Goal: Task Accomplishment & Management: Use online tool/utility

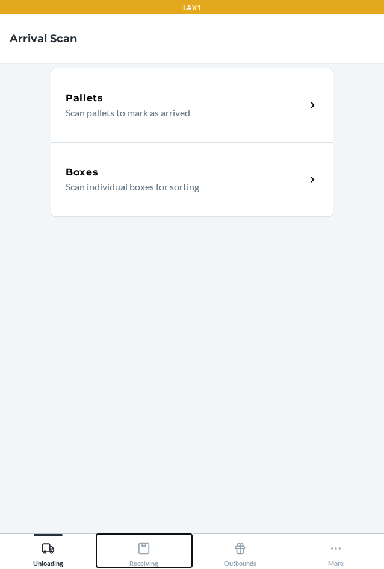
click at [141, 551] on icon at bounding box center [143, 548] width 13 height 13
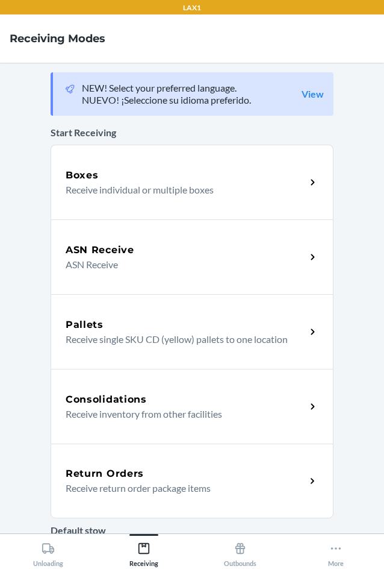
click at [122, 490] on p "Receive return order package items" at bounding box center [181, 488] width 231 height 14
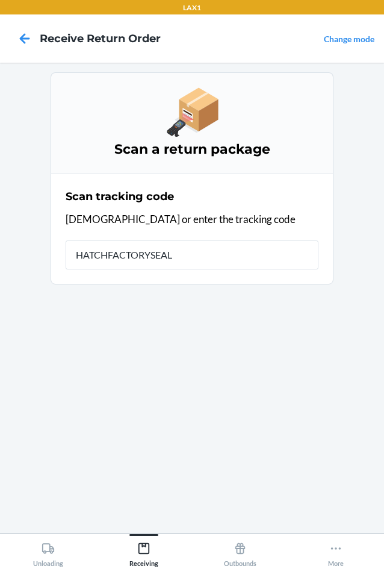
type input "HATCHFACTORYSEALE"
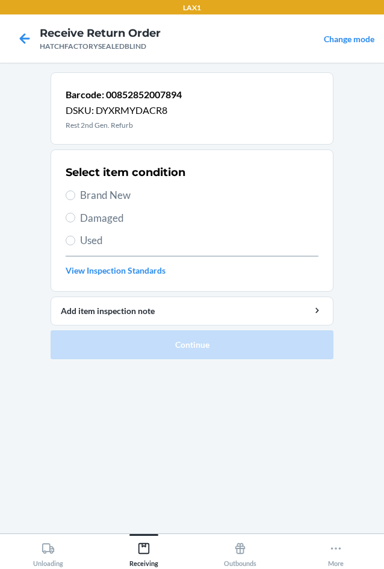
click at [86, 195] on span "Brand New" at bounding box center [199, 195] width 239 height 16
click at [75, 195] on input "Brand New" at bounding box center [71, 195] width 10 height 10
radio input "true"
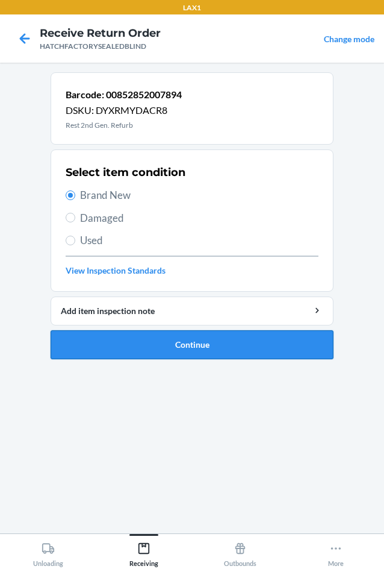
click at [167, 345] on button "Continue" at bounding box center [192, 344] width 283 height 29
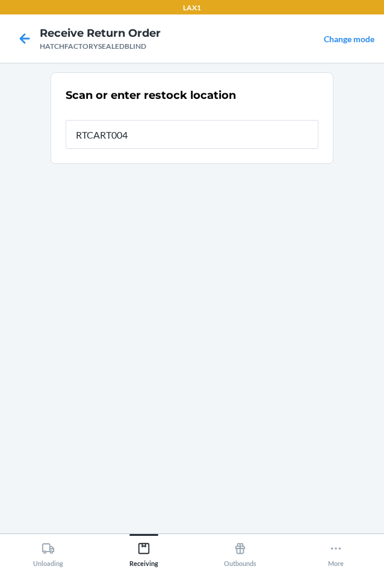
type input "RTCART004"
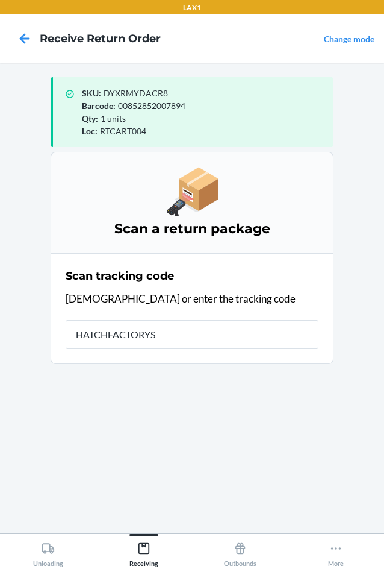
type input "HATCHFACTORYSE"
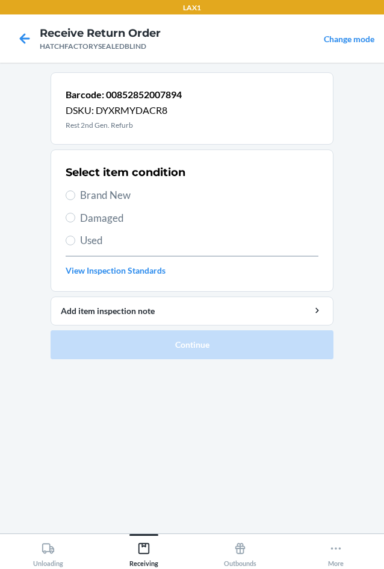
click at [98, 196] on span "Brand New" at bounding box center [199, 195] width 239 height 16
click at [75, 196] on input "Brand New" at bounding box center [71, 195] width 10 height 10
radio input "true"
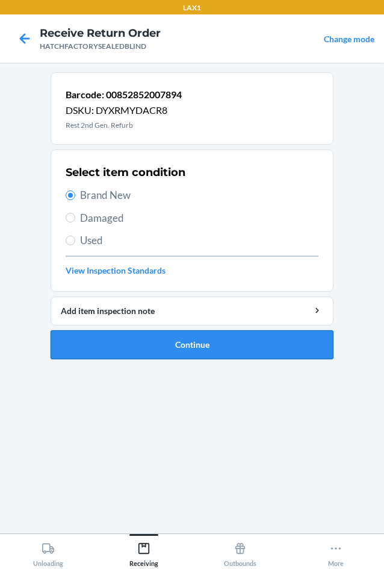
click at [149, 345] on button "Continue" at bounding box center [192, 344] width 283 height 29
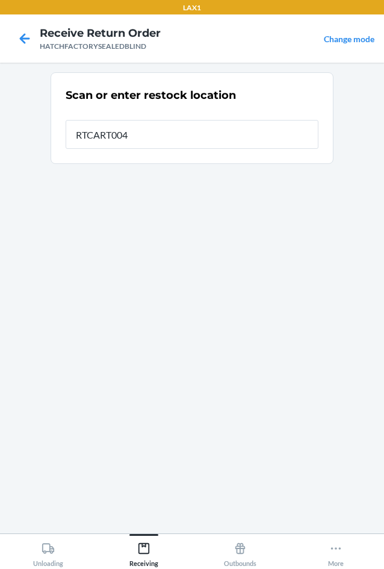
type input "RTCART004"
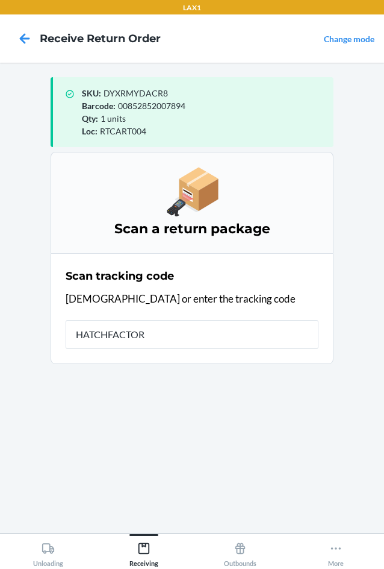
type input "HATCHFACTORY"
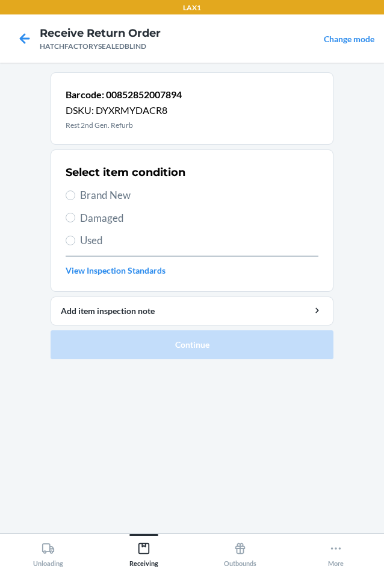
click at [78, 192] on label "Brand New" at bounding box center [192, 195] width 253 height 16
click at [75, 192] on input "Brand New" at bounding box center [71, 195] width 10 height 10
radio input "true"
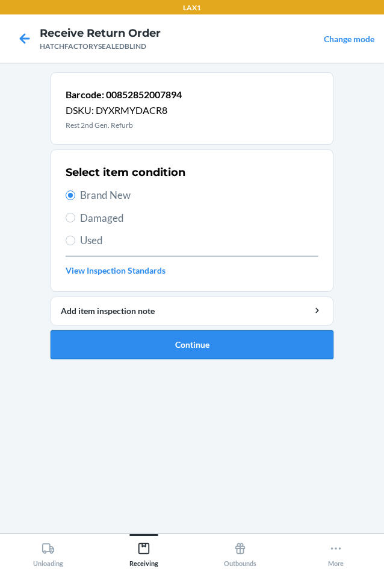
click at [163, 346] on button "Continue" at bounding box center [192, 344] width 283 height 29
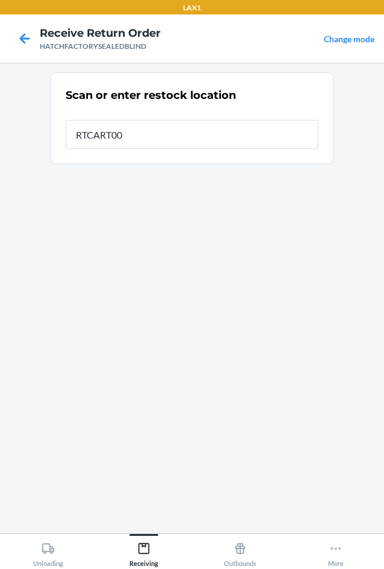
type input "RTCART004"
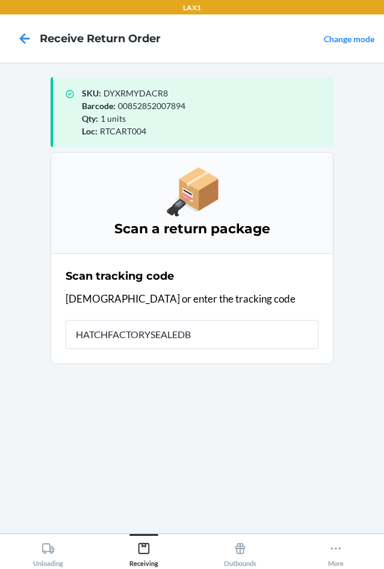
type input "HATCHFACTORYSEALEDBL"
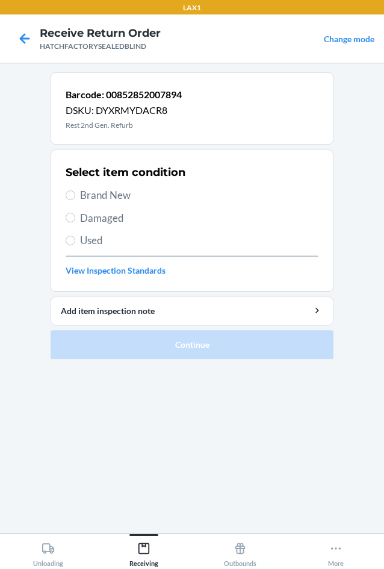
click at [80, 196] on label "Brand New" at bounding box center [192, 195] width 253 height 16
click at [75, 196] on input "Brand New" at bounding box center [71, 195] width 10 height 10
radio input "true"
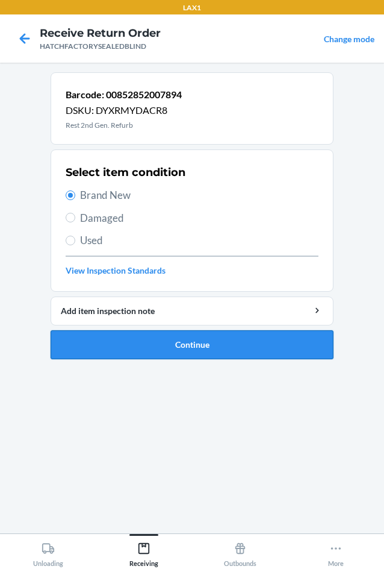
click at [131, 345] on button "Continue" at bounding box center [192, 344] width 283 height 29
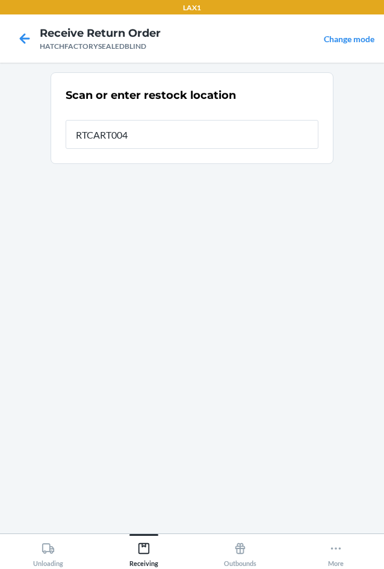
type input "RTCART004"
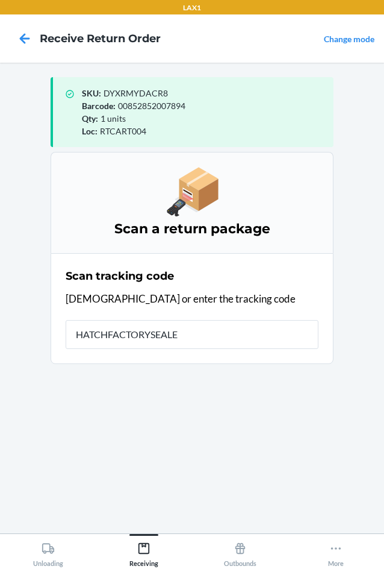
type input "HATCHFACTORYSEALED"
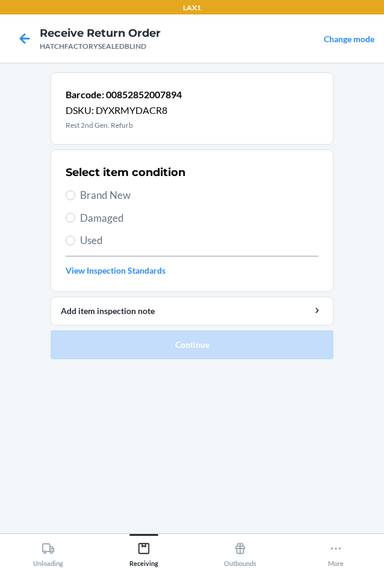
click at [98, 199] on span "Brand New" at bounding box center [199, 195] width 239 height 16
click at [75, 199] on input "Brand New" at bounding box center [71, 195] width 10 height 10
radio input "true"
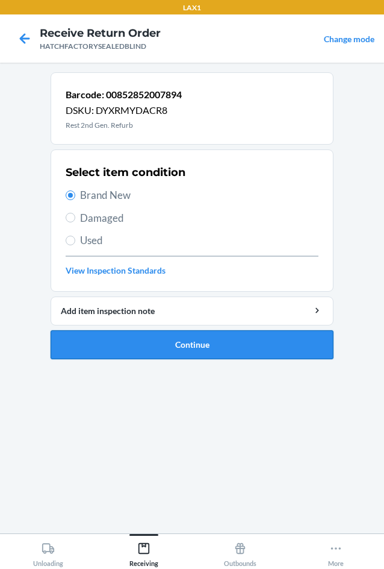
click at [166, 348] on button "Continue" at bounding box center [192, 344] width 283 height 29
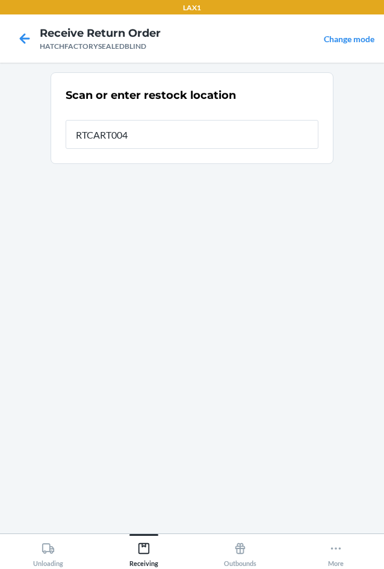
type input "RTCART004"
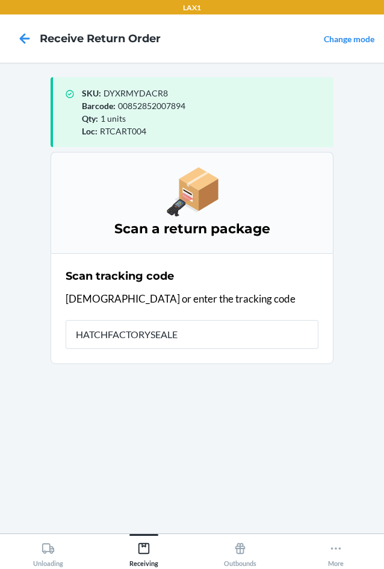
type input "HATCHFACTORYSEALED"
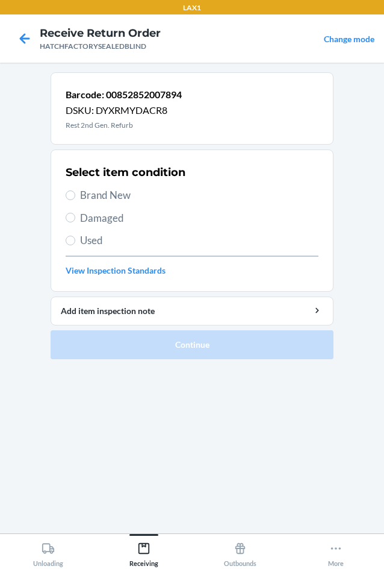
click at [79, 196] on label "Brand New" at bounding box center [192, 195] width 253 height 16
click at [75, 196] on input "Brand New" at bounding box center [71, 195] width 10 height 10
radio input "true"
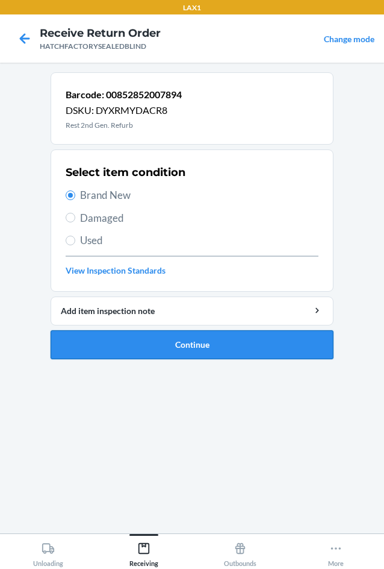
click at [152, 346] on button "Continue" at bounding box center [192, 344] width 283 height 29
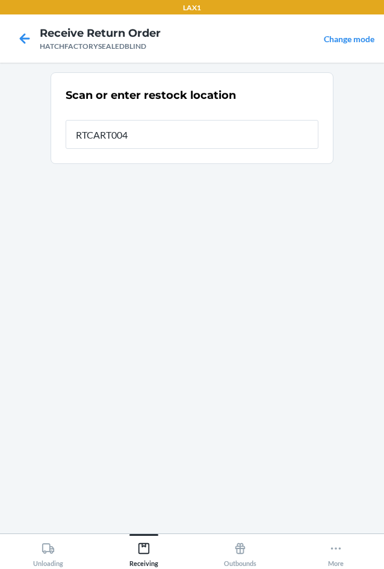
type input "RTCART004"
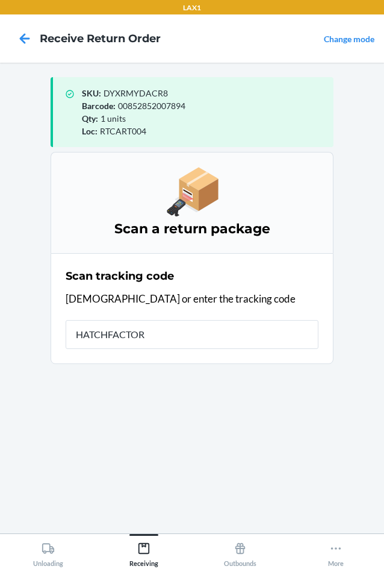
type input "HATCHFACTORY"
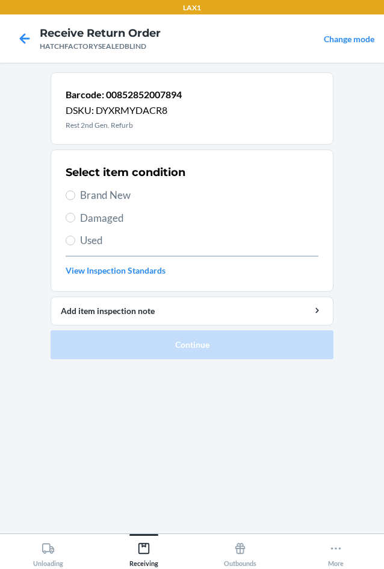
click at [78, 190] on label "Brand New" at bounding box center [192, 195] width 253 height 16
click at [75, 190] on input "Brand New" at bounding box center [71, 195] width 10 height 10
radio input "true"
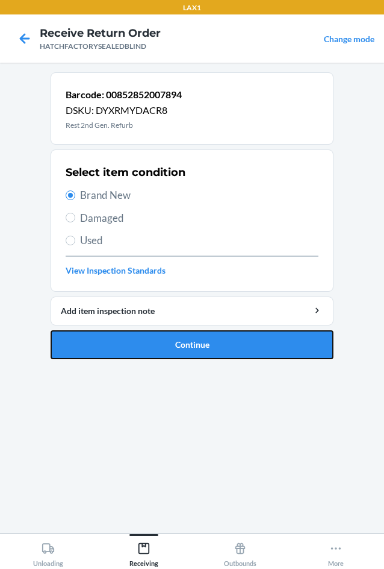
drag, startPoint x: 152, startPoint y: 346, endPoint x: 172, endPoint y: 322, distance: 31.2
click at [158, 346] on button "Continue" at bounding box center [192, 344] width 283 height 29
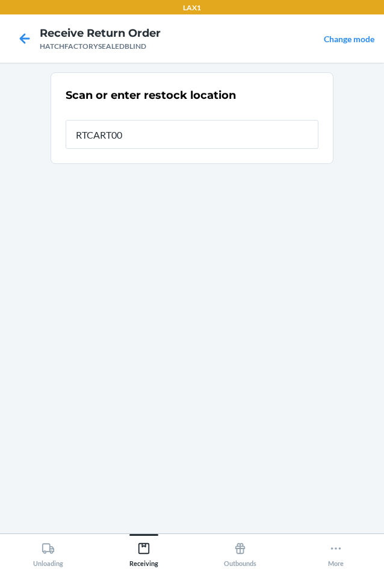
type input "RTCART004"
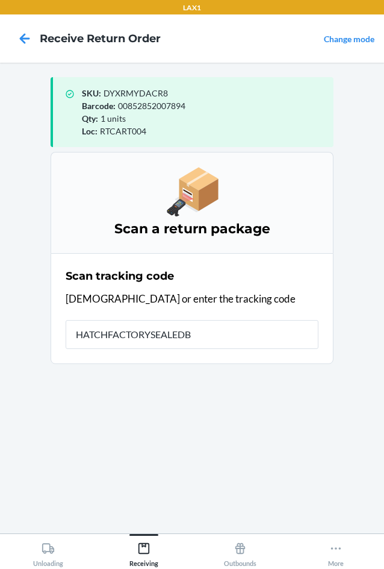
type input "HATCHFACTORYSEALEDBL"
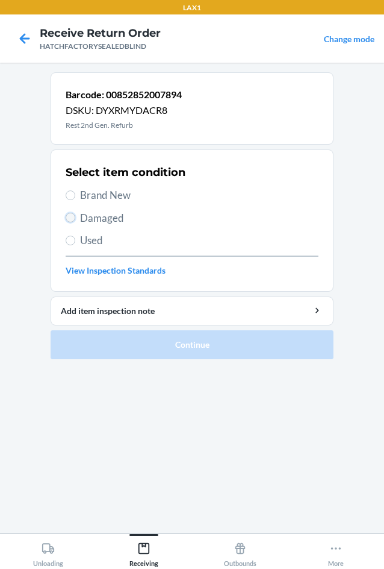
click at [67, 216] on input "Damaged" at bounding box center [71, 218] width 10 height 10
radio input "true"
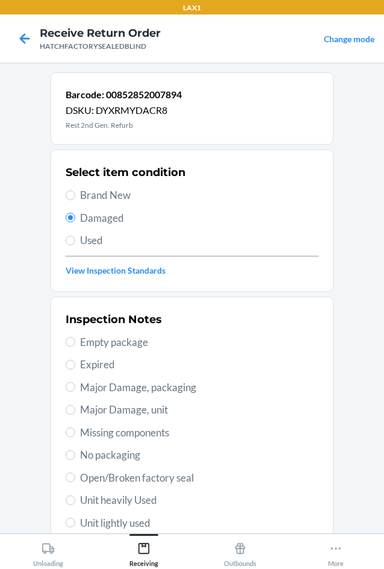
click at [101, 192] on span "Brand New" at bounding box center [199, 195] width 239 height 16
click at [75, 192] on input "Brand New" at bounding box center [71, 195] width 10 height 10
radio input "true"
radio input "false"
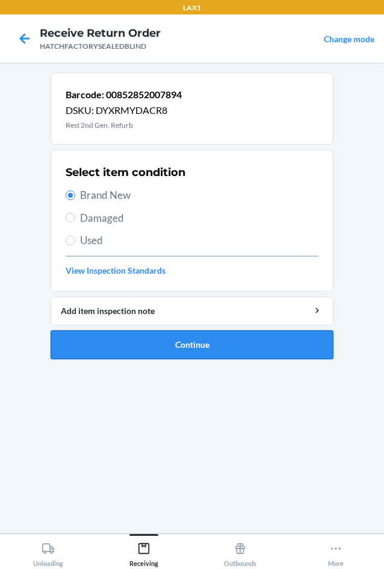
click at [174, 339] on button "Continue" at bounding box center [192, 344] width 283 height 29
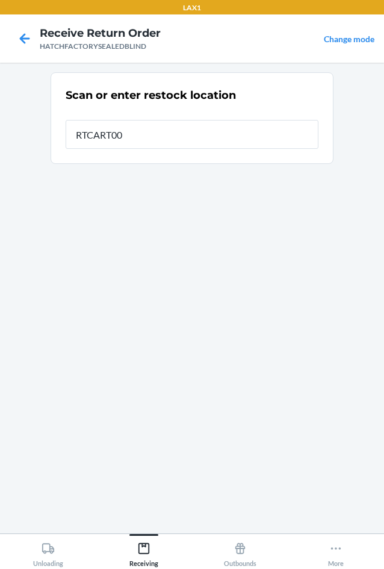
type input "RTCART004"
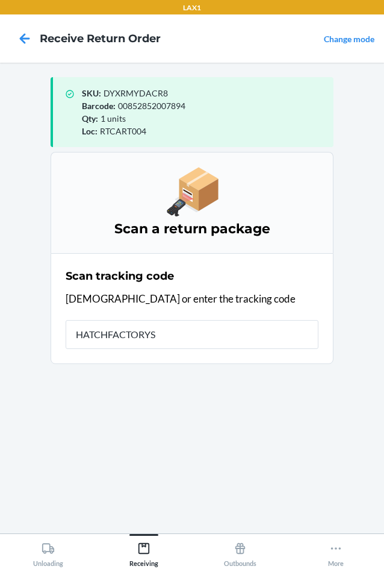
type input "HATCHFACTORYSE"
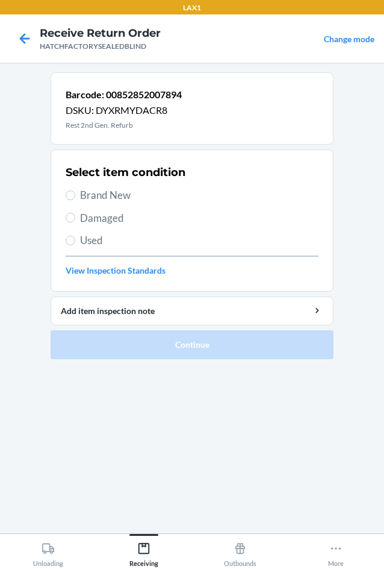
click at [78, 192] on label "Brand New" at bounding box center [192, 195] width 253 height 16
click at [75, 192] on input "Brand New" at bounding box center [71, 195] width 10 height 10
radio input "true"
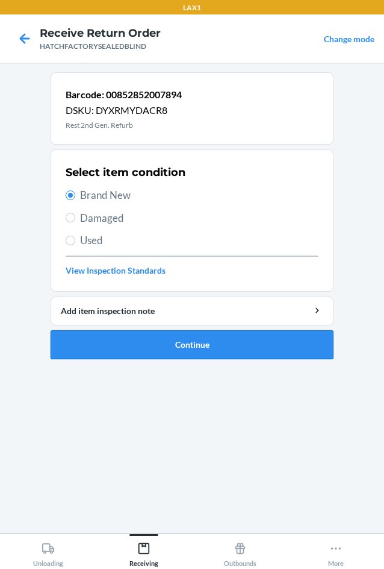
click at [124, 337] on button "Continue" at bounding box center [192, 344] width 283 height 29
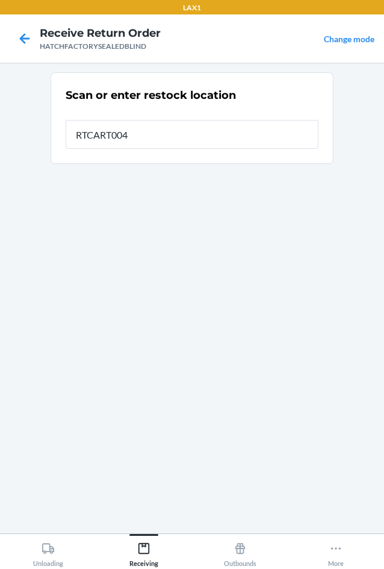
type input "RTCART004"
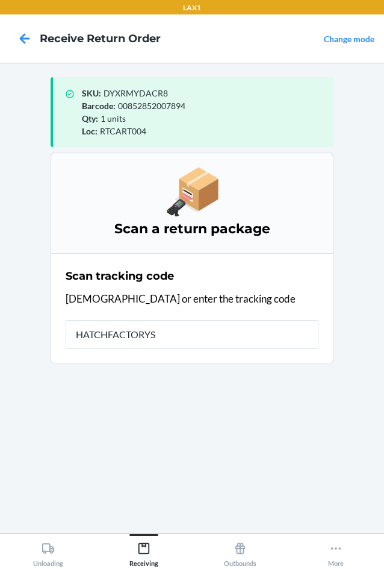
type input "HATCHFACTORYSE"
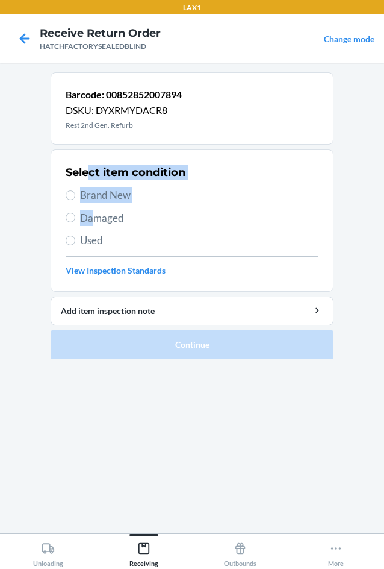
drag, startPoint x: 89, startPoint y: 181, endPoint x: 91, endPoint y: 212, distance: 30.2
click at [91, 212] on div "Select item condition Brand New Damaged Used View Inspection Standards" at bounding box center [192, 220] width 253 height 119
click at [68, 195] on input "Brand New" at bounding box center [71, 195] width 10 height 10
radio input "true"
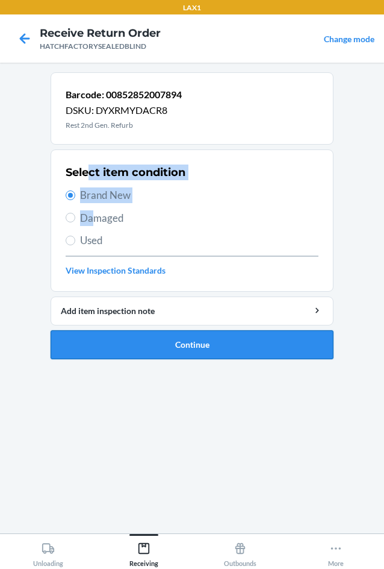
click at [137, 351] on button "Continue" at bounding box center [192, 344] width 283 height 29
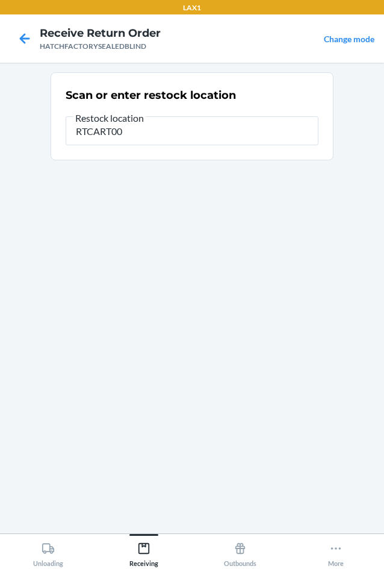
type input "RTCART004"
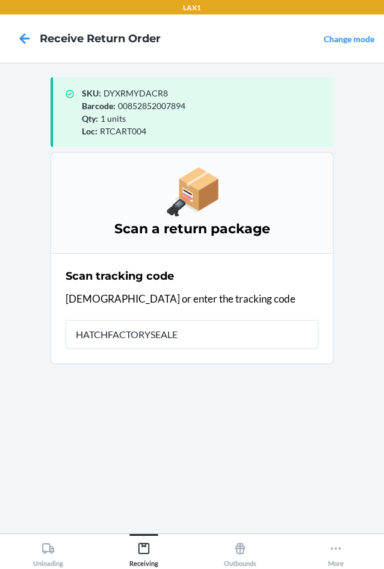
type input "HATCHFACTORYSEALED"
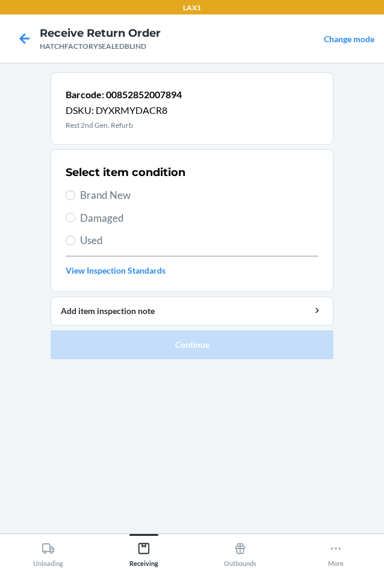
click at [77, 194] on label "Brand New" at bounding box center [192, 195] width 253 height 16
click at [75, 194] on input "Brand New" at bounding box center [71, 195] width 10 height 10
radio input "true"
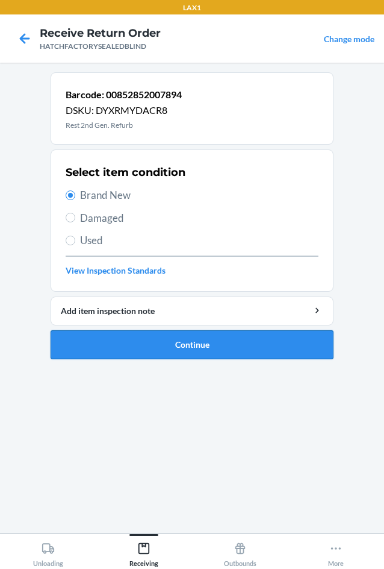
click at [168, 345] on button "Continue" at bounding box center [192, 344] width 283 height 29
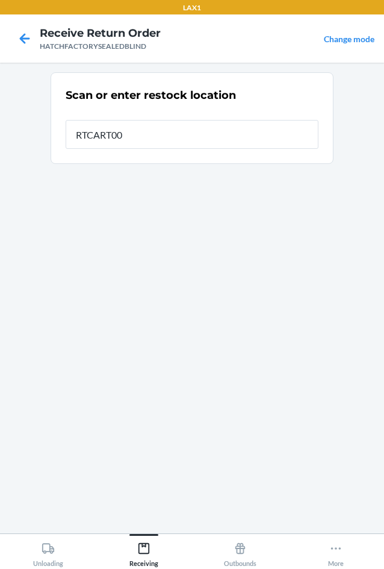
type input "RTCART004"
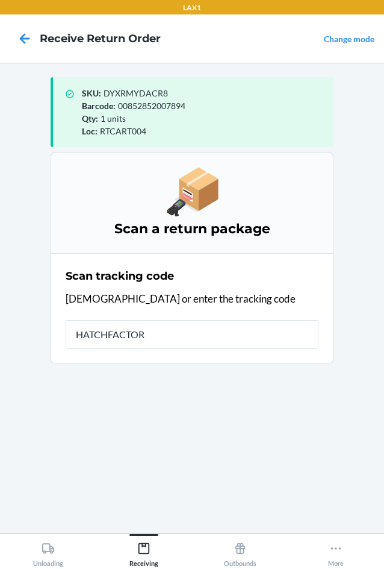
type input "HATCHFACTORY"
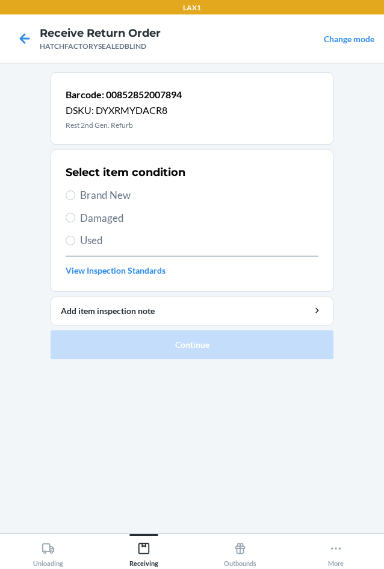
click at [78, 223] on label "Damaged" at bounding box center [192, 218] width 253 height 16
click at [75, 222] on input "Damaged" at bounding box center [71, 218] width 10 height 10
radio input "true"
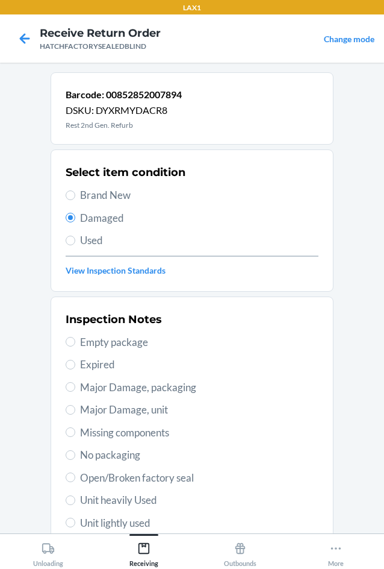
click at [120, 193] on span "Brand New" at bounding box center [199, 195] width 239 height 16
click at [75, 193] on input "Brand New" at bounding box center [71, 195] width 10 height 10
radio input "true"
radio input "false"
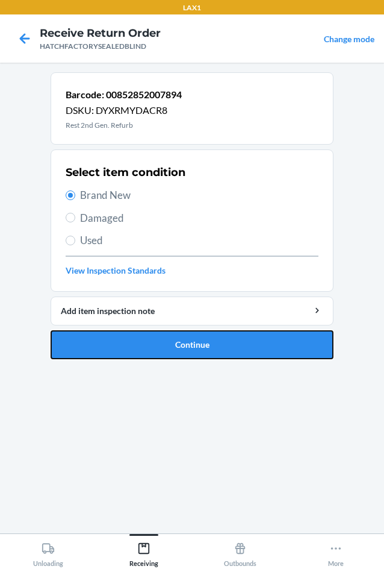
click at [170, 359] on ol "Barcode: 00852852007894 DSKU: DYXRMYDACR8 Rest 2nd Gen. Refurb Select item cond…" at bounding box center [192, 220] width 283 height 296
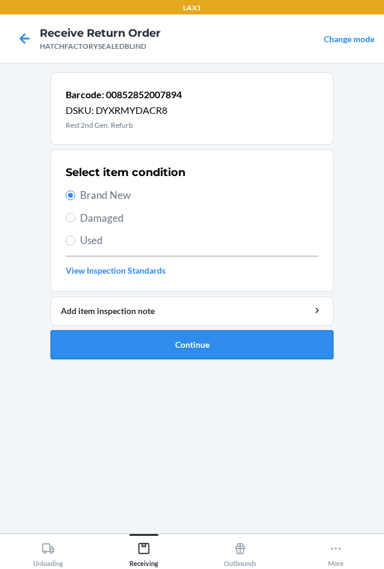
click at [165, 344] on button "Continue" at bounding box center [192, 344] width 283 height 29
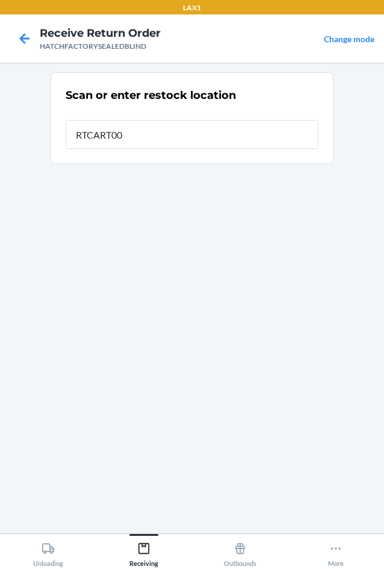
type input "RTCART004"
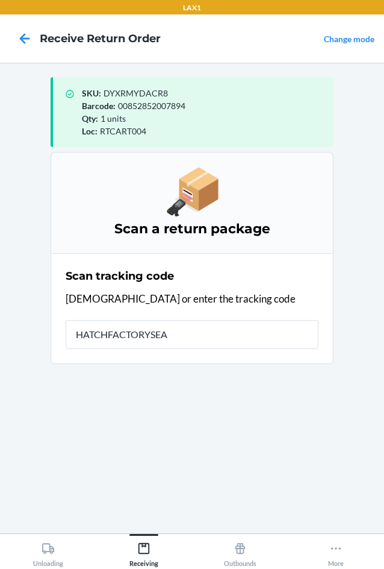
type input "HATCHFACTORYSEAL"
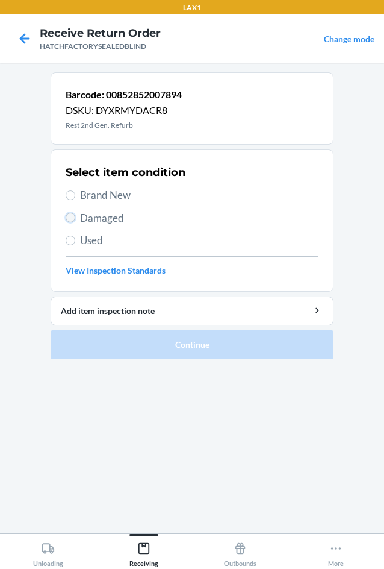
click at [67, 221] on input "Damaged" at bounding box center [71, 218] width 10 height 10
radio input "true"
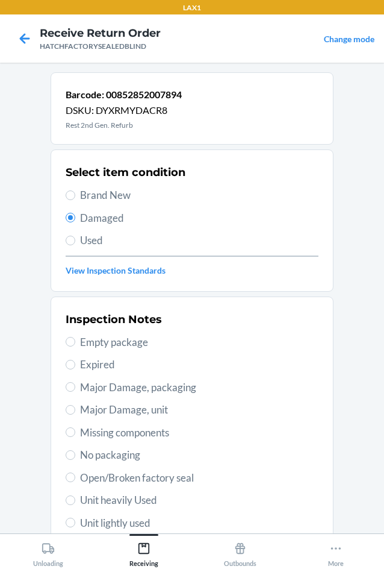
click at [83, 196] on span "Brand New" at bounding box center [199, 195] width 239 height 16
click at [75, 196] on input "Brand New" at bounding box center [71, 195] width 10 height 10
radio input "true"
radio input "false"
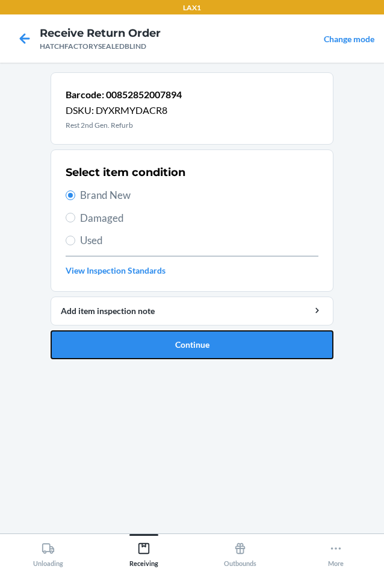
drag, startPoint x: 168, startPoint y: 343, endPoint x: 183, endPoint y: 364, distance: 25.9
click at [183, 364] on ol "Barcode: 00852852007894 DSKU: DYXRMYDACR8 Rest 2nd Gen. Refurb Select item cond…" at bounding box center [192, 220] width 283 height 296
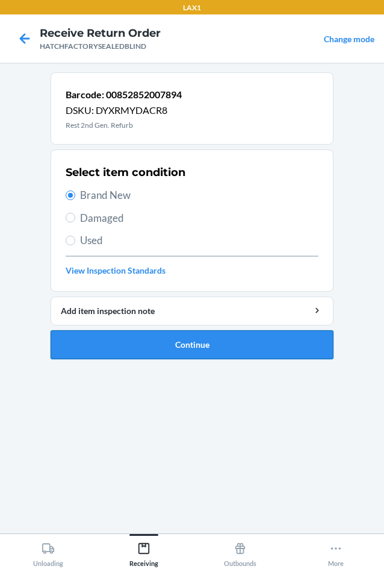
click at [184, 347] on button "Continue" at bounding box center [192, 344] width 283 height 29
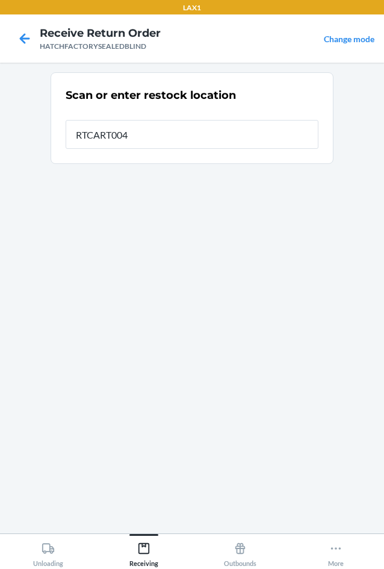
type input "RTCART004"
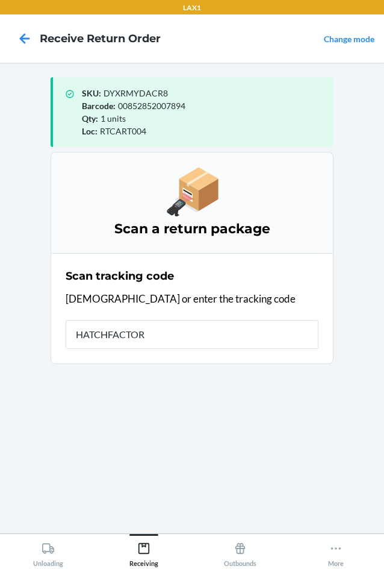
type input "HATCHFACTORY"
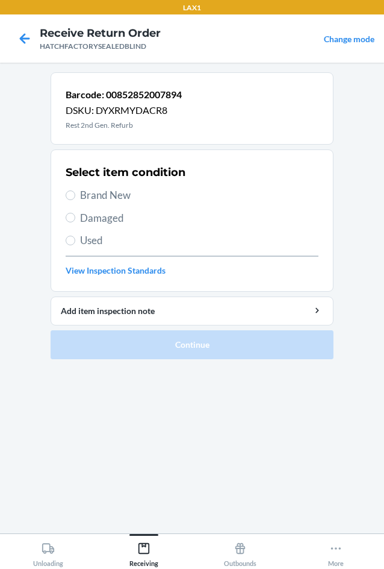
click at [96, 200] on span "Brand New" at bounding box center [199, 195] width 239 height 16
click at [75, 200] on input "Brand New" at bounding box center [71, 195] width 10 height 10
radio input "true"
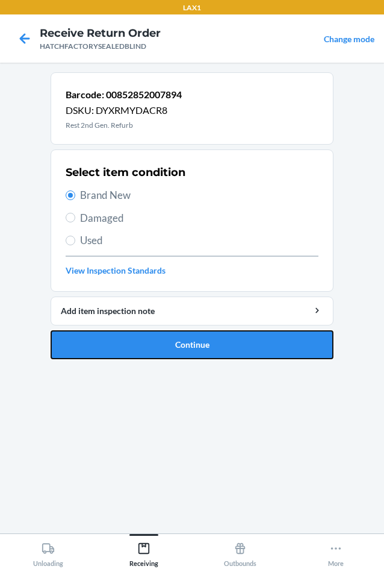
drag, startPoint x: 140, startPoint y: 342, endPoint x: 149, endPoint y: 350, distance: 11.5
click at [148, 350] on button "Continue" at bounding box center [192, 344] width 283 height 29
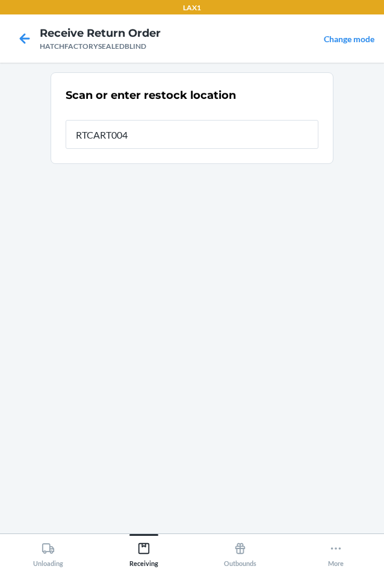
type input "RTCART004"
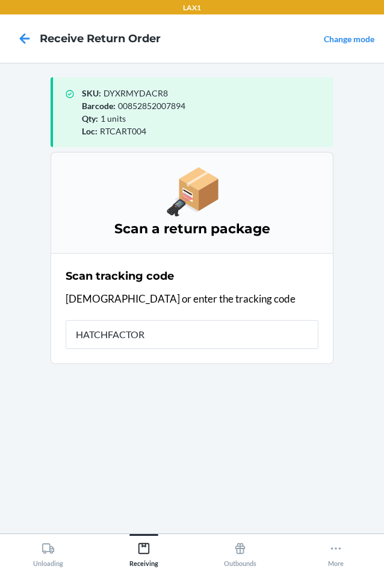
type input "HATCHFACTORY"
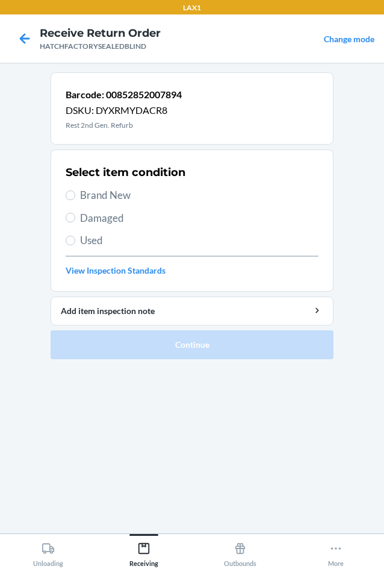
click at [77, 195] on label "Brand New" at bounding box center [192, 195] width 253 height 16
click at [75, 195] on input "Brand New" at bounding box center [71, 195] width 10 height 10
radio input "true"
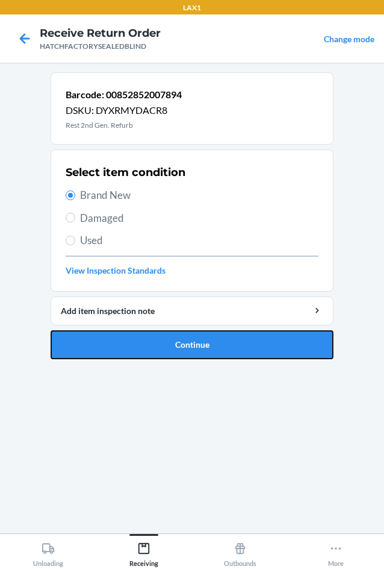
drag, startPoint x: 127, startPoint y: 336, endPoint x: 121, endPoint y: 333, distance: 6.5
click at [124, 333] on button "Continue" at bounding box center [192, 344] width 283 height 29
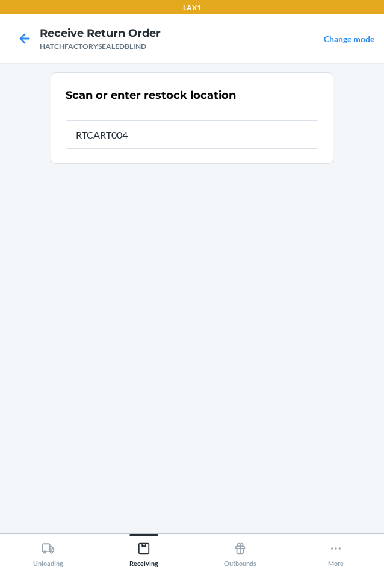
type input "RTCART004"
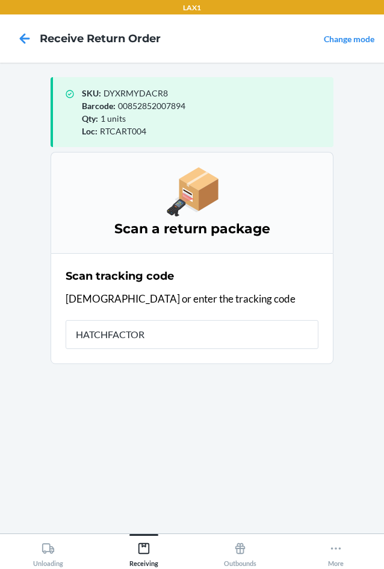
type input "HATCHFACTORY"
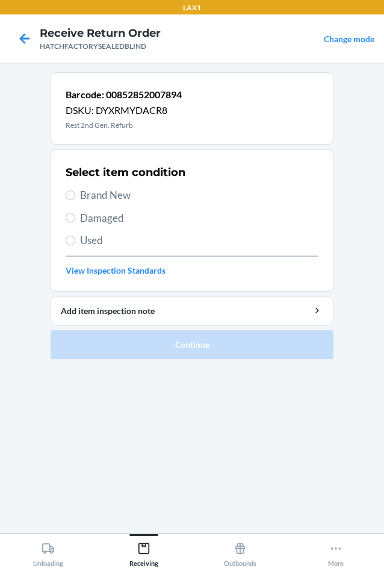
click at [86, 196] on span "Brand New" at bounding box center [199, 195] width 239 height 16
click at [75, 196] on input "Brand New" at bounding box center [71, 195] width 10 height 10
radio input "true"
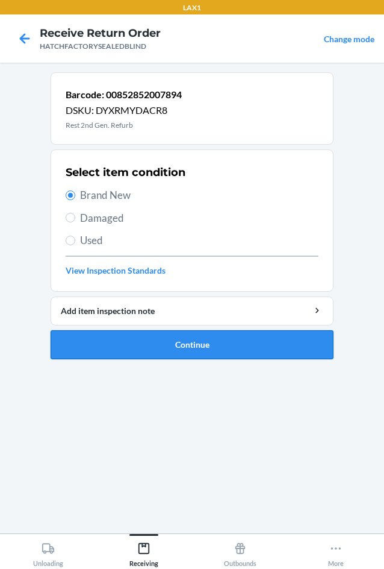
click at [148, 344] on button "Continue" at bounding box center [192, 344] width 283 height 29
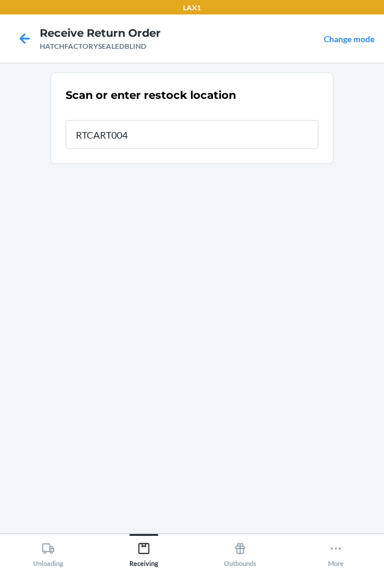
type input "RTCART004"
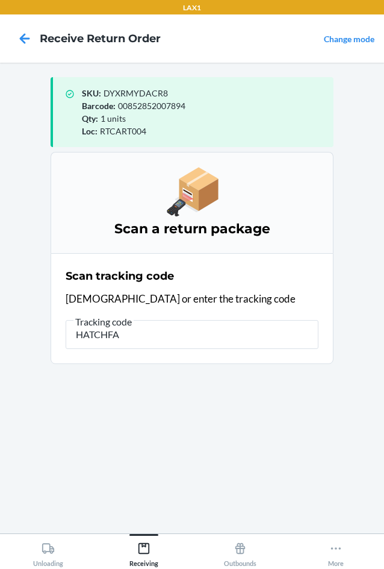
type input "HATCHFAC"
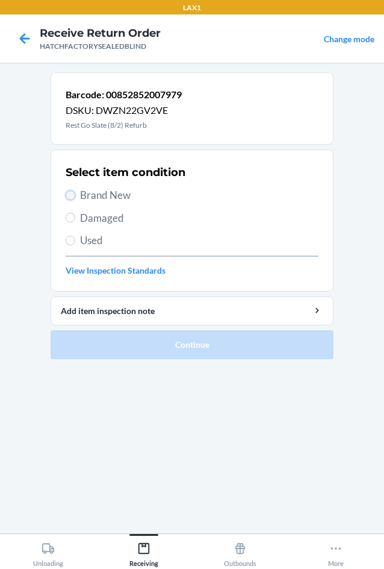
click at [68, 191] on input "Brand New" at bounding box center [71, 195] width 10 height 10
radio input "true"
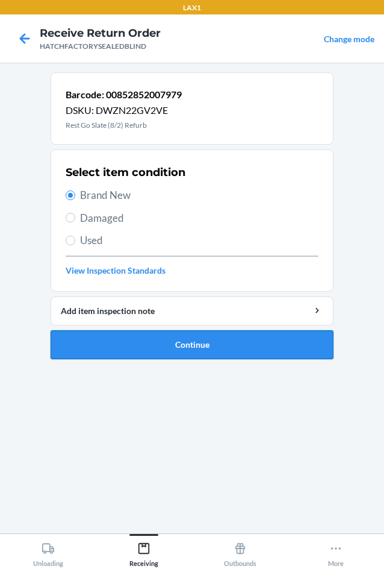
click at [155, 342] on button "Continue" at bounding box center [192, 344] width 283 height 29
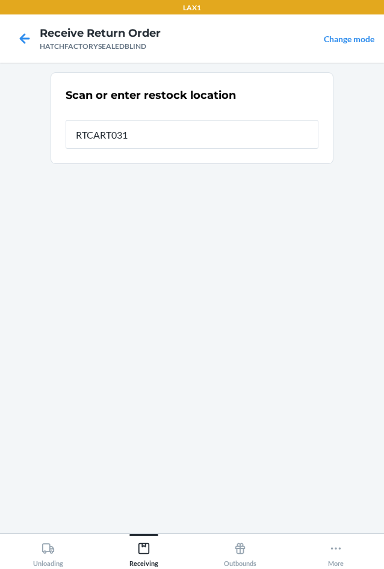
type input "RTCART031"
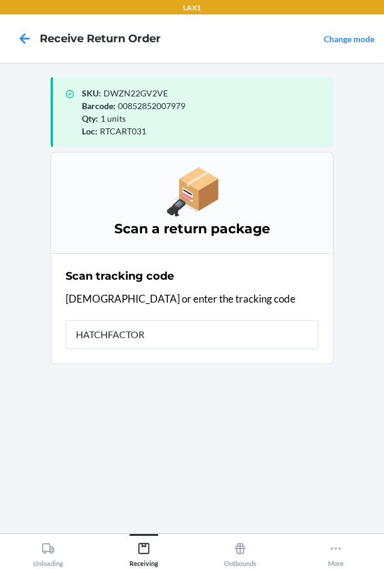
type input "HATCHFACTORY"
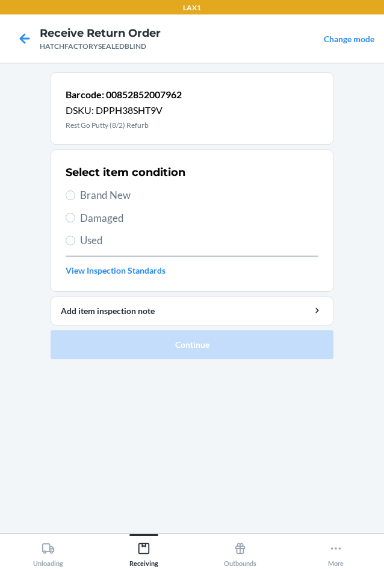
click at [104, 199] on span "Brand New" at bounding box center [199, 195] width 239 height 16
click at [75, 199] on input "Brand New" at bounding box center [71, 195] width 10 height 10
radio input "true"
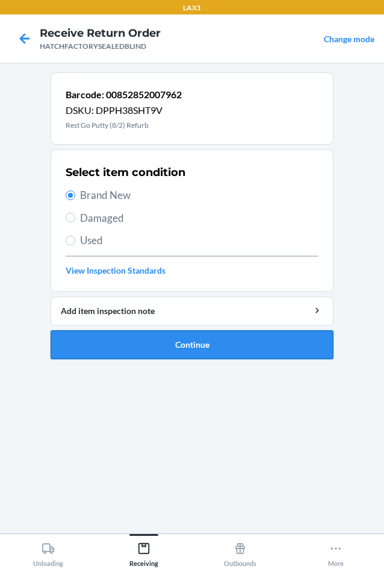
click at [169, 342] on button "Continue" at bounding box center [192, 344] width 283 height 29
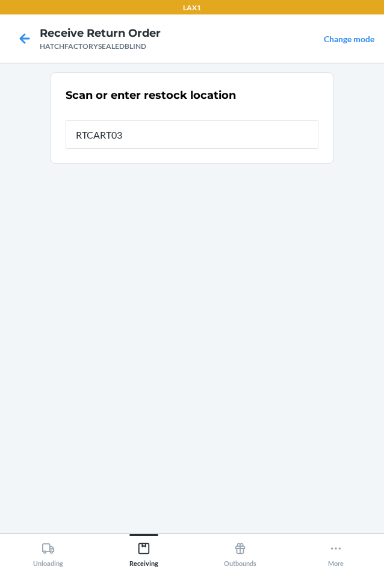
type input "RTCART031"
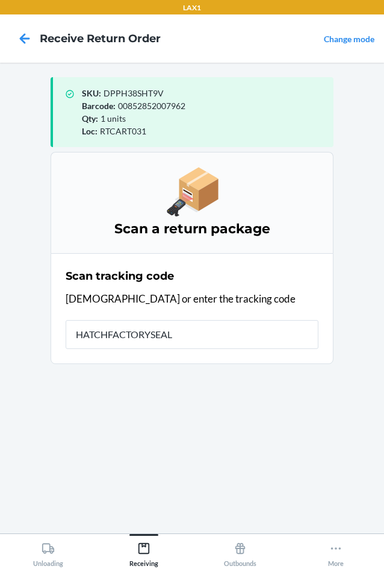
type input "HATCHFACTORYSEALE"
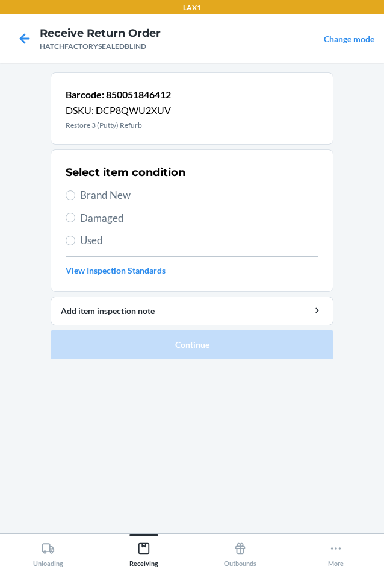
click at [97, 192] on span "Brand New" at bounding box center [199, 195] width 239 height 16
click at [75, 192] on input "Brand New" at bounding box center [71, 195] width 10 height 10
radio input "true"
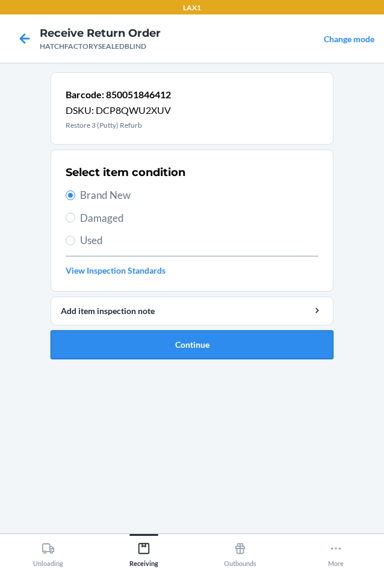
click at [125, 336] on button "Continue" at bounding box center [192, 344] width 283 height 29
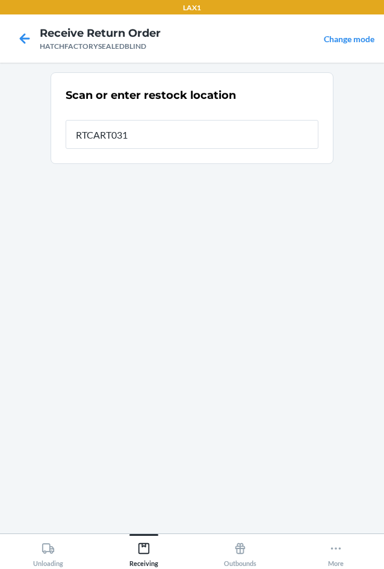
type input "RTCART031"
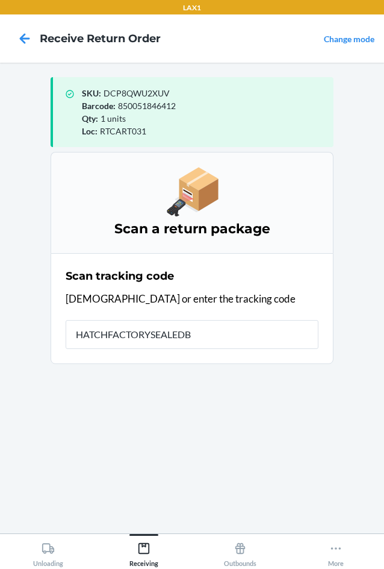
type input "HATCHFACTORYSEALEDBL"
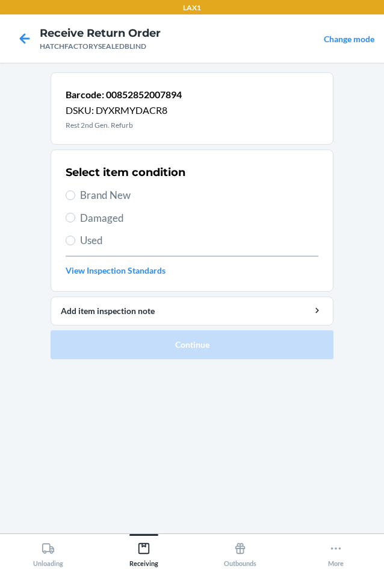
click at [78, 189] on label "Brand New" at bounding box center [192, 195] width 253 height 16
click at [75, 190] on input "Brand New" at bounding box center [71, 195] width 10 height 10
radio input "true"
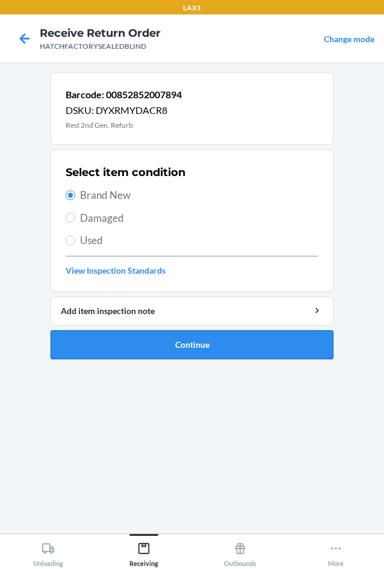
click at [123, 340] on button "Continue" at bounding box center [192, 344] width 283 height 29
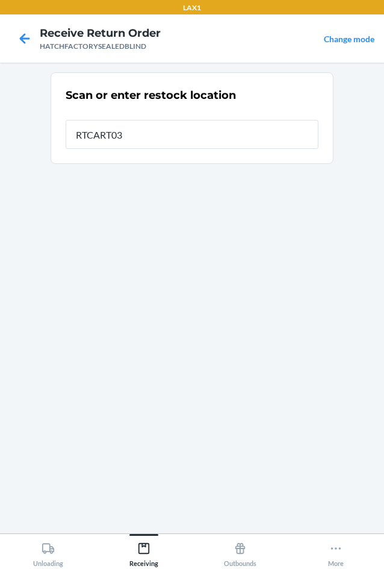
type input "RTCART031"
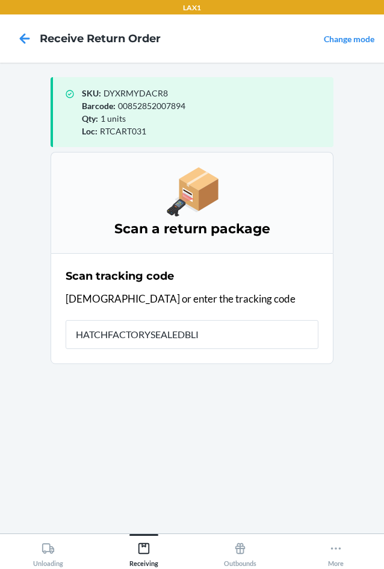
type input "HATCHFACTORYSEALEDBLIN"
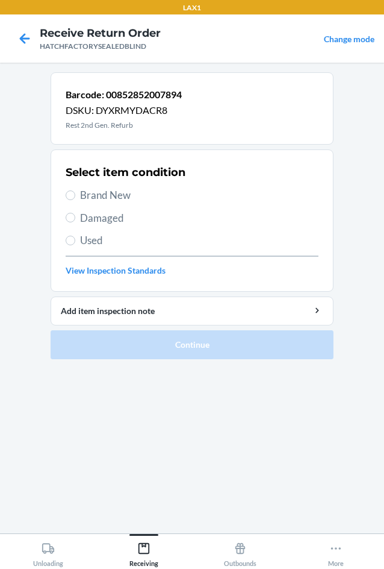
click at [95, 189] on span "Brand New" at bounding box center [199, 195] width 239 height 16
click at [75, 190] on input "Brand New" at bounding box center [71, 195] width 10 height 10
radio input "true"
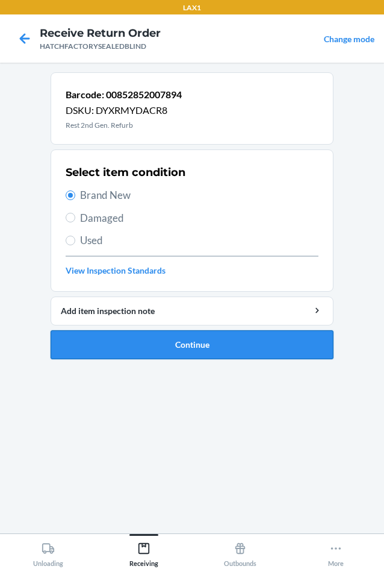
click at [168, 339] on button "Continue" at bounding box center [192, 344] width 283 height 29
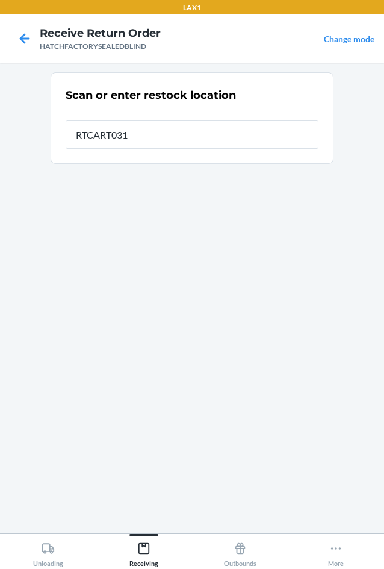
type input "RTCART031"
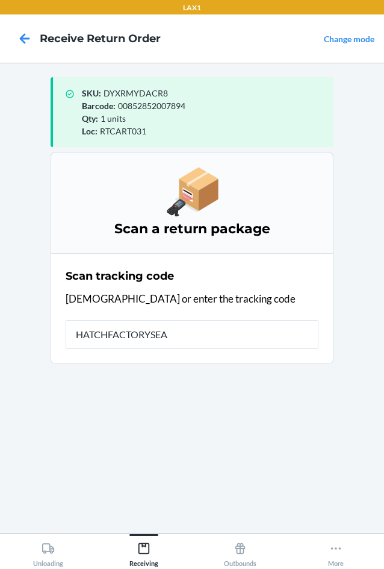
type input "HATCHFACTORYSEAL"
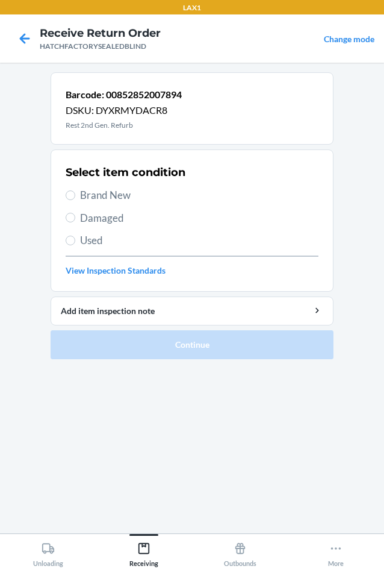
click at [87, 188] on span "Brand New" at bounding box center [199, 195] width 239 height 16
click at [75, 190] on input "Brand New" at bounding box center [71, 195] width 10 height 10
radio input "true"
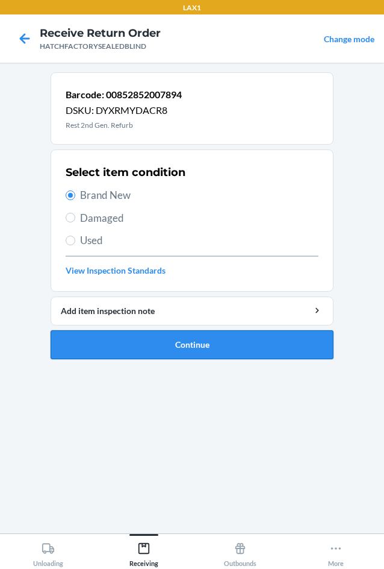
click at [159, 343] on button "Continue" at bounding box center [192, 344] width 283 height 29
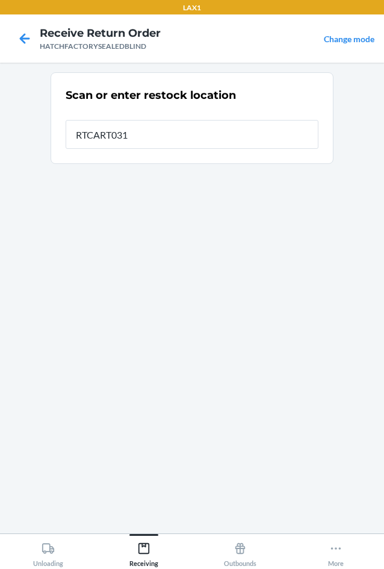
type input "RTCART031"
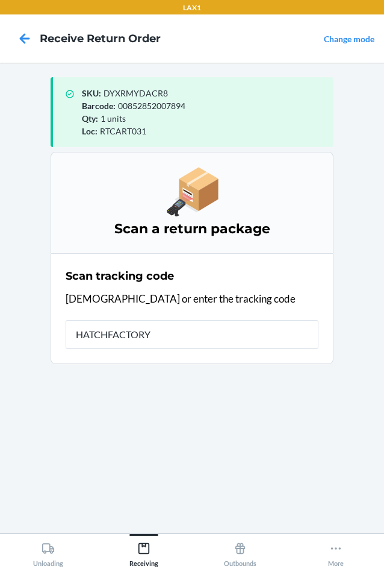
type input "HATCHFACTORYS"
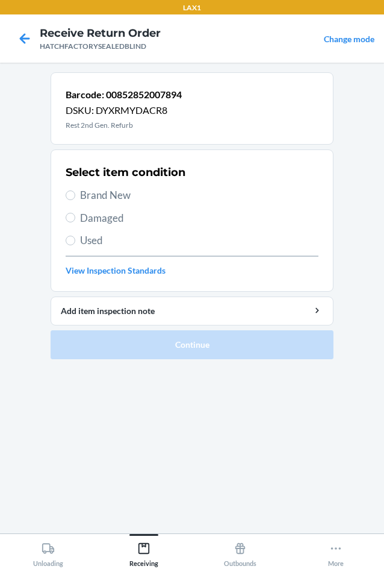
click at [86, 214] on span "Damaged" at bounding box center [199, 218] width 239 height 16
click at [75, 214] on input "Damaged" at bounding box center [71, 218] width 10 height 10
radio input "true"
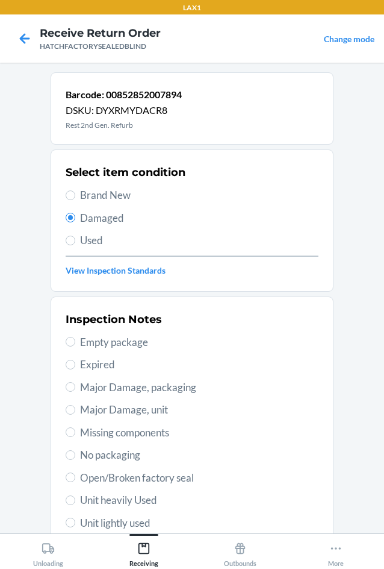
click at [85, 409] on span "Major Damage, unit" at bounding box center [199, 410] width 239 height 16
click at [75, 409] on input "Major Damage, unit" at bounding box center [71, 410] width 10 height 10
radio input "true"
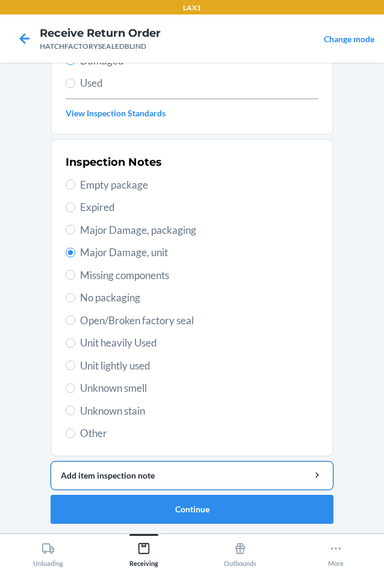
click at [165, 480] on div "Add item inspection note" at bounding box center [192, 475] width 263 height 13
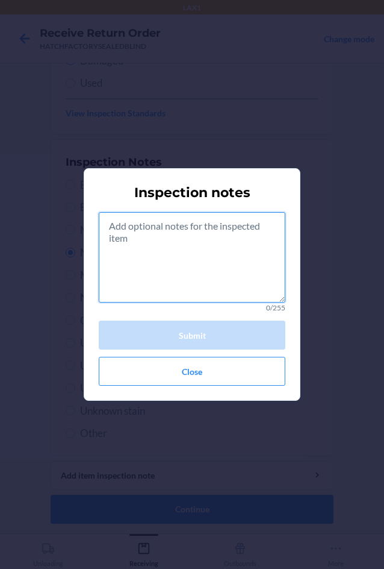
click at [236, 269] on textarea at bounding box center [192, 257] width 187 height 90
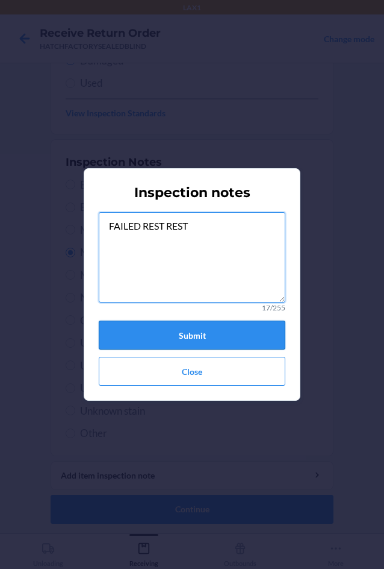
type textarea "FAILED REST REST"
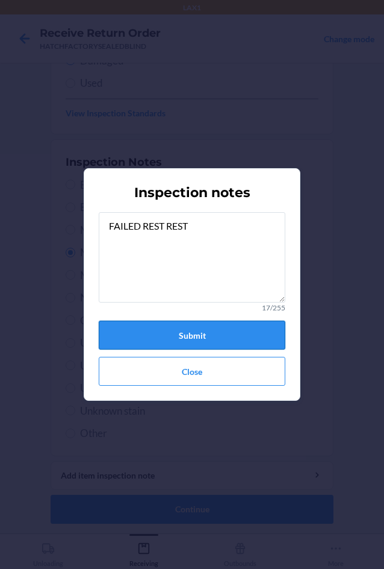
click at [227, 335] on button "Submit" at bounding box center [192, 335] width 187 height 29
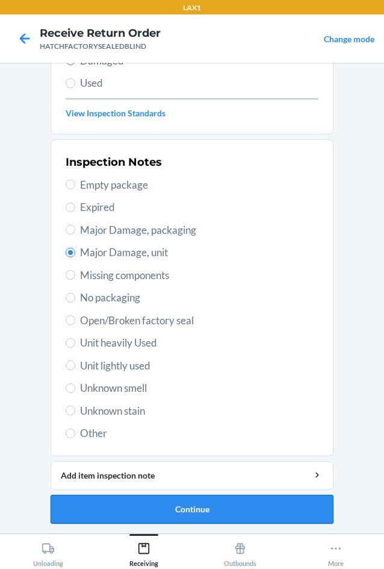
click at [210, 509] on button "Continue" at bounding box center [192, 509] width 283 height 29
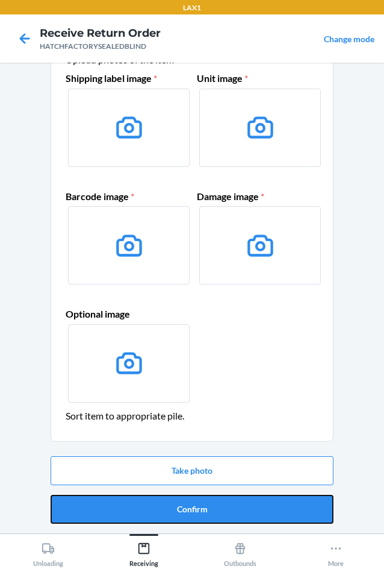
click at [210, 509] on button "Confirm" at bounding box center [192, 509] width 283 height 29
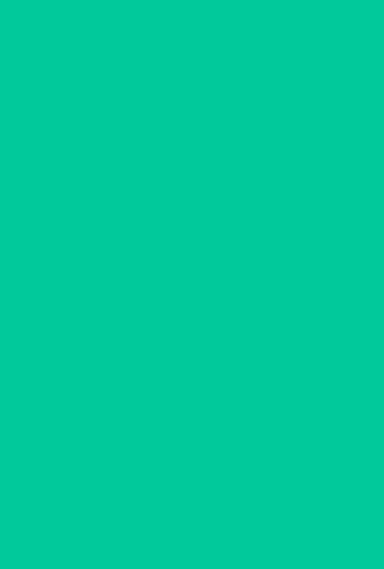
scroll to position [0, 0]
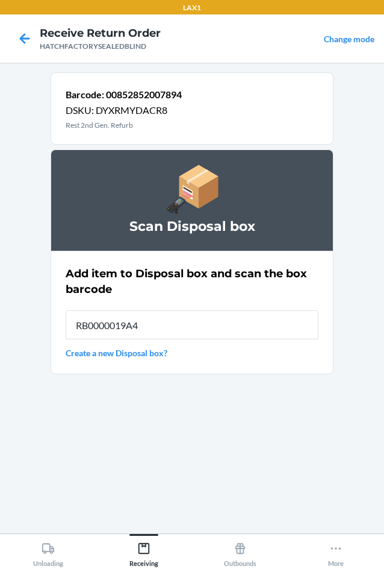
type input "RB0000019A4"
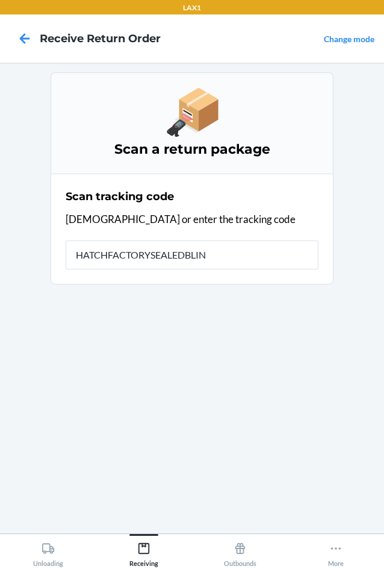
type input "HATCHFACTORYSEALEDBLIND"
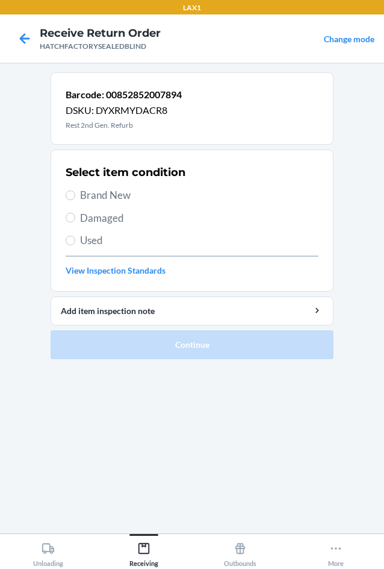
click at [98, 214] on span "Damaged" at bounding box center [199, 218] width 239 height 16
click at [75, 214] on input "Damaged" at bounding box center [71, 218] width 10 height 10
radio input "true"
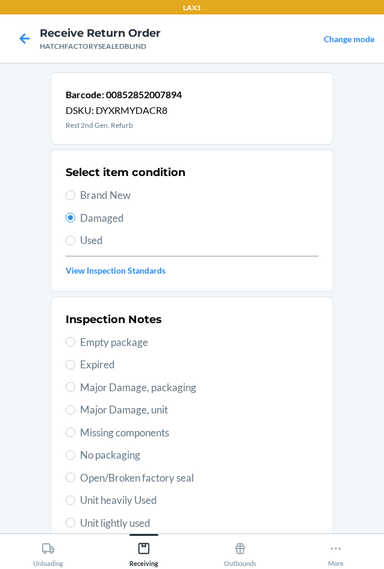
click at [99, 414] on span "Major Damage, unit" at bounding box center [199, 410] width 239 height 16
click at [75, 414] on input "Major Damage, unit" at bounding box center [71, 410] width 10 height 10
radio input "true"
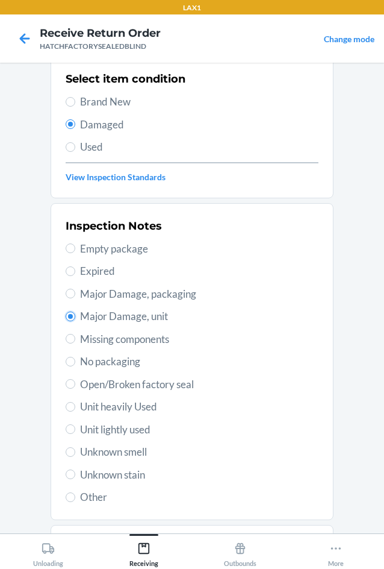
scroll to position [157, 0]
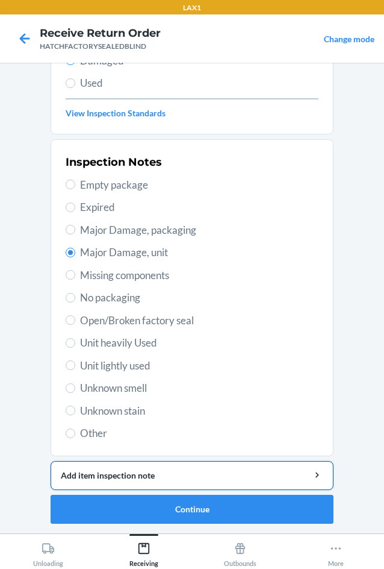
click at [188, 476] on div "Add item inspection note" at bounding box center [192, 475] width 263 height 13
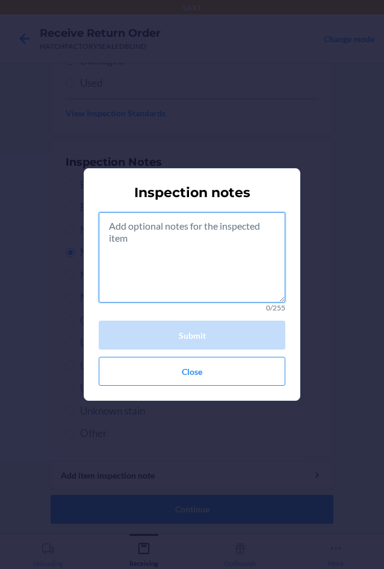
click at [207, 269] on textarea at bounding box center [192, 257] width 187 height 90
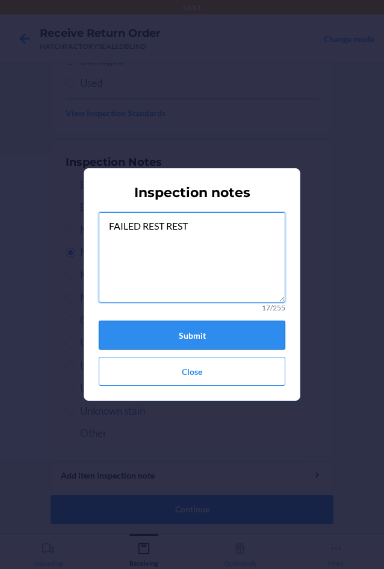
type textarea "FAILED REST REST"
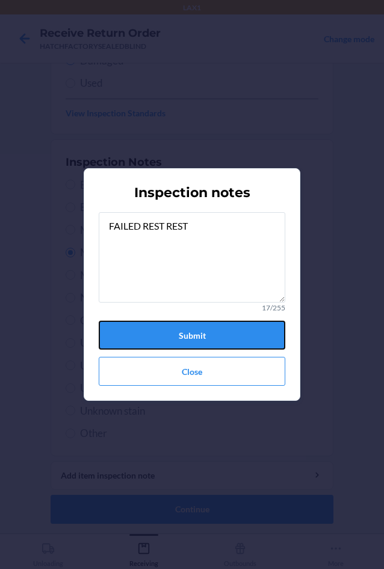
drag, startPoint x: 228, startPoint y: 339, endPoint x: 253, endPoint y: 490, distance: 152.7
click at [230, 344] on button "Submit" at bounding box center [192, 335] width 187 height 29
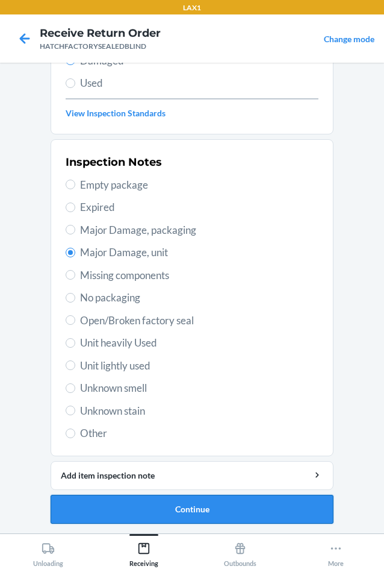
click at [259, 506] on button "Continue" at bounding box center [192, 509] width 283 height 29
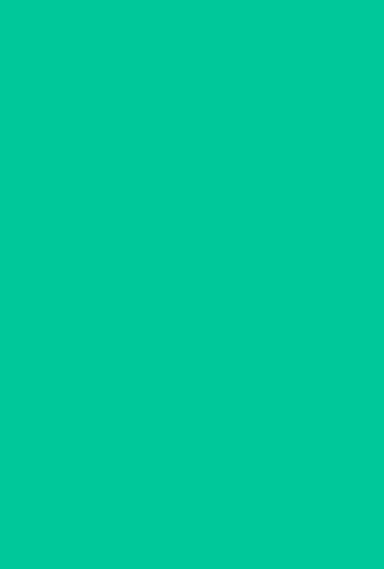
scroll to position [58, 0]
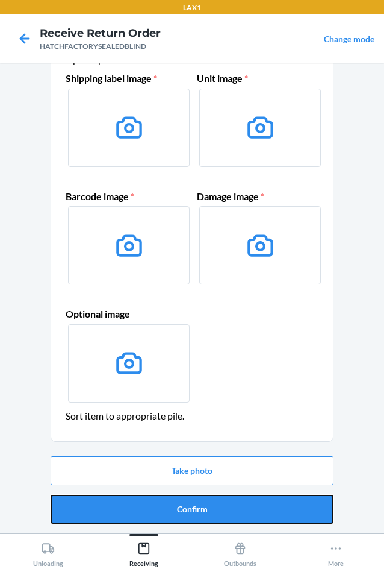
click at [259, 506] on button "Confirm" at bounding box center [192, 509] width 283 height 29
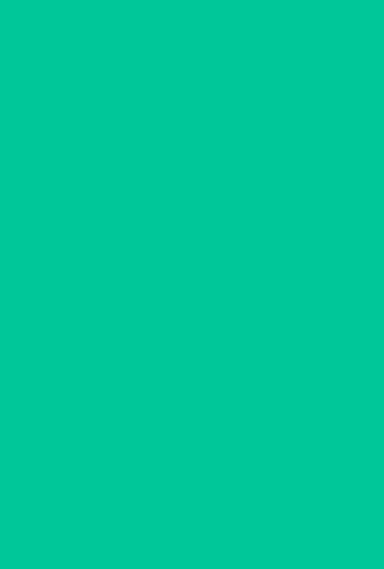
scroll to position [0, 0]
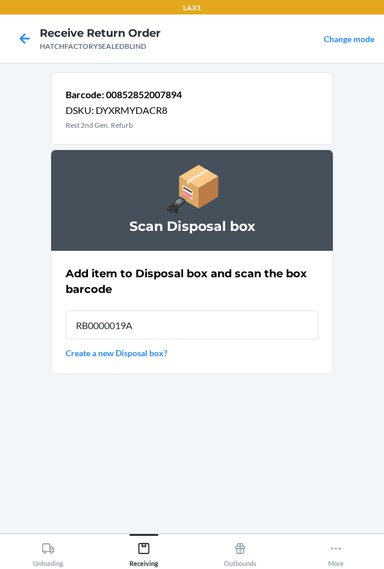
type input "RB0000019A4"
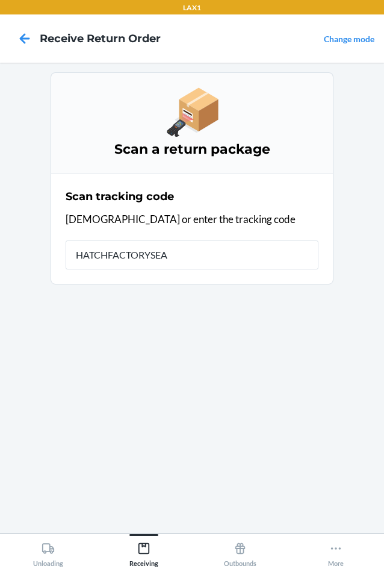
type input "HATCHFACTORYSEAL"
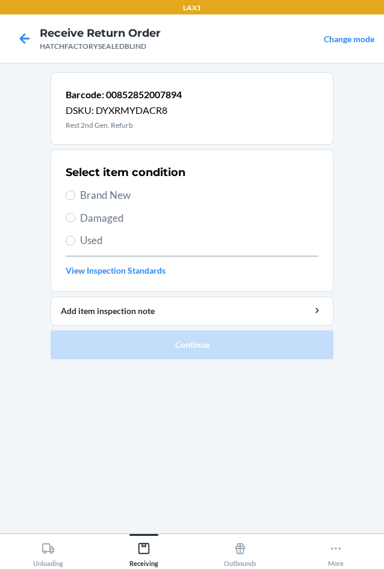
click at [92, 226] on div "Select item condition Brand New Damaged Used View Inspection Standards" at bounding box center [192, 220] width 253 height 119
click at [91, 221] on span "Damaged" at bounding box center [199, 218] width 239 height 16
click at [75, 221] on input "Damaged" at bounding box center [71, 218] width 10 height 10
radio input "true"
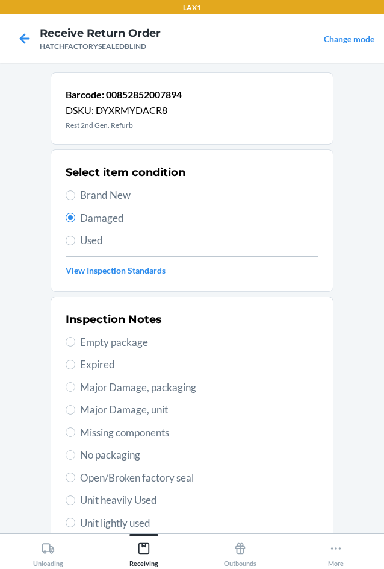
click at [117, 410] on span "Major Damage, unit" at bounding box center [199, 410] width 239 height 16
click at [75, 410] on input "Major Damage, unit" at bounding box center [71, 410] width 10 height 10
radio input "true"
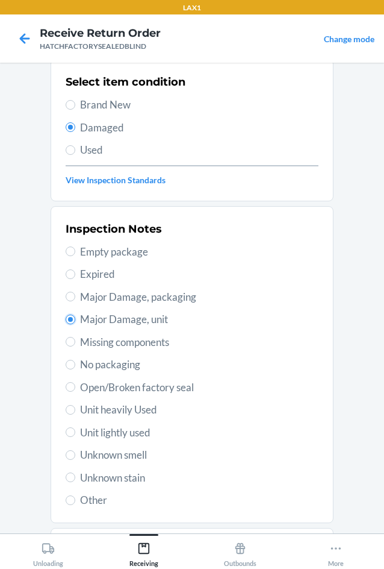
scroll to position [157, 0]
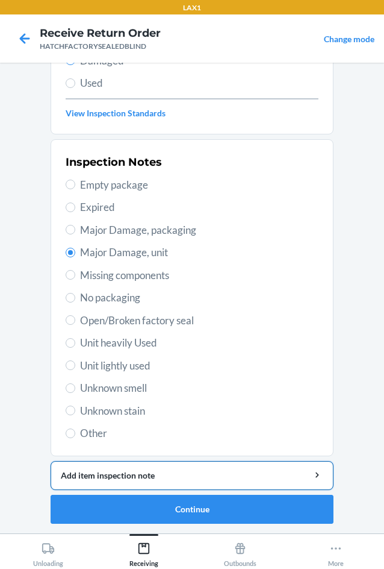
click at [156, 472] on div "Add item inspection note" at bounding box center [192, 475] width 263 height 13
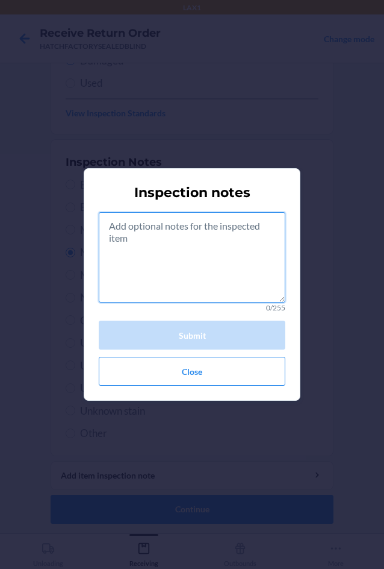
click at [199, 263] on textarea at bounding box center [192, 257] width 187 height 90
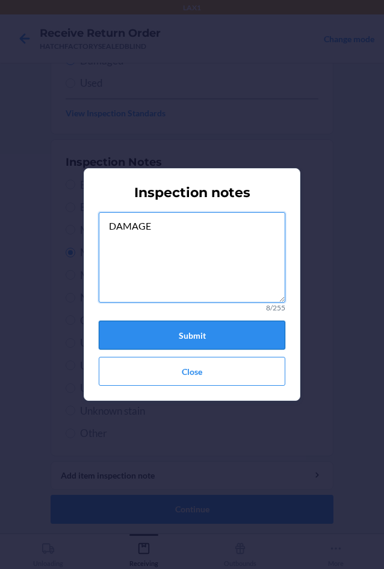
type textarea "DAMAGE"
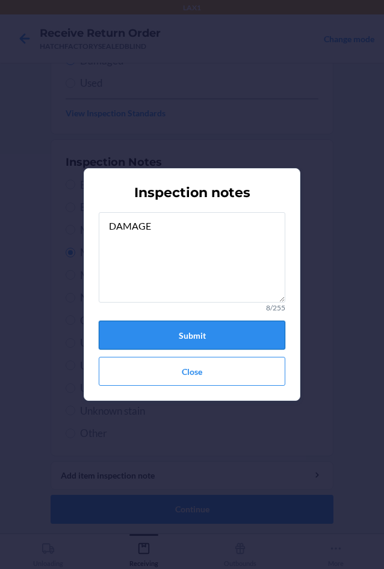
click at [218, 340] on button "Submit" at bounding box center [192, 335] width 187 height 29
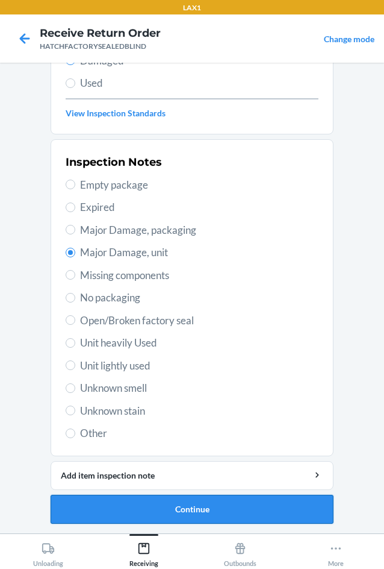
click at [245, 500] on button "Continue" at bounding box center [192, 509] width 283 height 29
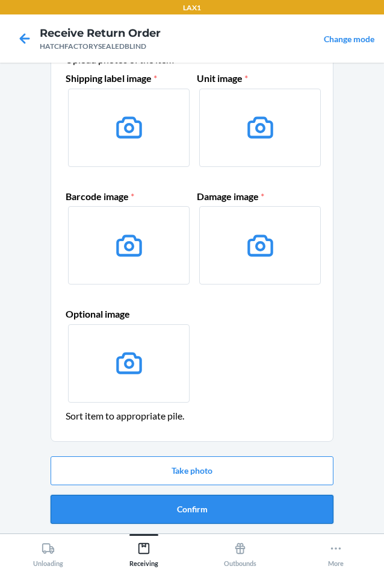
click at [248, 510] on button "Confirm" at bounding box center [192, 509] width 283 height 29
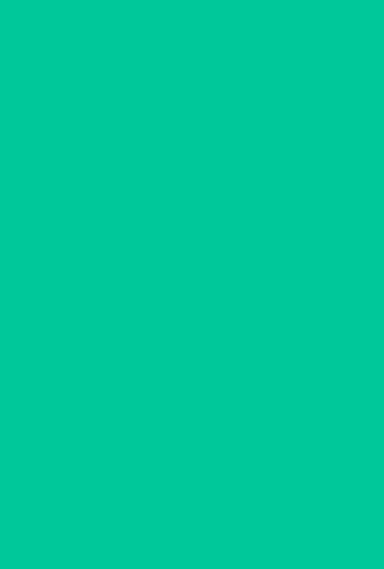
scroll to position [0, 0]
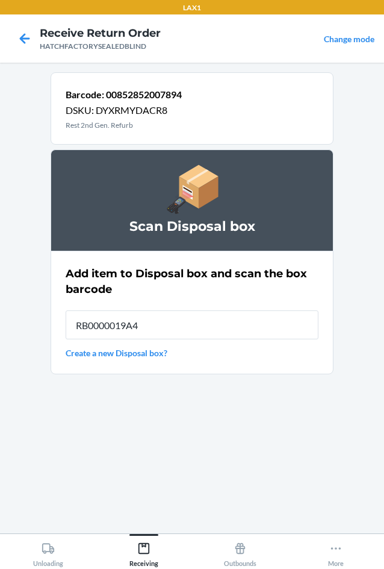
type input "RB0000019A4"
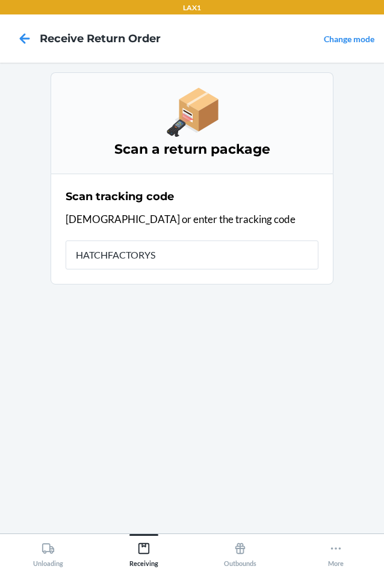
type input "HATCHFACTORYSE"
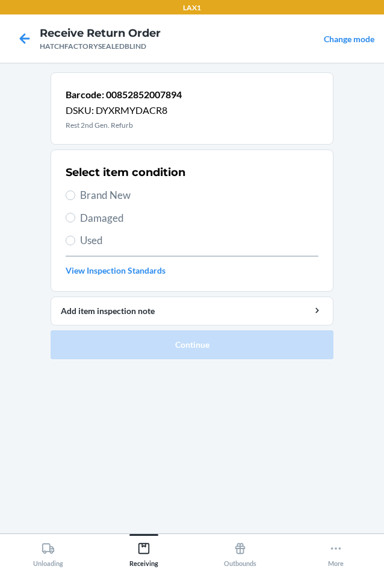
click at [92, 189] on span "Brand New" at bounding box center [199, 195] width 239 height 16
click at [75, 190] on input "Brand New" at bounding box center [71, 195] width 10 height 10
radio input "true"
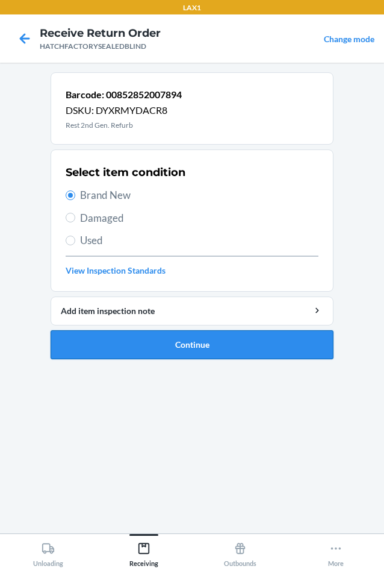
click at [174, 339] on button "Continue" at bounding box center [192, 344] width 283 height 29
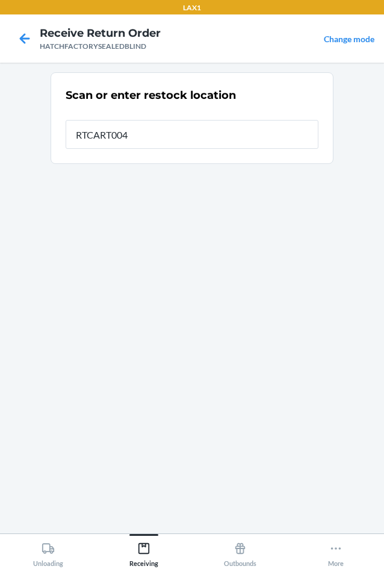
type input "RTCART004"
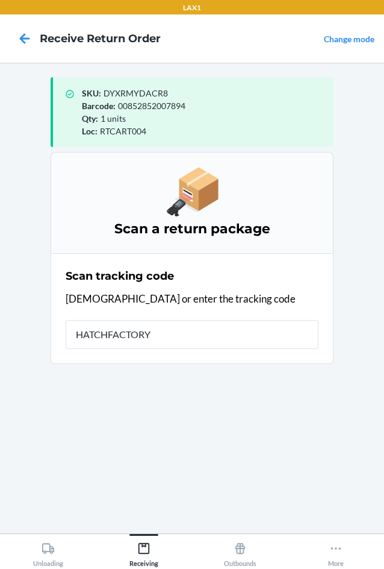
type input "HATCHFACTORYS"
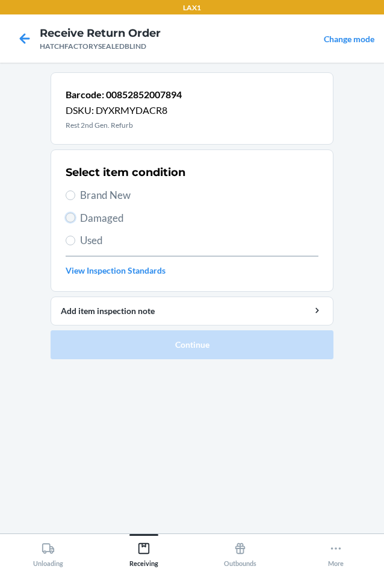
click at [70, 213] on input "Damaged" at bounding box center [71, 218] width 10 height 10
radio input "true"
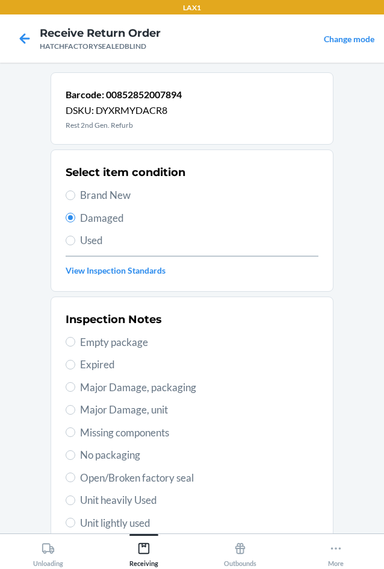
click at [98, 410] on span "Major Damage, unit" at bounding box center [199, 410] width 239 height 16
click at [75, 410] on input "Major Damage, unit" at bounding box center [71, 410] width 10 height 10
radio input "true"
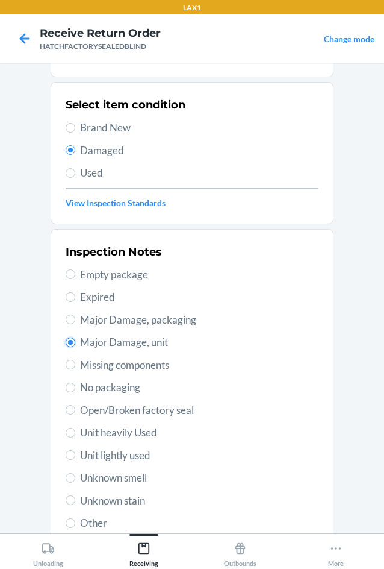
scroll to position [157, 0]
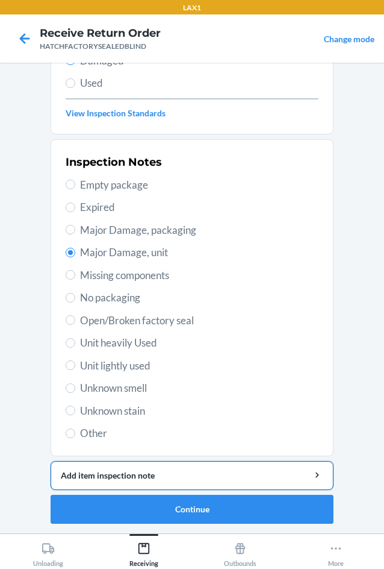
click at [108, 478] on div "Add item inspection note" at bounding box center [192, 475] width 263 height 13
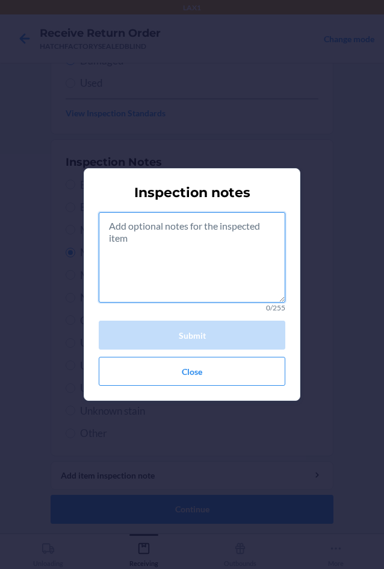
drag, startPoint x: 133, startPoint y: 263, endPoint x: 134, endPoint y: 269, distance: 6.3
click at [134, 269] on textarea at bounding box center [192, 257] width 187 height 90
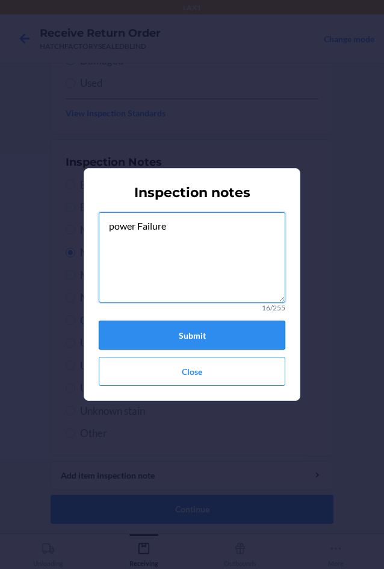
type textarea "power Failure"
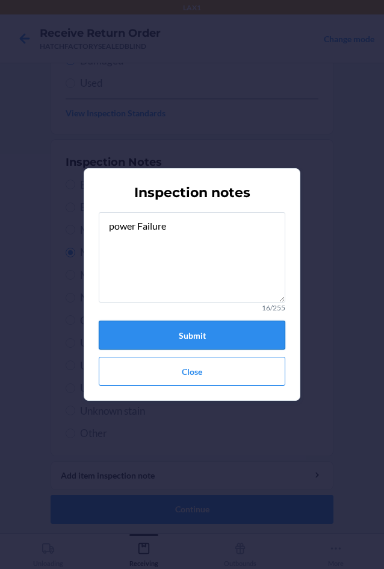
click at [227, 336] on button "Submit" at bounding box center [192, 335] width 187 height 29
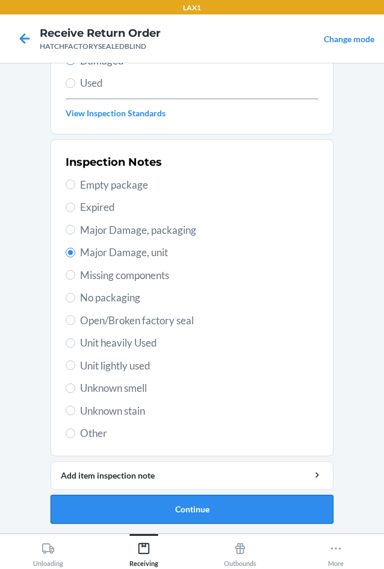
click at [195, 511] on button "Continue" at bounding box center [192, 509] width 283 height 29
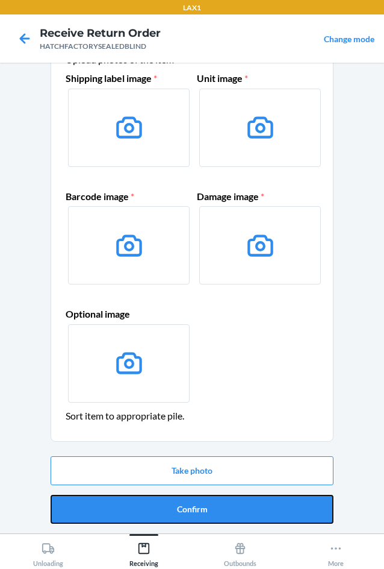
click at [195, 511] on button "Confirm" at bounding box center [192, 509] width 283 height 29
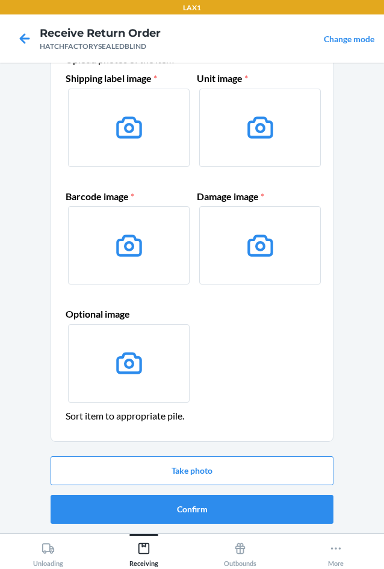
scroll to position [0, 0]
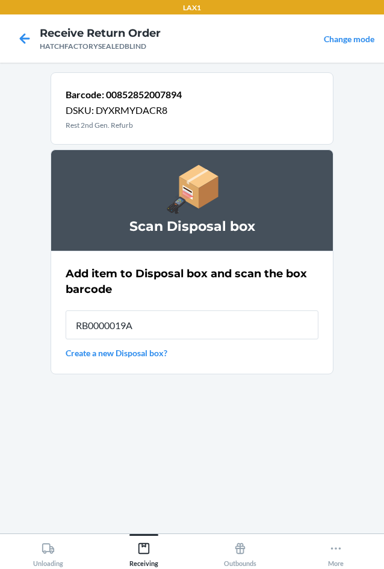
type input "RB0000019A4"
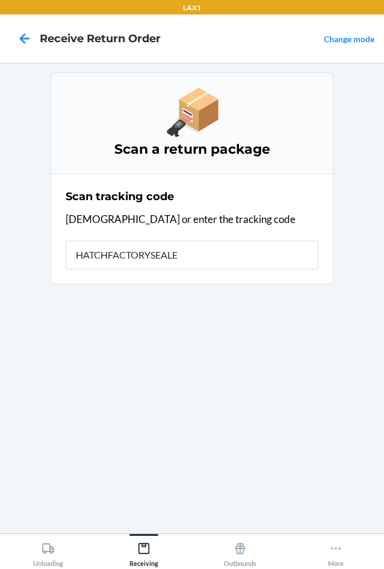
type input "HATCHFACTORYSEALED"
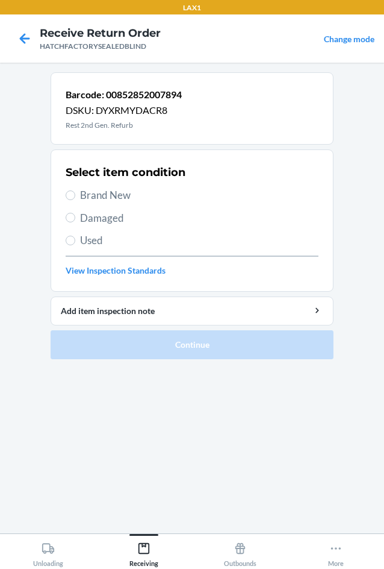
click at [75, 190] on label "Brand New" at bounding box center [192, 195] width 253 height 16
click at [75, 190] on input "Brand New" at bounding box center [71, 195] width 10 height 10
radio input "true"
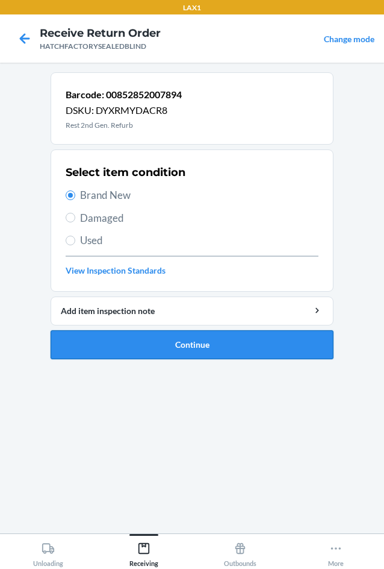
click at [125, 346] on button "Continue" at bounding box center [192, 344] width 283 height 29
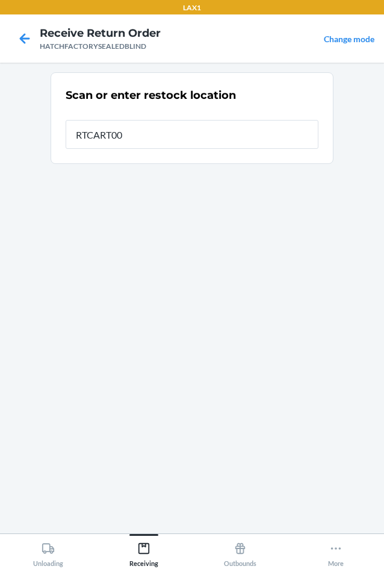
type input "RTCART004"
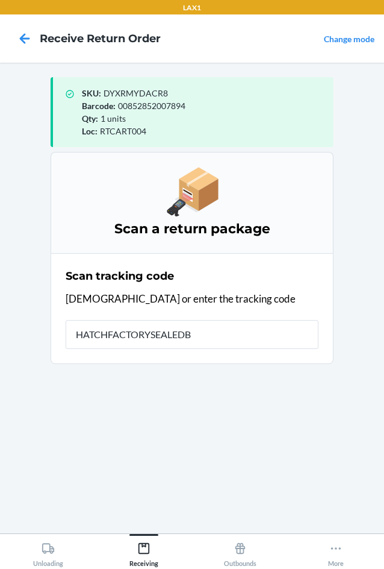
type input "HATCHFACTORYSEALEDBL"
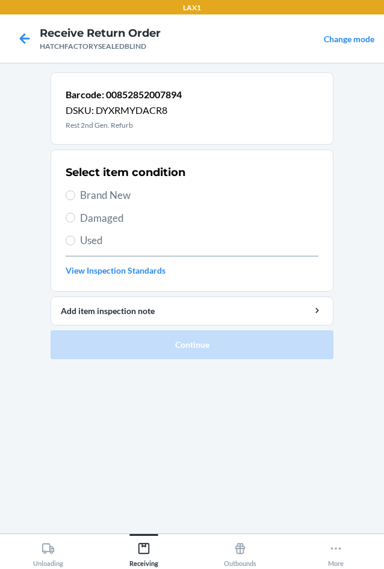
click at [97, 222] on span "Damaged" at bounding box center [199, 218] width 239 height 16
click at [75, 222] on input "Damaged" at bounding box center [71, 218] width 10 height 10
radio input "true"
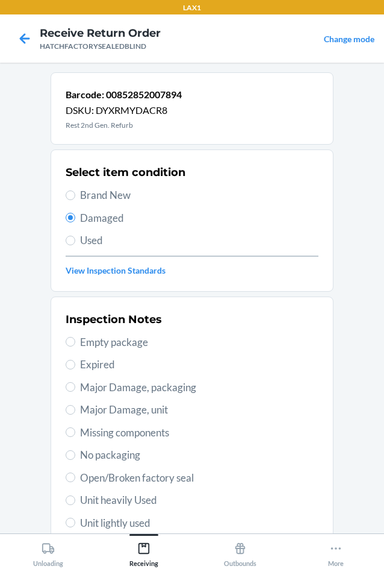
click at [107, 406] on span "Major Damage, unit" at bounding box center [199, 410] width 239 height 16
click at [75, 406] on input "Major Damage, unit" at bounding box center [71, 410] width 10 height 10
radio input "true"
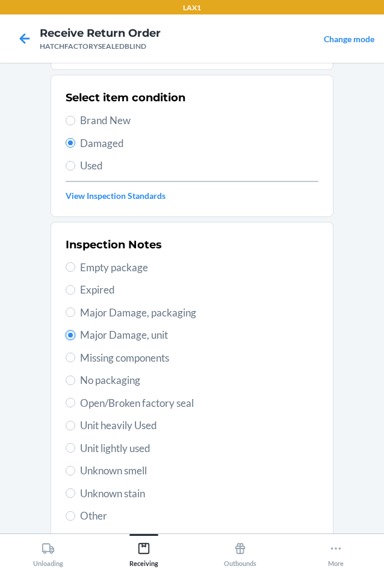
scroll to position [157, 0]
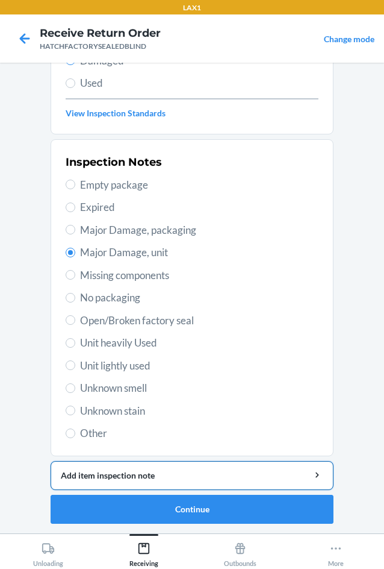
drag, startPoint x: 133, startPoint y: 477, endPoint x: 134, endPoint y: 463, distance: 13.9
click at [134, 463] on button "Add item inspection note" at bounding box center [192, 475] width 283 height 29
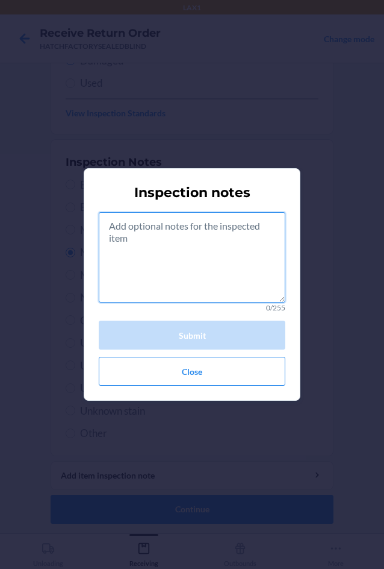
click at [152, 261] on textarea at bounding box center [192, 257] width 187 height 90
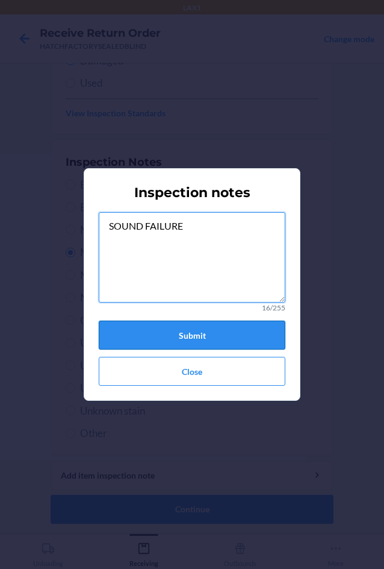
type textarea "SOUND FAILURE"
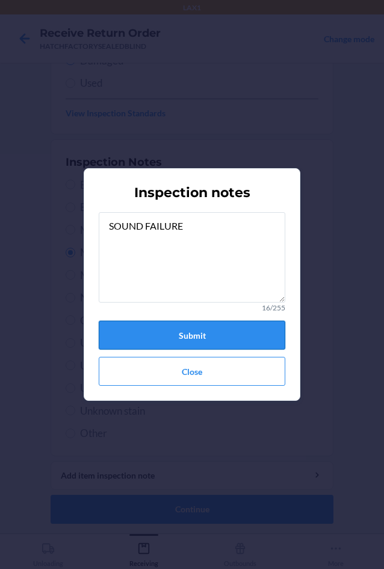
click at [242, 331] on button "Submit" at bounding box center [192, 335] width 187 height 29
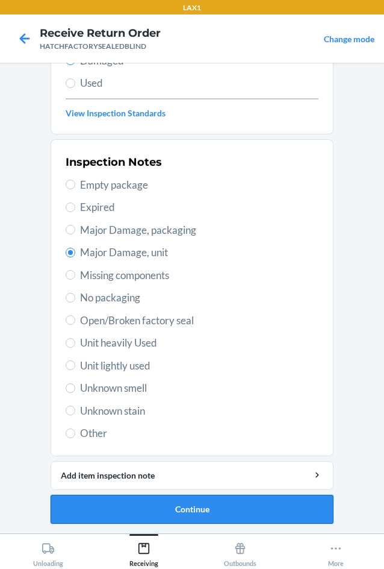
click at [195, 506] on button "Continue" at bounding box center [192, 509] width 283 height 29
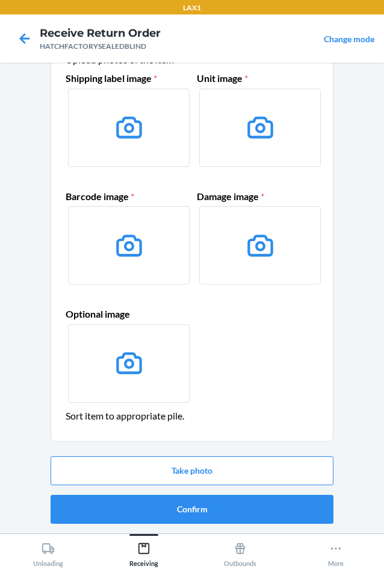
click at [195, 506] on button "Confirm" at bounding box center [192, 509] width 283 height 29
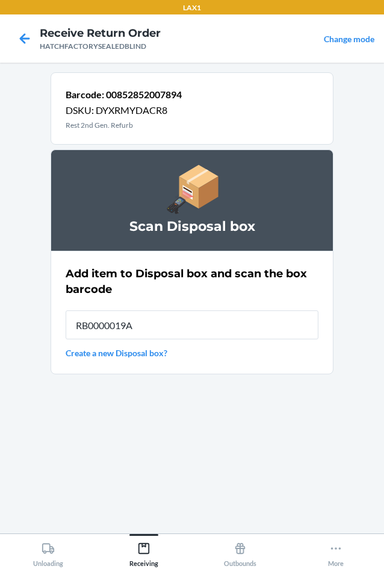
type input "RB0000019A4"
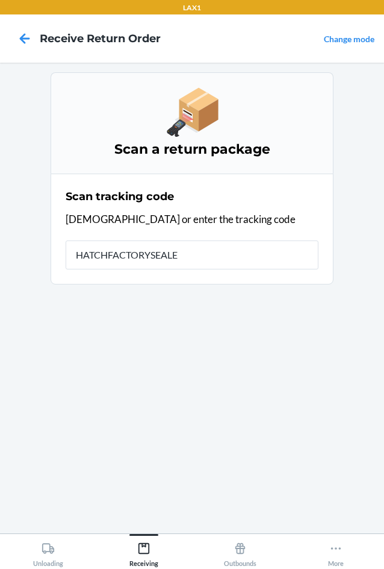
type input "HATCHFACTORYSEALED"
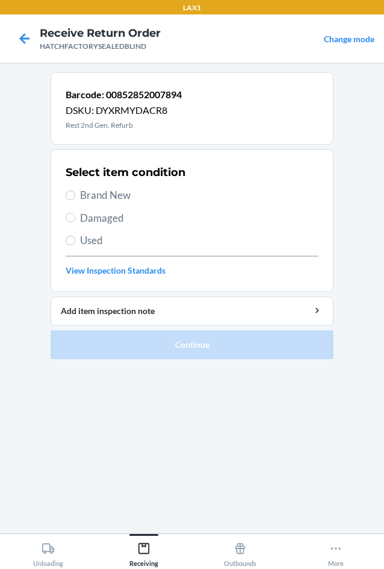
click at [81, 221] on span "Damaged" at bounding box center [199, 218] width 239 height 16
click at [75, 221] on input "Damaged" at bounding box center [71, 218] width 10 height 10
radio input "true"
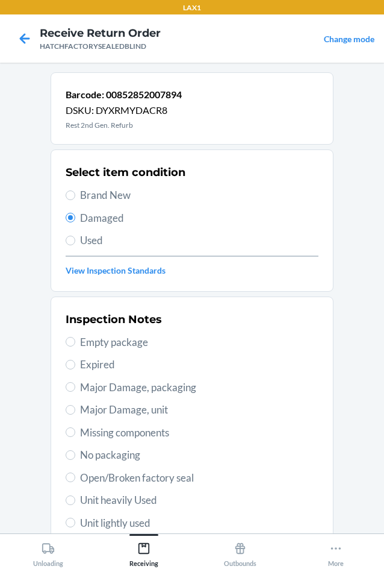
click at [94, 407] on span "Major Damage, unit" at bounding box center [199, 410] width 239 height 16
click at [75, 407] on input "Major Damage, unit" at bounding box center [71, 410] width 10 height 10
radio input "true"
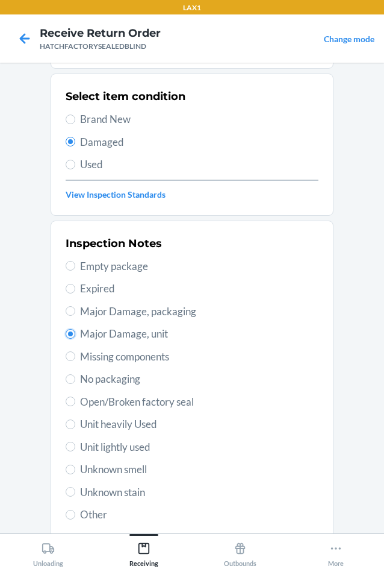
scroll to position [157, 0]
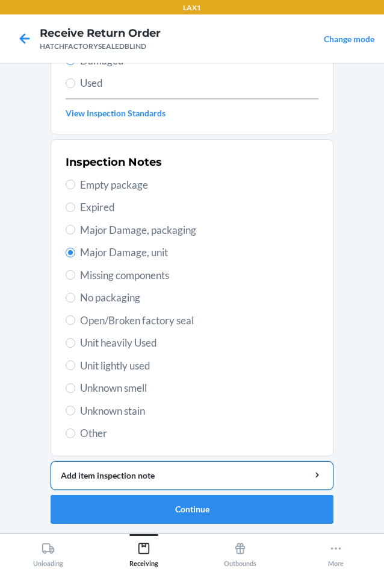
click at [159, 481] on button "Add item inspection note" at bounding box center [192, 475] width 283 height 29
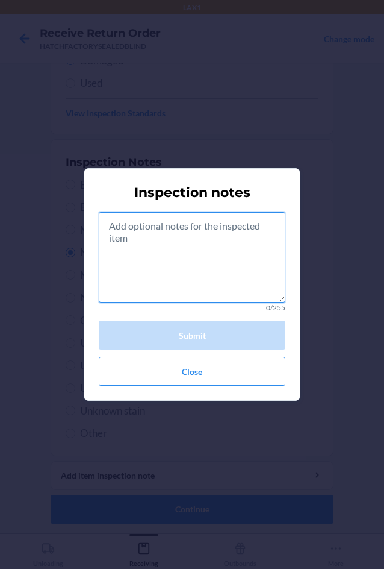
click at [188, 254] on textarea at bounding box center [192, 257] width 187 height 90
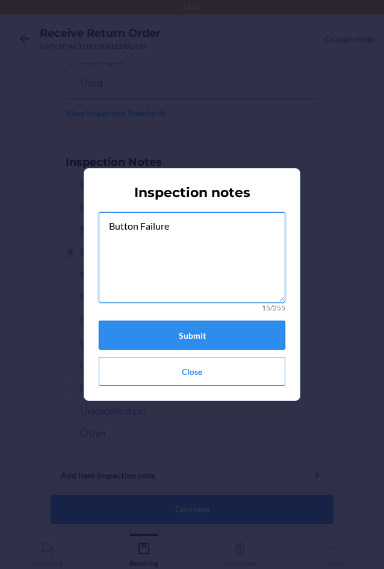
type textarea "Button Failure"
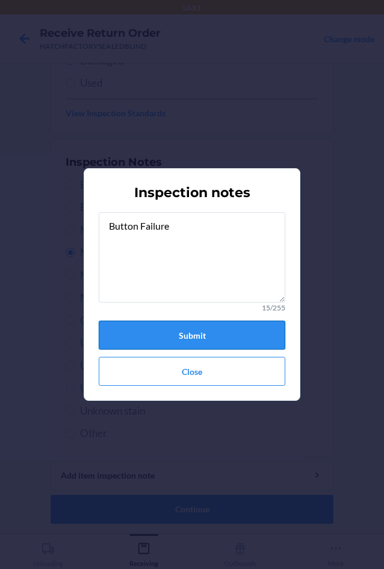
click at [163, 332] on button "Submit" at bounding box center [192, 335] width 187 height 29
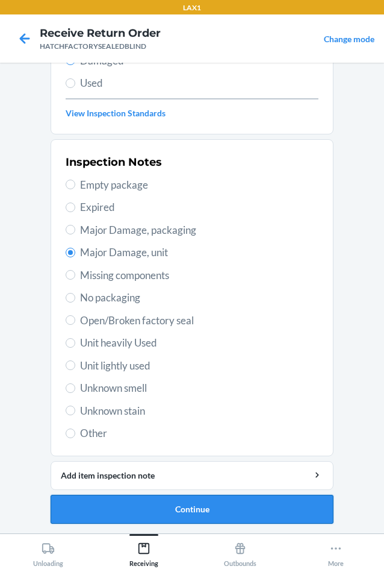
click at [186, 504] on button "Continue" at bounding box center [192, 509] width 283 height 29
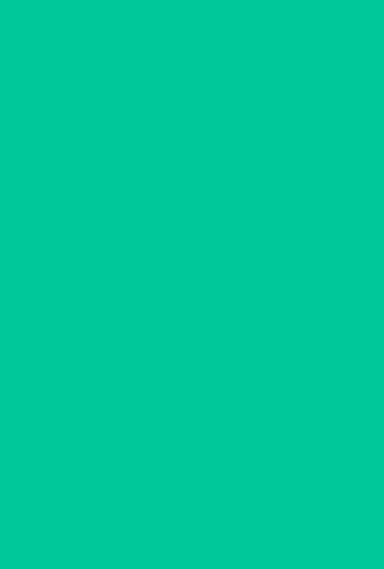
scroll to position [58, 0]
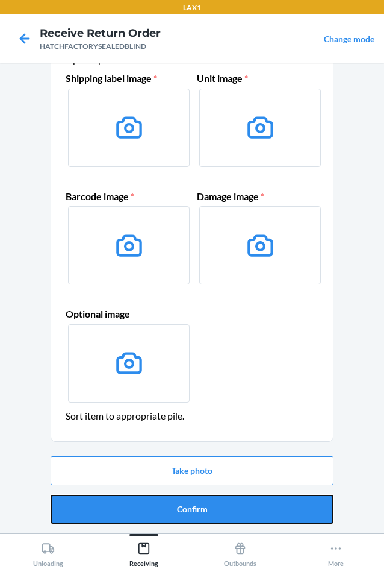
click at [186, 504] on button "Confirm" at bounding box center [192, 509] width 283 height 29
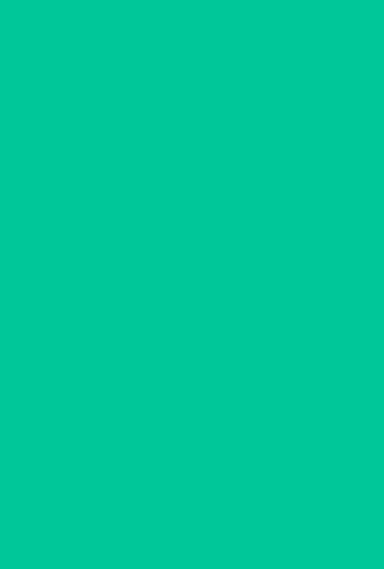
scroll to position [0, 0]
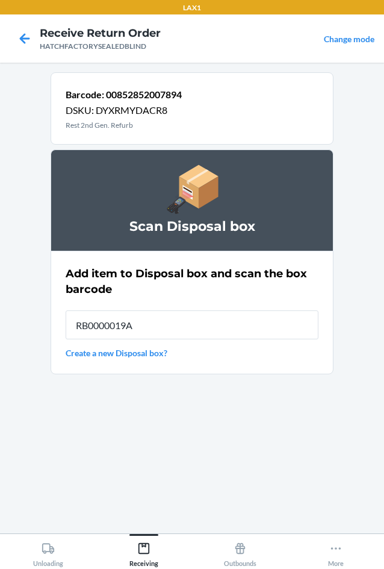
type input "RB0000019A4"
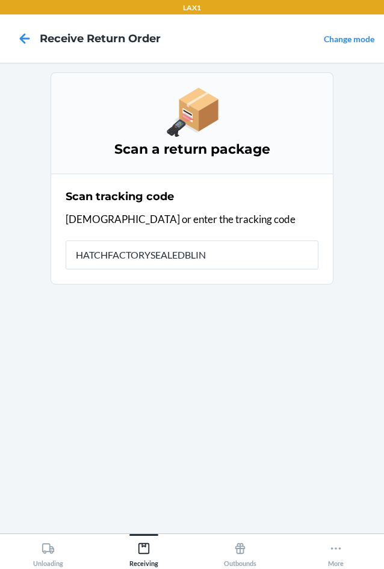
type input "HATCHFACTORYSEALEDBLIND"
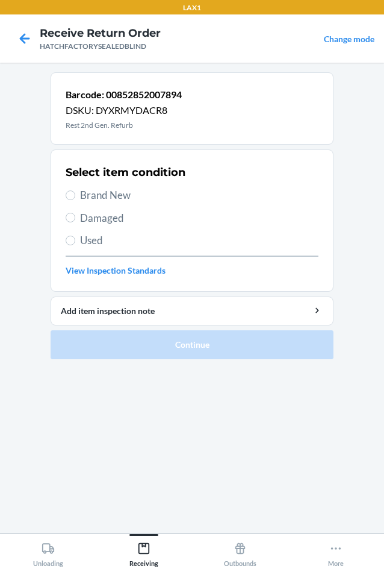
click at [83, 213] on span "Damaged" at bounding box center [199, 218] width 239 height 16
click at [75, 213] on input "Damaged" at bounding box center [71, 218] width 10 height 10
radio input "true"
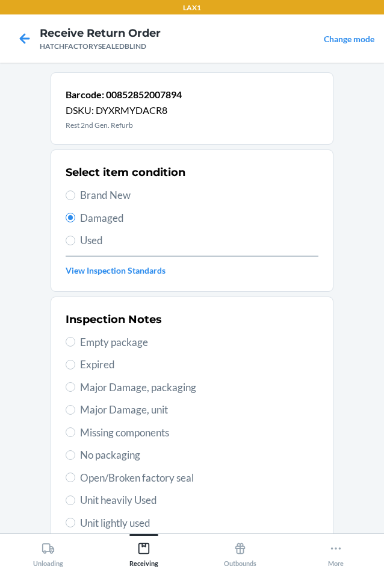
click at [100, 410] on span "Major Damage, unit" at bounding box center [199, 410] width 239 height 16
click at [75, 410] on input "Major Damage, unit" at bounding box center [71, 410] width 10 height 10
radio input "true"
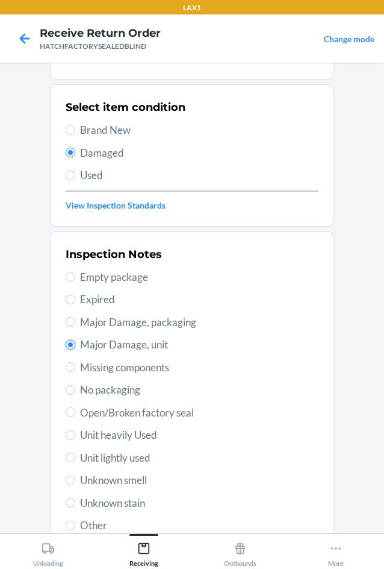
scroll to position [157, 0]
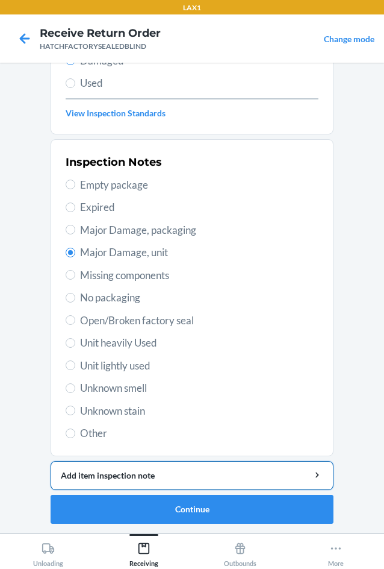
click at [126, 469] on div "Add item inspection note" at bounding box center [192, 475] width 263 height 13
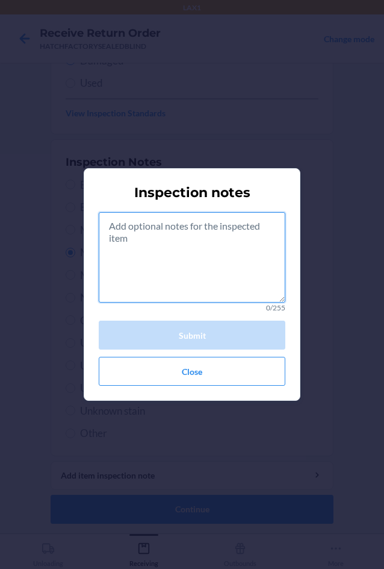
click at [174, 269] on textarea at bounding box center [192, 257] width 187 height 90
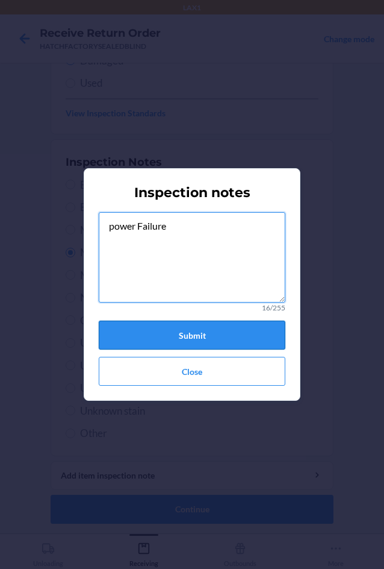
type textarea "power Failure"
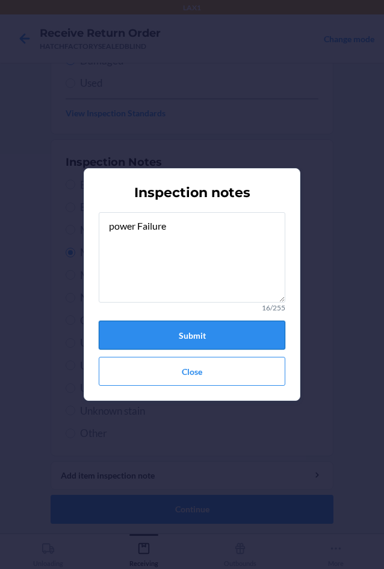
click at [189, 337] on button "Submit" at bounding box center [192, 335] width 187 height 29
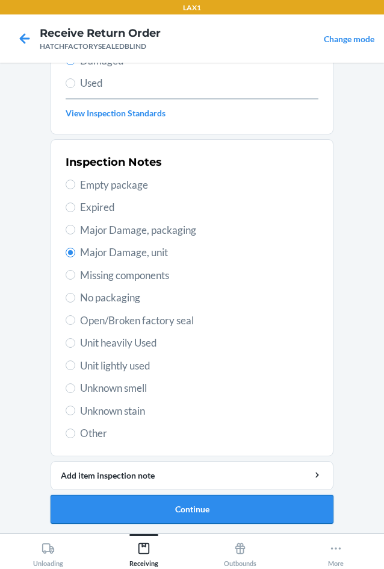
click at [212, 512] on button "Continue" at bounding box center [192, 509] width 283 height 29
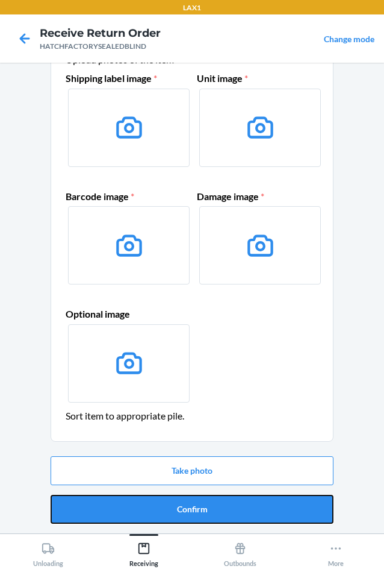
click at [214, 512] on button "Confirm" at bounding box center [192, 509] width 283 height 29
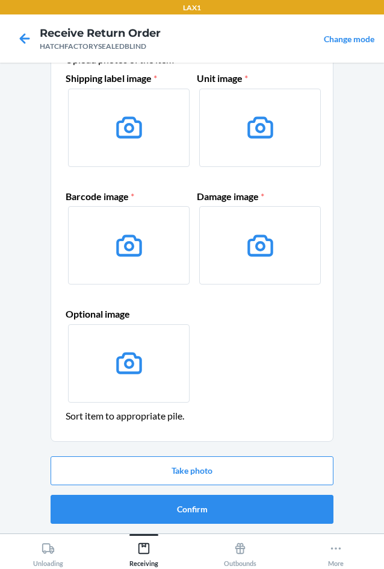
scroll to position [0, 0]
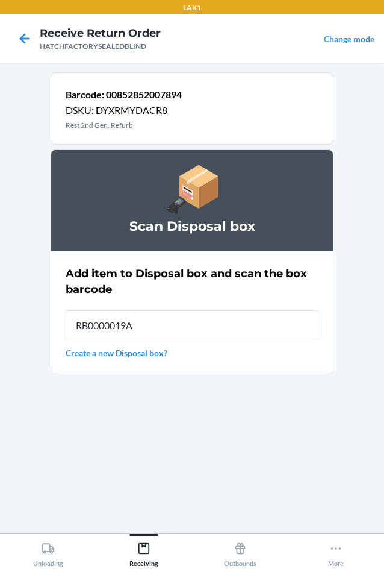
type input "RB0000019A4"
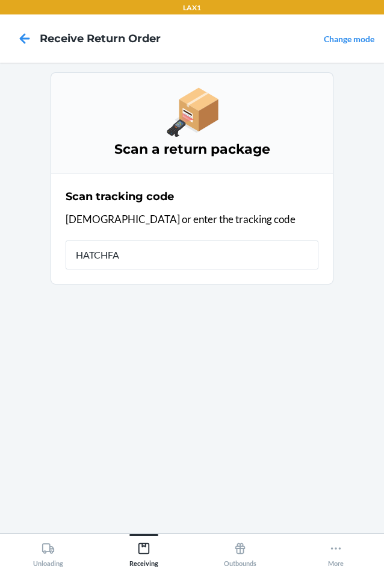
type input "HATCHFAC"
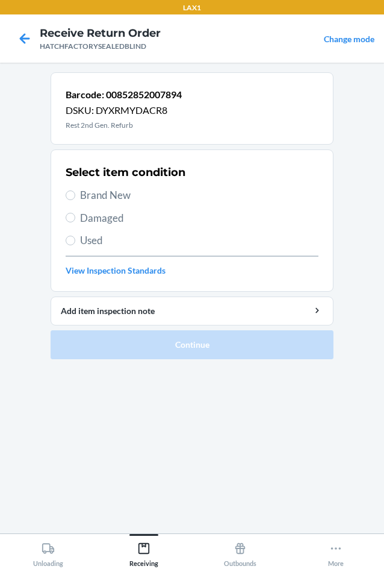
click at [110, 225] on span "Damaged" at bounding box center [199, 218] width 239 height 16
click at [75, 222] on input "Damaged" at bounding box center [71, 218] width 10 height 10
radio input "true"
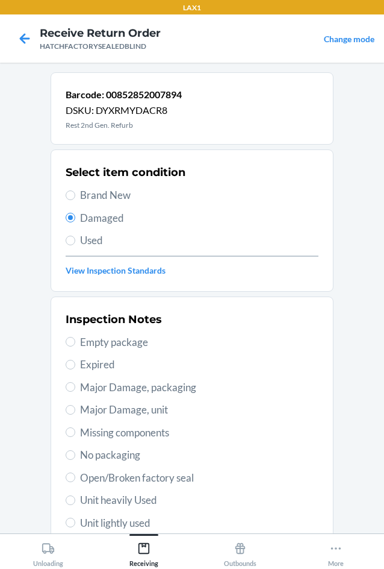
click at [111, 406] on span "Major Damage, unit" at bounding box center [199, 410] width 239 height 16
click at [75, 406] on input "Major Damage, unit" at bounding box center [71, 410] width 10 height 10
radio input "true"
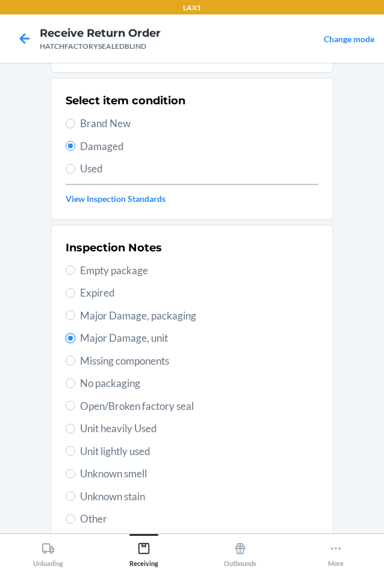
scroll to position [157, 0]
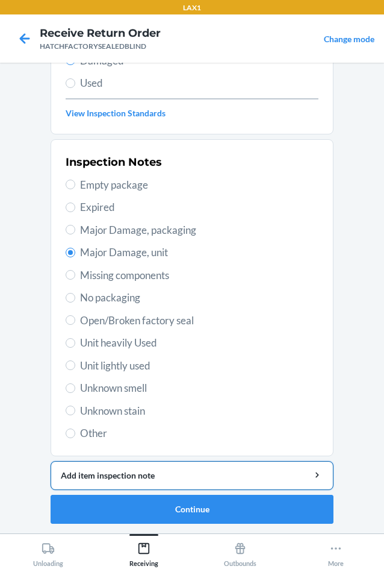
click at [122, 481] on div "Add item inspection note" at bounding box center [192, 475] width 263 height 13
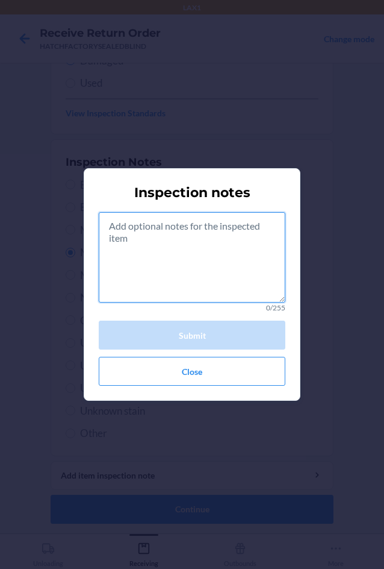
click at [198, 272] on textarea at bounding box center [192, 257] width 187 height 90
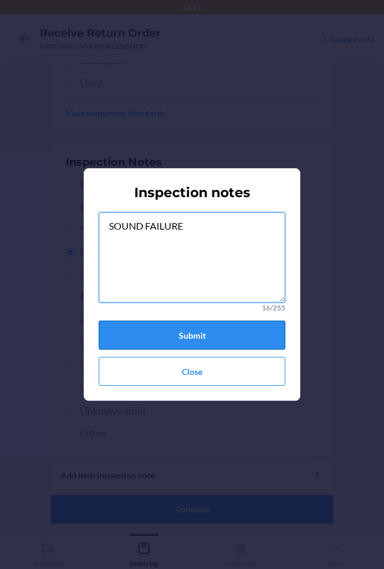
type textarea "SOUND FAILURE"
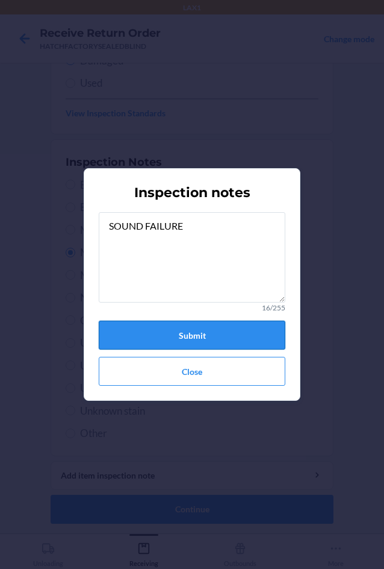
click at [180, 331] on button "Submit" at bounding box center [192, 335] width 187 height 29
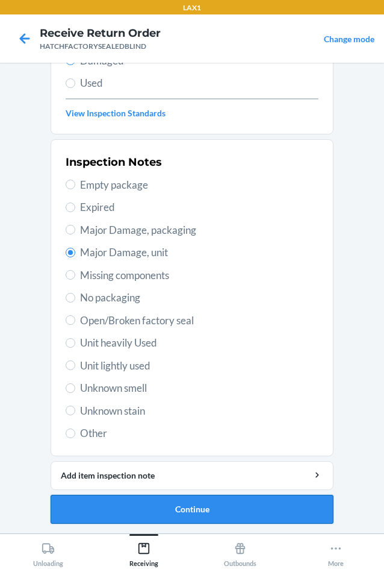
click at [182, 506] on button "Continue" at bounding box center [192, 509] width 283 height 29
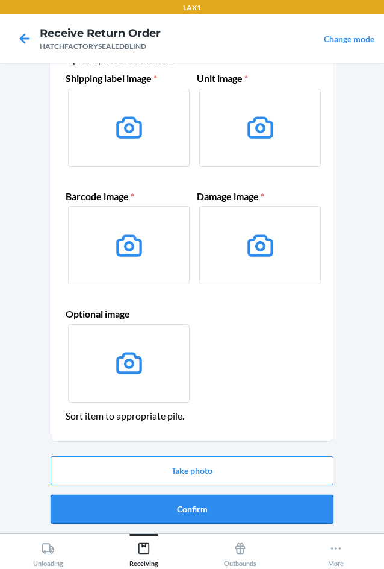
click at [248, 510] on button "Confirm" at bounding box center [192, 509] width 283 height 29
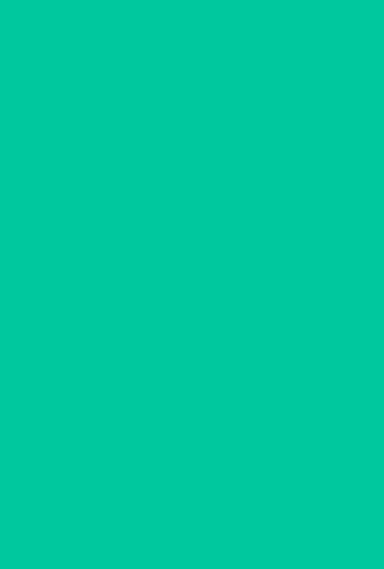
scroll to position [0, 0]
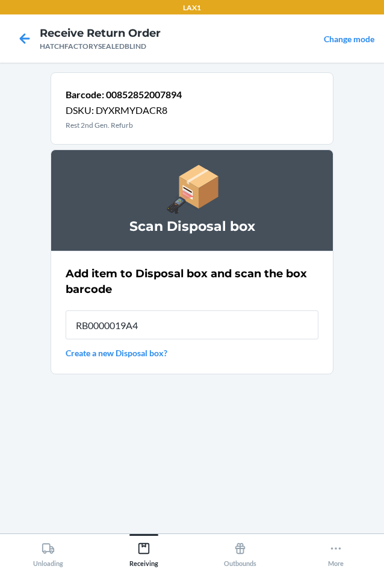
type input "RB0000019A4"
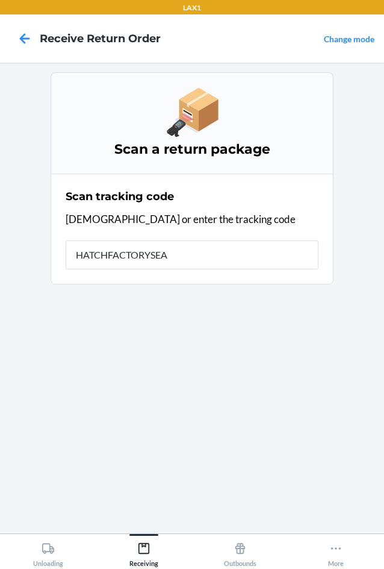
type input "HATCHFACTORYSEAL"
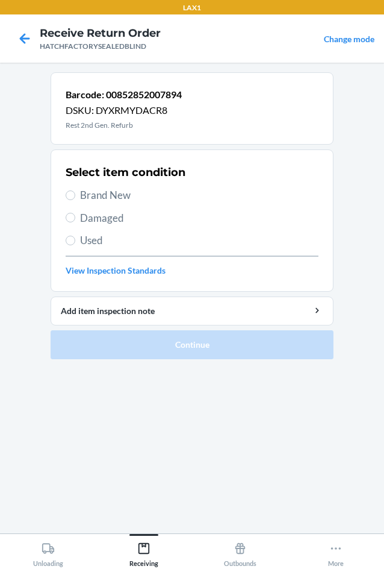
click at [93, 219] on span "Damaged" at bounding box center [199, 218] width 239 height 16
click at [75, 219] on input "Damaged" at bounding box center [71, 218] width 10 height 10
radio input "true"
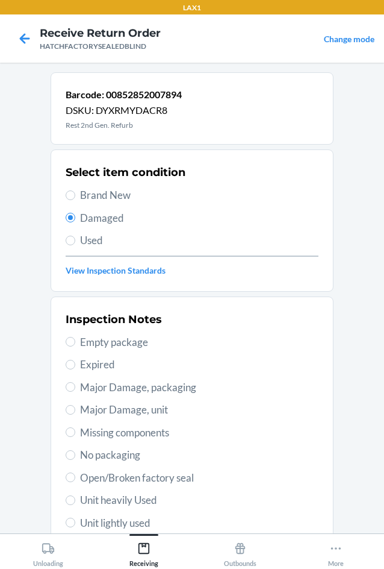
click at [93, 407] on span "Major Damage, unit" at bounding box center [199, 410] width 239 height 16
click at [75, 407] on input "Major Damage, unit" at bounding box center [71, 410] width 10 height 10
radio input "true"
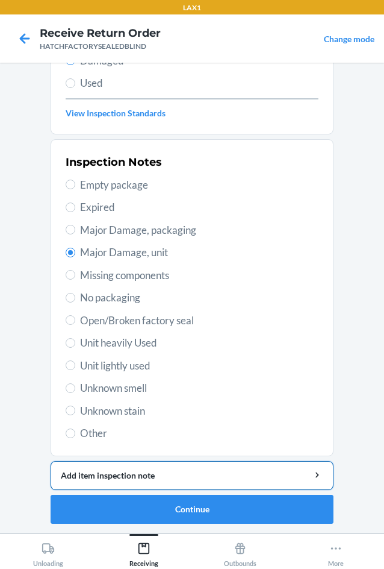
drag, startPoint x: 108, startPoint y: 473, endPoint x: 113, endPoint y: 467, distance: 7.4
click at [110, 473] on div "Add item inspection note" at bounding box center [192, 475] width 263 height 13
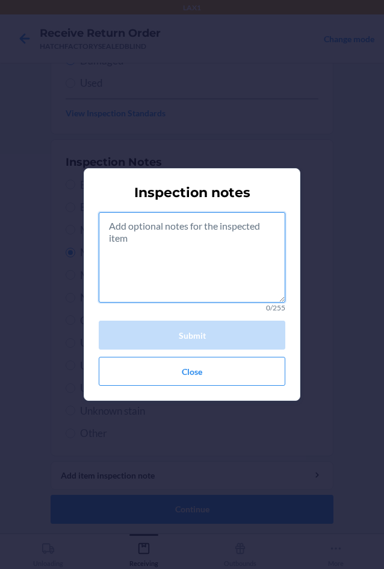
click at [170, 260] on textarea at bounding box center [192, 257] width 187 height 90
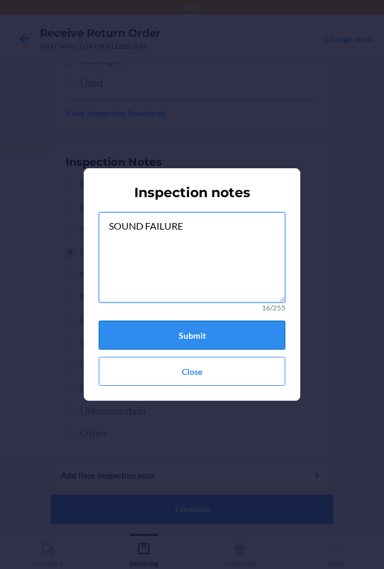
type textarea "SOUND FAILURE"
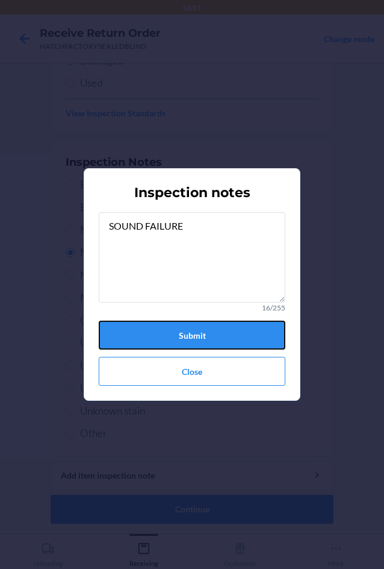
drag, startPoint x: 178, startPoint y: 331, endPoint x: 169, endPoint y: 371, distance: 41.5
click at [178, 335] on button "Submit" at bounding box center [192, 335] width 187 height 29
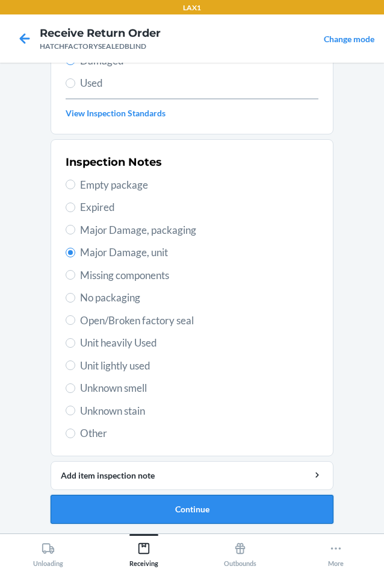
click at [214, 509] on button "Continue" at bounding box center [192, 509] width 283 height 29
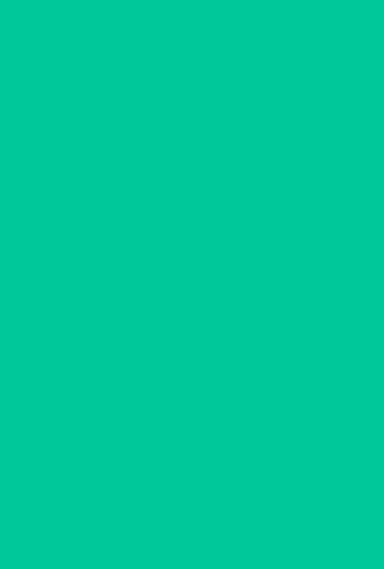
scroll to position [58, 0]
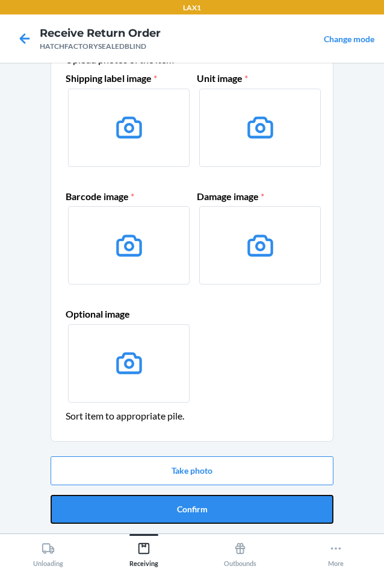
click at [214, 509] on button "Confirm" at bounding box center [192, 509] width 283 height 29
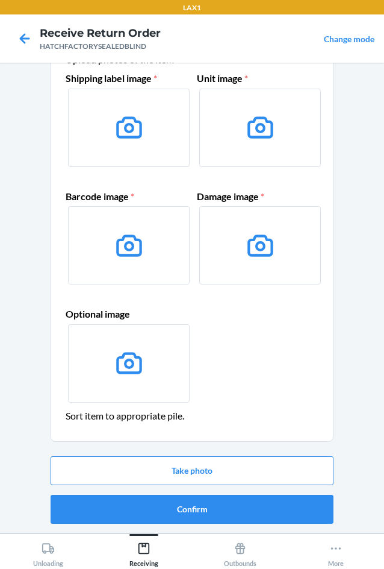
scroll to position [0, 0]
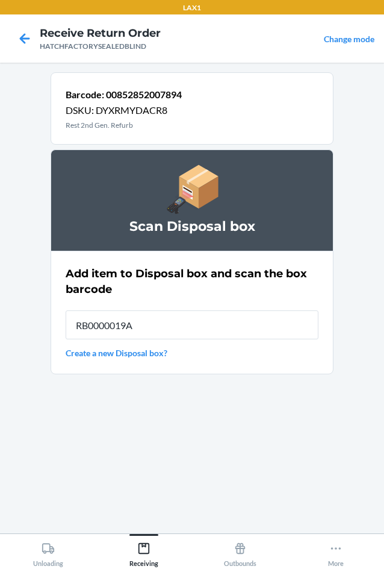
type input "RB0000019A4"
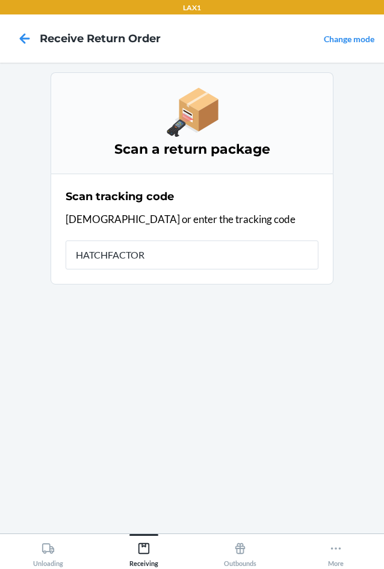
type input "HATCHFACTORY"
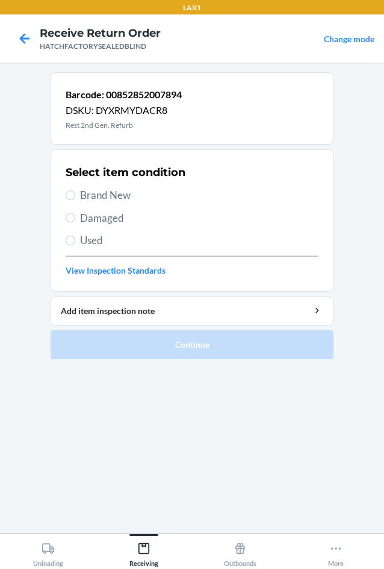
click at [75, 221] on label "Damaged" at bounding box center [192, 218] width 253 height 16
click at [75, 221] on input "Damaged" at bounding box center [71, 218] width 10 height 10
radio input "true"
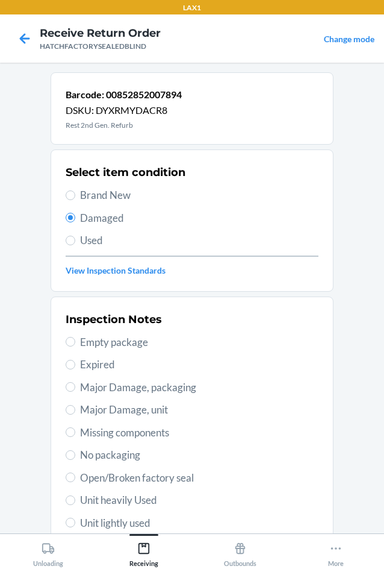
click at [85, 417] on span "Major Damage, unit" at bounding box center [199, 410] width 239 height 16
click at [75, 415] on input "Major Damage, unit" at bounding box center [71, 410] width 10 height 10
radio input "true"
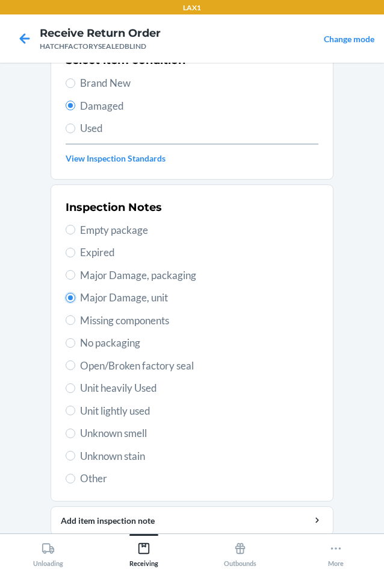
scroll to position [157, 0]
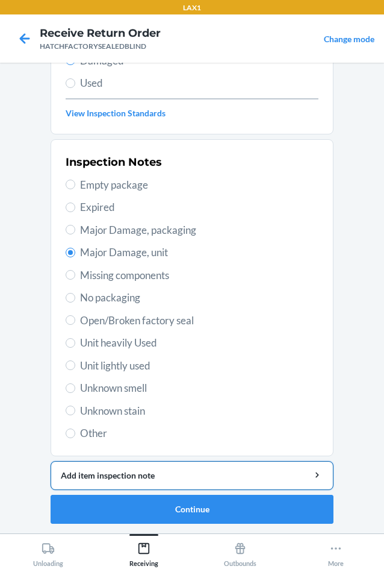
click at [113, 476] on div "Add item inspection note" at bounding box center [192, 475] width 263 height 13
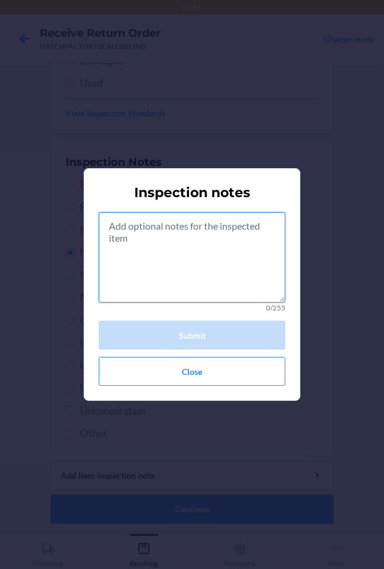
drag, startPoint x: 195, startPoint y: 279, endPoint x: 198, endPoint y: 268, distance: 11.8
click at [195, 272] on textarea at bounding box center [192, 257] width 187 height 90
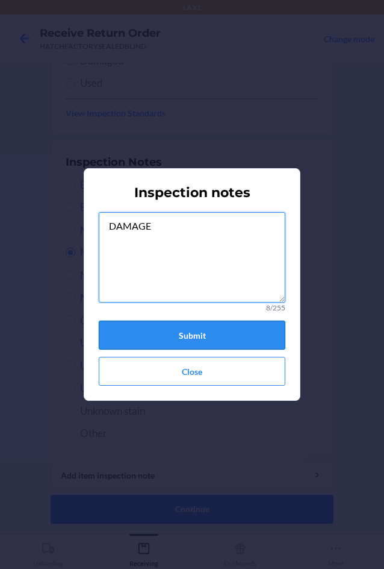
type textarea "DAMAGE"
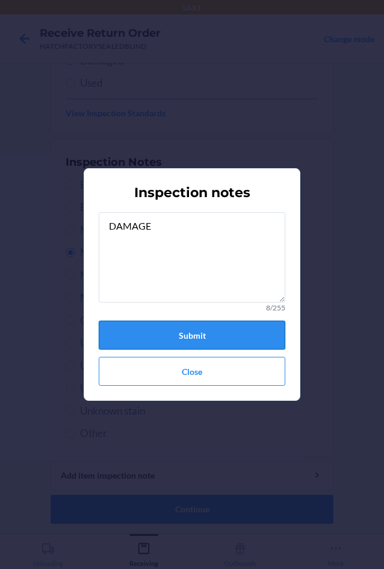
click at [206, 331] on button "Submit" at bounding box center [192, 335] width 187 height 29
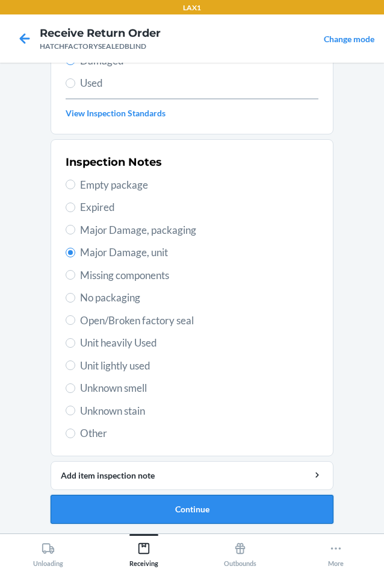
click at [207, 515] on button "Continue" at bounding box center [192, 509] width 283 height 29
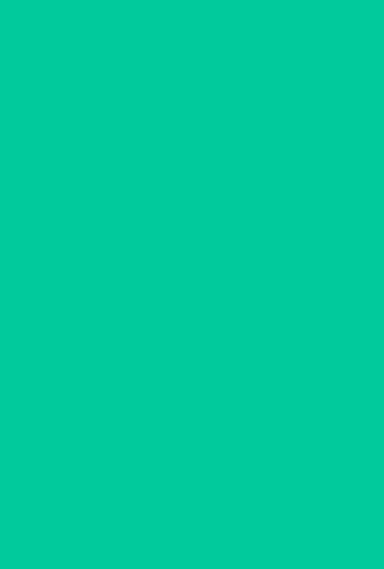
scroll to position [58, 0]
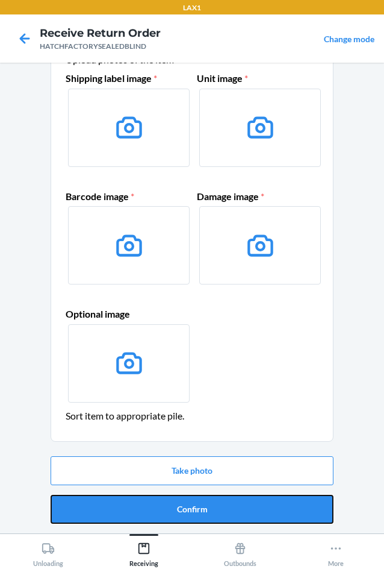
click at [207, 513] on button "Confirm" at bounding box center [192, 509] width 283 height 29
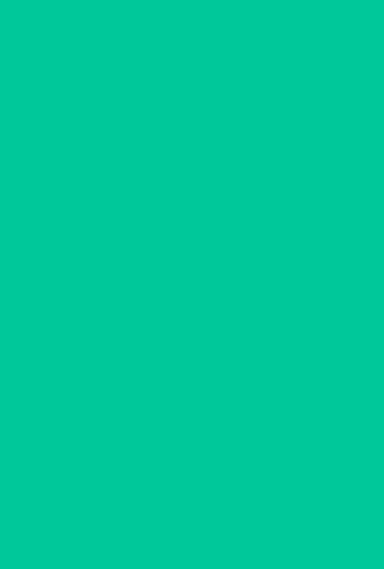
scroll to position [0, 0]
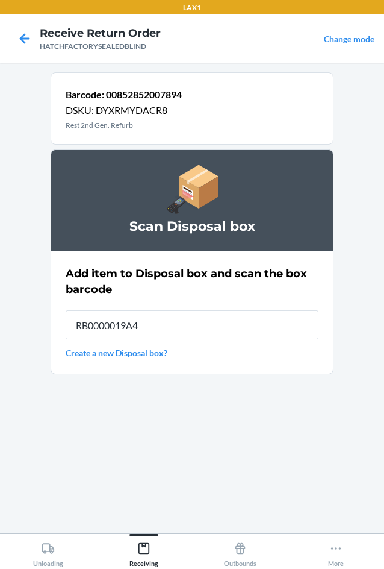
type input "RB0000019A4"
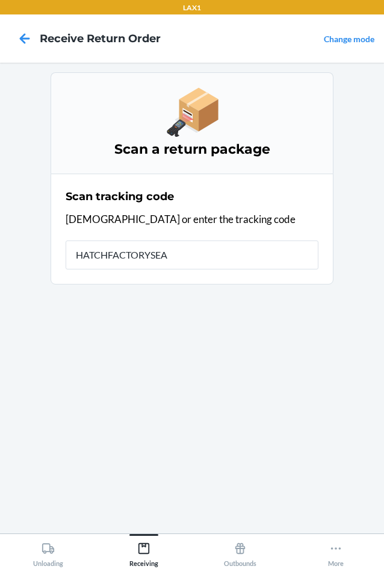
type input "HATCHFACTORYSEAL"
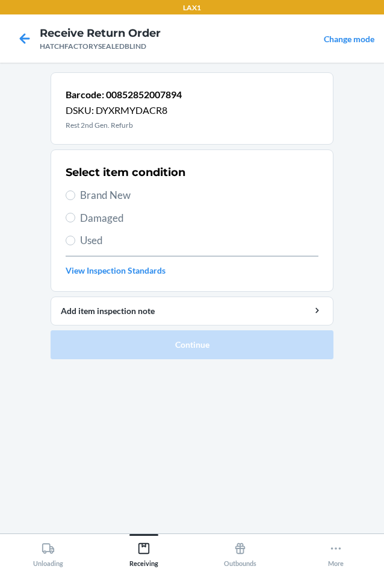
click at [101, 219] on span "Damaged" at bounding box center [199, 218] width 239 height 16
click at [75, 219] on input "Damaged" at bounding box center [71, 218] width 10 height 10
radio input "true"
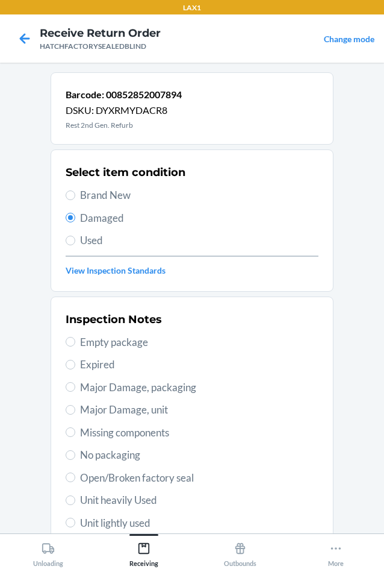
click at [87, 412] on span "Major Damage, unit" at bounding box center [199, 410] width 239 height 16
click at [75, 412] on input "Major Damage, unit" at bounding box center [71, 410] width 10 height 10
radio input "true"
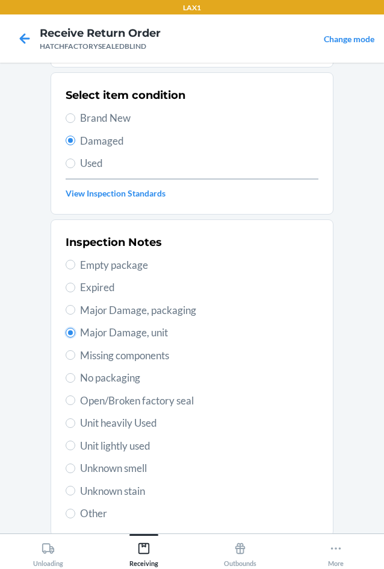
scroll to position [157, 0]
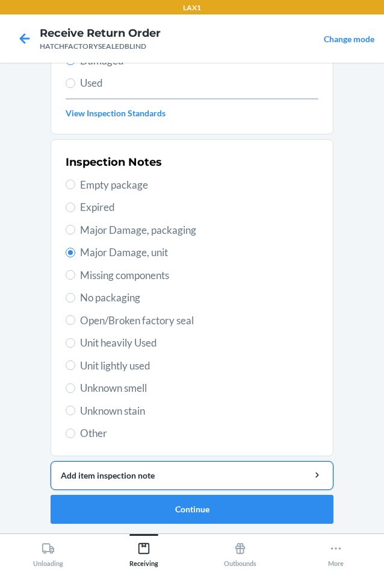
click at [171, 481] on div "Add item inspection note" at bounding box center [192, 475] width 263 height 13
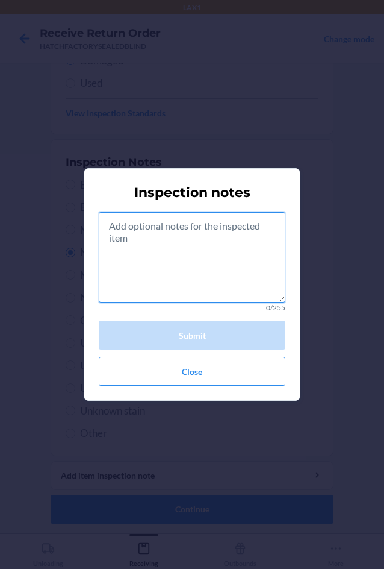
click at [210, 269] on textarea at bounding box center [192, 257] width 187 height 90
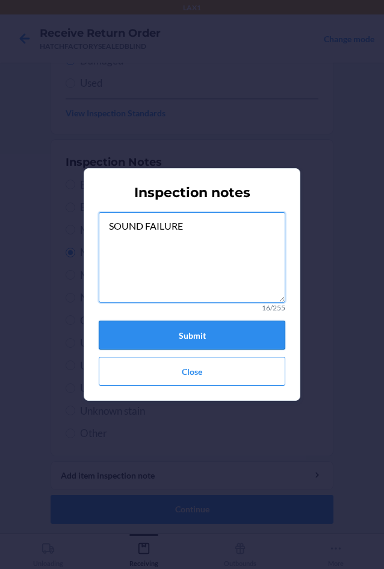
type textarea "SOUND FAILURE"
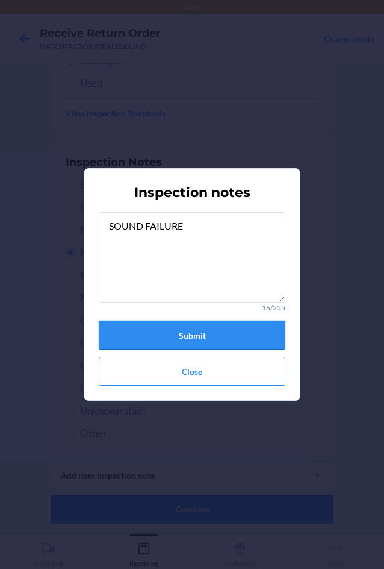
click at [183, 334] on button "Submit" at bounding box center [192, 335] width 187 height 29
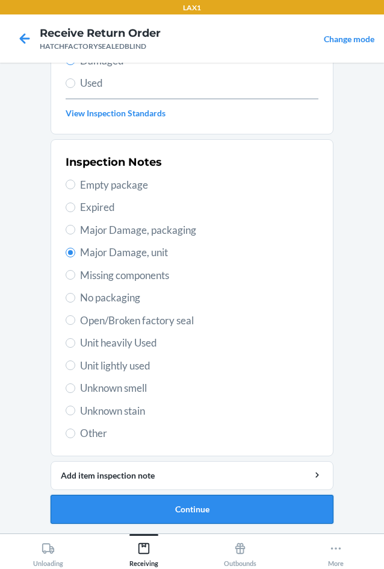
click at [266, 500] on button "Continue" at bounding box center [192, 509] width 283 height 29
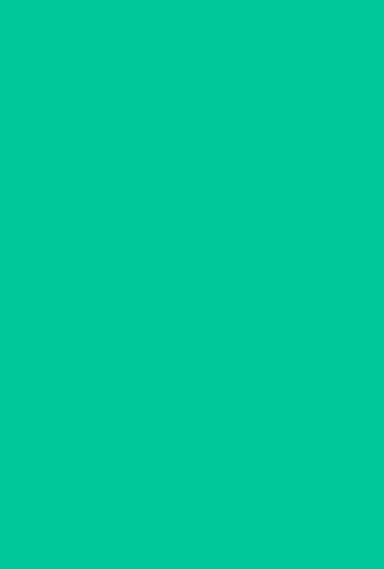
scroll to position [58, 0]
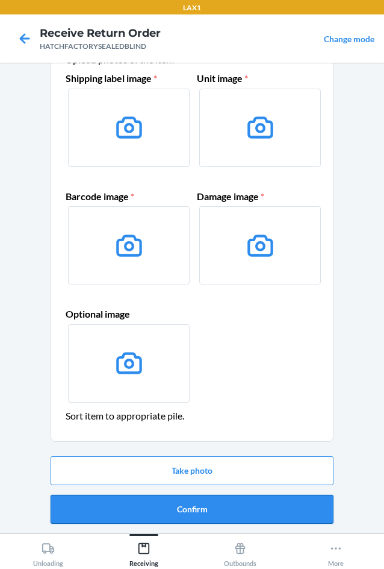
click at [268, 501] on button "Confirm" at bounding box center [192, 509] width 283 height 29
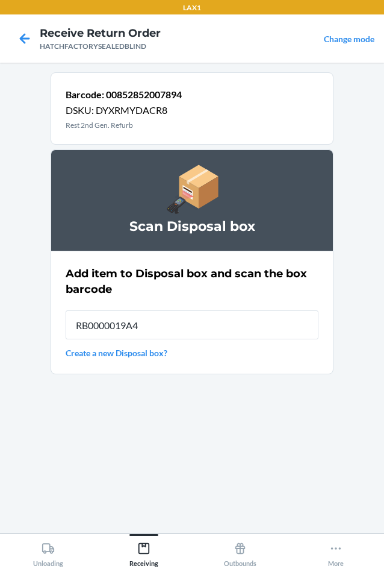
type input "RB0000019A4"
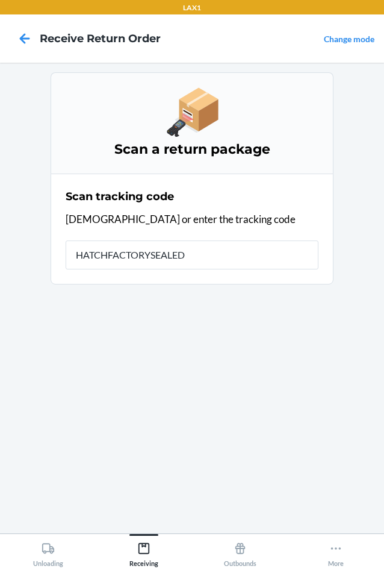
type input "HATCHFACTORYSEALEDB"
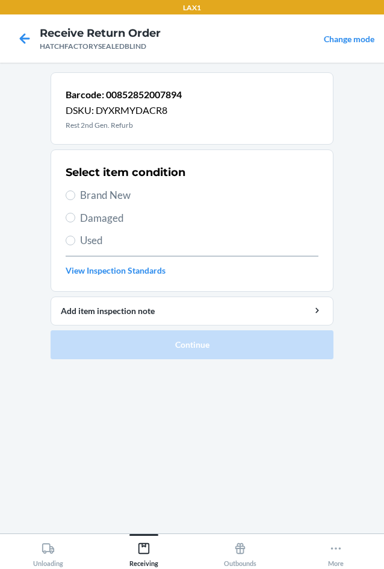
click at [93, 215] on span "Damaged" at bounding box center [199, 218] width 239 height 16
click at [75, 215] on input "Damaged" at bounding box center [71, 218] width 10 height 10
radio input "true"
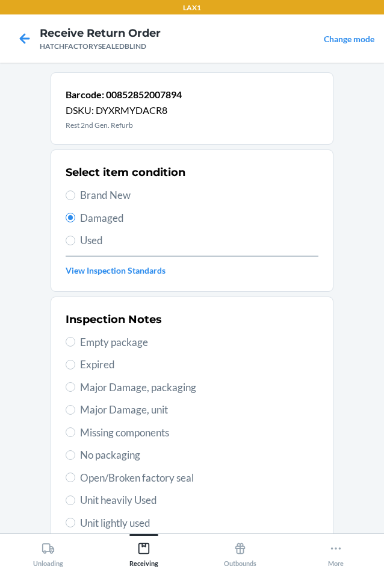
click at [88, 409] on span "Major Damage, unit" at bounding box center [199, 410] width 239 height 16
click at [75, 409] on input "Major Damage, unit" at bounding box center [71, 410] width 10 height 10
radio input "true"
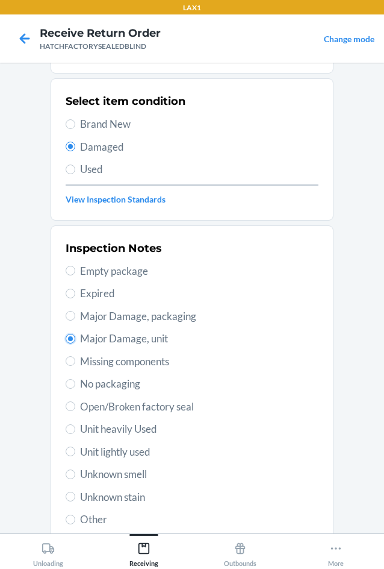
scroll to position [157, 0]
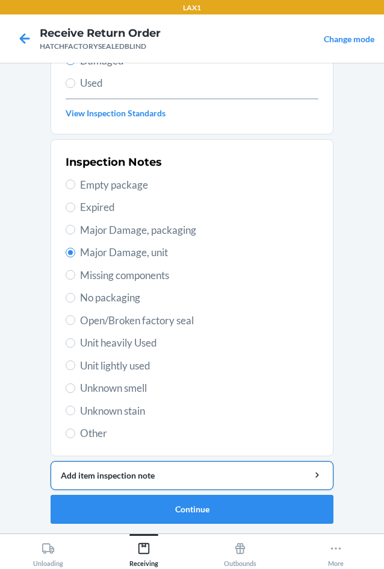
click at [107, 471] on div "Add item inspection note" at bounding box center [192, 475] width 263 height 13
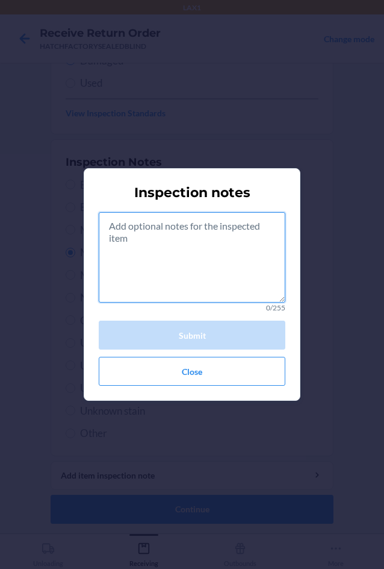
click at [184, 272] on textarea at bounding box center [192, 257] width 187 height 90
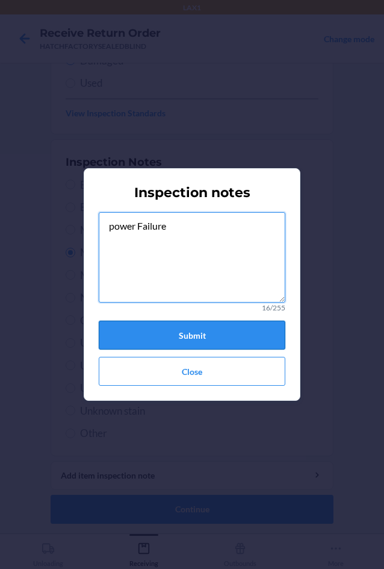
type textarea "power Failure"
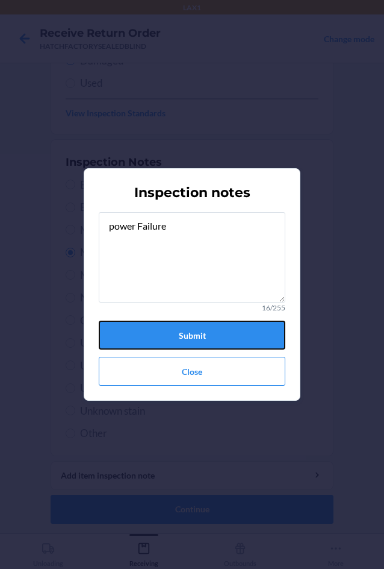
drag, startPoint x: 216, startPoint y: 322, endPoint x: 222, endPoint y: 340, distance: 18.7
click at [217, 330] on button "Submit" at bounding box center [192, 335] width 187 height 29
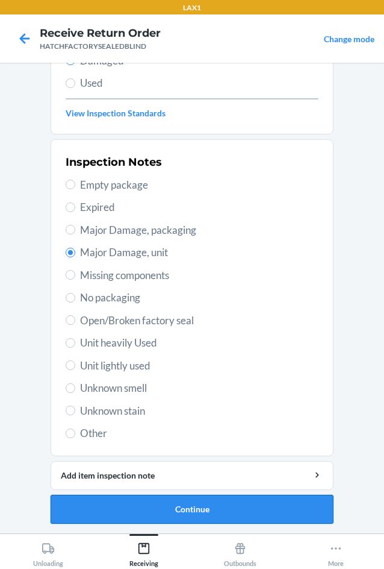
click at [254, 507] on button "Continue" at bounding box center [192, 509] width 283 height 29
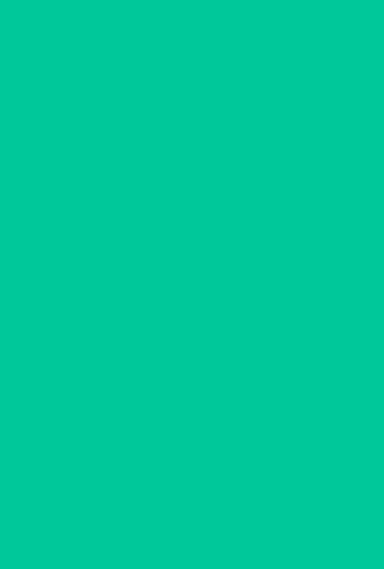
scroll to position [58, 0]
click at [254, 508] on button "Confirm" at bounding box center [192, 509] width 283 height 29
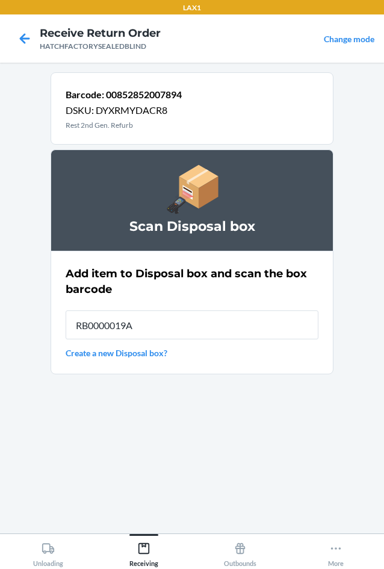
type input "RB0000019A4"
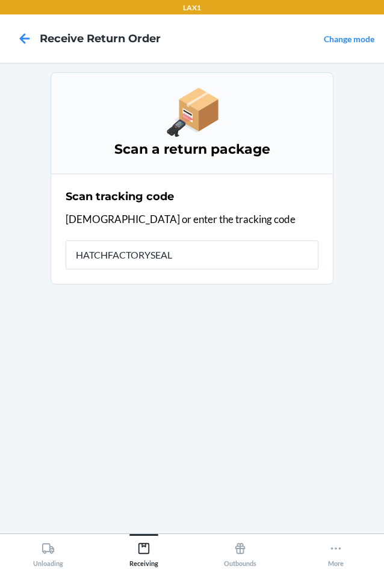
type input "HATCHFACTORYSEALE"
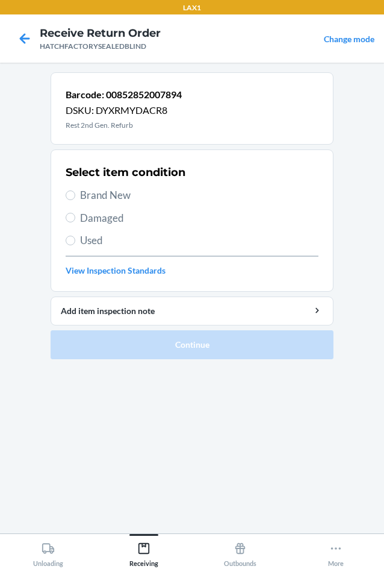
click at [81, 219] on span "Damaged" at bounding box center [199, 218] width 239 height 16
click at [75, 219] on input "Damaged" at bounding box center [71, 218] width 10 height 10
radio input "true"
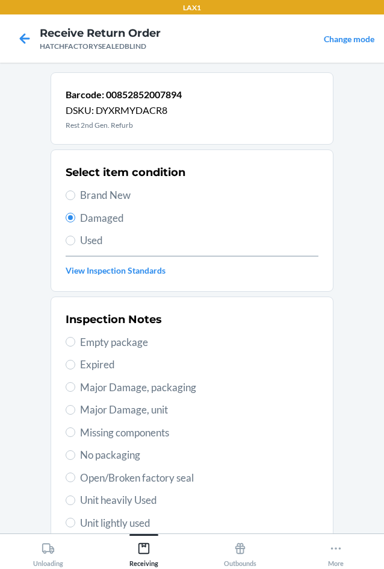
click at [92, 407] on span "Major Damage, unit" at bounding box center [199, 410] width 239 height 16
click at [75, 407] on input "Major Damage, unit" at bounding box center [71, 410] width 10 height 10
radio input "true"
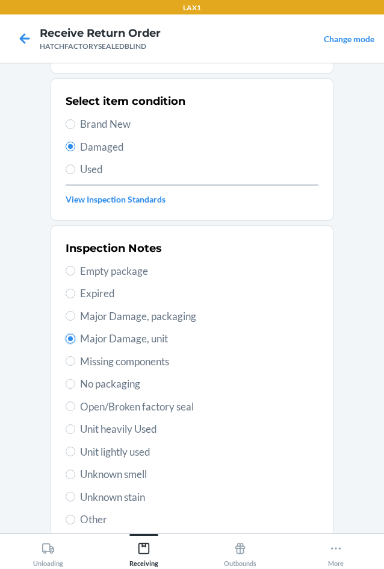
scroll to position [157, 0]
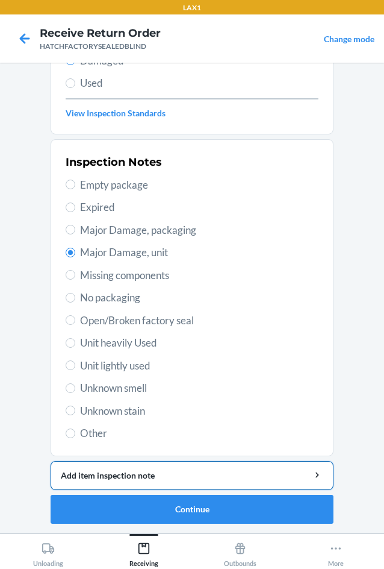
click at [188, 474] on div "Add item inspection note" at bounding box center [192, 475] width 263 height 13
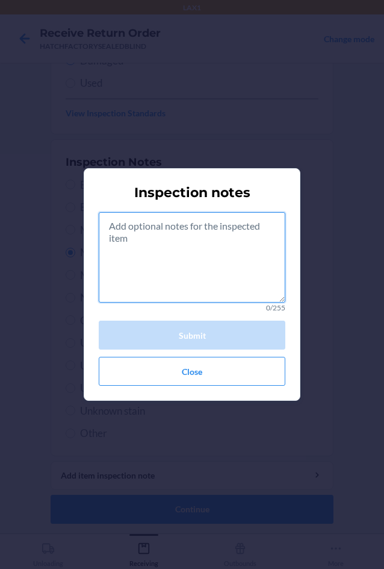
click at [193, 251] on textarea at bounding box center [192, 257] width 187 height 90
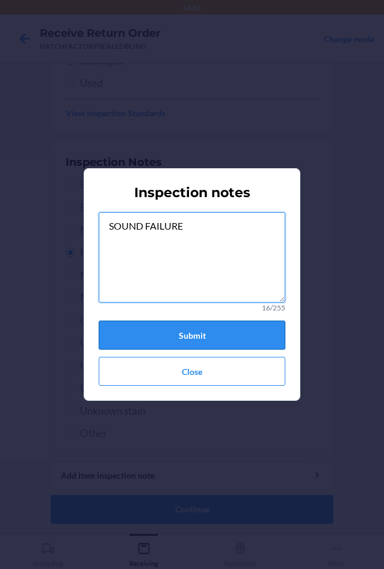
type textarea "SOUND FAILURE"
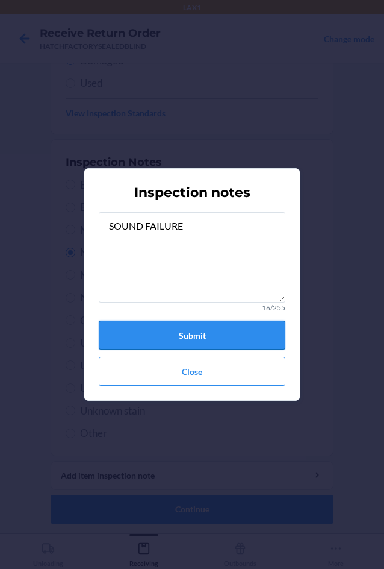
click at [212, 328] on button "Submit" at bounding box center [192, 335] width 187 height 29
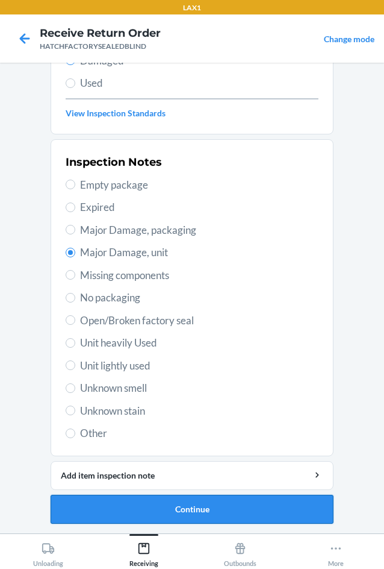
click at [272, 513] on button "Continue" at bounding box center [192, 509] width 283 height 29
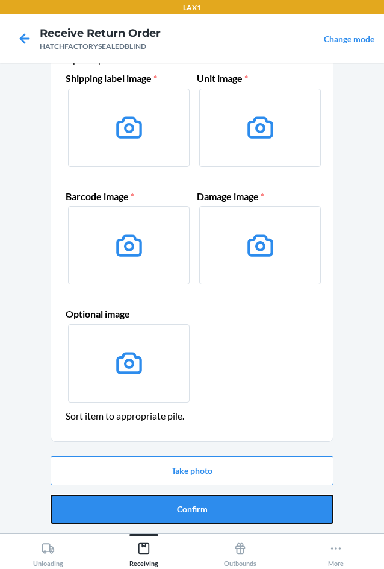
click at [270, 510] on button "Confirm" at bounding box center [192, 509] width 283 height 29
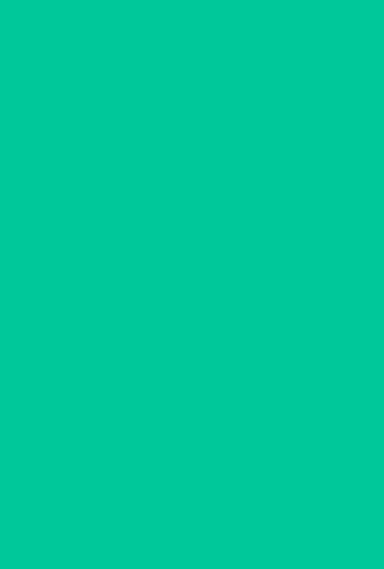
scroll to position [0, 0]
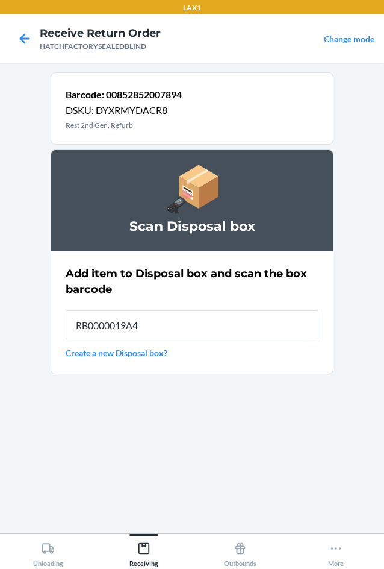
type input "RB0000019A4"
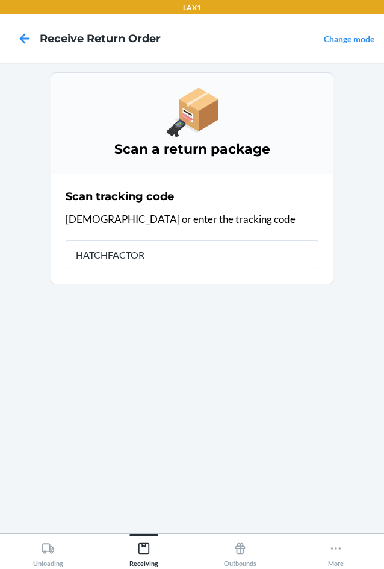
type input "HATCHFACTORY"
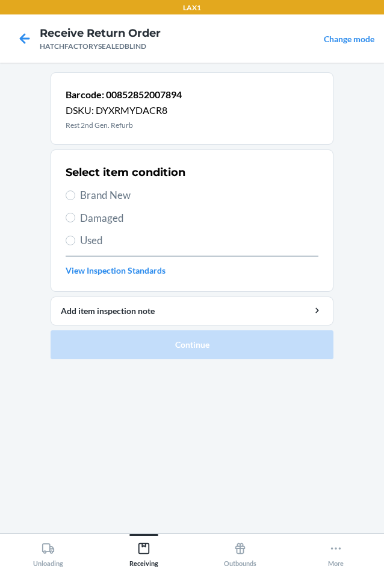
click at [100, 218] on span "Damaged" at bounding box center [199, 218] width 239 height 16
click at [75, 218] on input "Damaged" at bounding box center [71, 218] width 10 height 10
radio input "true"
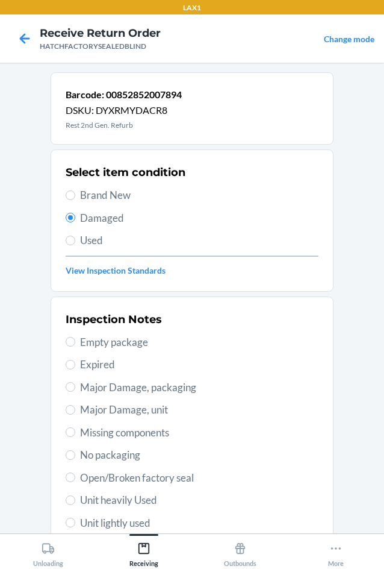
click at [102, 406] on span "Major Damage, unit" at bounding box center [199, 410] width 239 height 16
click at [75, 406] on input "Major Damage, unit" at bounding box center [71, 410] width 10 height 10
radio input "true"
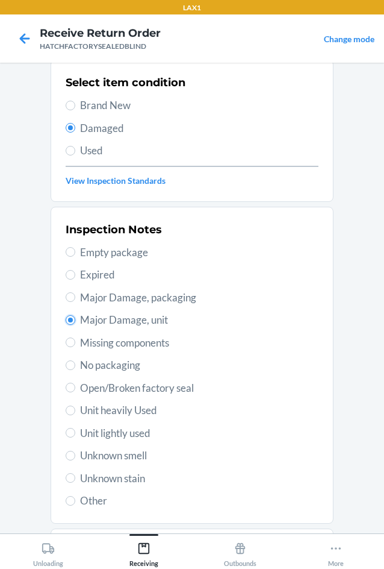
scroll to position [157, 0]
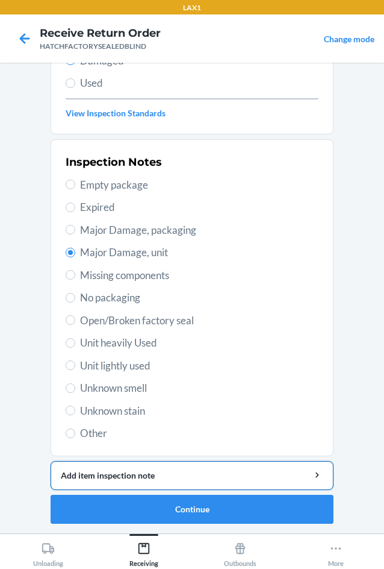
click at [122, 476] on div "Add item inspection note" at bounding box center [192, 475] width 263 height 13
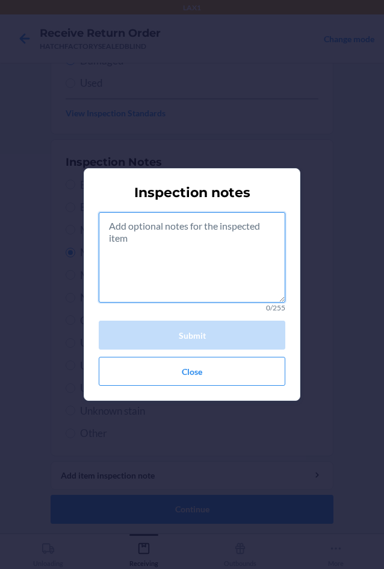
click at [158, 263] on textarea at bounding box center [192, 257] width 187 height 90
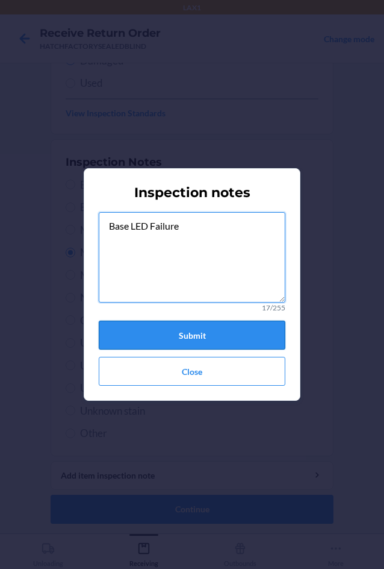
type textarea "Base LED Failure"
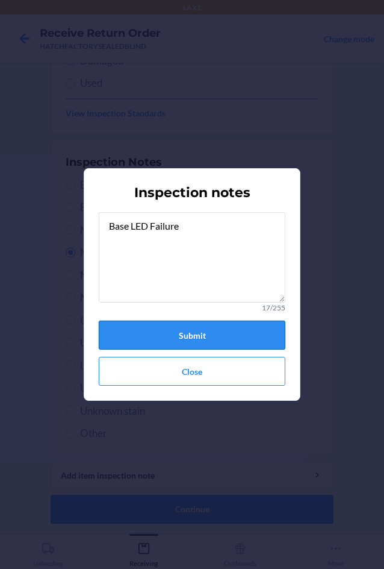
click at [228, 327] on button "Submit" at bounding box center [192, 335] width 187 height 29
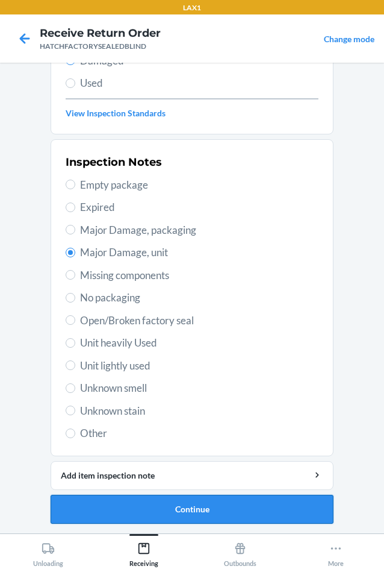
click at [194, 504] on button "Continue" at bounding box center [192, 509] width 283 height 29
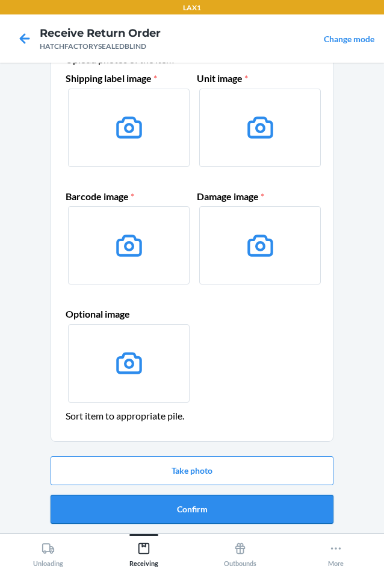
click at [196, 504] on button "Confirm" at bounding box center [192, 509] width 283 height 29
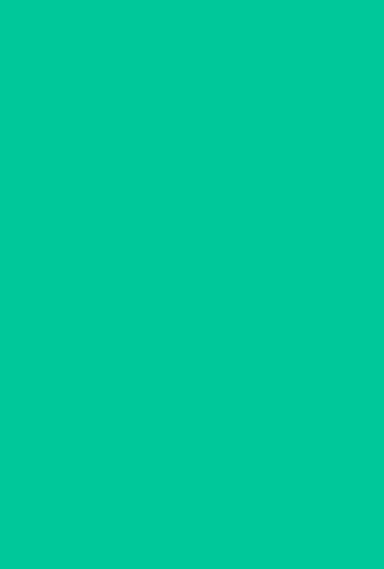
scroll to position [0, 0]
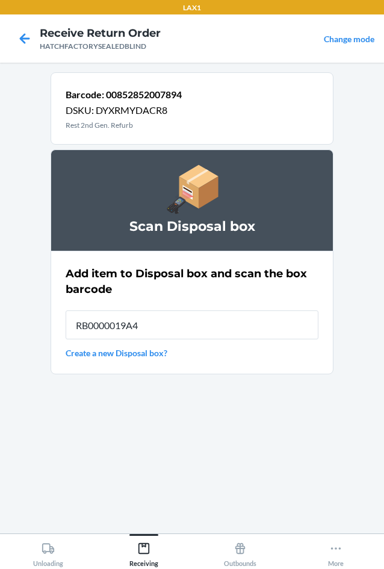
type input "RB0000019A4"
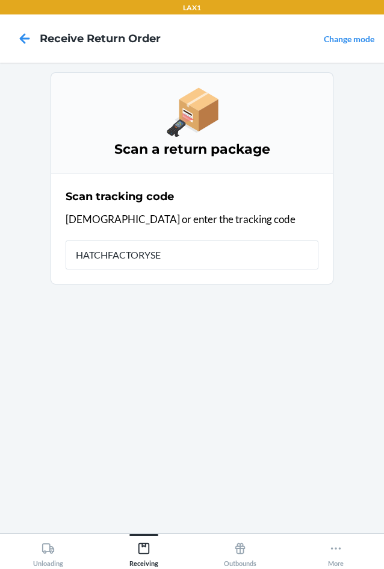
type input "HATCHFACTORYSEA"
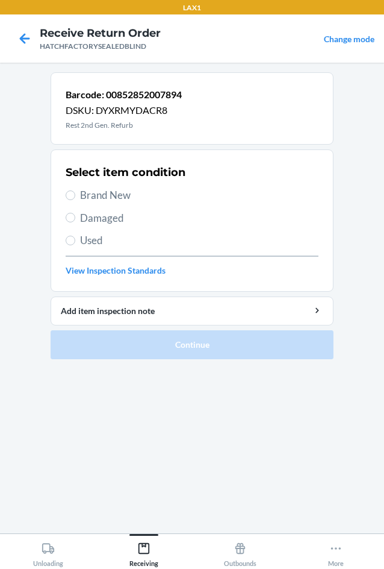
click at [78, 219] on label "Damaged" at bounding box center [192, 218] width 253 height 16
click at [75, 219] on input "Damaged" at bounding box center [71, 218] width 10 height 10
radio input "true"
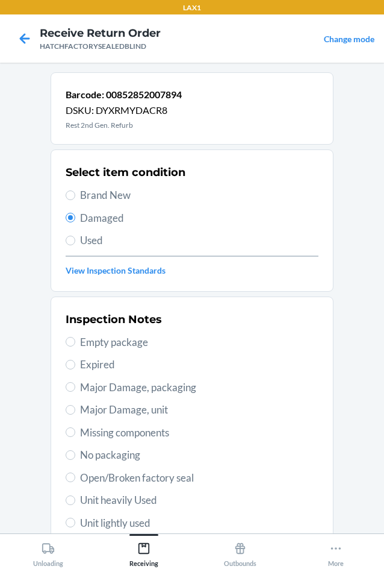
click at [89, 410] on span "Major Damage, unit" at bounding box center [199, 410] width 239 height 16
click at [75, 410] on input "Major Damage, unit" at bounding box center [71, 410] width 10 height 10
radio input "true"
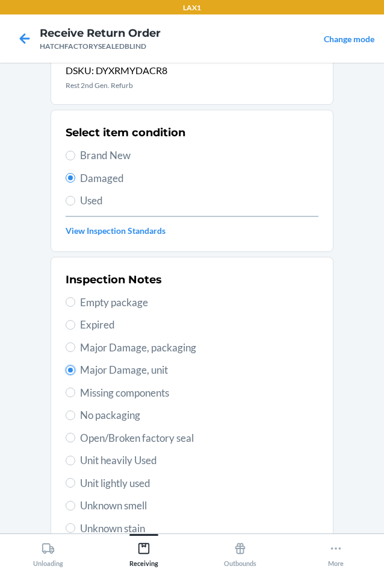
scroll to position [157, 0]
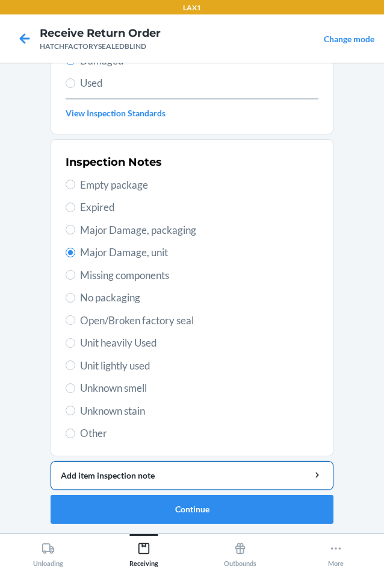
click at [140, 472] on div "Add item inspection note" at bounding box center [192, 475] width 263 height 13
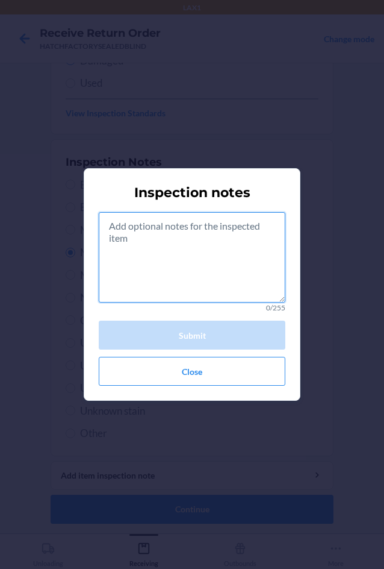
click at [178, 286] on textarea at bounding box center [192, 257] width 187 height 90
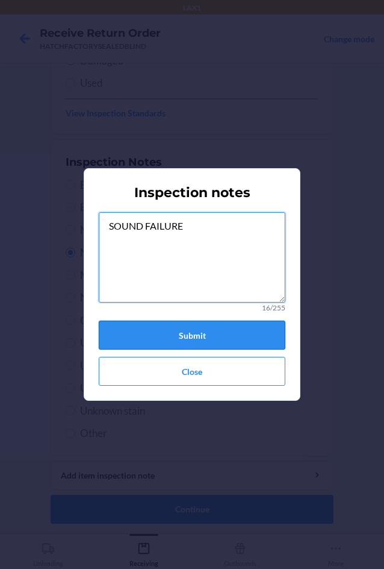
type textarea "SOUND FAILURE"
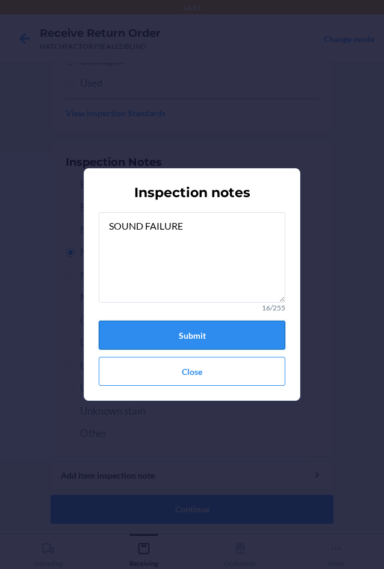
click at [220, 336] on button "Submit" at bounding box center [192, 335] width 187 height 29
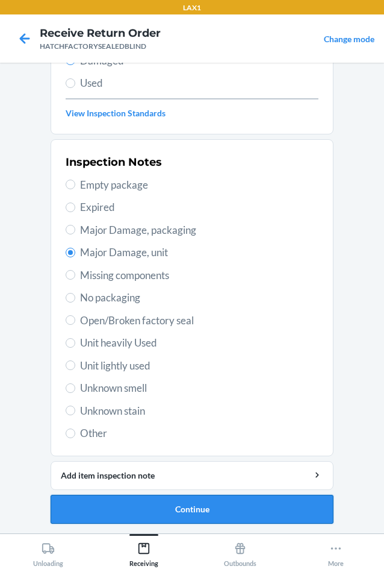
click at [224, 504] on button "Continue" at bounding box center [192, 509] width 283 height 29
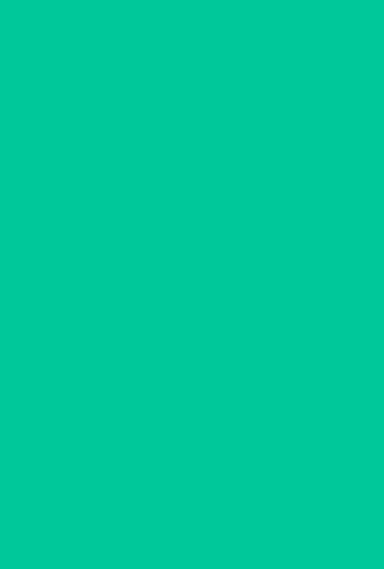
scroll to position [58, 0]
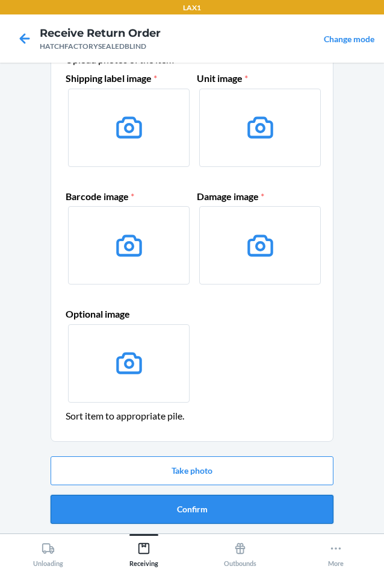
click at [223, 505] on button "Confirm" at bounding box center [192, 509] width 283 height 29
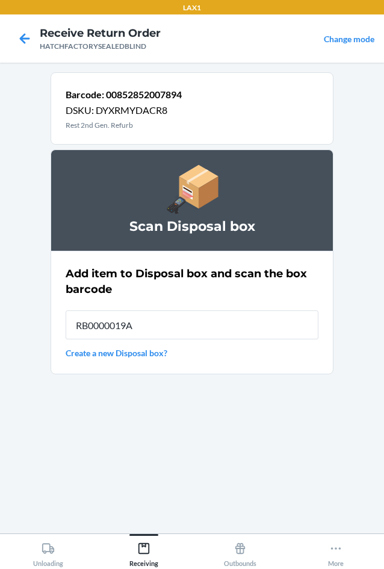
type input "RB0000019A4"
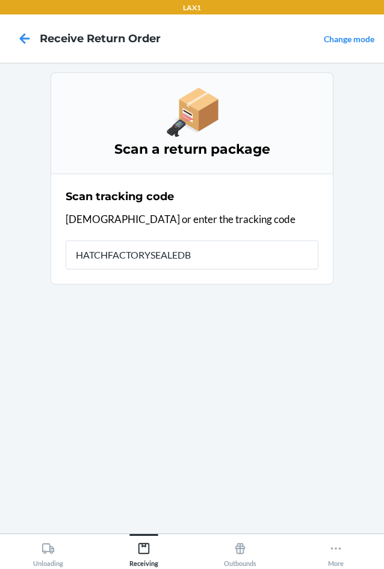
type input "HATCHFACTORYSEALEDBL"
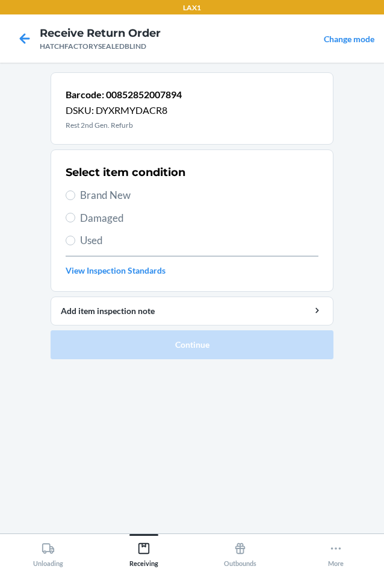
click at [78, 217] on label "Damaged" at bounding box center [192, 218] width 253 height 16
click at [75, 217] on input "Damaged" at bounding box center [71, 218] width 10 height 10
radio input "true"
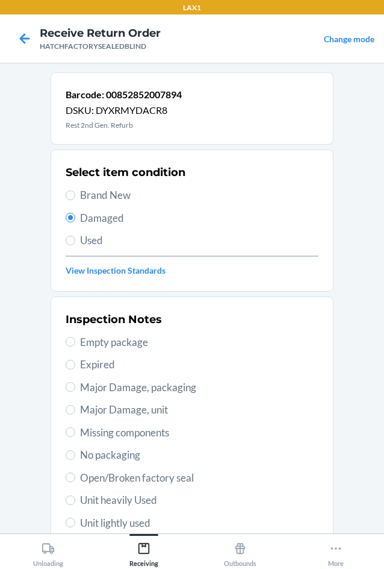
drag, startPoint x: 72, startPoint y: 407, endPoint x: 91, endPoint y: 401, distance: 19.6
click at [77, 403] on label "Major Damage, unit" at bounding box center [192, 410] width 253 height 16
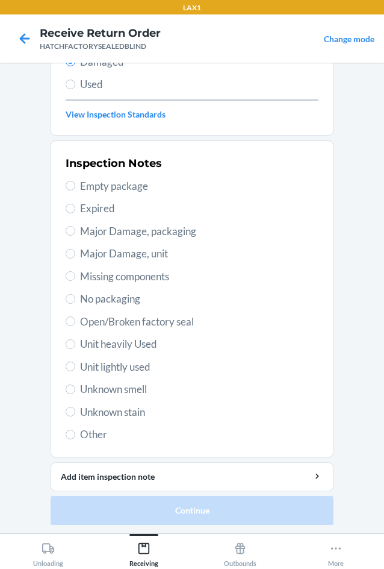
scroll to position [157, 0]
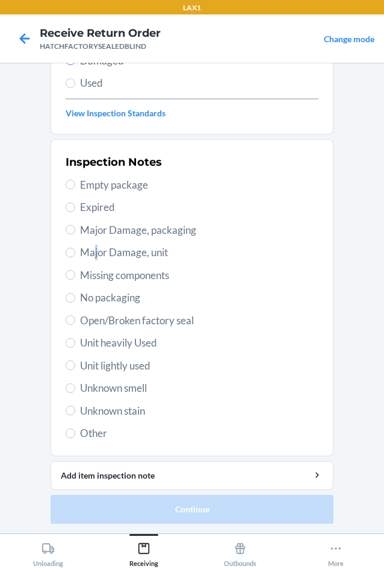
click at [92, 249] on span "Major Damage, unit" at bounding box center [199, 253] width 239 height 16
click at [80, 255] on span "Major Damage, unit" at bounding box center [199, 253] width 239 height 16
click at [75, 255] on input "Major Damage, unit" at bounding box center [71, 253] width 10 height 10
radio input "true"
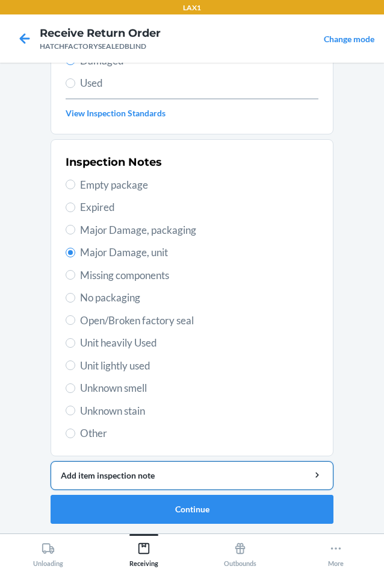
click at [140, 475] on div "Add item inspection note" at bounding box center [192, 475] width 263 height 13
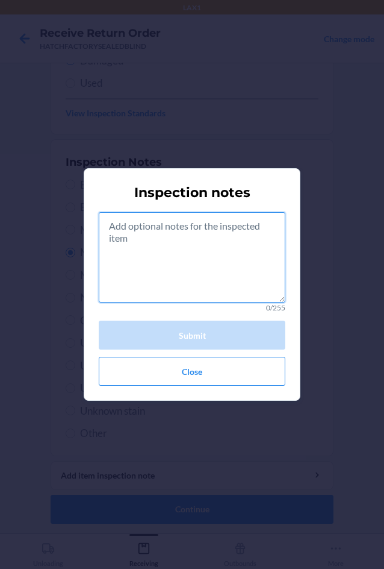
click at [190, 275] on textarea at bounding box center [192, 257] width 187 height 90
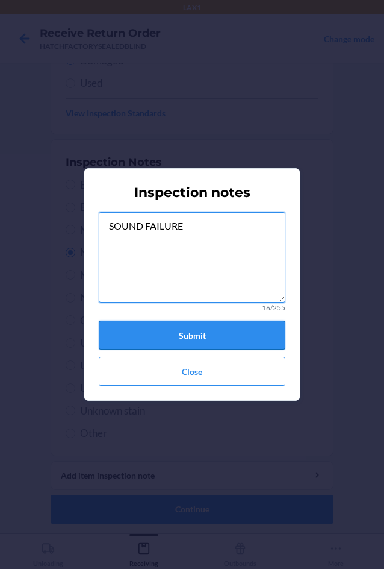
type textarea "SOUND FAILURE"
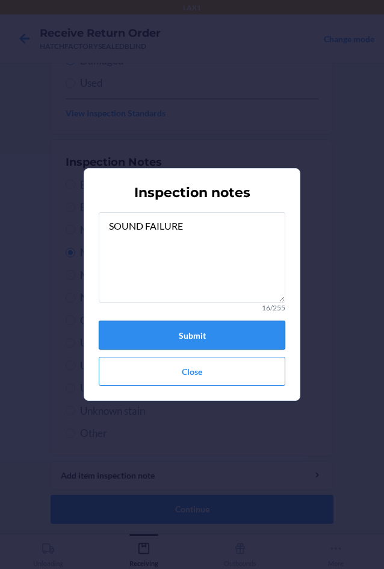
click at [196, 342] on button "Submit" at bounding box center [192, 335] width 187 height 29
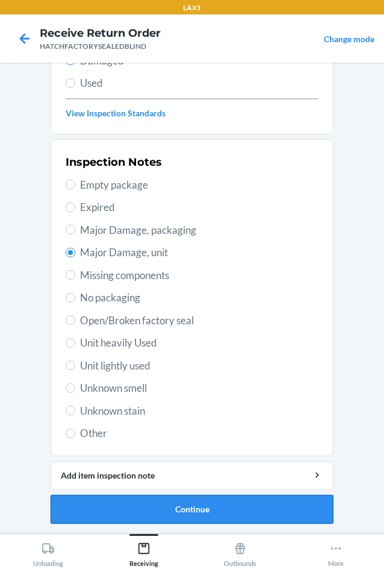
click at [186, 512] on button "Continue" at bounding box center [192, 509] width 283 height 29
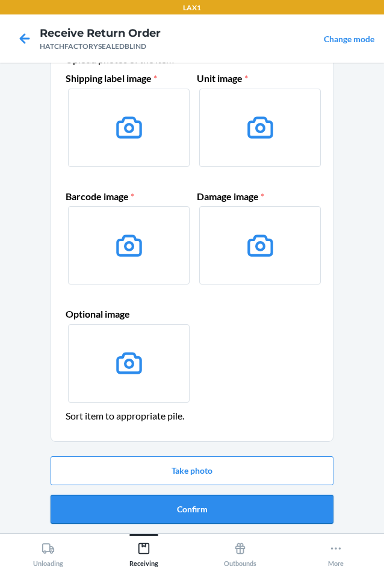
click at [187, 505] on button "Confirm" at bounding box center [192, 509] width 283 height 29
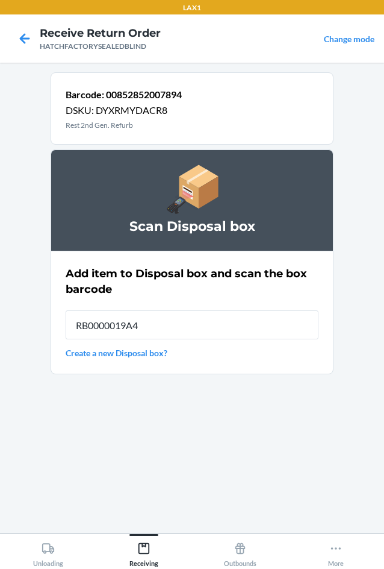
type input "RB0000019A4"
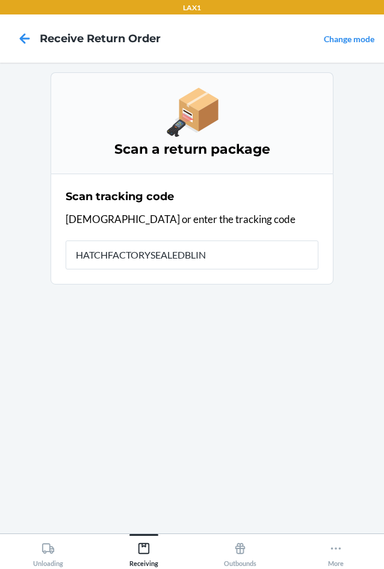
type input "HATCHFACTORYSEALEDBLIND"
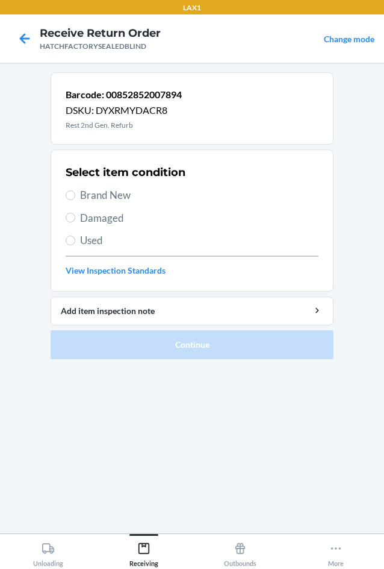
click at [86, 214] on span "Damaged" at bounding box center [199, 218] width 239 height 16
click at [75, 214] on input "Damaged" at bounding box center [71, 218] width 10 height 10
radio input "true"
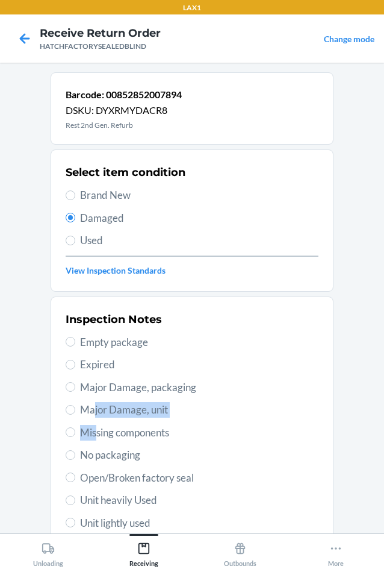
click at [90, 421] on div "Inspection Notes Empty package Expired Major Damage, packaging Major Damage, un…" at bounding box center [192, 455] width 253 height 294
click at [86, 404] on span "Major Damage, unit" at bounding box center [199, 410] width 239 height 16
click at [75, 405] on input "Major Damage, unit" at bounding box center [71, 410] width 10 height 10
radio input "true"
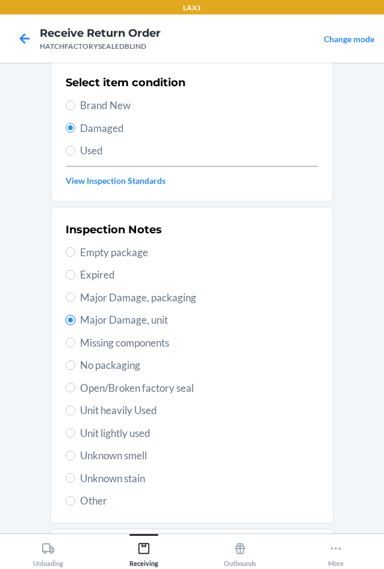
scroll to position [157, 0]
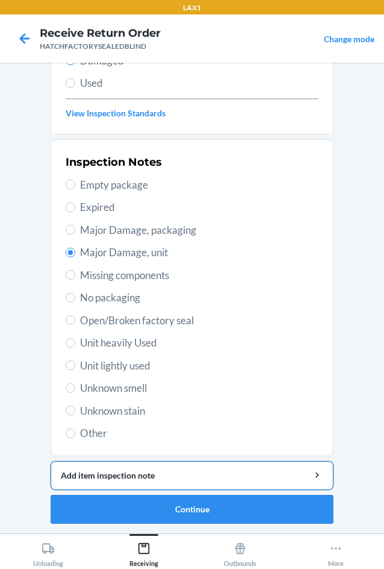
click at [149, 471] on div "Add item inspection note" at bounding box center [192, 475] width 263 height 13
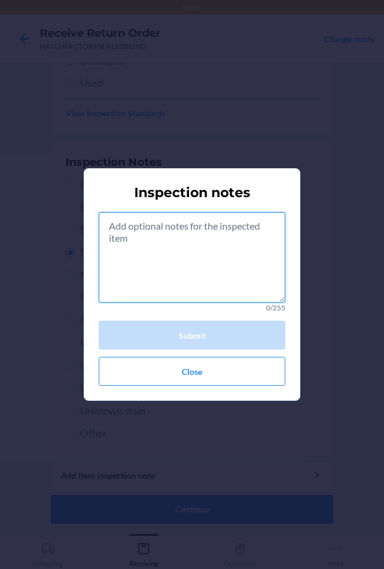
click at [209, 272] on textarea at bounding box center [192, 257] width 187 height 90
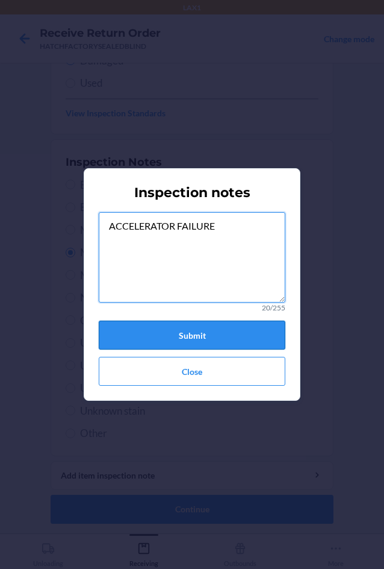
type textarea "ACCELERATOR FAILURE"
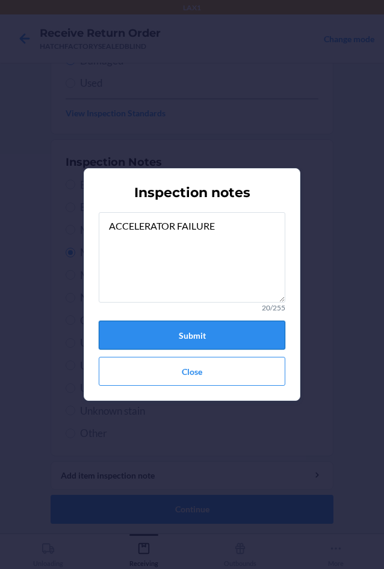
click at [175, 328] on button "Submit" at bounding box center [192, 335] width 187 height 29
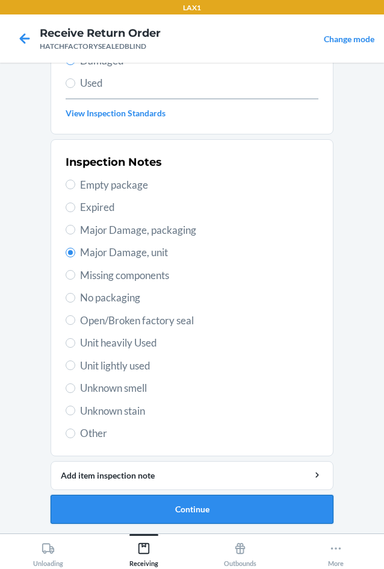
click at [195, 512] on button "Continue" at bounding box center [192, 509] width 283 height 29
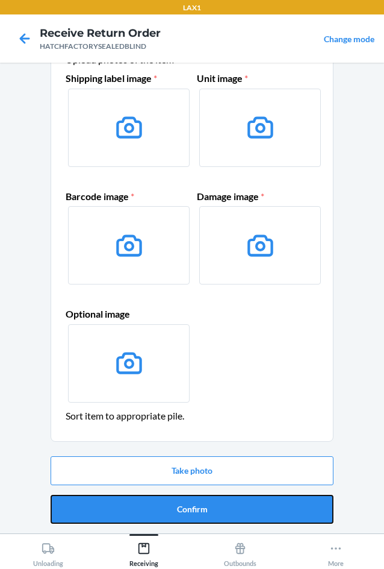
click at [195, 509] on button "Confirm" at bounding box center [192, 509] width 283 height 29
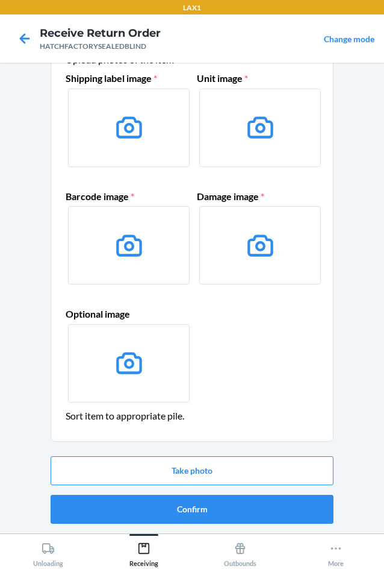
scroll to position [0, 0]
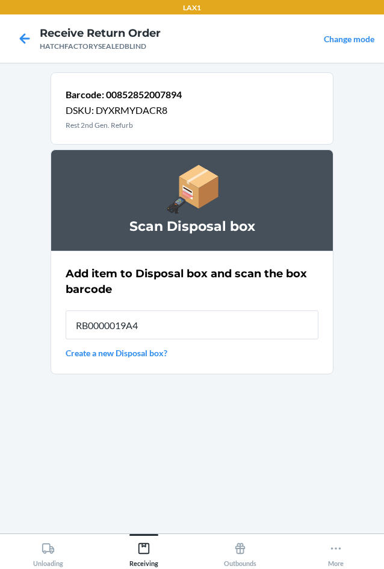
type input "RB0000019A4"
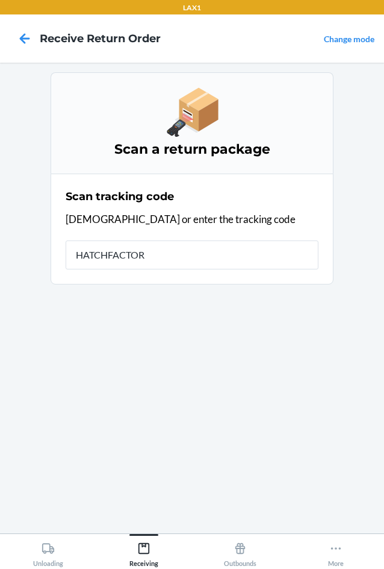
type input "HATCHFACTORY"
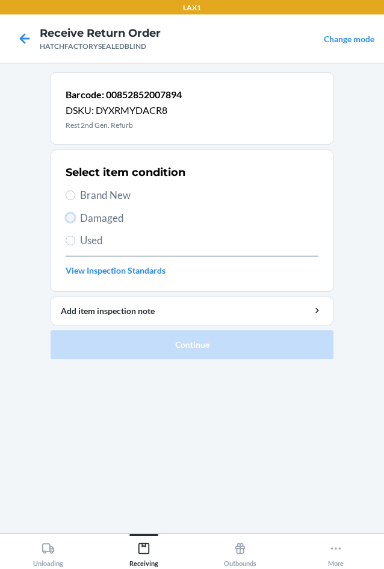
click at [70, 216] on input "Damaged" at bounding box center [71, 218] width 10 height 10
radio input "true"
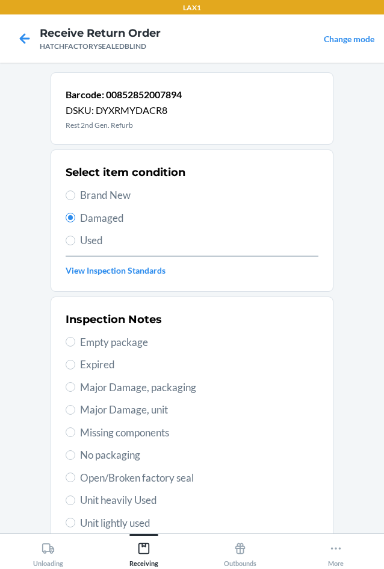
click at [81, 412] on span "Major Damage, unit" at bounding box center [199, 410] width 239 height 16
click at [75, 412] on input "Major Damage, unit" at bounding box center [71, 410] width 10 height 10
radio input "true"
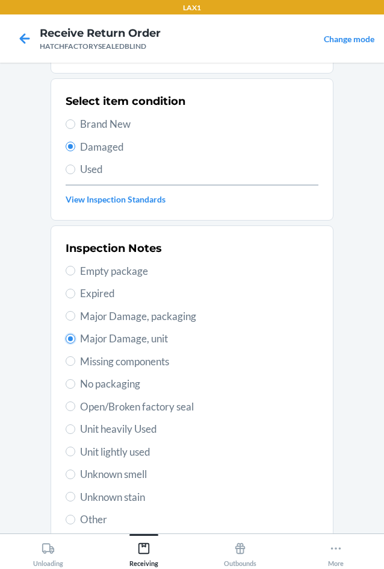
scroll to position [157, 0]
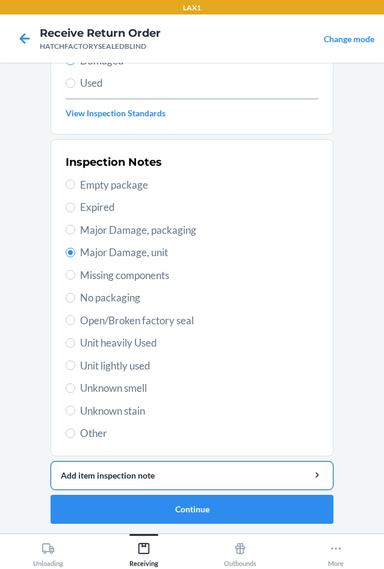
click at [133, 476] on div "Add item inspection note" at bounding box center [192, 475] width 263 height 13
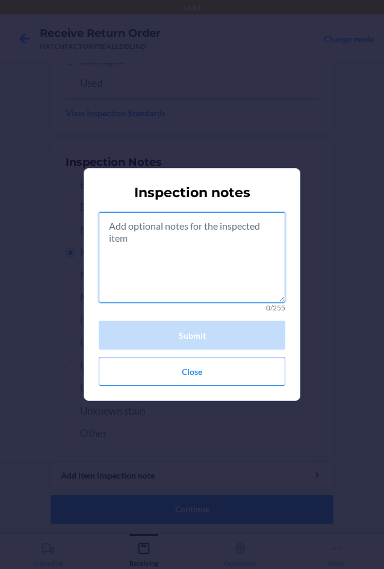
click at [197, 247] on textarea at bounding box center [192, 257] width 187 height 90
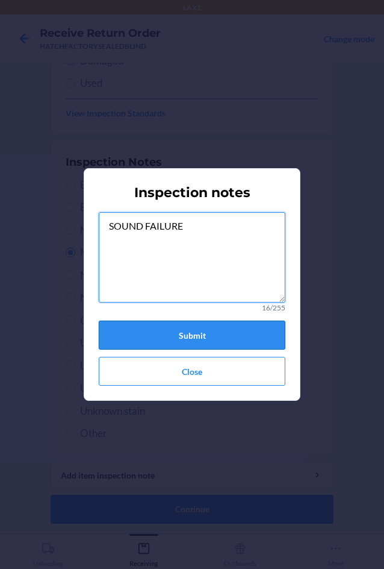
type textarea "SOUND FAILURE"
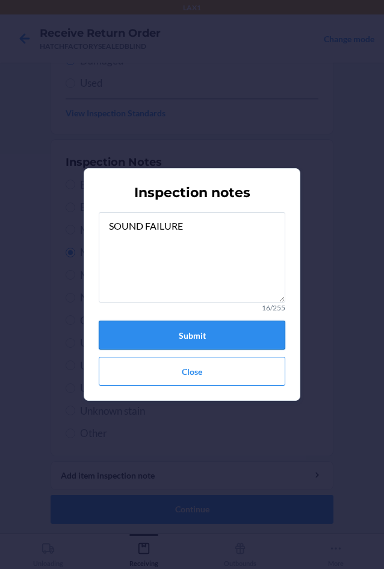
click at [167, 338] on button "Submit" at bounding box center [192, 335] width 187 height 29
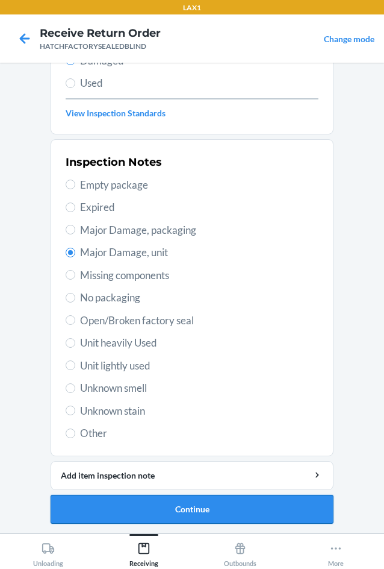
click at [146, 509] on button "Continue" at bounding box center [192, 509] width 283 height 29
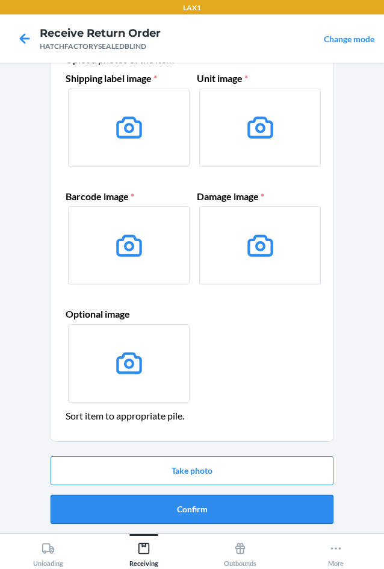
click at [163, 507] on button "Confirm" at bounding box center [192, 509] width 283 height 29
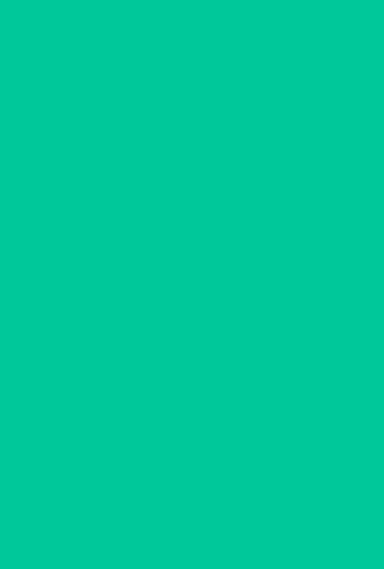
scroll to position [0, 0]
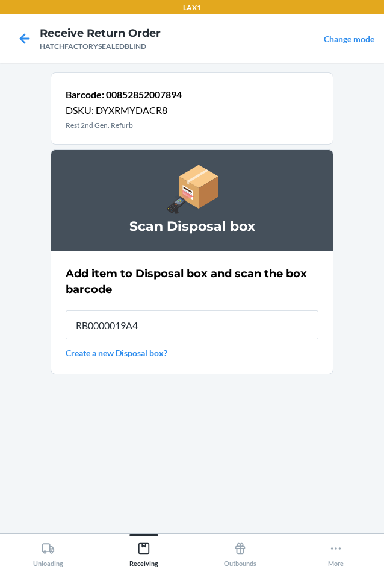
type input "RB0000019A4"
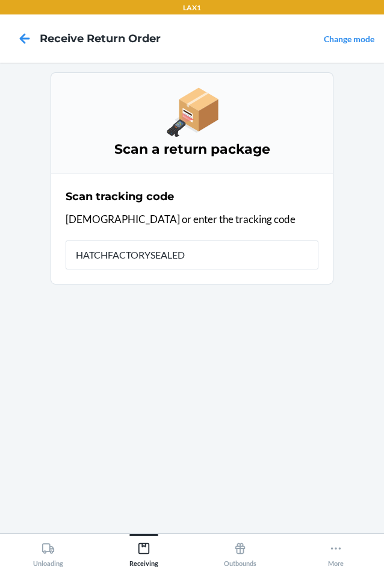
type input "HATCHFACTORYSEALEDB"
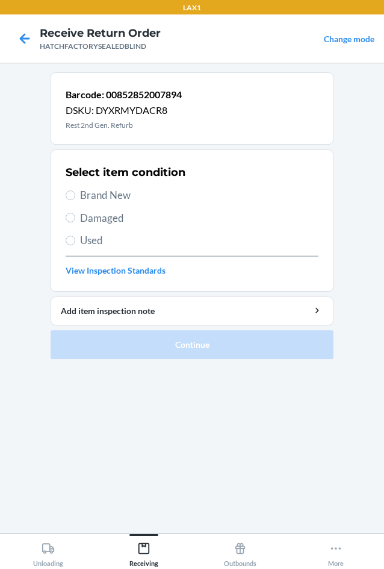
click at [114, 218] on span "Damaged" at bounding box center [199, 218] width 239 height 16
click at [75, 218] on input "Damaged" at bounding box center [71, 218] width 10 height 10
radio input "true"
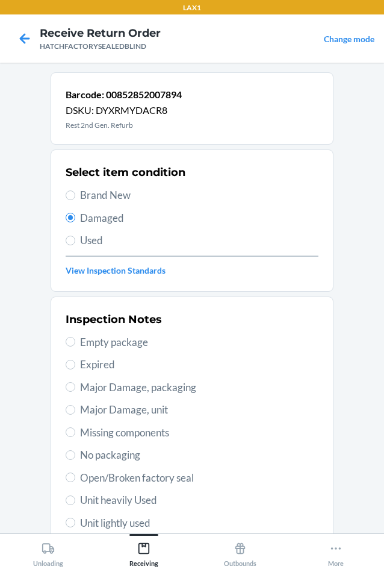
click at [87, 415] on span "Major Damage, unit" at bounding box center [199, 410] width 239 height 16
click at [75, 415] on input "Major Damage, unit" at bounding box center [71, 410] width 10 height 10
radio input "true"
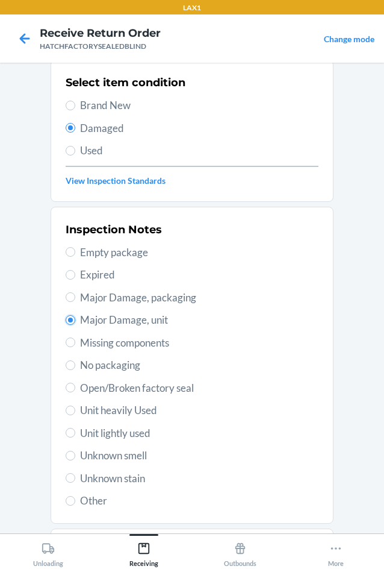
scroll to position [157, 0]
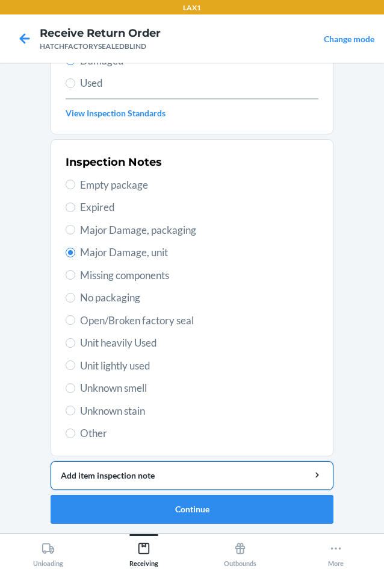
click at [99, 470] on div "Add item inspection note" at bounding box center [192, 475] width 263 height 13
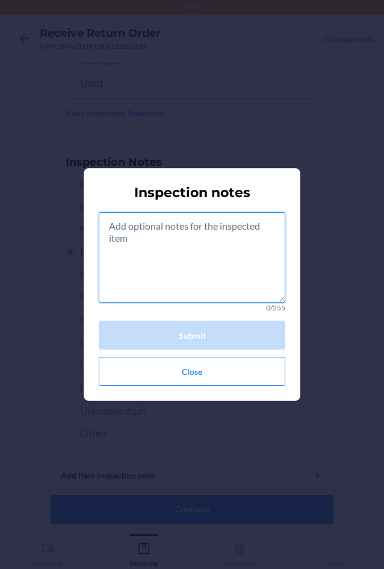
click at [166, 279] on textarea at bounding box center [192, 257] width 187 height 90
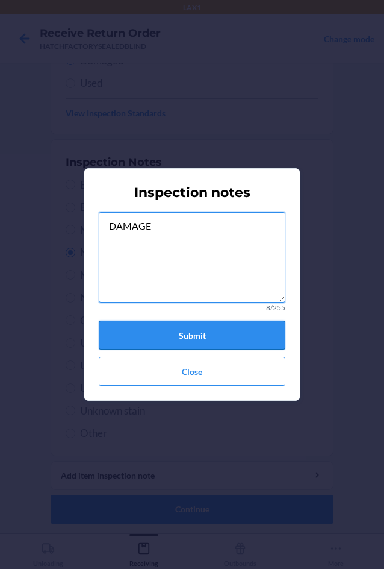
type textarea "DAMAGE"
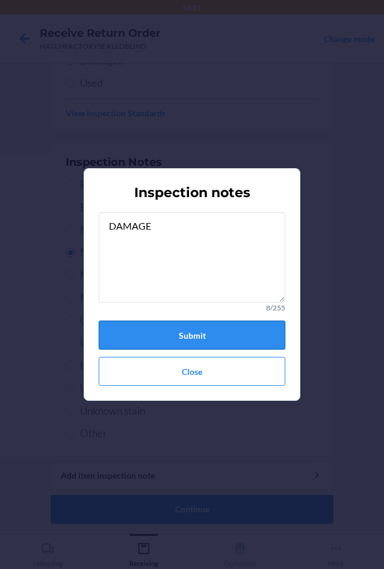
drag, startPoint x: 180, startPoint y: 337, endPoint x: 174, endPoint y: 459, distance: 122.5
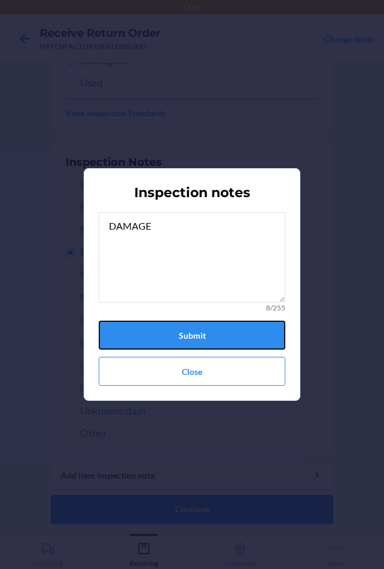
click at [180, 338] on button "Submit" at bounding box center [192, 335] width 187 height 29
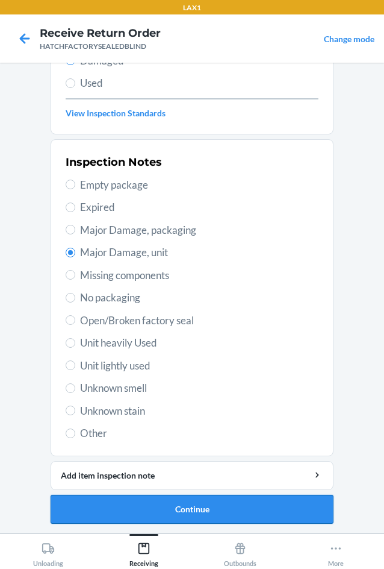
click at [188, 505] on button "Continue" at bounding box center [192, 509] width 283 height 29
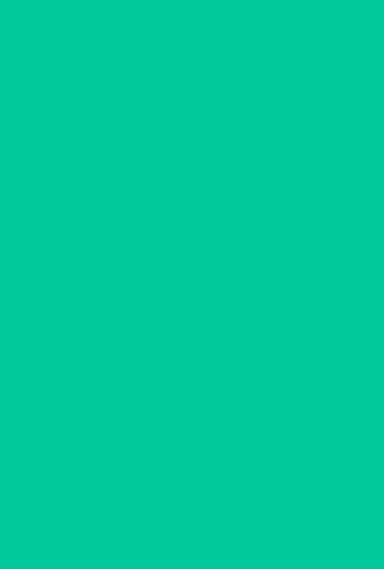
scroll to position [58, 0]
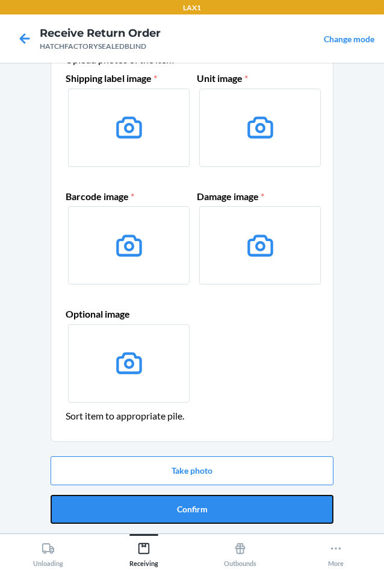
click at [188, 505] on button "Confirm" at bounding box center [192, 509] width 283 height 29
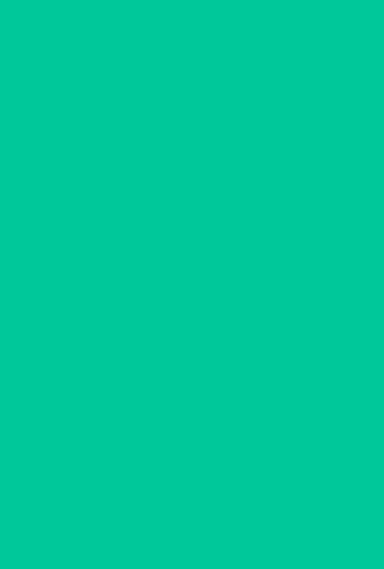
scroll to position [0, 0]
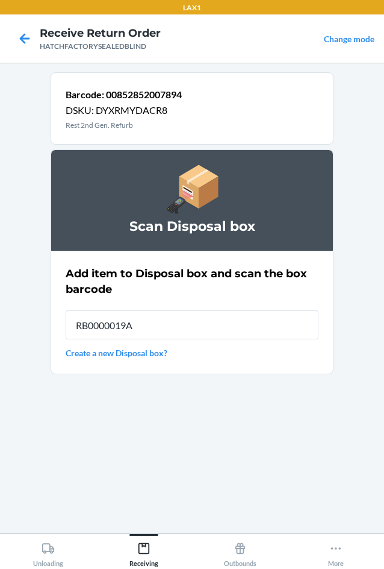
type input "RB0000019A4"
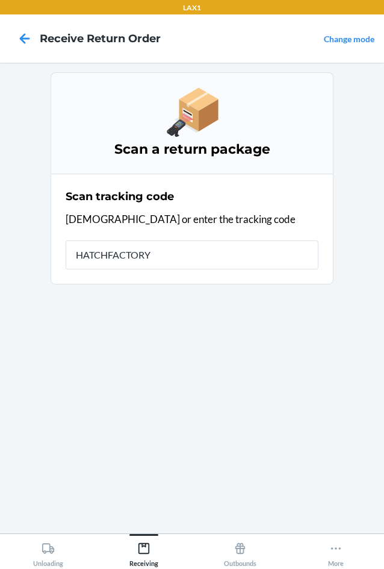
type input "HATCHFACTORYS"
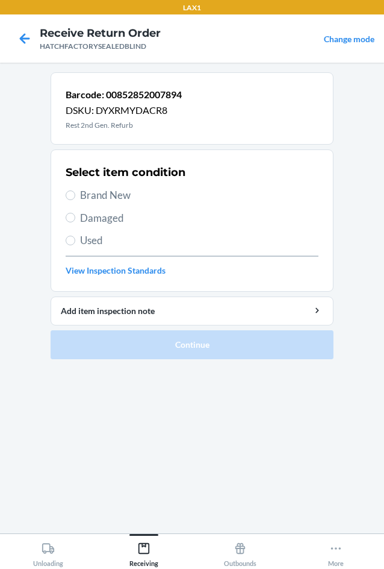
click at [98, 215] on span "Damaged" at bounding box center [199, 218] width 239 height 16
click at [75, 215] on input "Damaged" at bounding box center [71, 218] width 10 height 10
radio input "true"
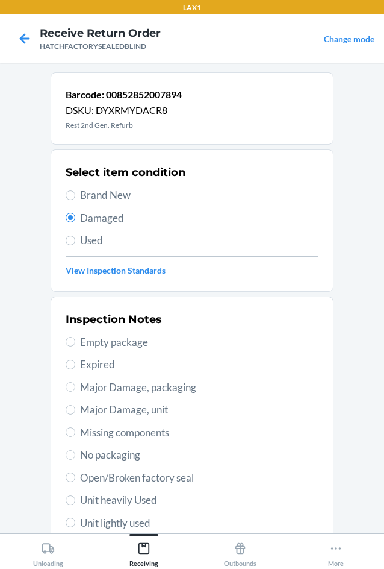
click at [102, 410] on span "Major Damage, unit" at bounding box center [199, 410] width 239 height 16
click at [75, 410] on input "Major Damage, unit" at bounding box center [71, 410] width 10 height 10
radio input "true"
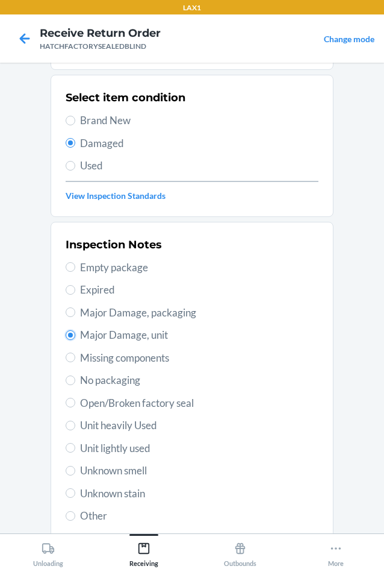
scroll to position [157, 0]
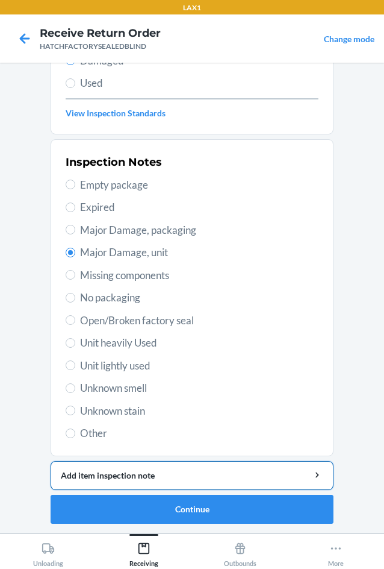
click at [110, 472] on div "Add item inspection note" at bounding box center [192, 475] width 263 height 13
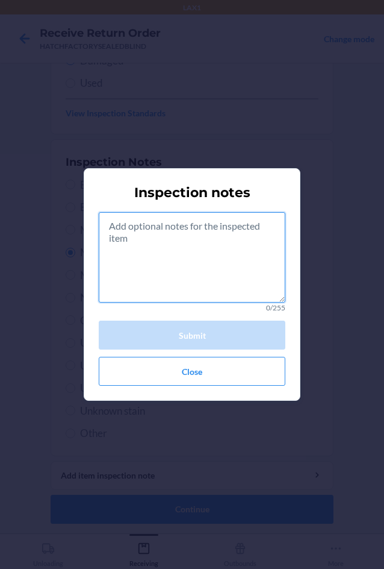
click at [188, 257] on textarea at bounding box center [192, 257] width 187 height 90
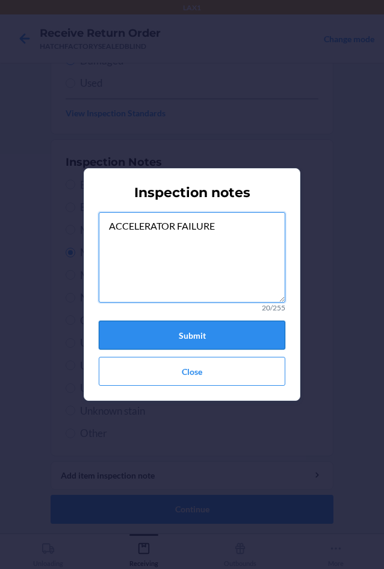
type textarea "ACCELERATOR FAILURE"
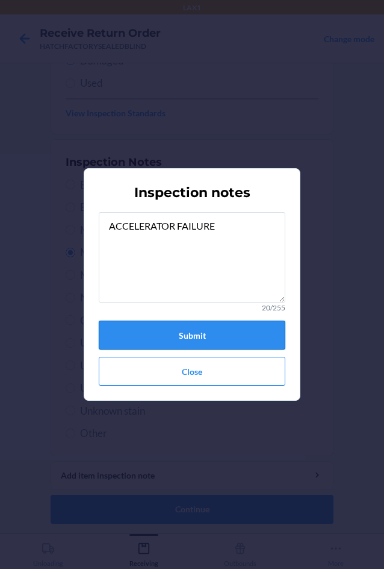
click at [183, 341] on button "Submit" at bounding box center [192, 335] width 187 height 29
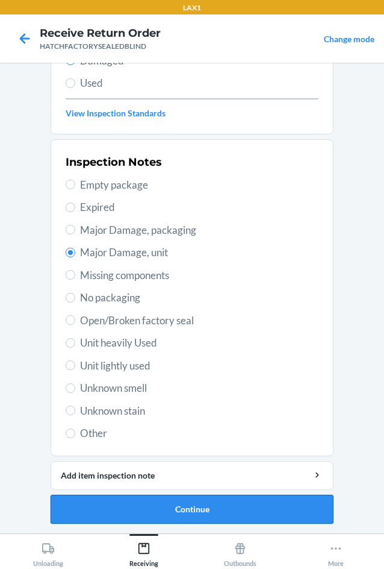
click at [143, 499] on button "Continue" at bounding box center [192, 509] width 283 height 29
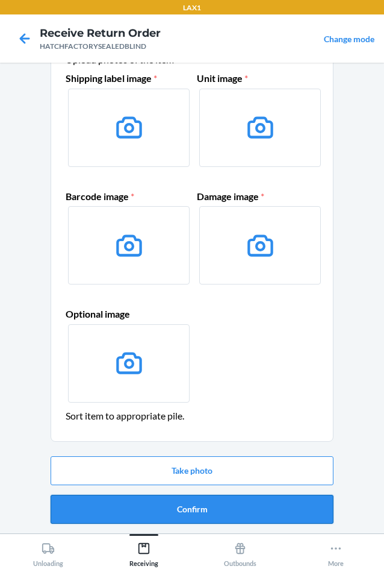
click at [137, 507] on button "Confirm" at bounding box center [192, 509] width 283 height 29
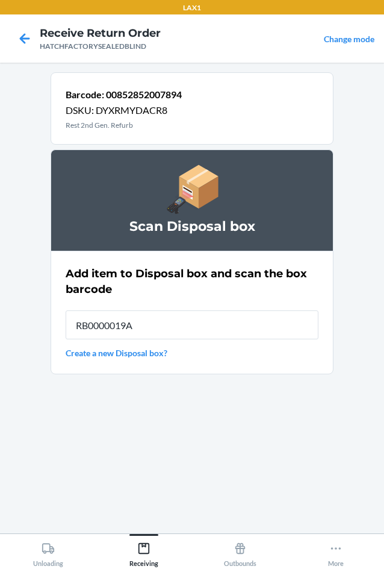
type input "RB0000019A4"
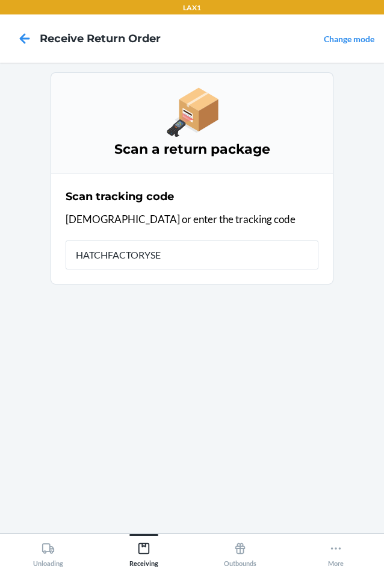
type input "HATCHFACTORYSEA"
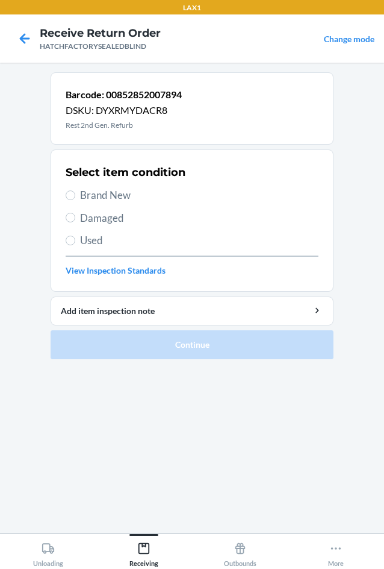
click at [75, 197] on label "Brand New" at bounding box center [192, 195] width 253 height 16
click at [75, 197] on input "Brand New" at bounding box center [71, 195] width 10 height 10
radio input "true"
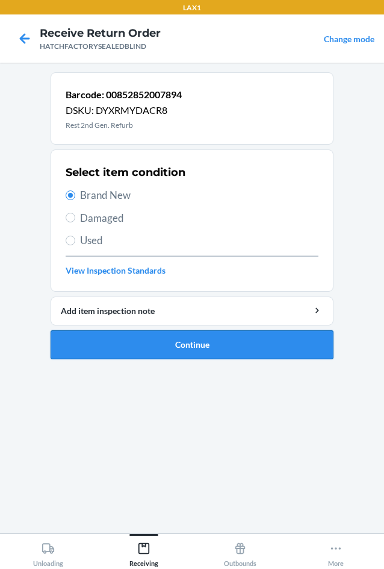
click at [104, 340] on button "Continue" at bounding box center [192, 344] width 283 height 29
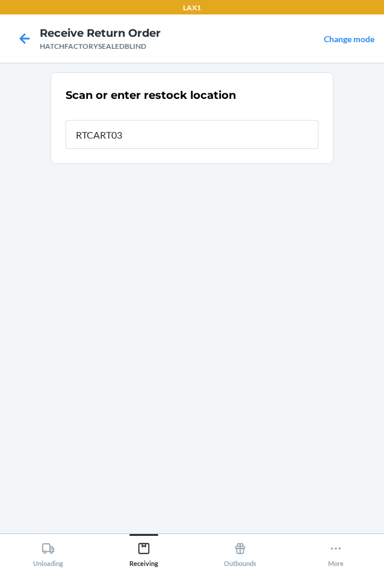
type input "RTCART031"
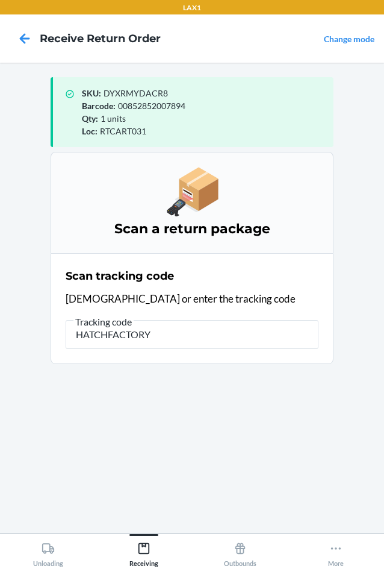
type input "HATCHFACTORYS"
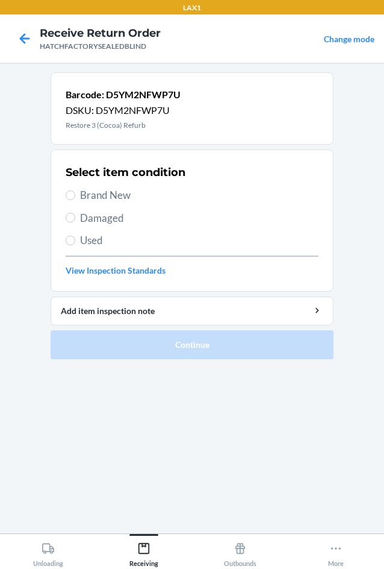
click at [96, 193] on span "Brand New" at bounding box center [199, 195] width 239 height 16
click at [75, 193] on input "Brand New" at bounding box center [71, 195] width 10 height 10
radio input "true"
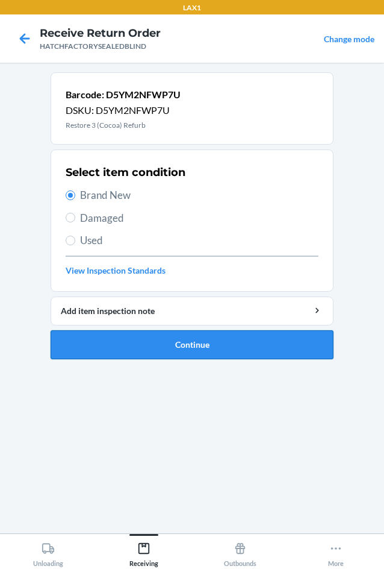
click at [123, 347] on button "Continue" at bounding box center [192, 344] width 283 height 29
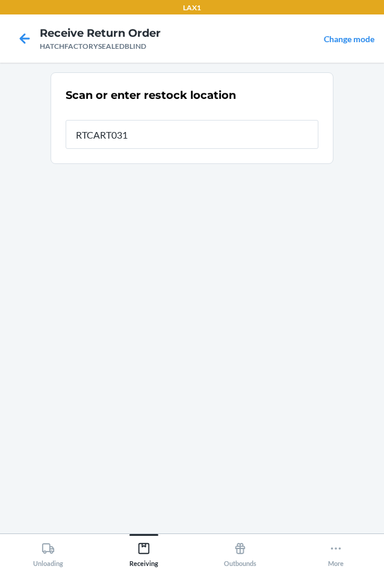
type input "RTCART031"
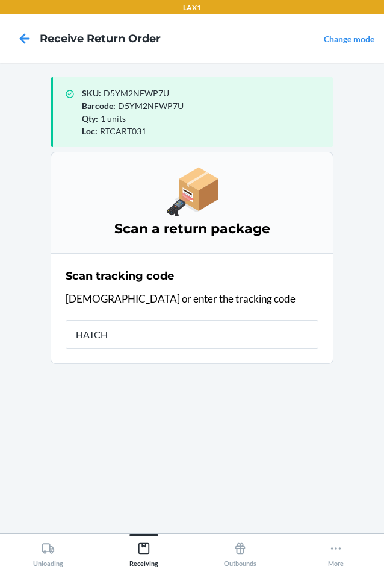
type input "HATCHF"
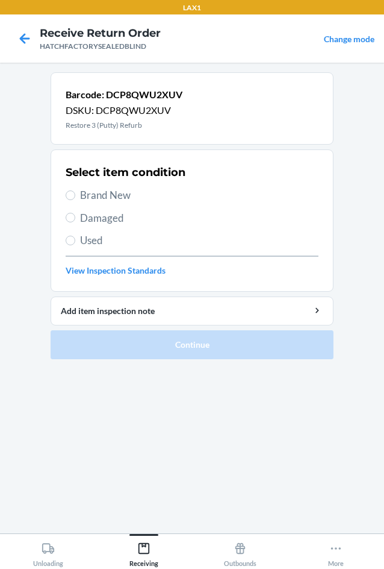
drag, startPoint x: 80, startPoint y: 196, endPoint x: 100, endPoint y: 275, distance: 80.8
click at [83, 203] on div "Select item condition Brand New Damaged Used View Inspection Standards" at bounding box center [192, 220] width 253 height 119
click at [84, 196] on span "Brand New" at bounding box center [199, 195] width 239 height 16
click at [75, 196] on input "Brand New" at bounding box center [71, 195] width 10 height 10
radio input "true"
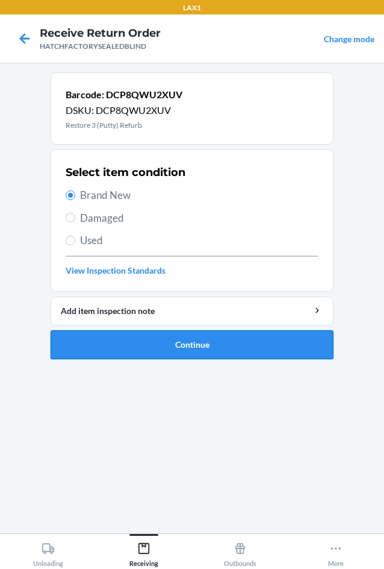
click at [104, 343] on button "Continue" at bounding box center [192, 344] width 283 height 29
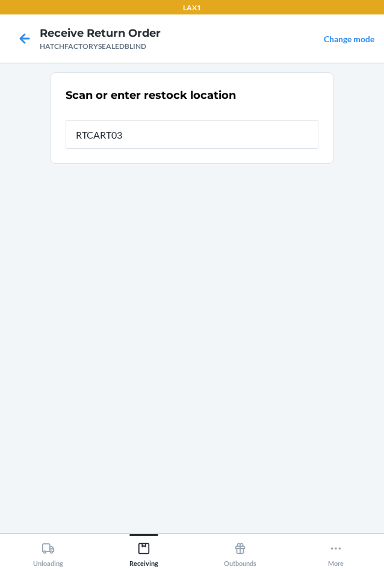
type input "RTCART031"
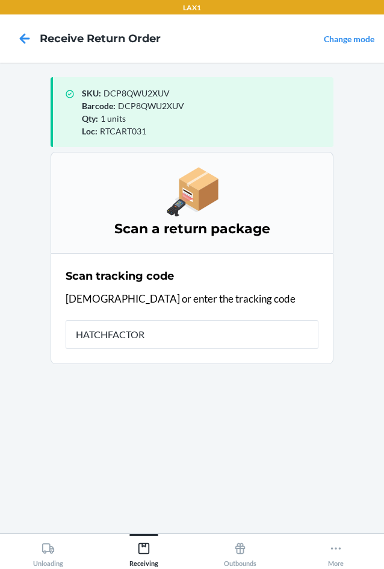
type input "HATCHFACTORY"
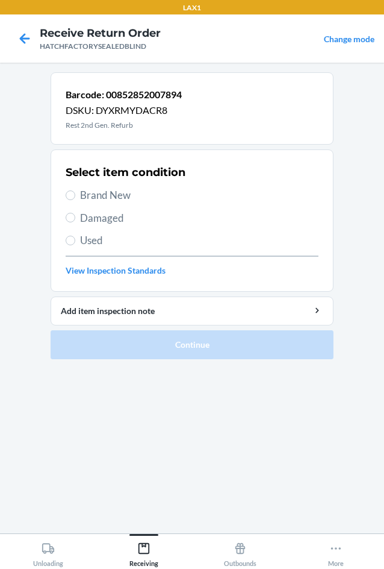
click at [83, 217] on span "Damaged" at bounding box center [199, 218] width 239 height 16
click at [75, 217] on input "Damaged" at bounding box center [71, 218] width 10 height 10
radio input "true"
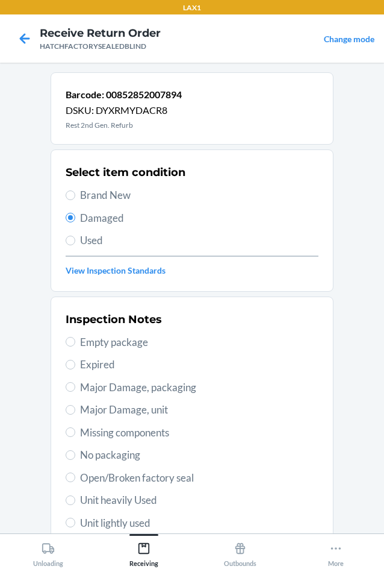
click at [89, 410] on span "Major Damage, unit" at bounding box center [199, 410] width 239 height 16
click at [75, 410] on input "Major Damage, unit" at bounding box center [71, 410] width 10 height 10
radio input "true"
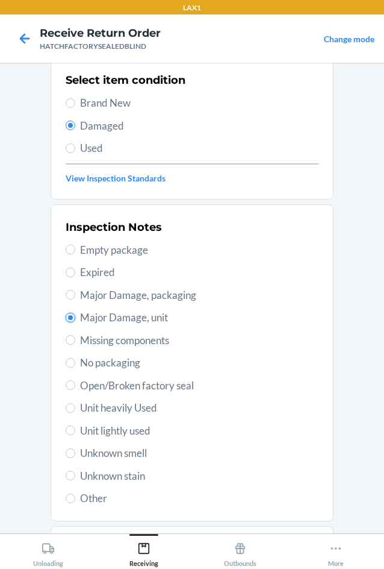
scroll to position [157, 0]
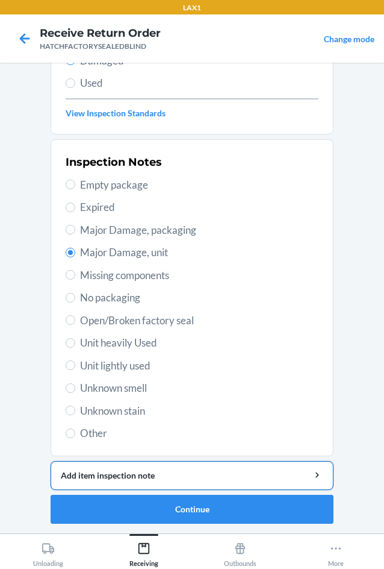
click at [156, 473] on div "Add item inspection note" at bounding box center [192, 475] width 263 height 13
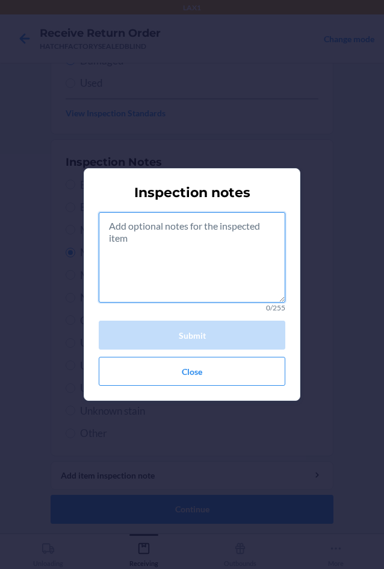
click at [183, 271] on textarea at bounding box center [192, 257] width 187 height 90
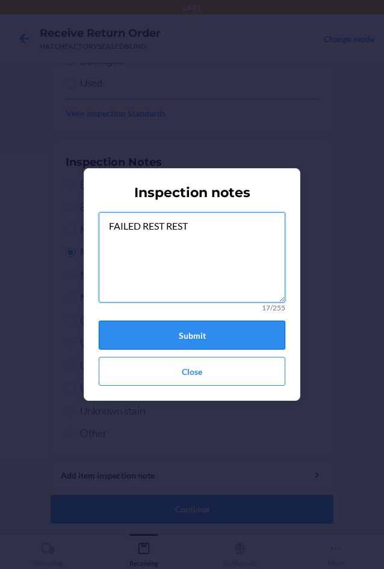
type textarea "FAILED REST REST"
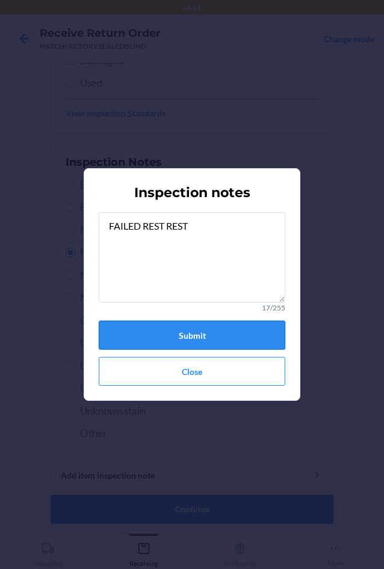
click at [193, 330] on button "Submit" at bounding box center [192, 335] width 187 height 29
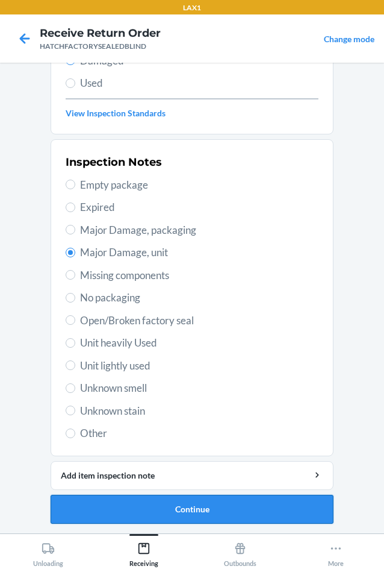
click at [192, 515] on button "Continue" at bounding box center [192, 509] width 283 height 29
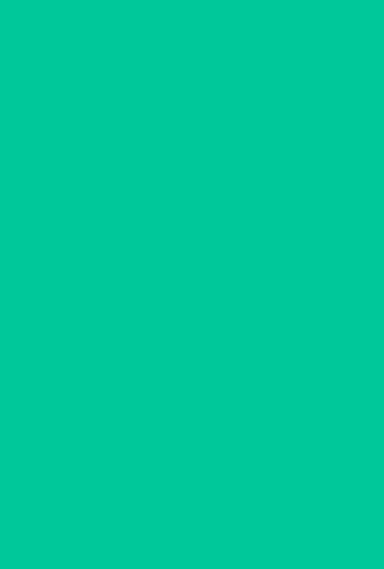
scroll to position [58, 0]
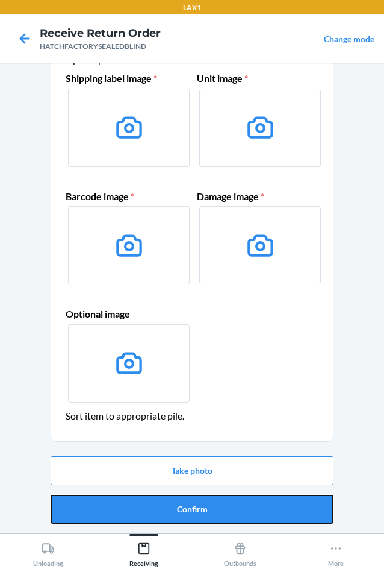
click at [192, 515] on button "Confirm" at bounding box center [192, 509] width 283 height 29
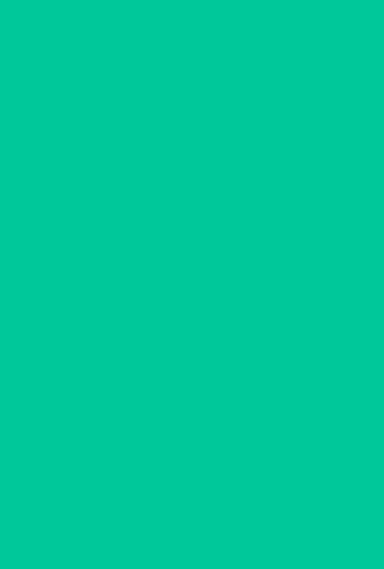
scroll to position [0, 0]
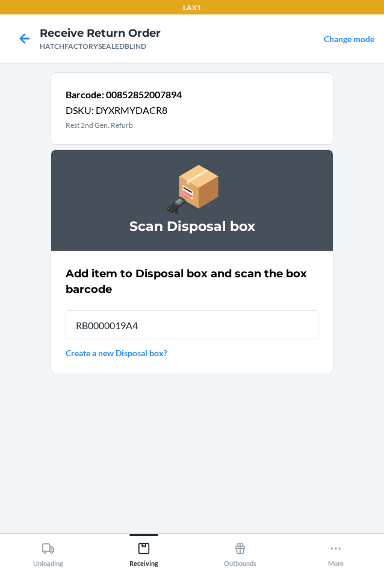
type input "RB0000019A4"
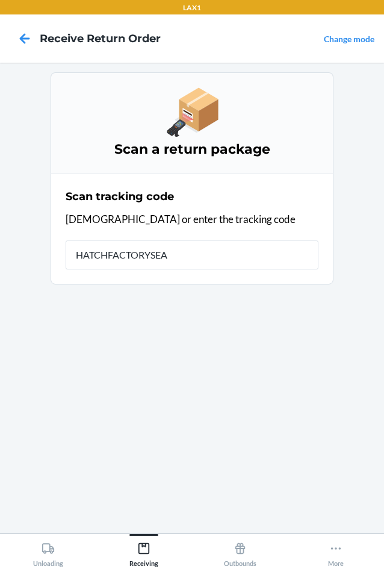
type input "HATCHFACTORYSEAL"
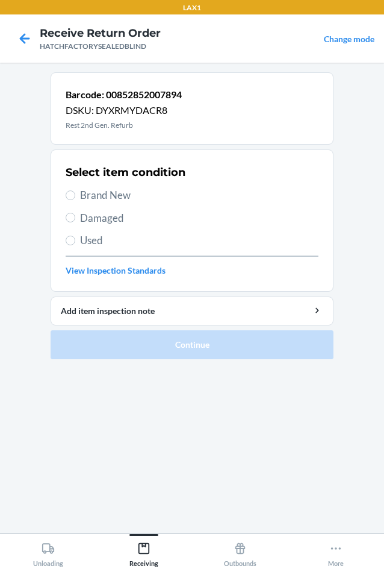
click at [77, 213] on label "Damaged" at bounding box center [192, 218] width 253 height 16
click at [75, 213] on input "Damaged" at bounding box center [71, 218] width 10 height 10
radio input "true"
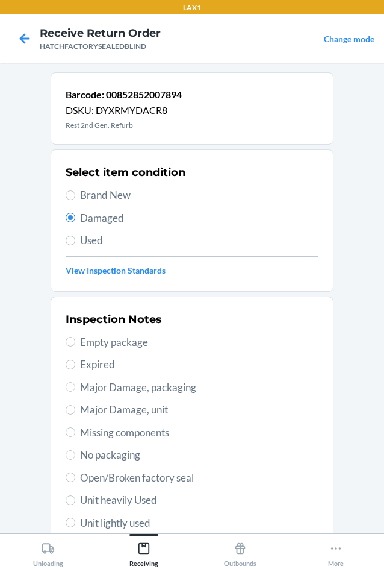
click at [83, 409] on span "Major Damage, unit" at bounding box center [199, 410] width 239 height 16
click at [75, 409] on input "Major Damage, unit" at bounding box center [71, 410] width 10 height 10
radio input "true"
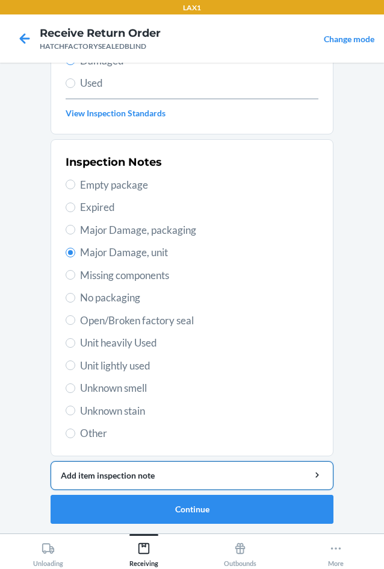
click at [99, 477] on div "Add item inspection note" at bounding box center [192, 475] width 263 height 13
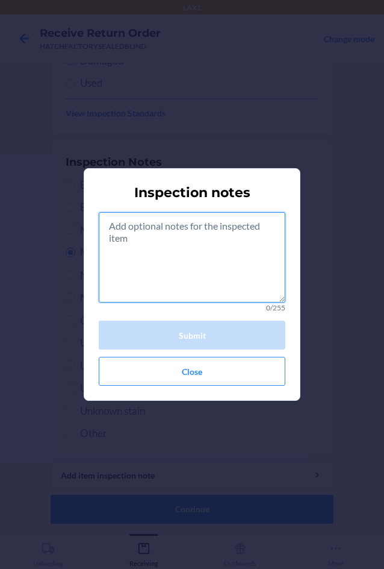
click at [154, 279] on textarea at bounding box center [192, 257] width 187 height 90
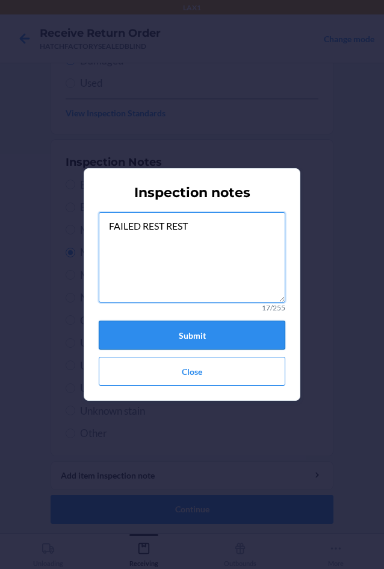
type textarea "FAILED REST REST"
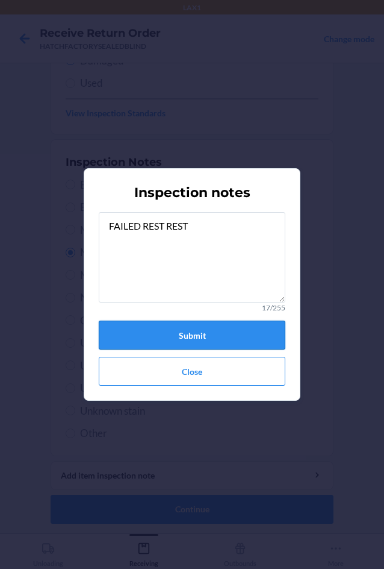
click at [225, 339] on button "Submit" at bounding box center [192, 335] width 187 height 29
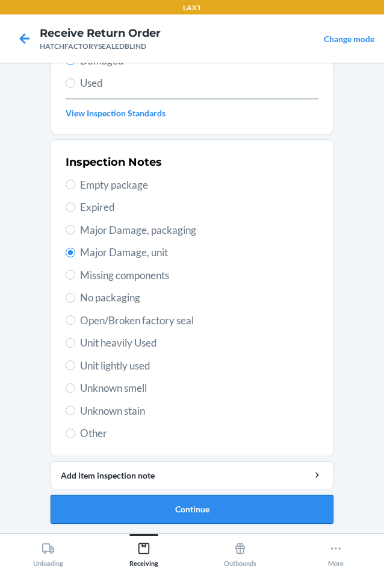
click at [198, 510] on button "Continue" at bounding box center [192, 509] width 283 height 29
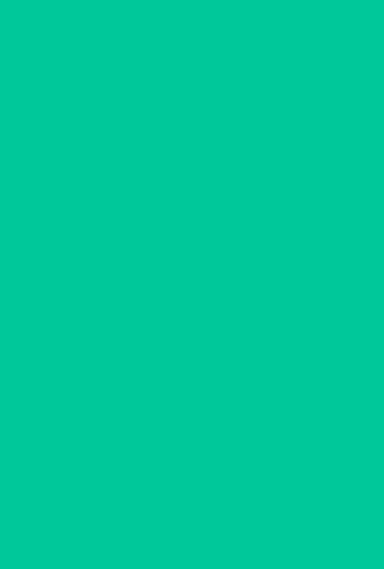
click at [198, 510] on button "Confirm" at bounding box center [192, 509] width 283 height 29
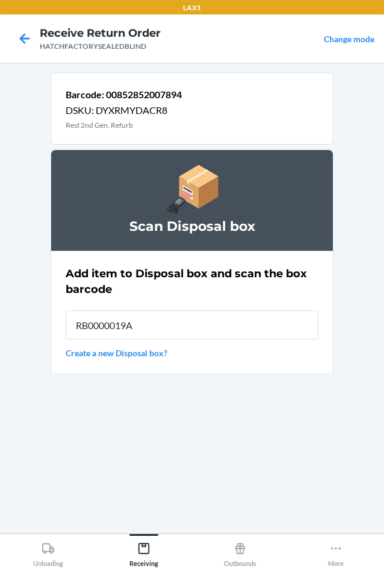
type input "RB0000019A4"
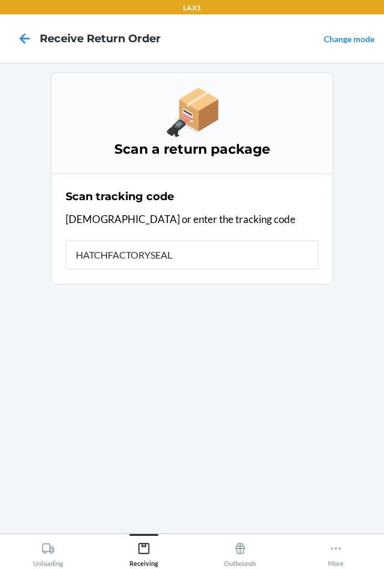
type input "HATCHFACTORYSEALE"
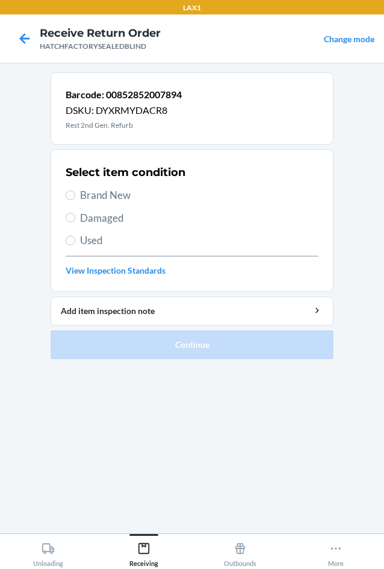
click at [96, 216] on span "Damaged" at bounding box center [199, 218] width 239 height 16
click at [75, 216] on input "Damaged" at bounding box center [71, 218] width 10 height 10
radio input "true"
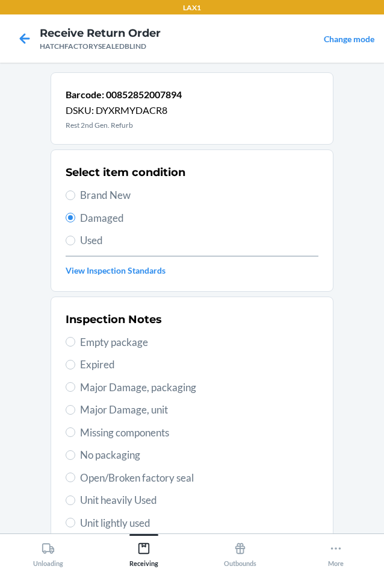
click at [97, 410] on span "Major Damage, unit" at bounding box center [199, 410] width 239 height 16
click at [75, 410] on input "Major Damage, unit" at bounding box center [71, 410] width 10 height 10
radio input "true"
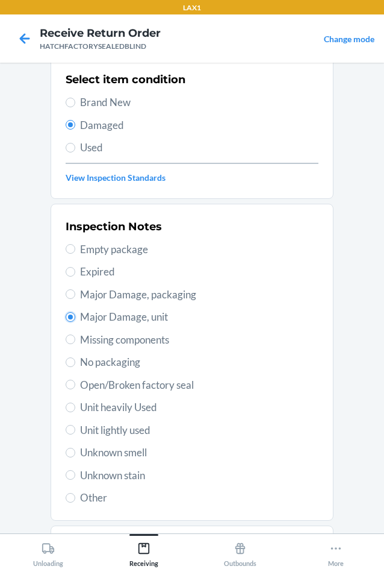
scroll to position [157, 0]
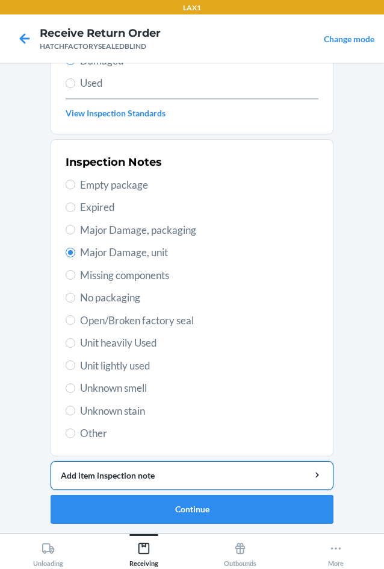
click at [139, 478] on div "Add item inspection note" at bounding box center [192, 475] width 263 height 13
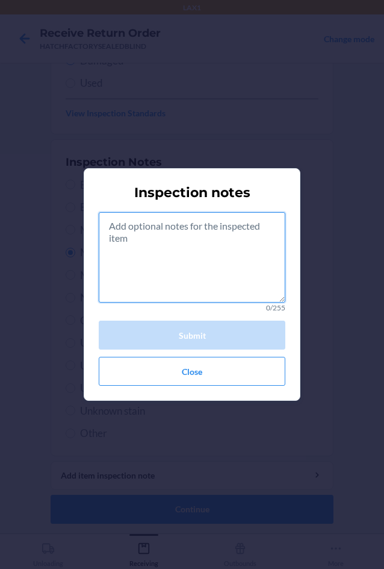
click at [172, 262] on textarea at bounding box center [192, 257] width 187 height 90
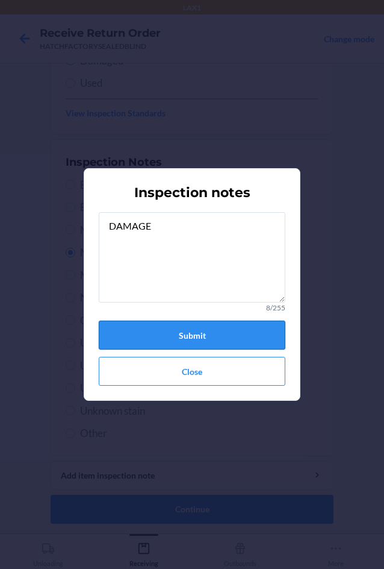
click at [182, 324] on button "Submit" at bounding box center [192, 335] width 187 height 29
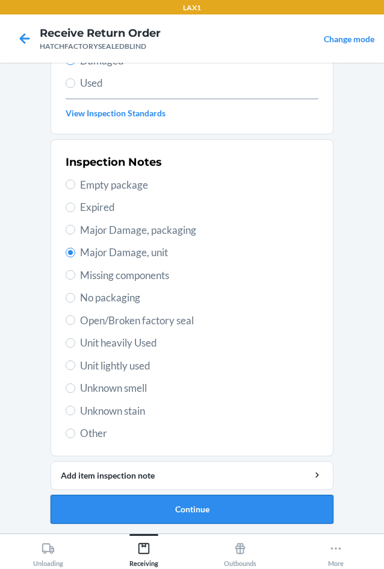
click at [219, 507] on button "Continue" at bounding box center [192, 509] width 283 height 29
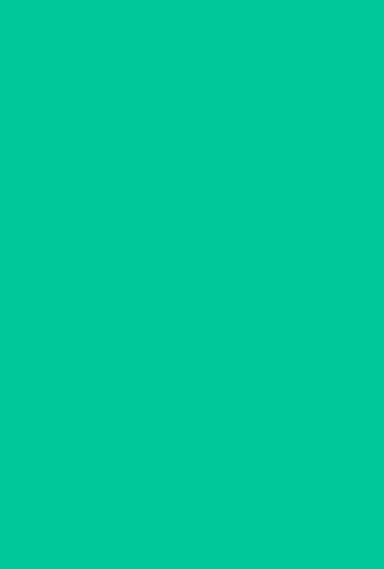
scroll to position [58, 0]
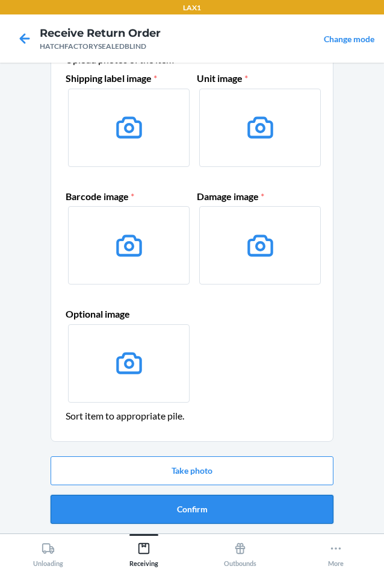
click at [221, 512] on button "Confirm" at bounding box center [192, 509] width 283 height 29
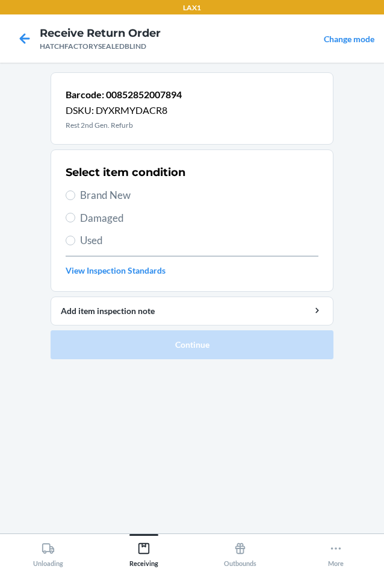
click at [90, 198] on span "Brand New" at bounding box center [199, 195] width 239 height 16
click at [75, 198] on input "Brand New" at bounding box center [71, 195] width 10 height 10
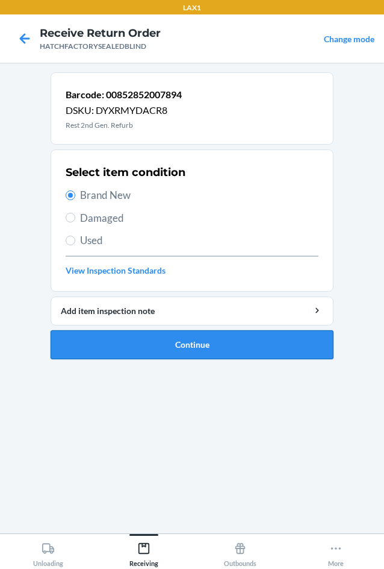
click at [119, 346] on button "Continue" at bounding box center [192, 344] width 283 height 29
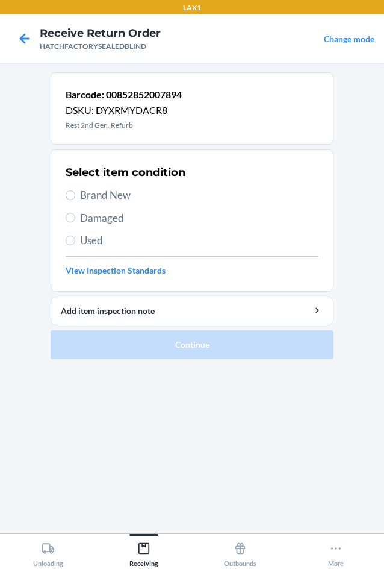
click at [75, 216] on label "Damaged" at bounding box center [192, 218] width 253 height 16
click at [75, 216] on input "Damaged" at bounding box center [71, 218] width 10 height 10
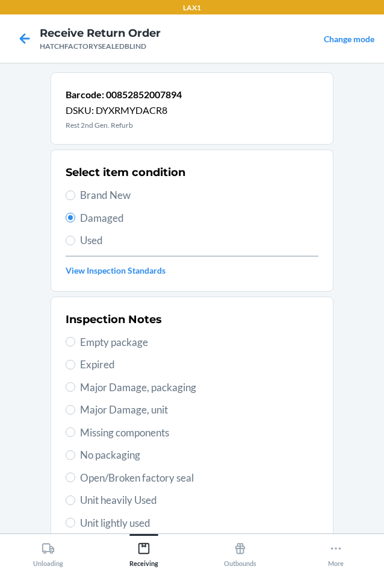
click at [80, 407] on span "Major Damage, unit" at bounding box center [199, 410] width 239 height 16
click at [75, 407] on input "Major Damage, unit" at bounding box center [71, 410] width 10 height 10
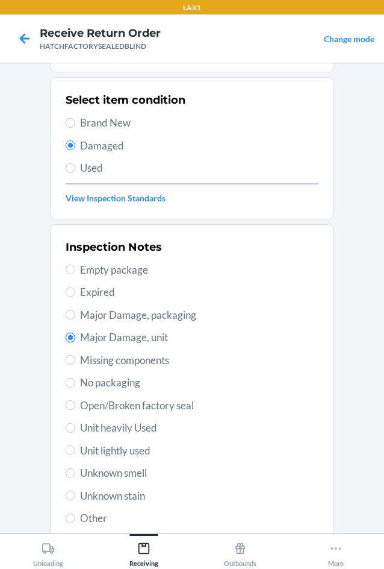
scroll to position [157, 0]
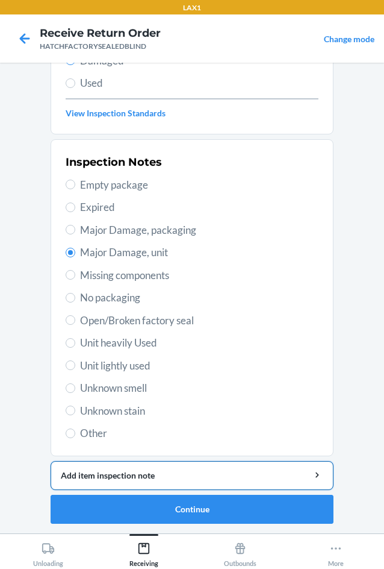
click at [171, 465] on button "Add item inspection note" at bounding box center [192, 475] width 283 height 29
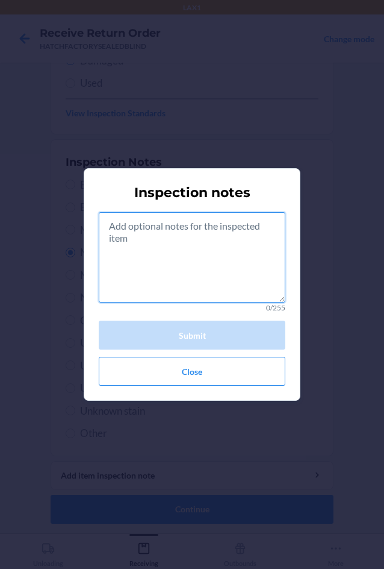
click at [180, 265] on textarea at bounding box center [192, 257] width 187 height 90
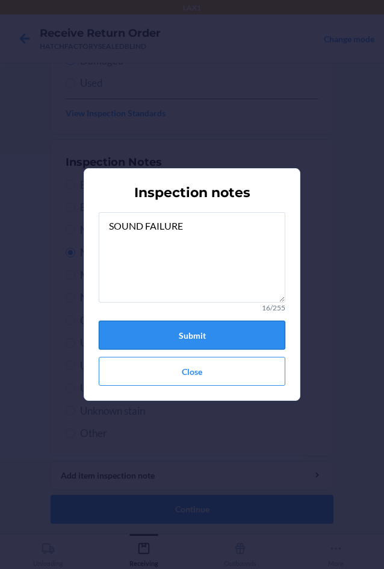
click at [195, 333] on button "Submit" at bounding box center [192, 335] width 187 height 29
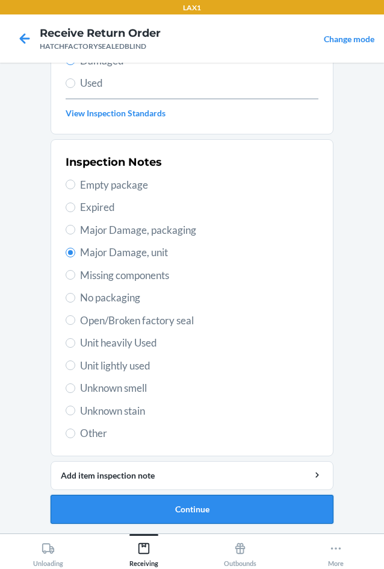
click at [229, 506] on button "Continue" at bounding box center [192, 509] width 283 height 29
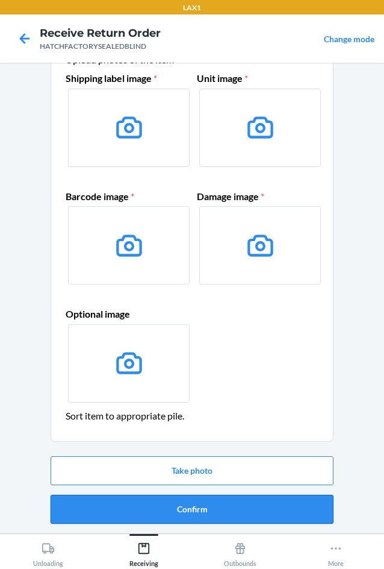
click at [230, 507] on button "Confirm" at bounding box center [192, 509] width 283 height 29
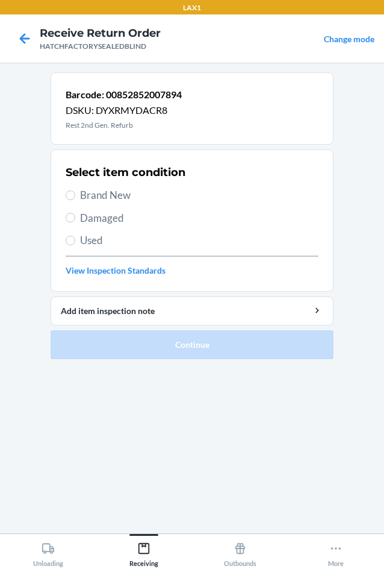
click at [90, 216] on span "Damaged" at bounding box center [199, 218] width 239 height 16
click at [75, 216] on input "Damaged" at bounding box center [71, 218] width 10 height 10
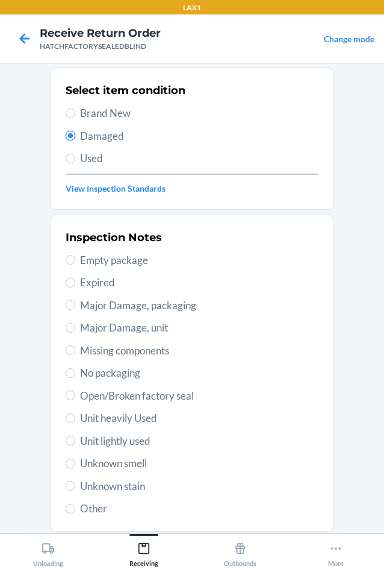
scroll to position [157, 0]
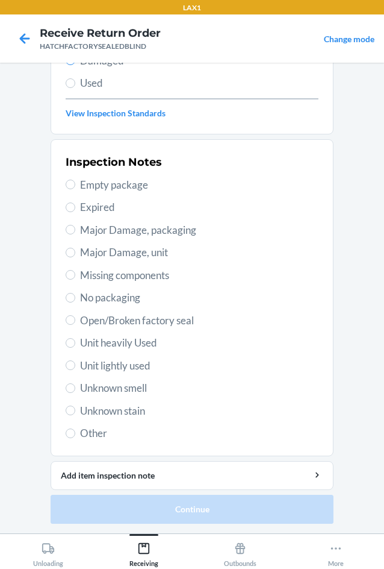
click at [94, 269] on span "Missing components" at bounding box center [199, 276] width 239 height 16
click at [75, 270] on input "Missing components" at bounding box center [71, 275] width 10 height 10
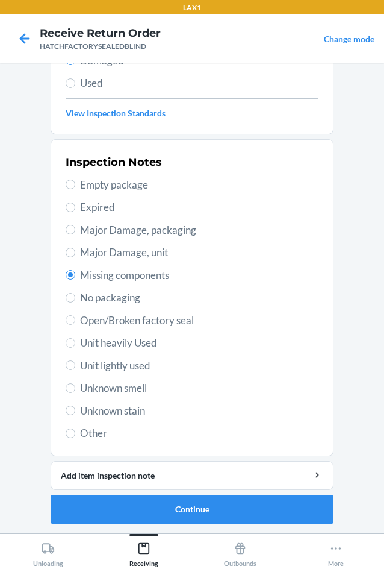
click at [104, 253] on span "Major Damage, unit" at bounding box center [199, 253] width 239 height 16
click at [75, 253] on input "Major Damage, unit" at bounding box center [71, 253] width 10 height 10
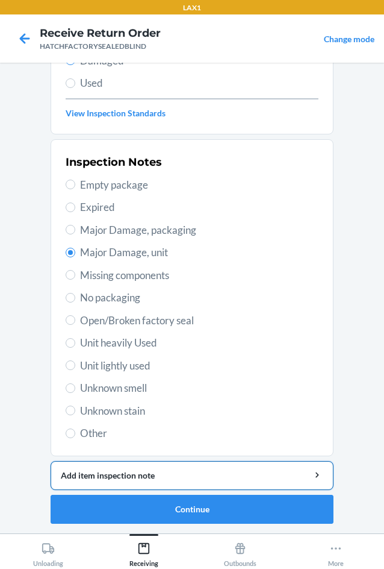
drag, startPoint x: 147, startPoint y: 469, endPoint x: 148, endPoint y: 462, distance: 7.9
click at [148, 468] on button "Add item inspection note" at bounding box center [192, 475] width 283 height 29
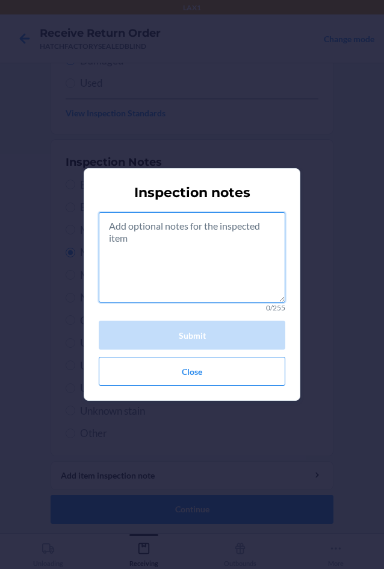
click at [159, 288] on textarea at bounding box center [192, 257] width 187 height 90
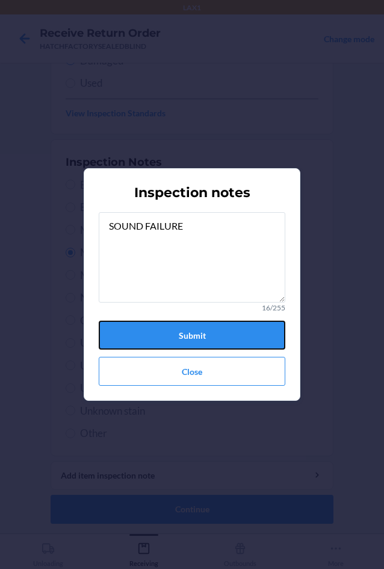
drag, startPoint x: 236, startPoint y: 336, endPoint x: 227, endPoint y: 352, distance: 18.1
click at [236, 340] on button "Submit" at bounding box center [192, 335] width 187 height 29
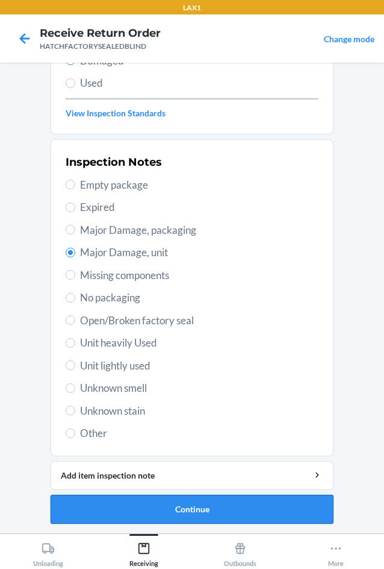
click at [127, 504] on button "Continue" at bounding box center [192, 509] width 283 height 29
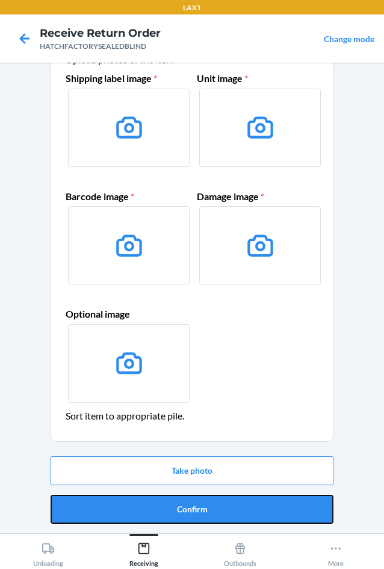
click at [127, 504] on button "Confirm" at bounding box center [192, 509] width 283 height 29
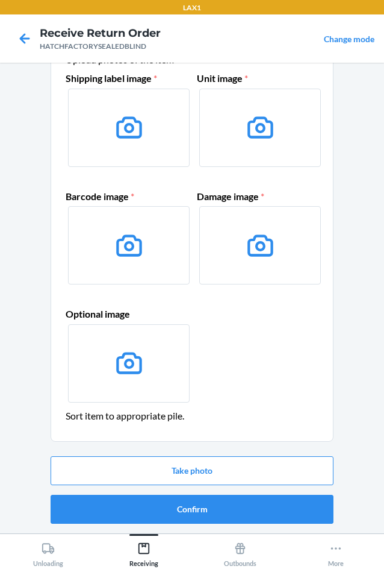
scroll to position [0, 0]
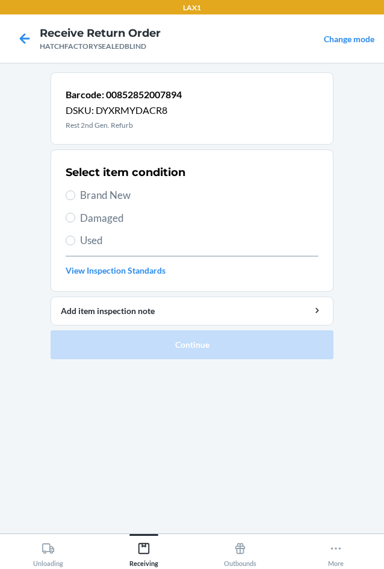
click at [92, 215] on span "Damaged" at bounding box center [199, 218] width 239 height 16
click at [75, 215] on input "Damaged" at bounding box center [71, 218] width 10 height 10
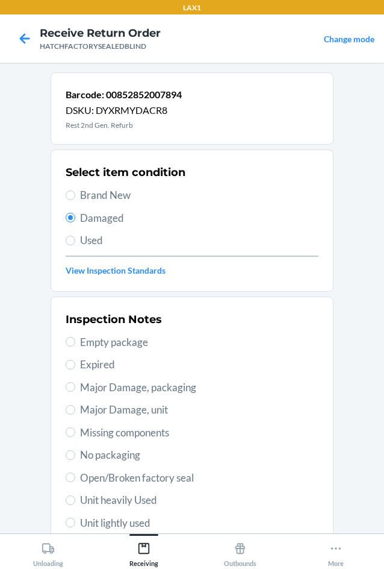
click at [84, 406] on span "Major Damage, unit" at bounding box center [199, 410] width 239 height 16
click at [75, 406] on input "Major Damage, unit" at bounding box center [71, 410] width 10 height 10
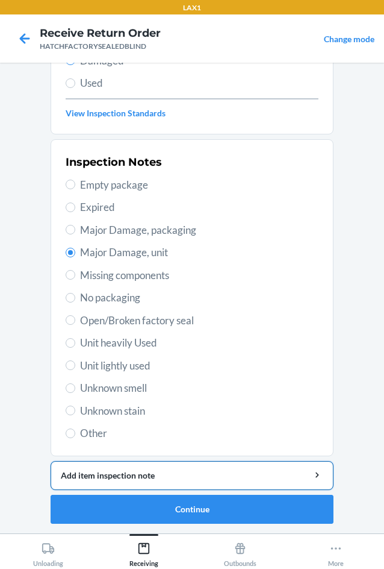
click at [157, 472] on div "Add item inspection note" at bounding box center [192, 475] width 263 height 13
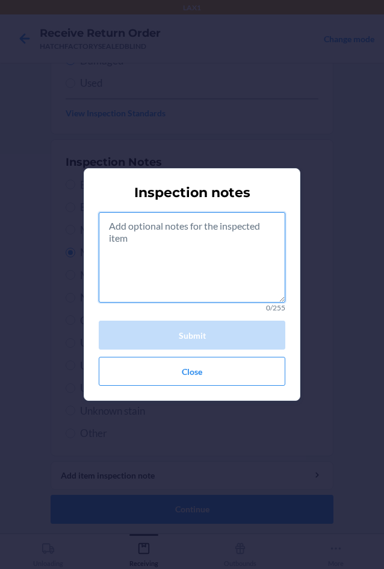
click at [178, 283] on textarea at bounding box center [192, 257] width 187 height 90
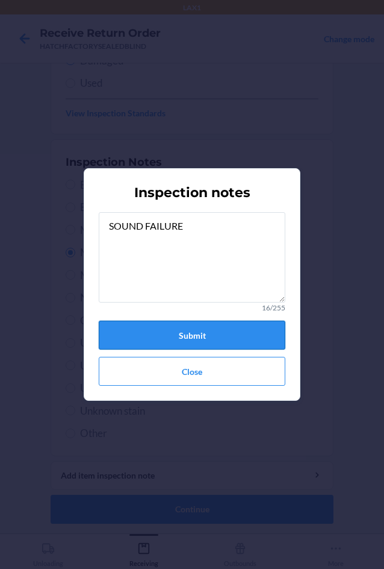
click at [170, 336] on button "Submit" at bounding box center [192, 335] width 187 height 29
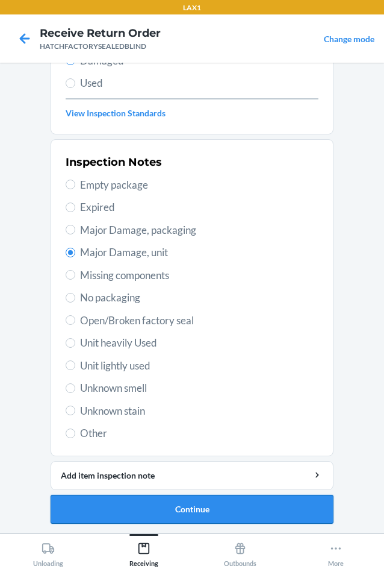
click at [202, 513] on button "Continue" at bounding box center [192, 509] width 283 height 29
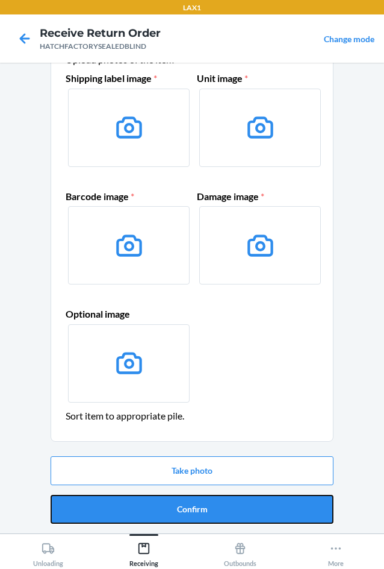
click at [202, 513] on button "Confirm" at bounding box center [192, 509] width 283 height 29
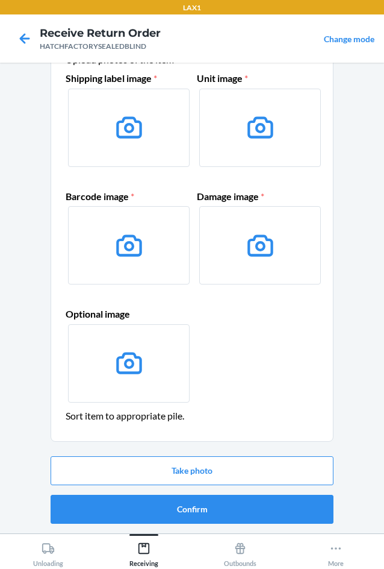
scroll to position [0, 0]
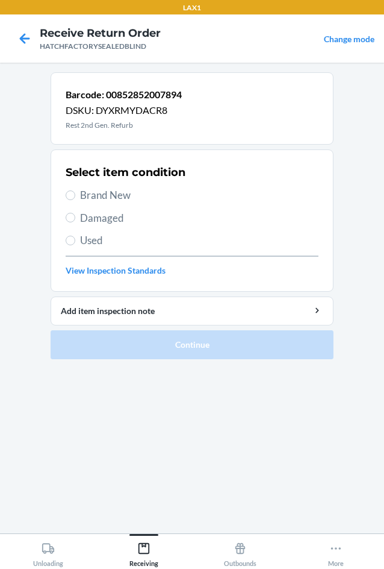
click at [92, 190] on span "Brand New" at bounding box center [199, 195] width 239 height 16
click at [75, 190] on input "Brand New" at bounding box center [71, 195] width 10 height 10
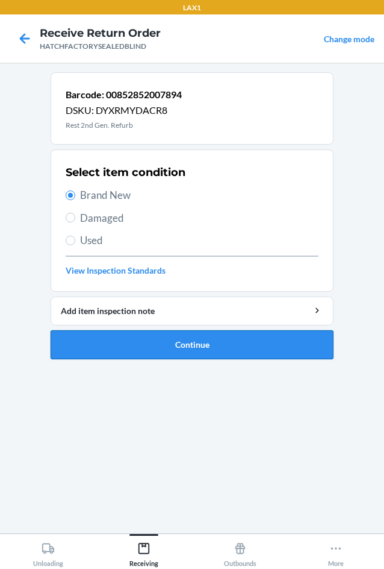
click at [133, 340] on button "Continue" at bounding box center [192, 344] width 283 height 29
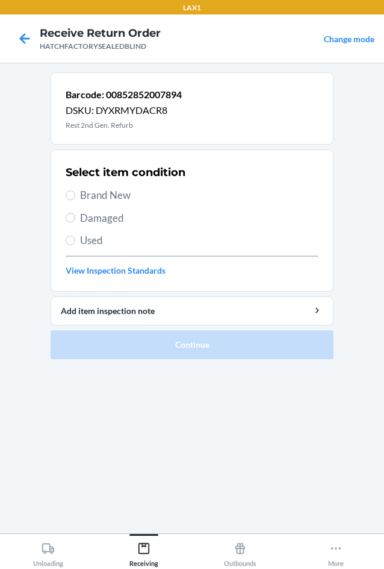
click at [90, 219] on span "Damaged" at bounding box center [199, 218] width 239 height 16
click at [75, 219] on input "Damaged" at bounding box center [71, 218] width 10 height 10
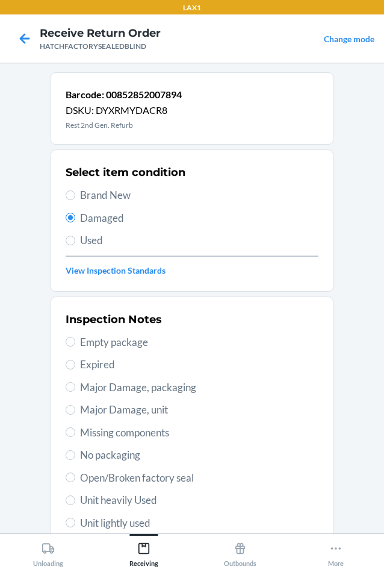
drag, startPoint x: 77, startPoint y: 409, endPoint x: 88, endPoint y: 401, distance: 13.7
click at [82, 406] on span "Major Damage, unit" at bounding box center [199, 410] width 239 height 16
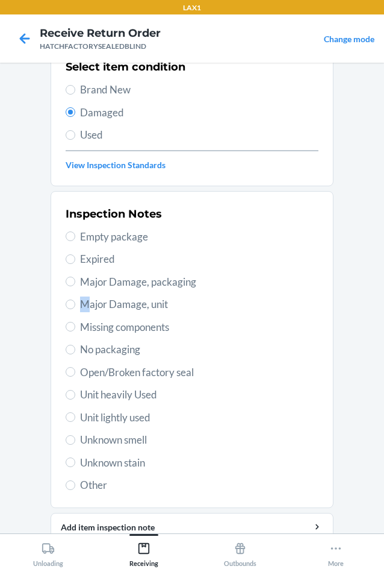
scroll to position [157, 0]
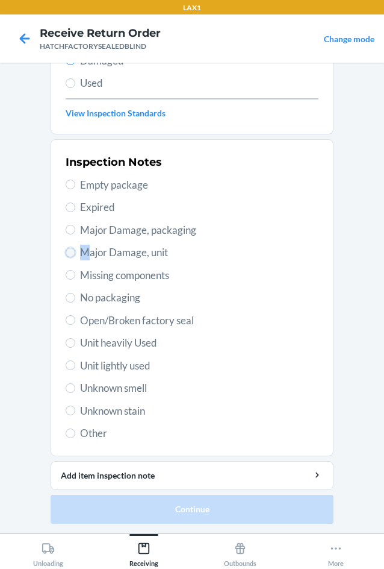
click at [66, 255] on input "Major Damage, unit" at bounding box center [71, 253] width 10 height 10
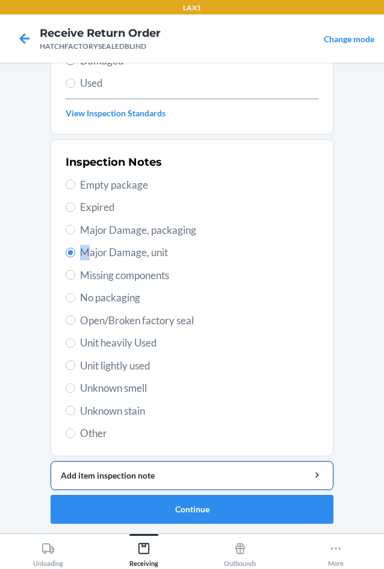
click at [88, 472] on div "Add item inspection note" at bounding box center [192, 475] width 263 height 13
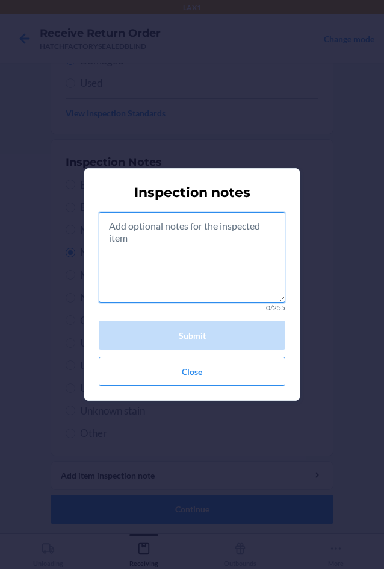
click at [192, 274] on textarea at bounding box center [192, 257] width 187 height 90
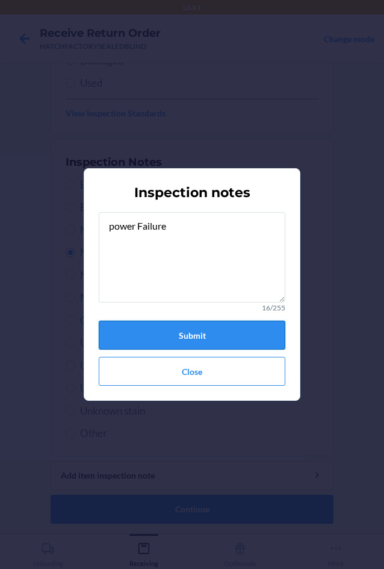
click at [193, 333] on button "Submit" at bounding box center [192, 335] width 187 height 29
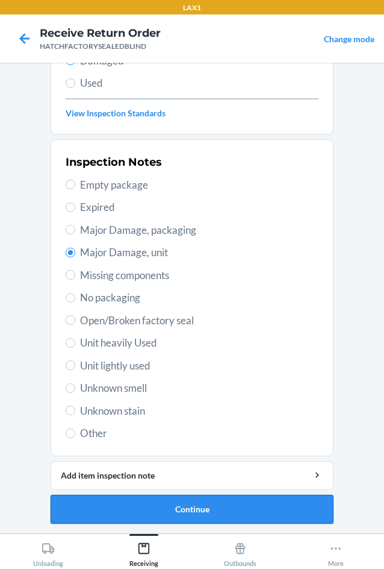
click at [211, 513] on button "Continue" at bounding box center [192, 509] width 283 height 29
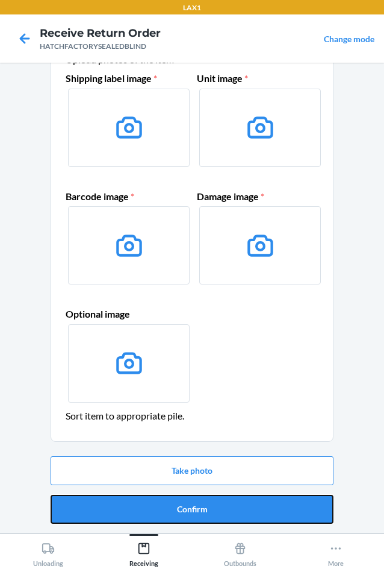
click at [216, 508] on button "Confirm" at bounding box center [192, 509] width 283 height 29
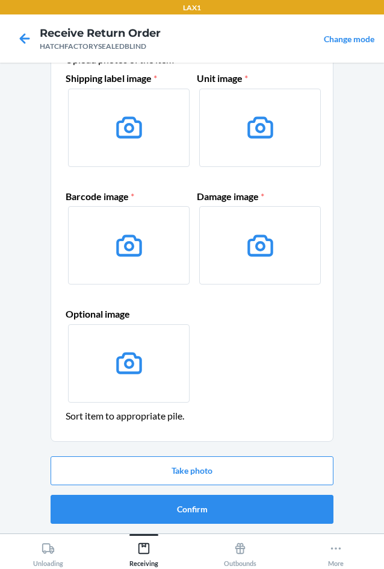
scroll to position [0, 0]
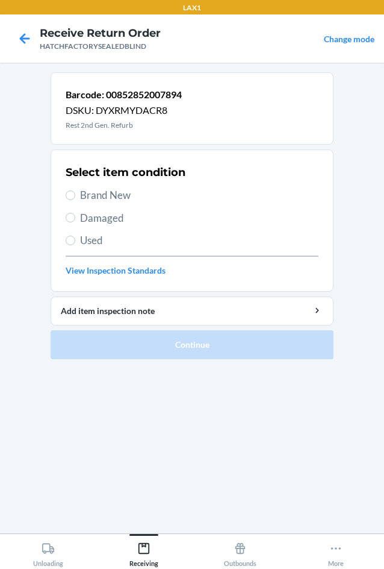
click at [77, 208] on div "Select item condition Brand New Damaged Used View Inspection Standards" at bounding box center [192, 220] width 253 height 119
click at [77, 215] on label "Damaged" at bounding box center [192, 218] width 253 height 16
click at [75, 215] on input "Damaged" at bounding box center [71, 218] width 10 height 10
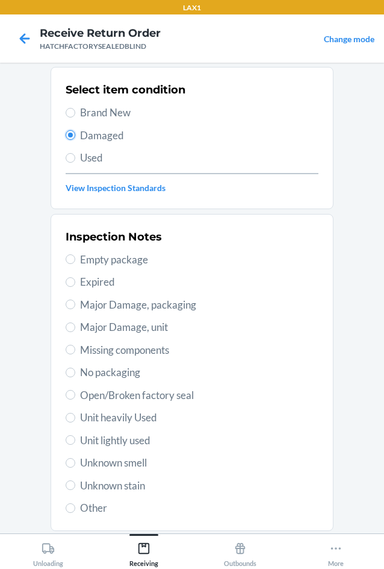
scroll to position [157, 0]
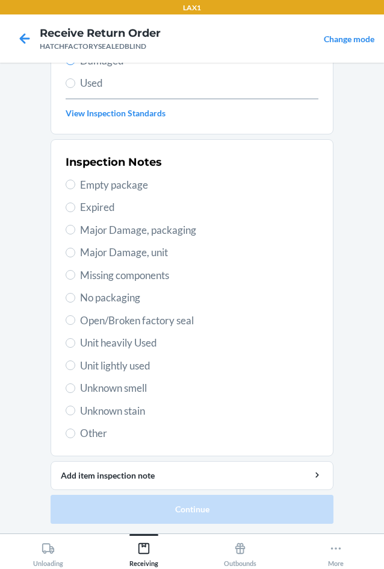
click at [84, 248] on span "Major Damage, unit" at bounding box center [199, 253] width 239 height 16
click at [75, 248] on input "Major Damage, unit" at bounding box center [71, 253] width 10 height 10
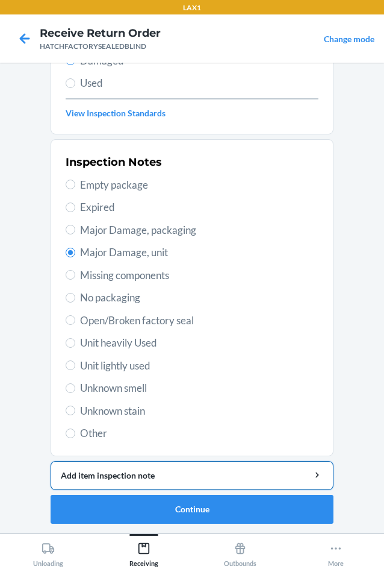
click at [171, 477] on div "Add item inspection note" at bounding box center [192, 475] width 263 height 13
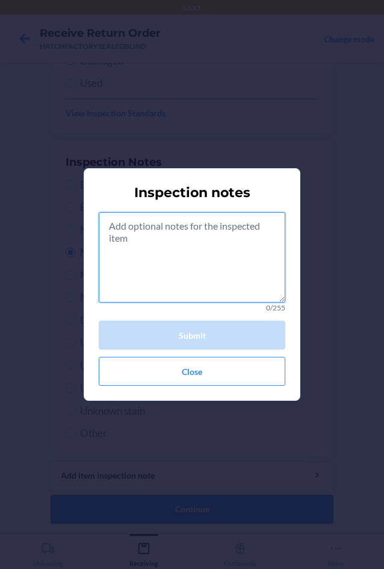
click at [164, 271] on textarea at bounding box center [192, 257] width 187 height 90
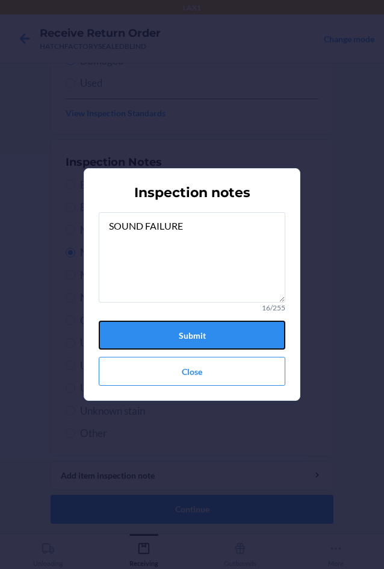
drag, startPoint x: 211, startPoint y: 329, endPoint x: 192, endPoint y: 404, distance: 77.2
click at [207, 330] on button "Submit" at bounding box center [192, 335] width 187 height 29
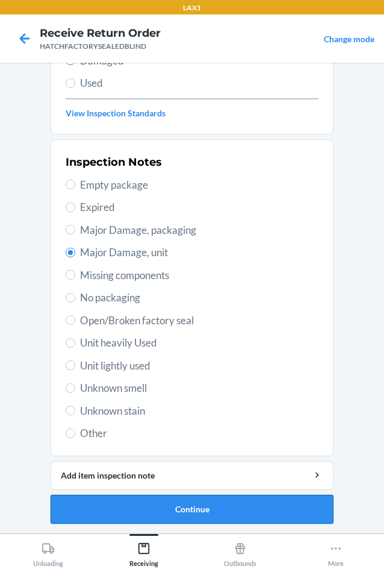
click at [208, 511] on button "Continue" at bounding box center [192, 509] width 283 height 29
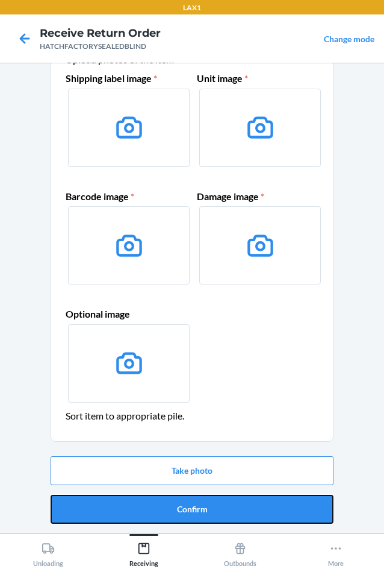
click at [208, 511] on button "Confirm" at bounding box center [192, 509] width 283 height 29
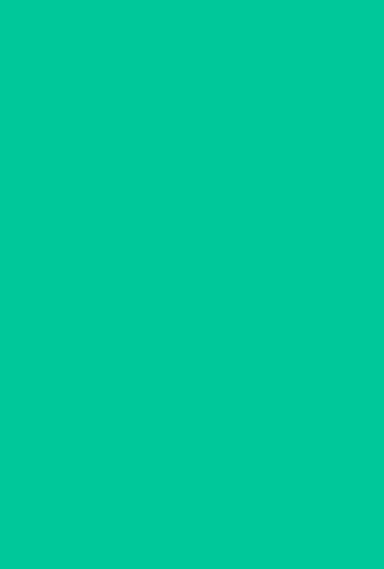
scroll to position [0, 0]
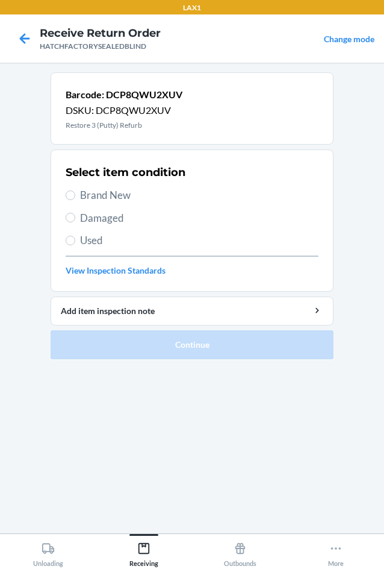
click at [84, 195] on span "Brand New" at bounding box center [199, 195] width 239 height 16
click at [75, 195] on input "Brand New" at bounding box center [71, 195] width 10 height 10
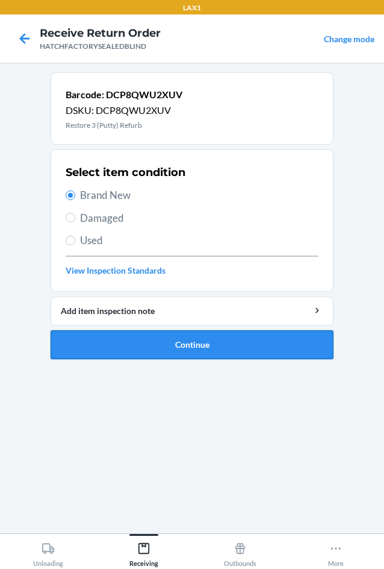
click at [129, 339] on button "Continue" at bounding box center [192, 344] width 283 height 29
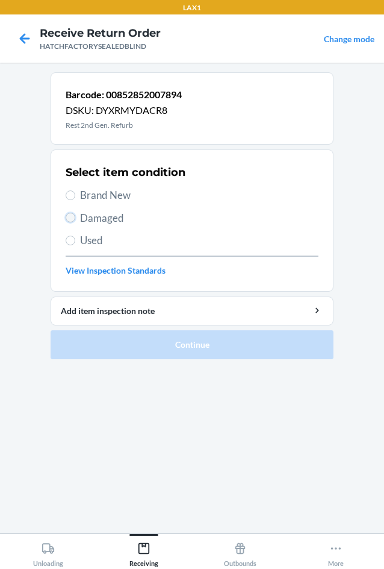
click at [71, 219] on input "Damaged" at bounding box center [71, 218] width 10 height 10
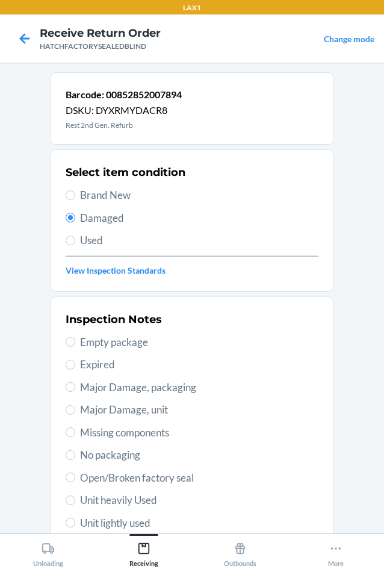
click at [111, 411] on span "Major Damage, unit" at bounding box center [199, 410] width 239 height 16
click at [75, 411] on input "Major Damage, unit" at bounding box center [71, 410] width 10 height 10
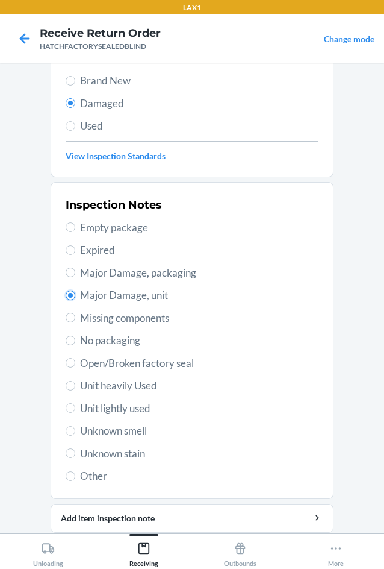
scroll to position [157, 0]
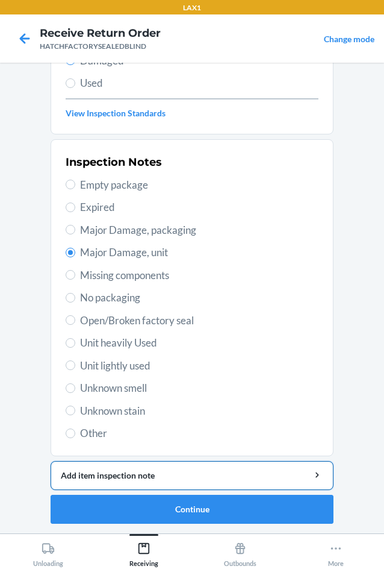
click at [114, 469] on div "Add item inspection note" at bounding box center [192, 475] width 263 height 13
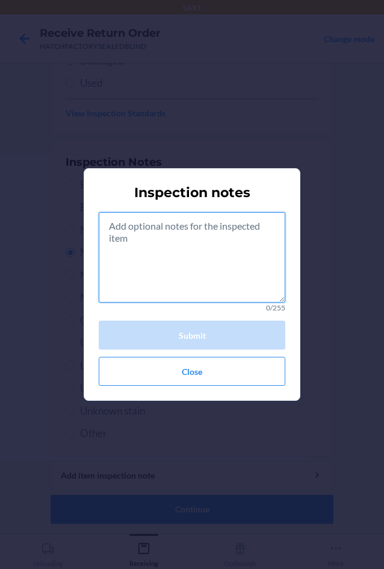
click at [222, 272] on textarea at bounding box center [192, 257] width 187 height 90
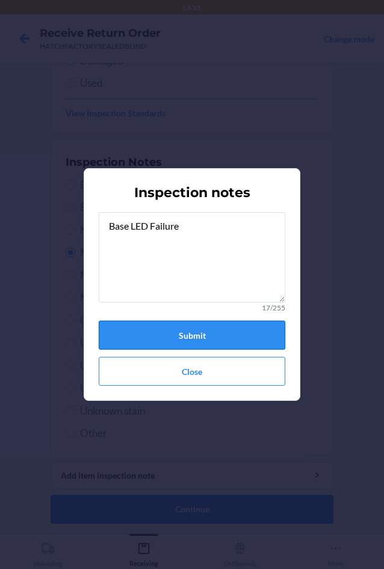
click at [209, 325] on button "Submit" at bounding box center [192, 335] width 187 height 29
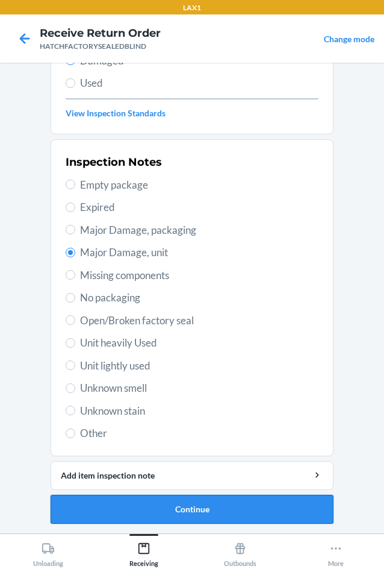
click at [190, 506] on button "Continue" at bounding box center [192, 509] width 283 height 29
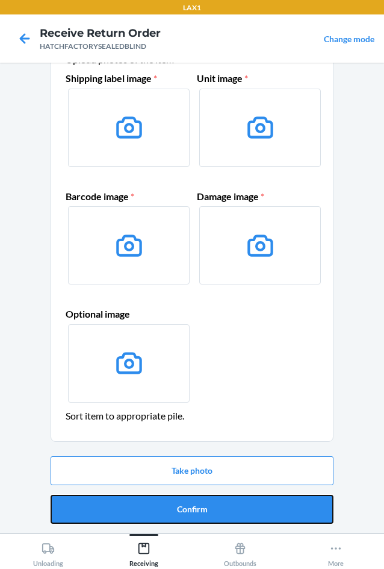
click at [190, 506] on button "Confirm" at bounding box center [192, 509] width 283 height 29
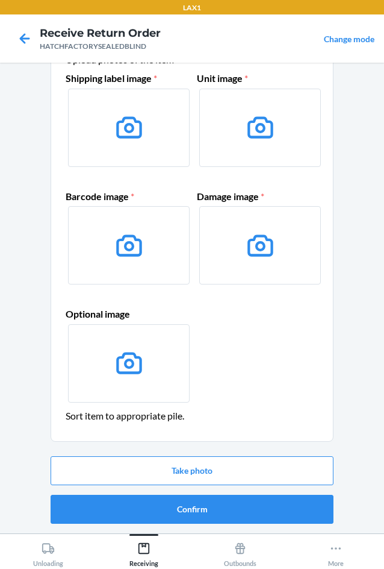
scroll to position [0, 0]
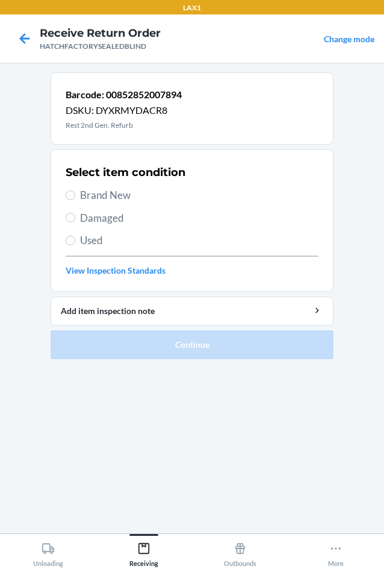
click at [80, 221] on span "Damaged" at bounding box center [199, 218] width 239 height 16
click at [75, 221] on input "Damaged" at bounding box center [71, 218] width 10 height 10
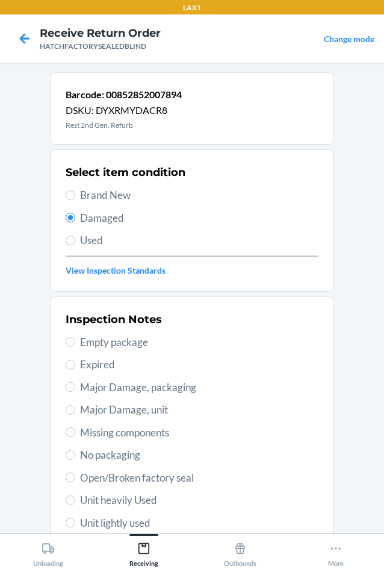
click at [101, 412] on span "Major Damage, unit" at bounding box center [199, 410] width 239 height 16
click at [75, 412] on input "Major Damage, unit" at bounding box center [71, 410] width 10 height 10
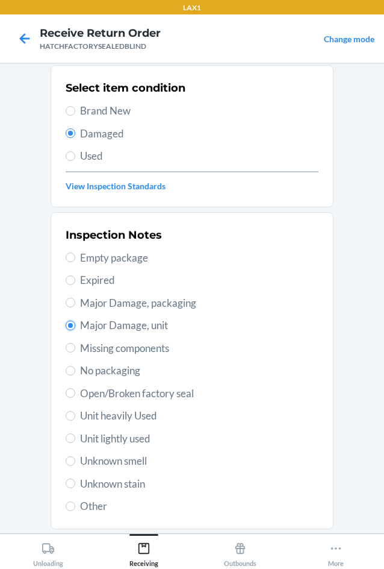
scroll to position [157, 0]
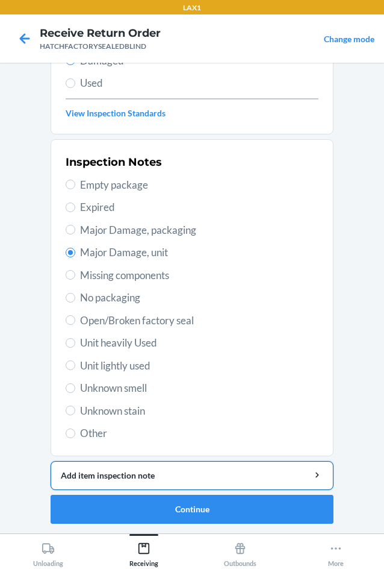
click at [112, 471] on div "Add item inspection note" at bounding box center [192, 475] width 263 height 13
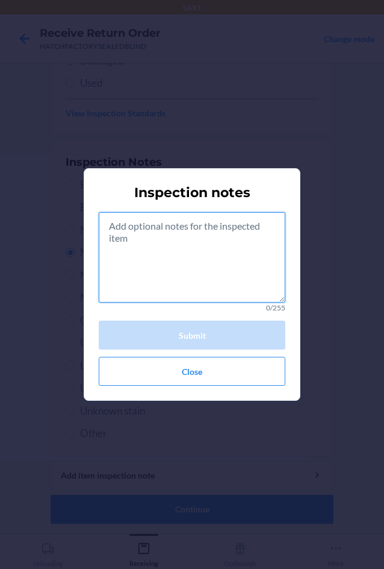
click at [186, 271] on textarea at bounding box center [192, 257] width 187 height 90
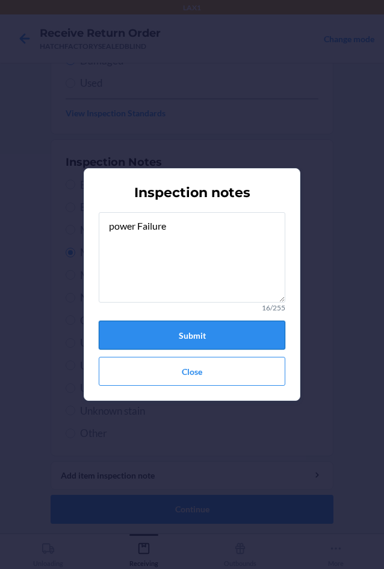
click at [192, 340] on button "Submit" at bounding box center [192, 335] width 187 height 29
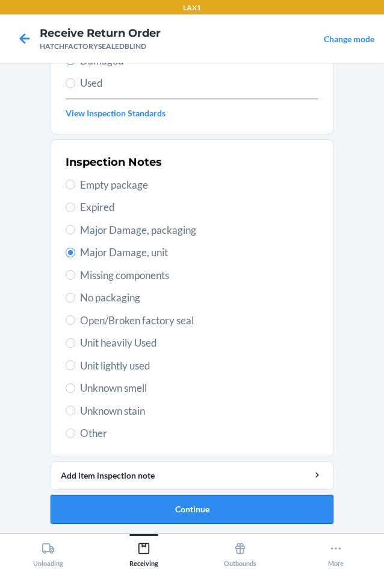
click at [210, 508] on button "Continue" at bounding box center [192, 509] width 283 height 29
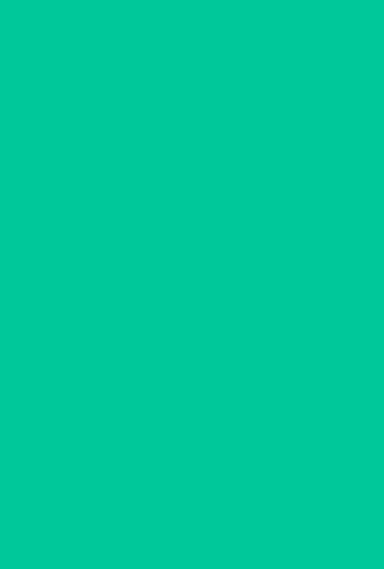
click at [210, 508] on button "Confirm" at bounding box center [192, 509] width 283 height 29
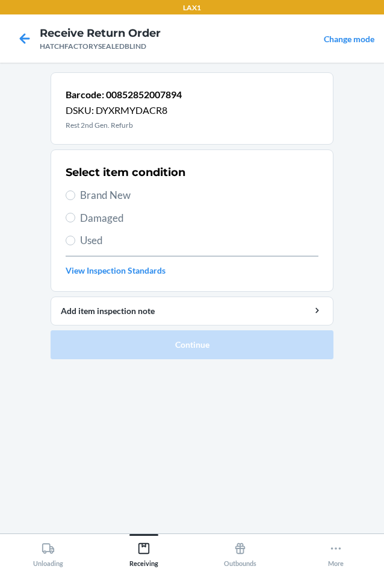
click at [78, 217] on label "Damaged" at bounding box center [192, 218] width 253 height 16
click at [75, 217] on input "Damaged" at bounding box center [71, 218] width 10 height 10
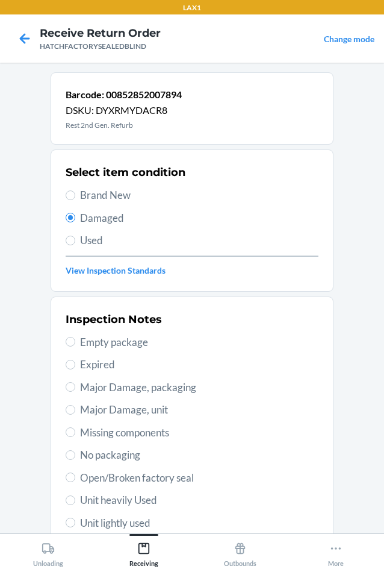
click at [88, 409] on span "Major Damage, unit" at bounding box center [199, 410] width 239 height 16
click at [75, 409] on input "Major Damage, unit" at bounding box center [71, 410] width 10 height 10
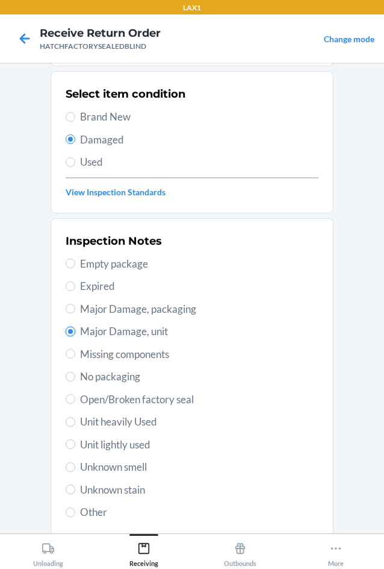
scroll to position [157, 0]
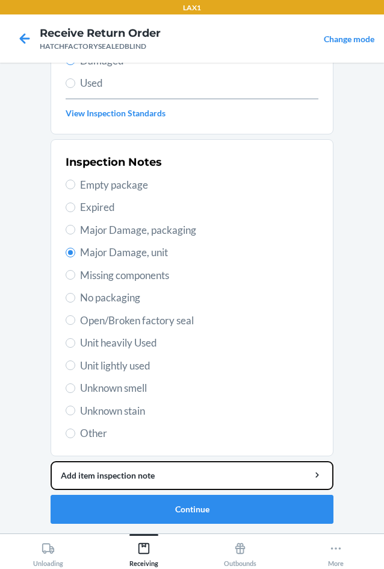
drag, startPoint x: 142, startPoint y: 472, endPoint x: 142, endPoint y: 412, distance: 60.3
click at [140, 445] on li "Barcode: 00852852007894 DSKU: DYXRMYDACR8 Rest 2nd Gen. Refurb Select item cond…" at bounding box center [192, 219] width 283 height 609
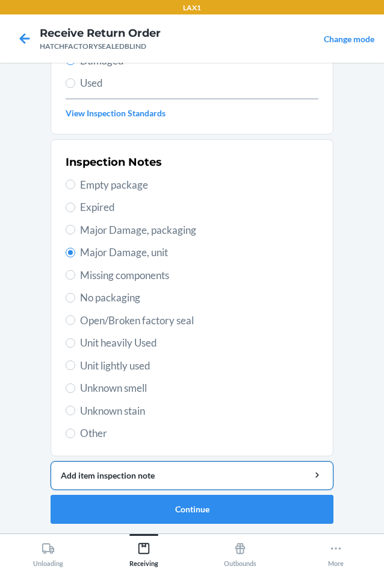
click at [181, 477] on div "Add item inspection note" at bounding box center [192, 475] width 263 height 13
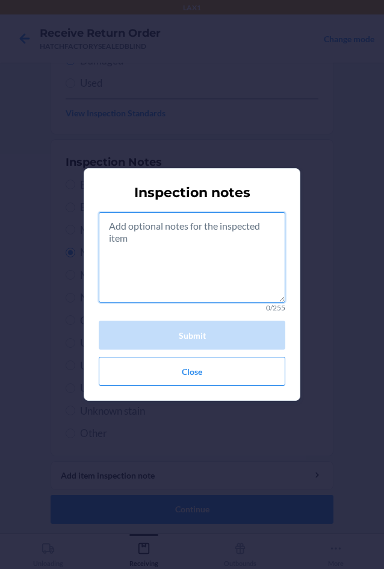
click at [183, 251] on textarea at bounding box center [192, 257] width 187 height 90
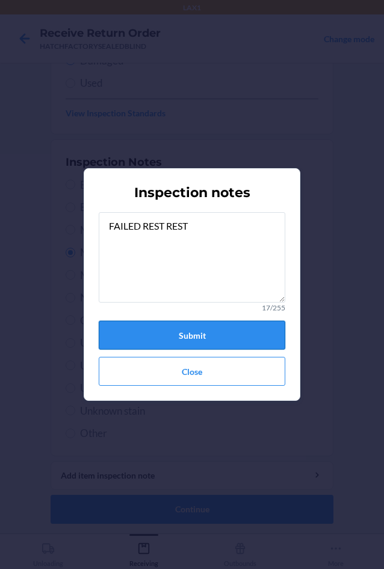
click at [201, 334] on button "Submit" at bounding box center [192, 335] width 187 height 29
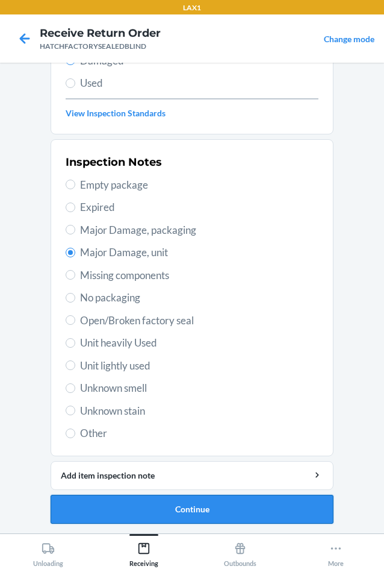
click at [166, 509] on button "Continue" at bounding box center [192, 509] width 283 height 29
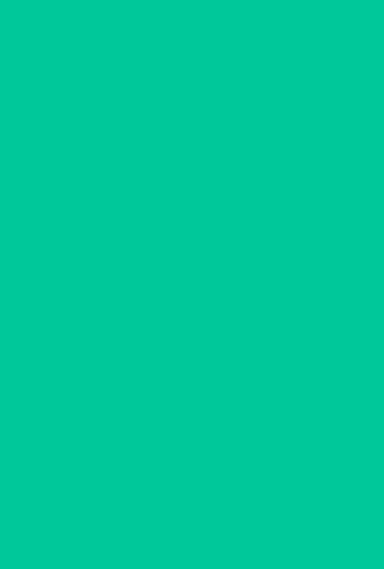
scroll to position [58, 0]
click at [166, 509] on button "Confirm" at bounding box center [192, 509] width 283 height 29
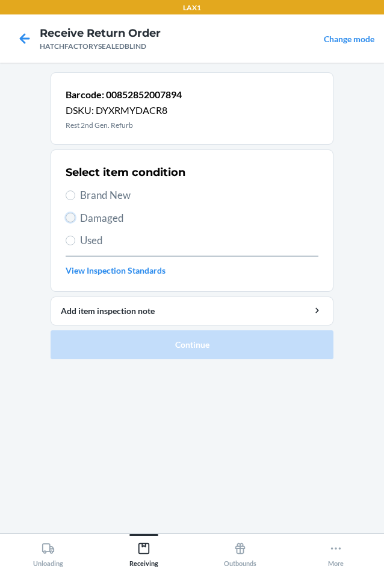
click at [71, 215] on input "Damaged" at bounding box center [71, 218] width 10 height 10
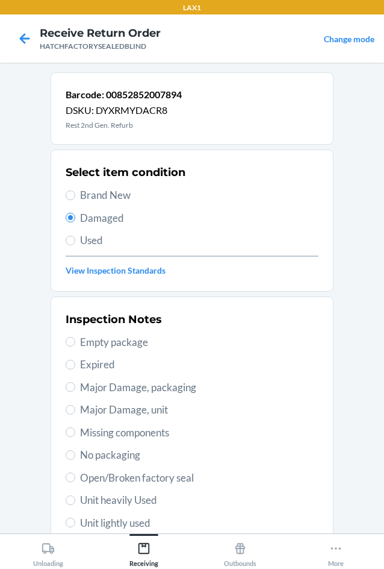
click at [93, 410] on span "Major Damage, unit" at bounding box center [199, 410] width 239 height 16
click at [75, 410] on input "Major Damage, unit" at bounding box center [71, 410] width 10 height 10
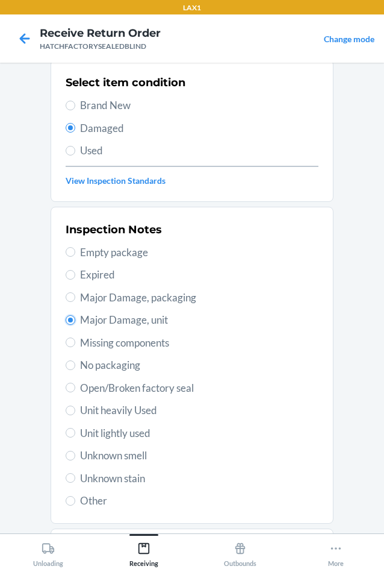
scroll to position [157, 0]
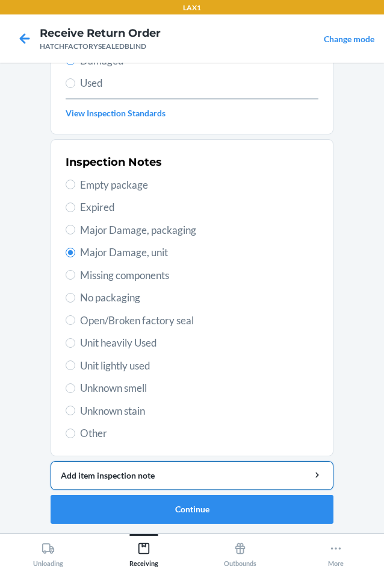
click at [171, 478] on div "Add item inspection note" at bounding box center [192, 475] width 263 height 13
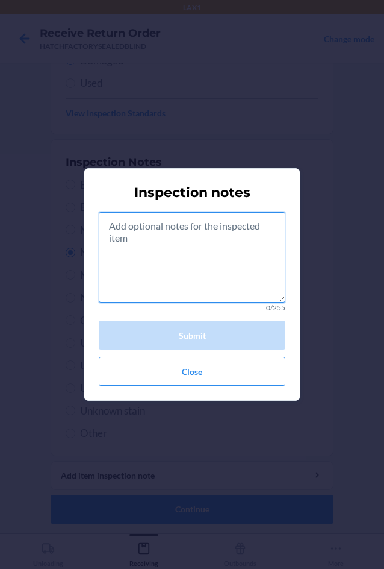
drag, startPoint x: 163, startPoint y: 283, endPoint x: 159, endPoint y: 259, distance: 24.5
click at [164, 280] on textarea at bounding box center [192, 257] width 187 height 90
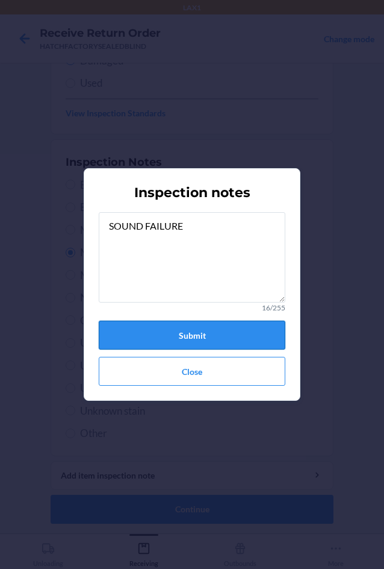
click at [151, 325] on button "Submit" at bounding box center [192, 335] width 187 height 29
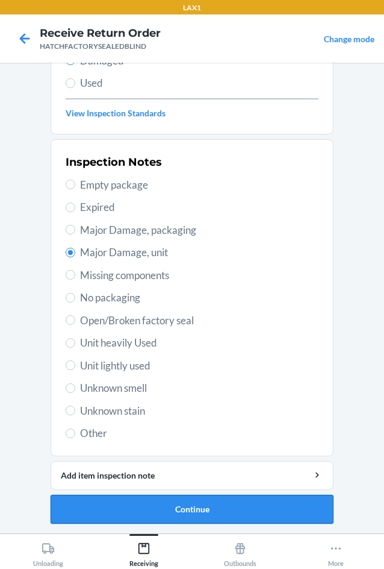
click at [222, 513] on button "Continue" at bounding box center [192, 509] width 283 height 29
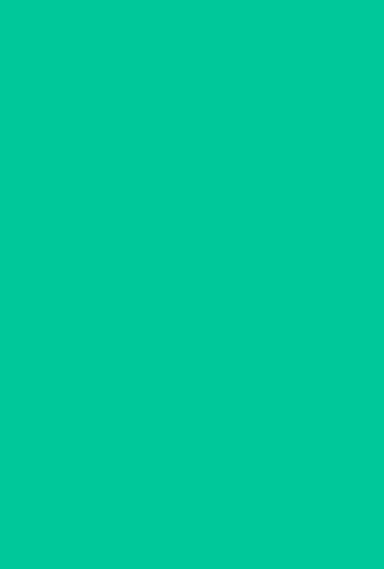
scroll to position [58, 0]
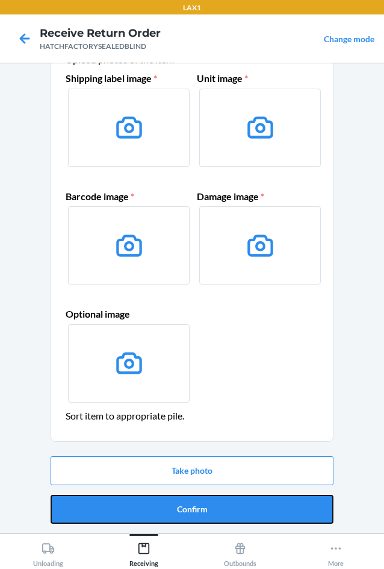
click at [222, 513] on button "Confirm" at bounding box center [192, 509] width 283 height 29
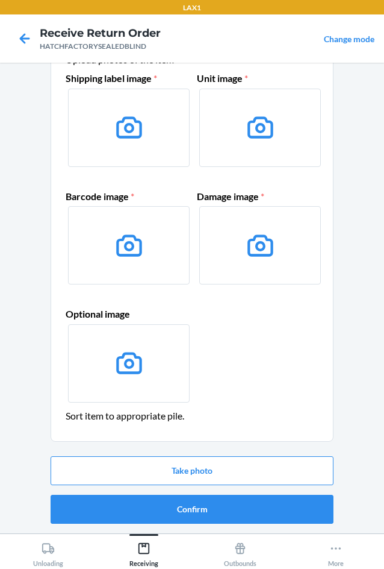
scroll to position [0, 0]
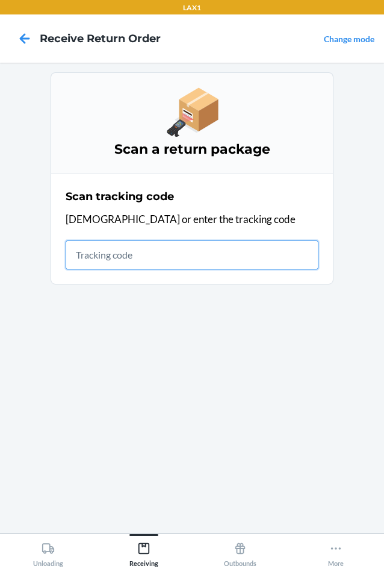
click at [131, 259] on input "text" at bounding box center [192, 254] width 253 height 29
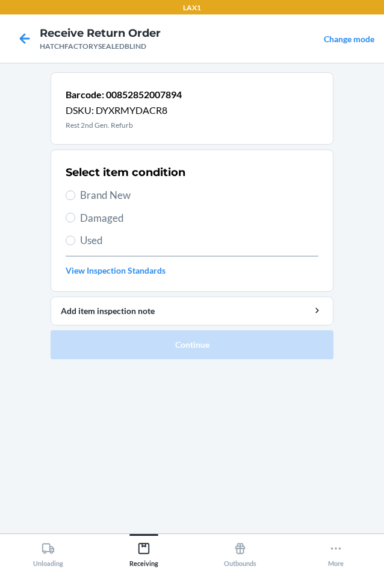
click at [95, 192] on span "Brand New" at bounding box center [199, 195] width 239 height 16
click at [75, 192] on input "Brand New" at bounding box center [71, 195] width 10 height 10
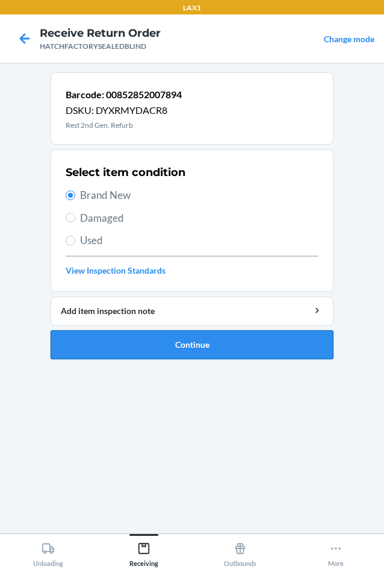
click at [161, 336] on button "Continue" at bounding box center [192, 344] width 283 height 29
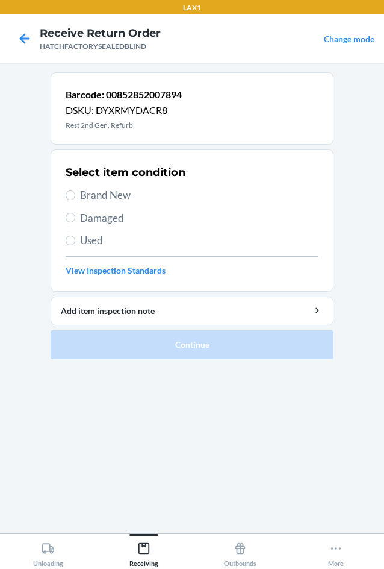
click at [89, 219] on span "Damaged" at bounding box center [199, 218] width 239 height 16
click at [75, 219] on input "Damaged" at bounding box center [71, 218] width 10 height 10
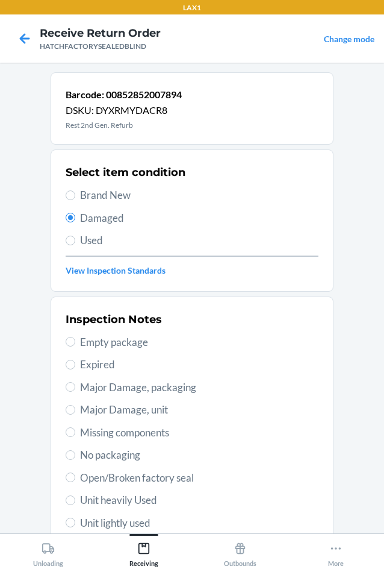
click at [73, 415] on label "Major Damage, unit" at bounding box center [192, 410] width 253 height 16
click at [73, 415] on input "Major Damage, unit" at bounding box center [71, 410] width 10 height 10
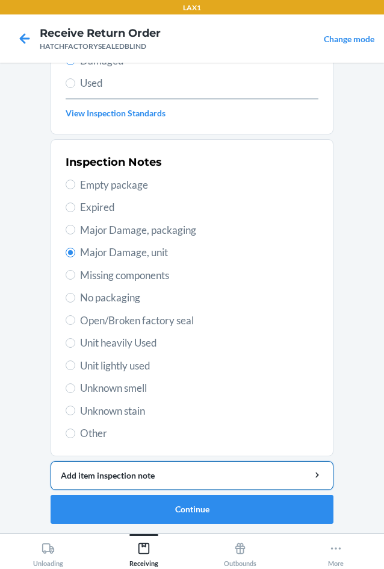
click at [149, 479] on div "Add item inspection note" at bounding box center [192, 475] width 263 height 13
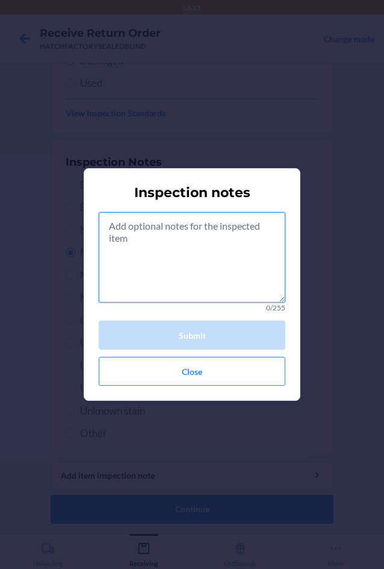
click at [174, 265] on textarea at bounding box center [192, 257] width 187 height 90
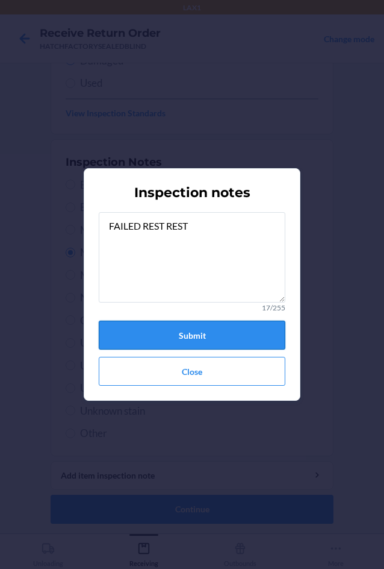
click at [199, 330] on button "Submit" at bounding box center [192, 335] width 187 height 29
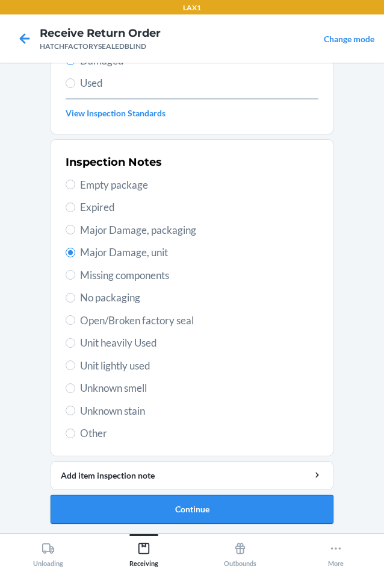
click at [216, 509] on button "Continue" at bounding box center [192, 509] width 283 height 29
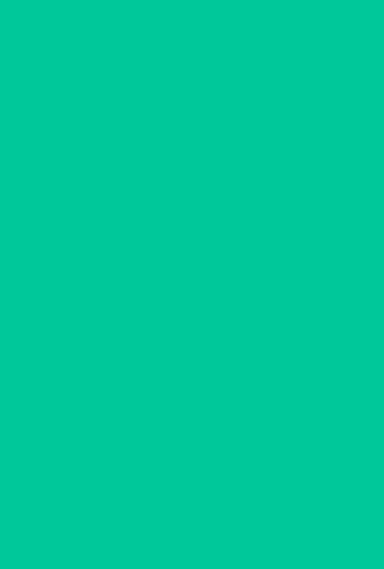
click at [216, 509] on button "Confirm" at bounding box center [192, 509] width 283 height 29
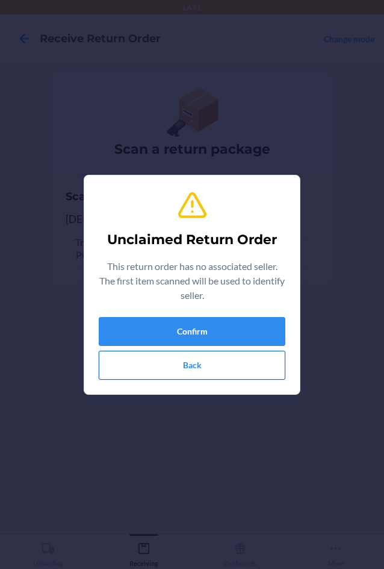
click at [195, 368] on button "Back" at bounding box center [192, 365] width 187 height 29
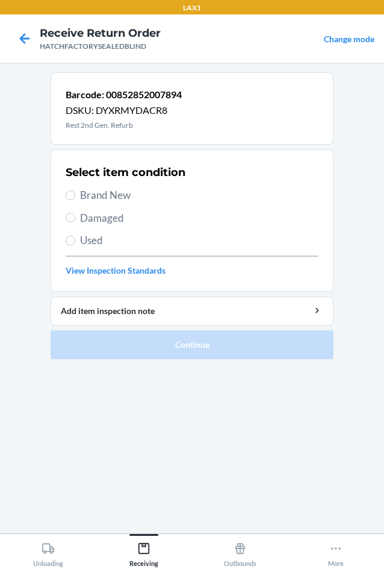
click at [82, 221] on span "Damaged" at bounding box center [199, 218] width 239 height 16
click at [75, 221] on input "Damaged" at bounding box center [71, 218] width 10 height 10
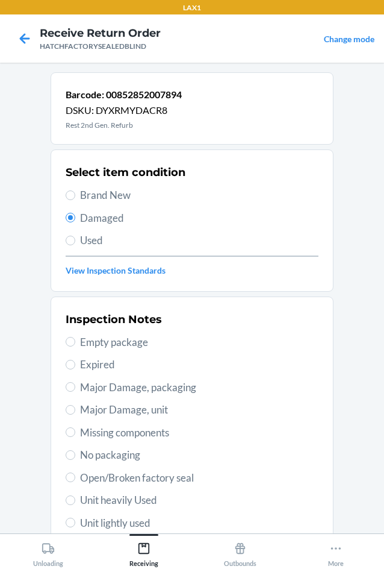
click at [80, 408] on span "Major Damage, unit" at bounding box center [199, 410] width 239 height 16
click at [75, 408] on input "Major Damage, unit" at bounding box center [71, 410] width 10 height 10
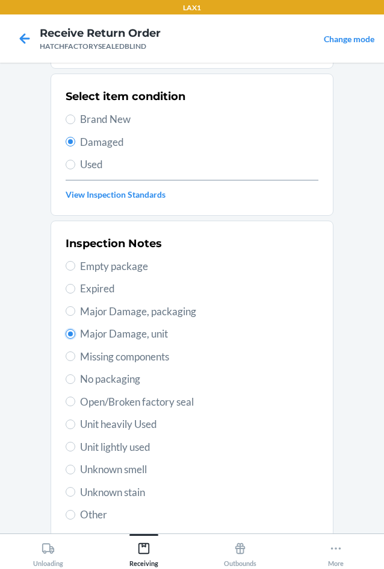
scroll to position [157, 0]
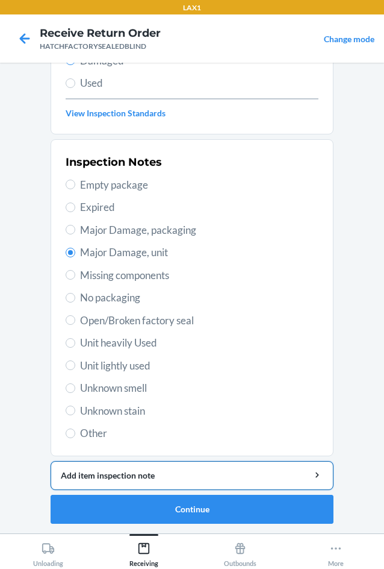
click at [155, 483] on button "Add item inspection note" at bounding box center [192, 475] width 283 height 29
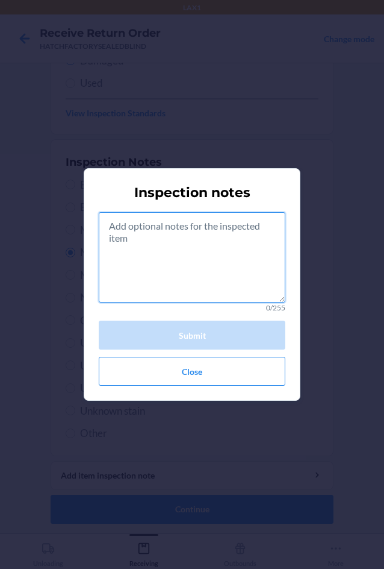
drag, startPoint x: 150, startPoint y: 277, endPoint x: 167, endPoint y: 297, distance: 26.5
click at [161, 290] on textarea at bounding box center [192, 257] width 187 height 90
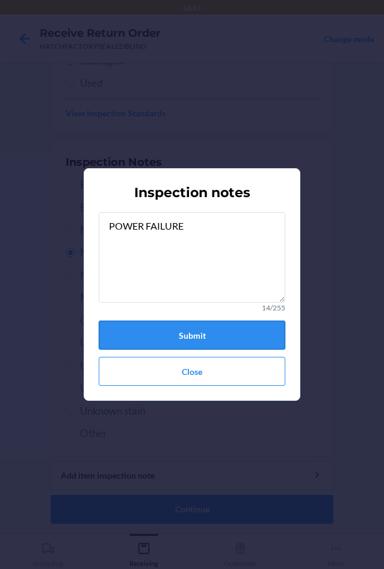
click at [180, 337] on button "Submit" at bounding box center [192, 335] width 187 height 29
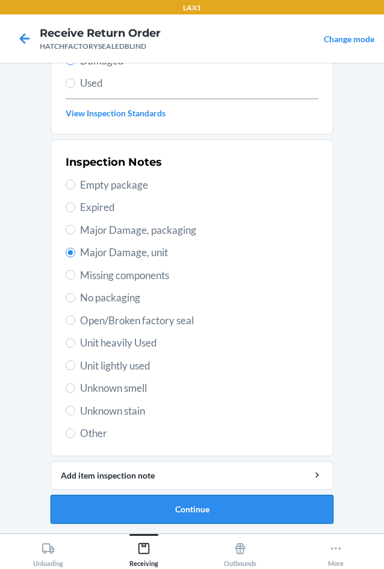
click at [236, 504] on button "Continue" at bounding box center [192, 509] width 283 height 29
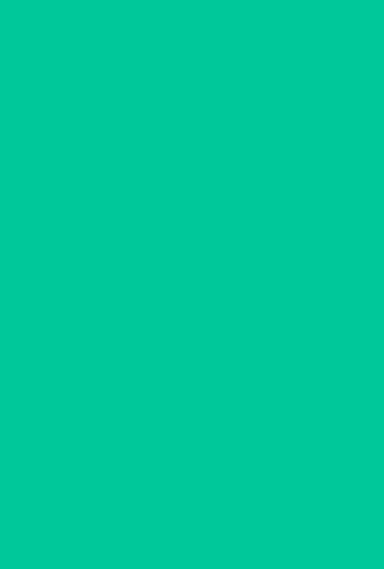
scroll to position [58, 0]
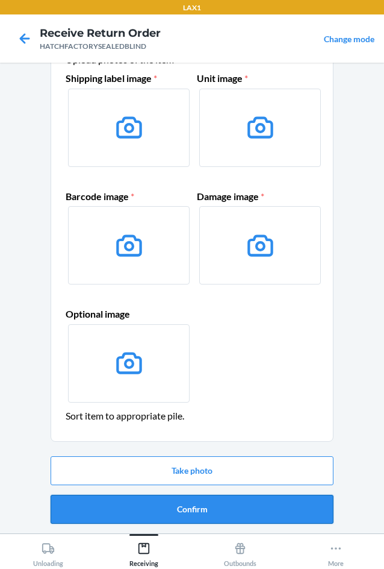
click at [248, 516] on button "Confirm" at bounding box center [192, 509] width 283 height 29
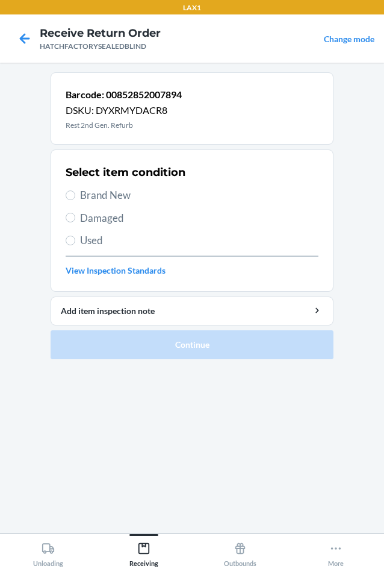
click at [89, 215] on span "Damaged" at bounding box center [199, 218] width 239 height 16
click at [75, 215] on input "Damaged" at bounding box center [71, 218] width 10 height 10
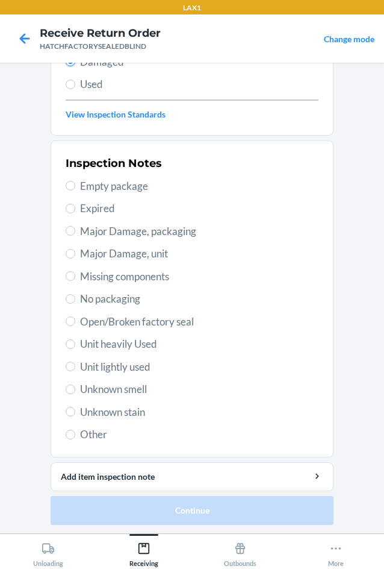
scroll to position [157, 0]
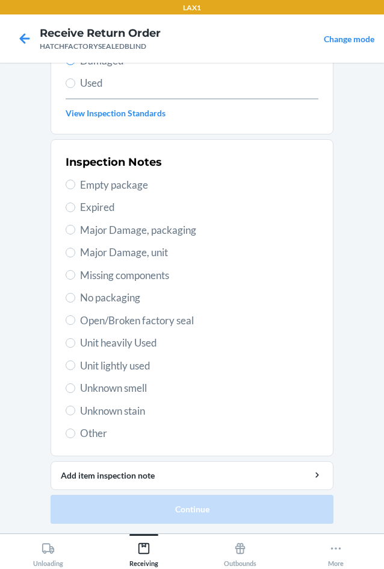
click at [83, 252] on span "Major Damage, unit" at bounding box center [199, 253] width 239 height 16
click at [75, 252] on input "Major Damage, unit" at bounding box center [71, 253] width 10 height 10
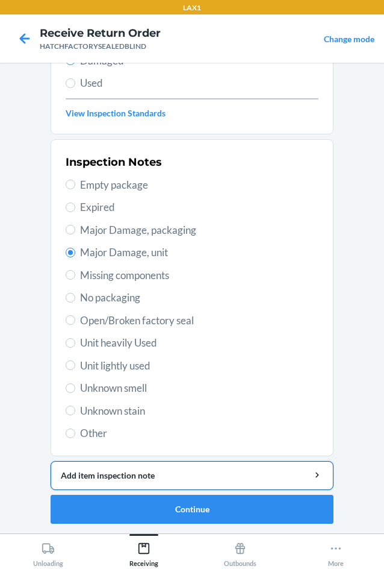
click at [157, 467] on button "Add item inspection note" at bounding box center [192, 475] width 283 height 29
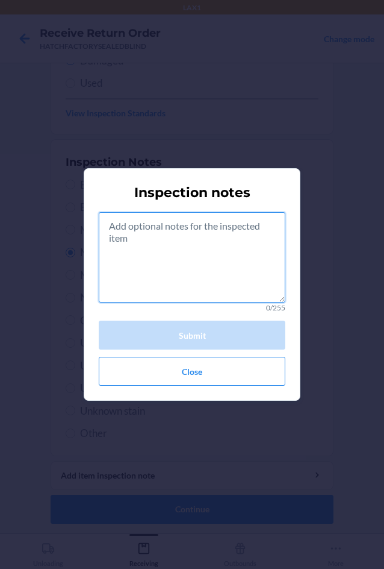
click at [198, 251] on textarea at bounding box center [192, 257] width 187 height 90
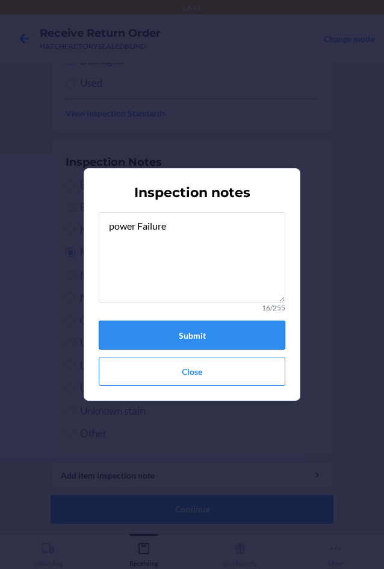
click at [195, 334] on button "Submit" at bounding box center [192, 335] width 187 height 29
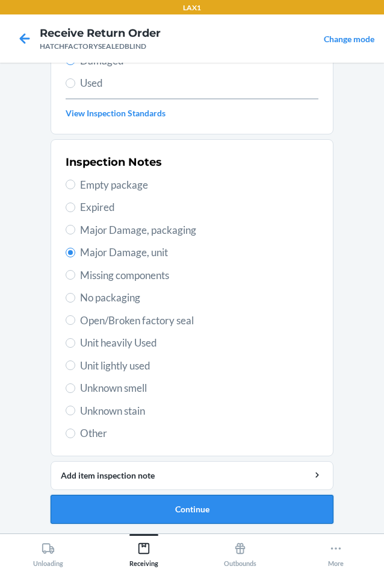
click at [195, 513] on button "Continue" at bounding box center [192, 509] width 283 height 29
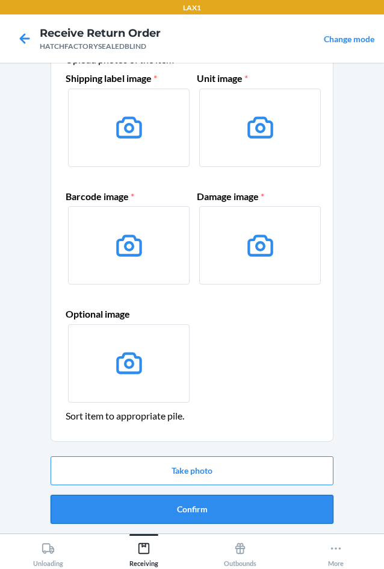
click at [199, 510] on button "Confirm" at bounding box center [192, 509] width 283 height 29
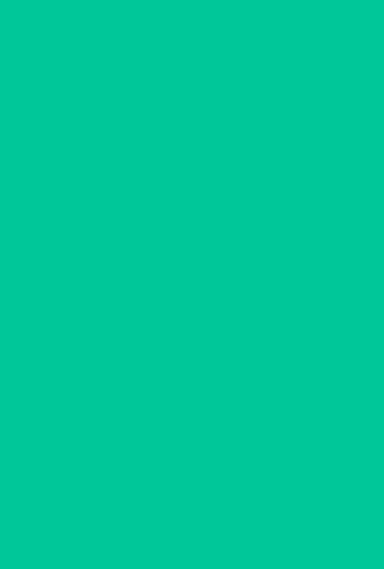
scroll to position [0, 0]
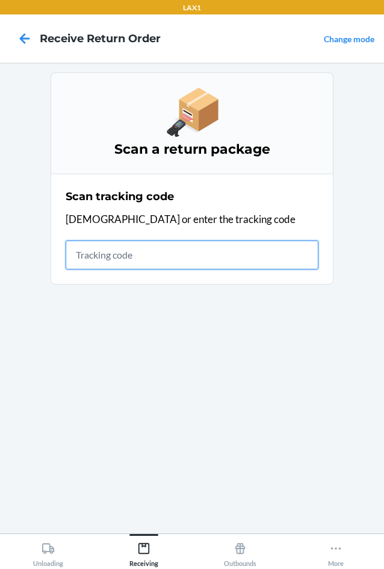
click at [177, 257] on input "text" at bounding box center [192, 254] width 253 height 29
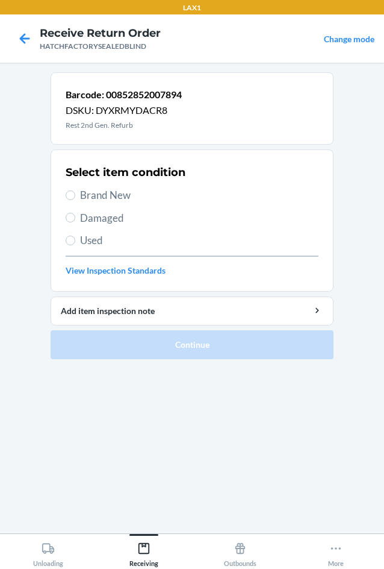
click at [92, 215] on span "Damaged" at bounding box center [199, 218] width 239 height 16
click at [75, 215] on input "Damaged" at bounding box center [71, 218] width 10 height 10
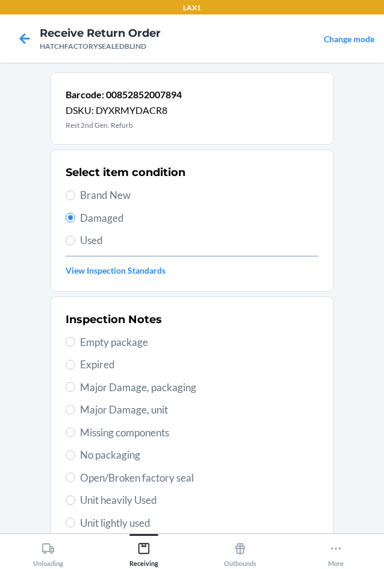
click at [93, 412] on span "Major Damage, unit" at bounding box center [199, 410] width 239 height 16
click at [75, 412] on input "Major Damage, unit" at bounding box center [71, 410] width 10 height 10
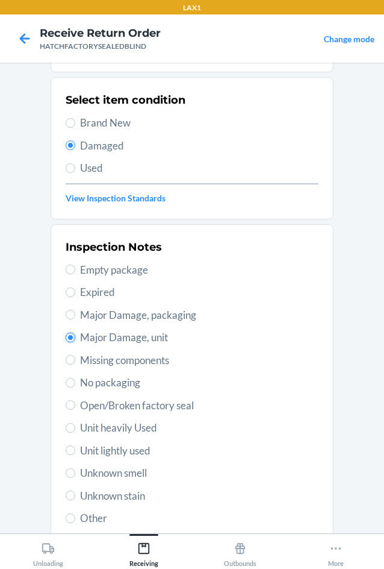
scroll to position [157, 0]
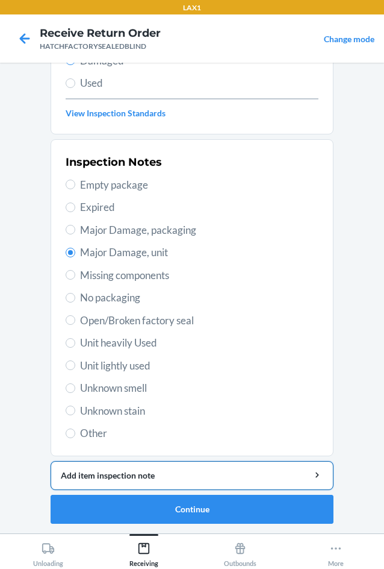
drag, startPoint x: 152, startPoint y: 471, endPoint x: 155, endPoint y: 464, distance: 7.6
click at [155, 464] on button "Add item inspection note" at bounding box center [192, 475] width 283 height 29
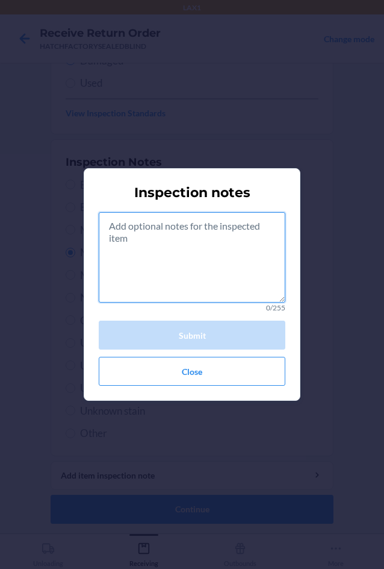
click at [195, 268] on textarea at bounding box center [192, 257] width 187 height 90
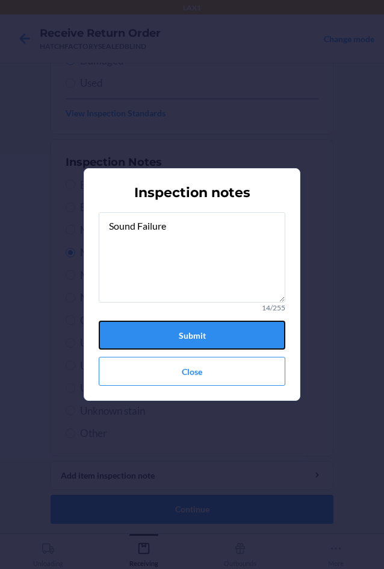
click at [160, 330] on button "Submit" at bounding box center [192, 335] width 187 height 29
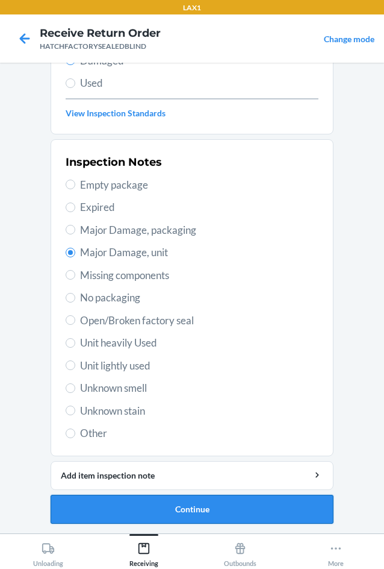
click at [242, 509] on button "Continue" at bounding box center [192, 509] width 283 height 29
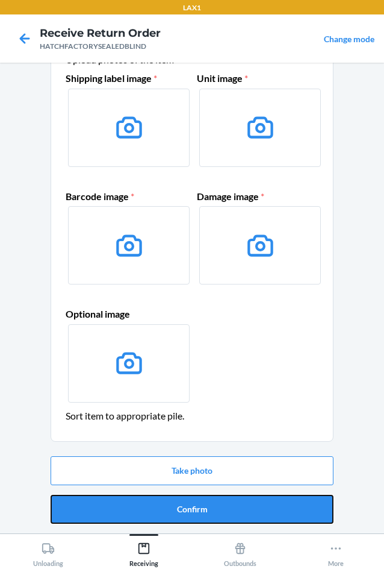
click at [242, 509] on button "Confirm" at bounding box center [192, 509] width 283 height 29
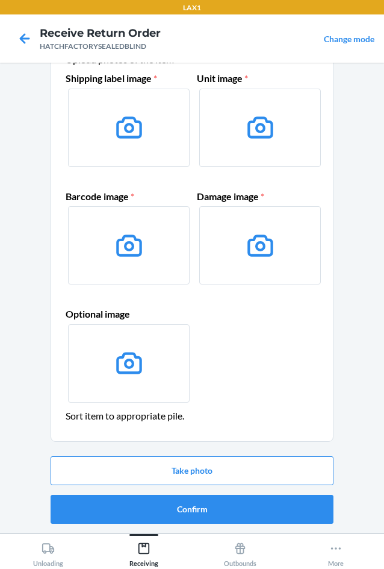
scroll to position [0, 0]
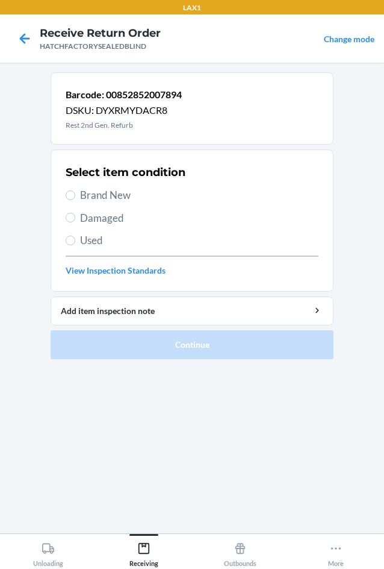
click at [81, 223] on span "Damaged" at bounding box center [199, 218] width 239 height 16
click at [75, 222] on input "Damaged" at bounding box center [71, 218] width 10 height 10
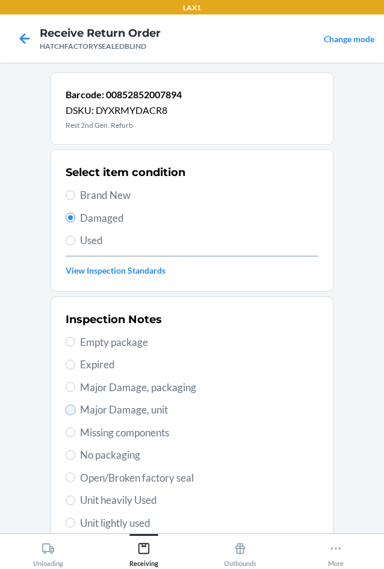
click at [66, 409] on input "Major Damage, unit" at bounding box center [71, 410] width 10 height 10
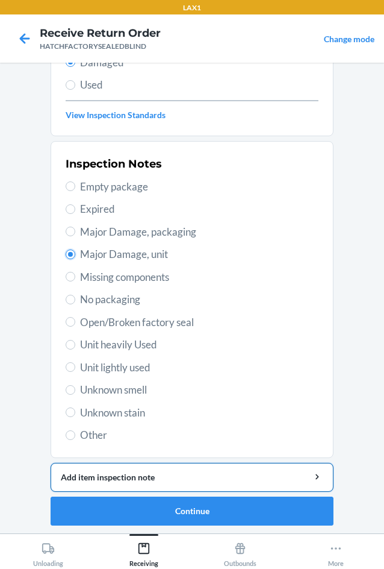
scroll to position [157, 0]
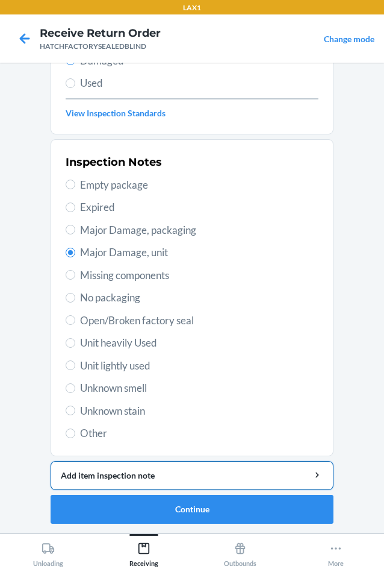
click at [127, 473] on div "Add item inspection note" at bounding box center [192, 475] width 263 height 13
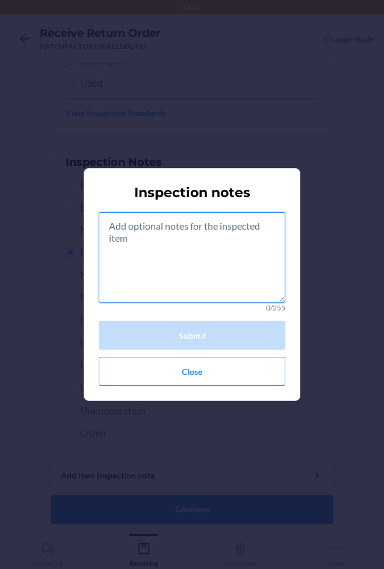
click at [183, 263] on textarea at bounding box center [192, 257] width 187 height 90
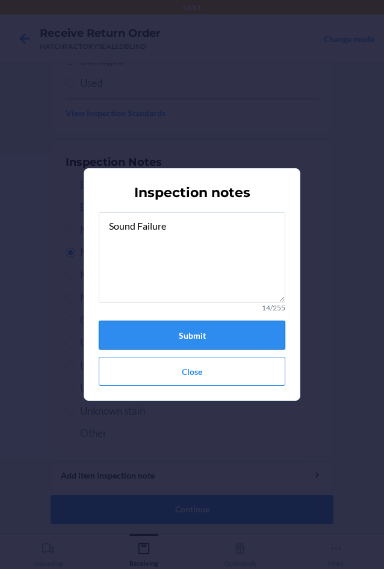
click at [201, 333] on button "Submit" at bounding box center [192, 335] width 187 height 29
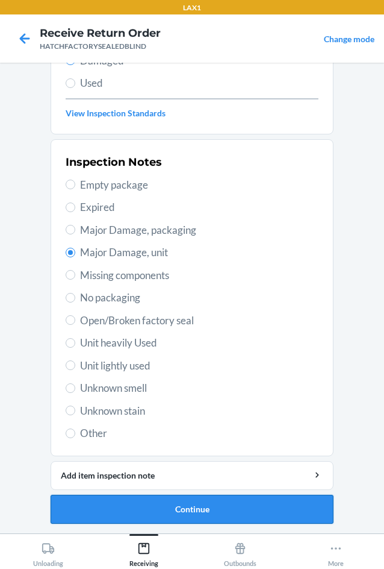
click at [195, 511] on button "Continue" at bounding box center [192, 509] width 283 height 29
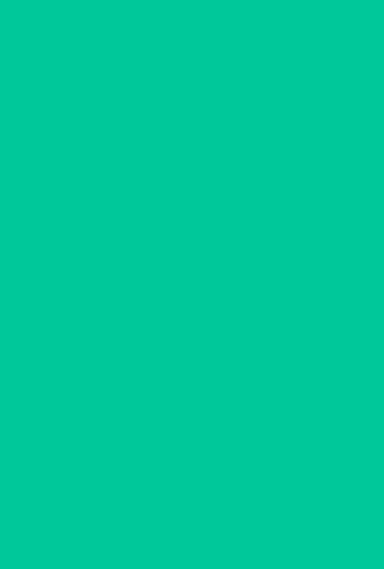
scroll to position [58, 0]
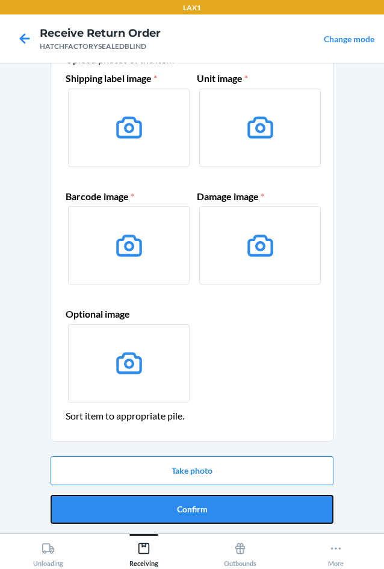
click at [195, 511] on button "Confirm" at bounding box center [192, 509] width 283 height 29
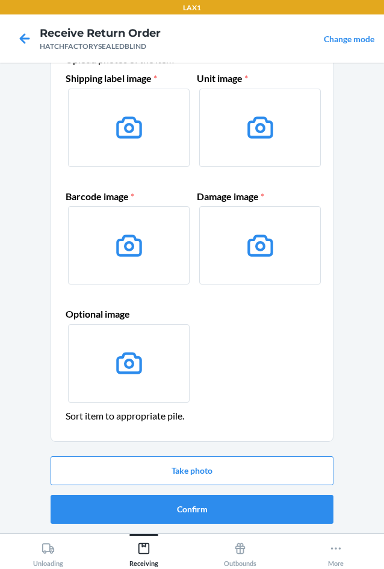
scroll to position [0, 0]
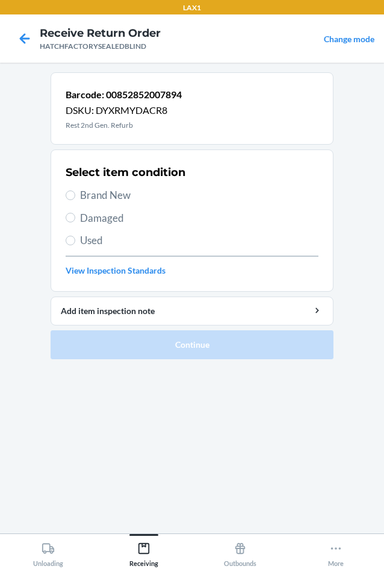
click at [107, 195] on span "Brand New" at bounding box center [199, 195] width 239 height 16
click at [75, 195] on input "Brand New" at bounding box center [71, 195] width 10 height 10
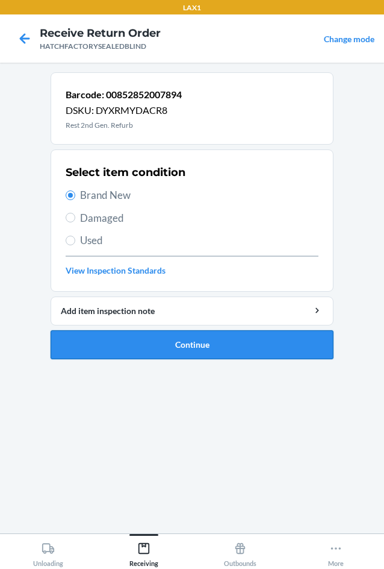
click at [132, 339] on button "Continue" at bounding box center [192, 344] width 283 height 29
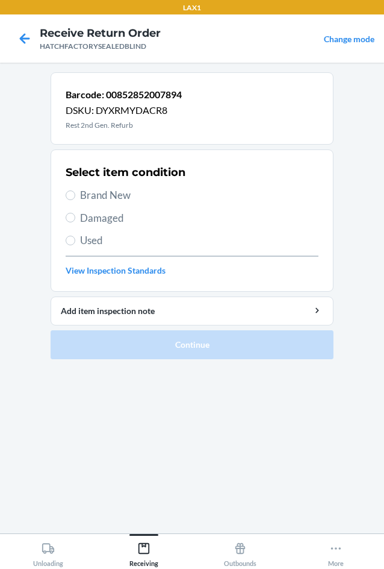
click at [116, 219] on span "Damaged" at bounding box center [199, 218] width 239 height 16
click at [75, 219] on input "Damaged" at bounding box center [71, 218] width 10 height 10
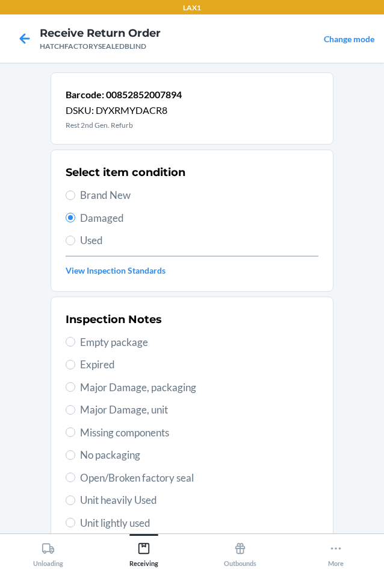
click at [95, 415] on span "Major Damage, unit" at bounding box center [199, 410] width 239 height 16
click at [75, 415] on input "Major Damage, unit" at bounding box center [71, 410] width 10 height 10
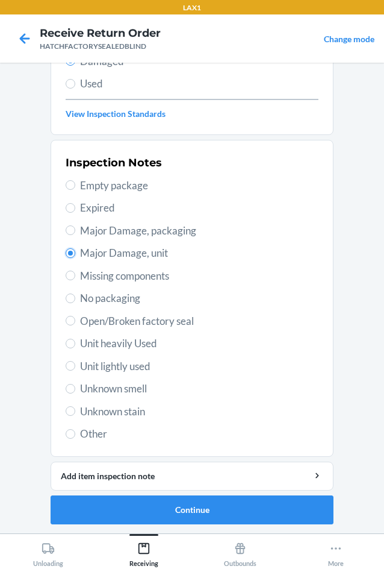
scroll to position [157, 0]
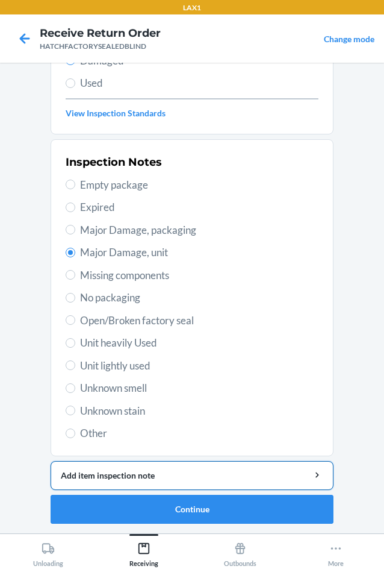
click at [123, 478] on div "Add item inspection note" at bounding box center [192, 475] width 263 height 13
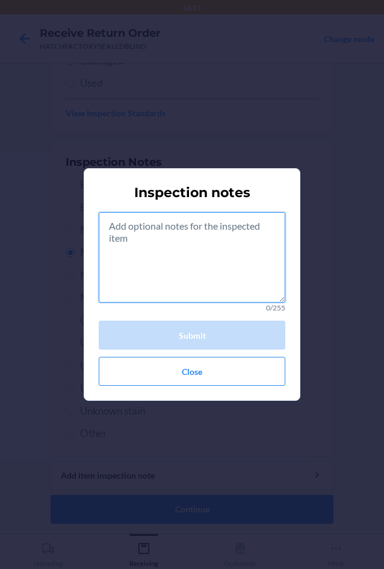
click at [166, 267] on textarea at bounding box center [192, 257] width 187 height 90
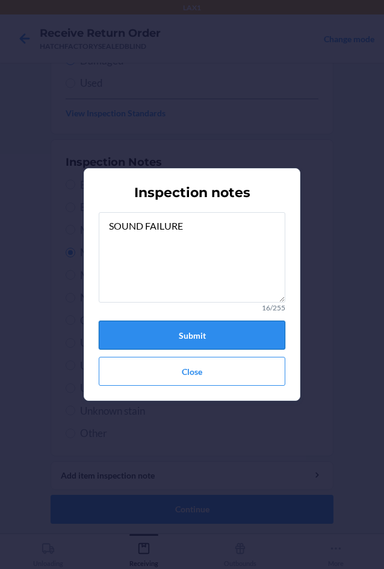
click at [199, 333] on button "Submit" at bounding box center [192, 335] width 187 height 29
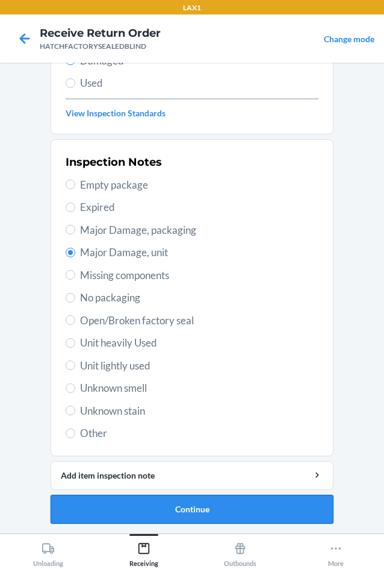
click at [202, 509] on button "Continue" at bounding box center [192, 509] width 283 height 29
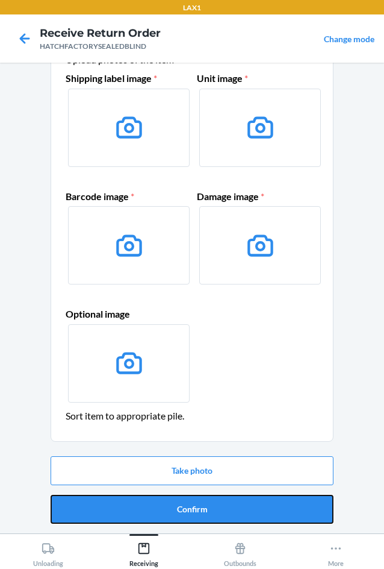
click at [202, 509] on button "Confirm" at bounding box center [192, 509] width 283 height 29
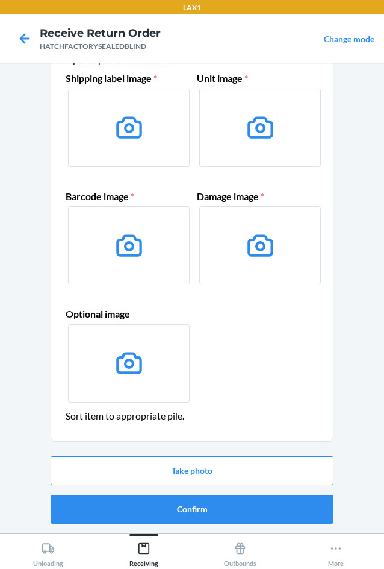
scroll to position [0, 0]
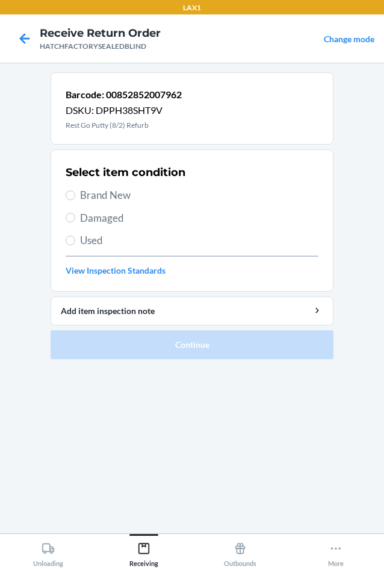
click at [95, 214] on span "Damaged" at bounding box center [199, 218] width 239 height 16
click at [75, 214] on input "Damaged" at bounding box center [71, 218] width 10 height 10
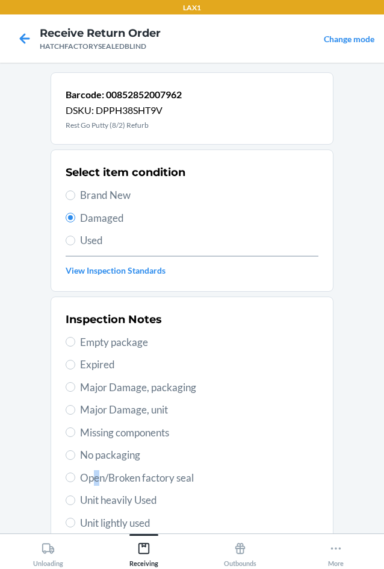
drag, startPoint x: 93, startPoint y: 488, endPoint x: 101, endPoint y: 464, distance: 24.8
click at [94, 486] on div "Inspection Notes Empty package Expired Major Damage, packaging Major Damage, un…" at bounding box center [192, 455] width 253 height 294
click at [66, 472] on label "Open/Broken factory seal" at bounding box center [192, 478] width 253 height 16
click at [66, 472] on input "Open/Broken factory seal" at bounding box center [71, 477] width 10 height 10
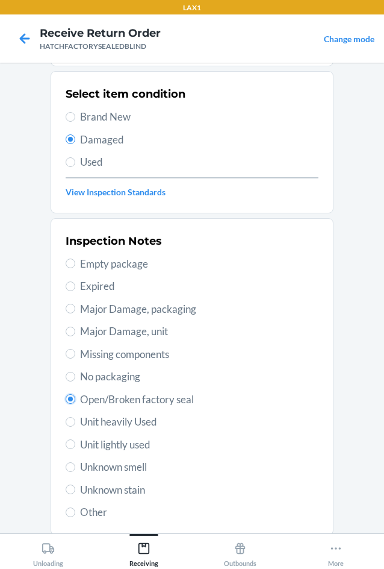
scroll to position [157, 0]
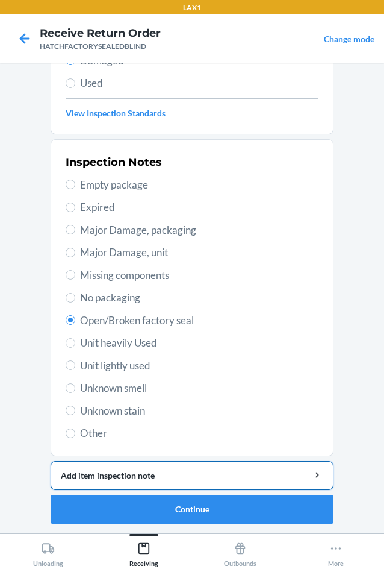
click at [161, 474] on div "Add item inspection note" at bounding box center [192, 475] width 263 height 13
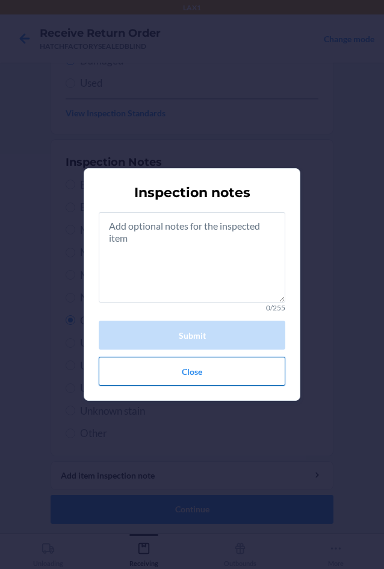
click at [202, 360] on button "Close" at bounding box center [192, 371] width 187 height 29
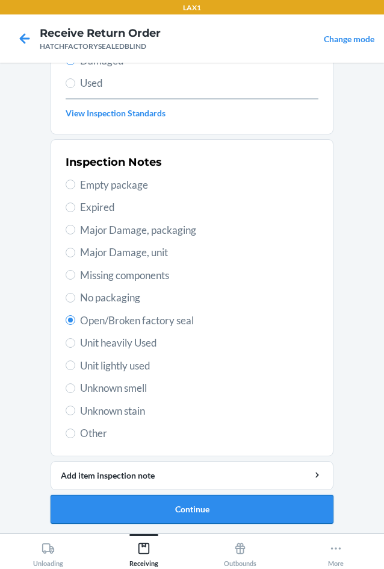
click at [192, 515] on button "Continue" at bounding box center [192, 509] width 283 height 29
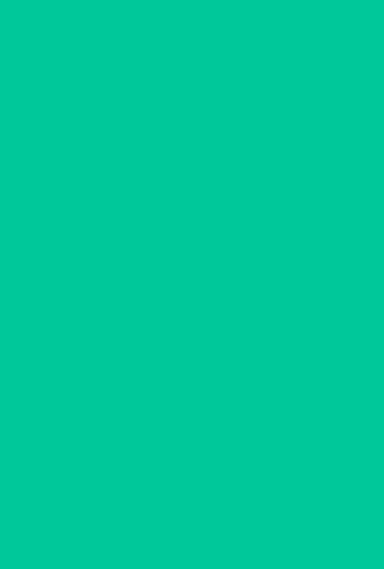
scroll to position [58, 0]
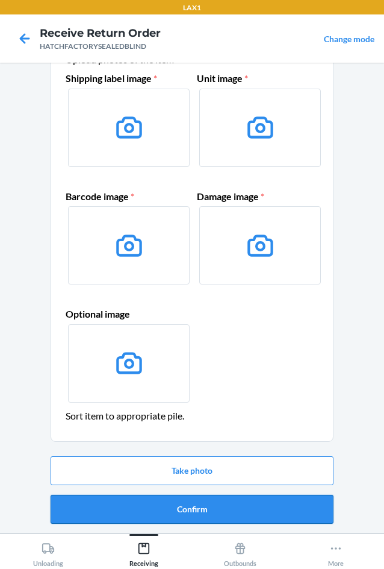
click at [192, 513] on button "Confirm" at bounding box center [192, 509] width 283 height 29
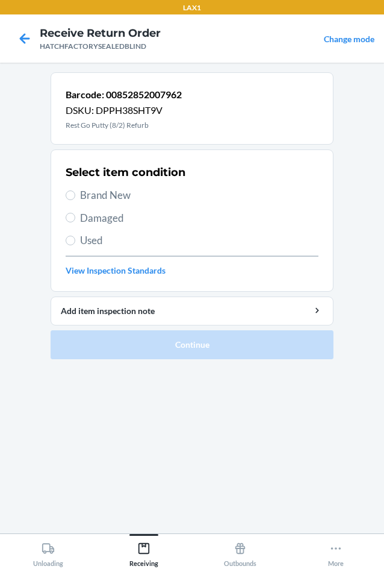
click at [92, 213] on span "Damaged" at bounding box center [199, 218] width 239 height 16
click at [75, 213] on input "Damaged" at bounding box center [71, 218] width 10 height 10
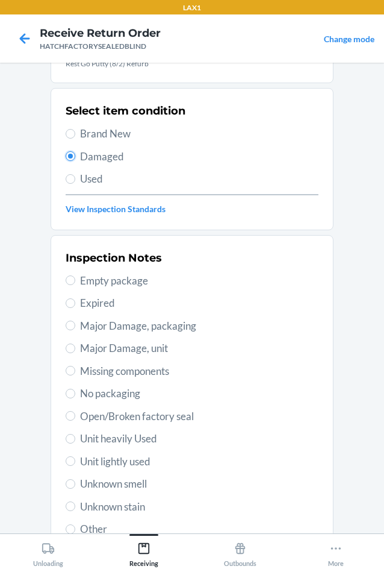
scroll to position [121, 0]
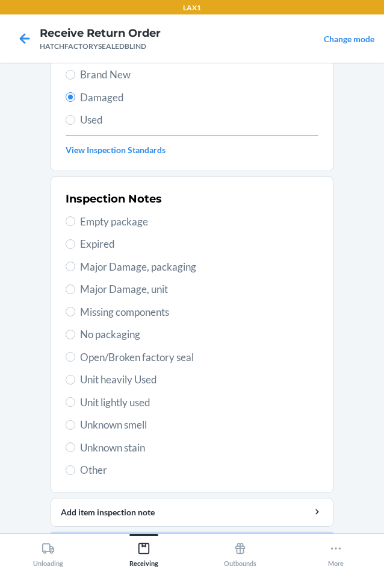
click at [99, 359] on span "Open/Broken factory seal" at bounding box center [199, 358] width 239 height 16
click at [75, 359] on input "Open/Broken factory seal" at bounding box center [71, 357] width 10 height 10
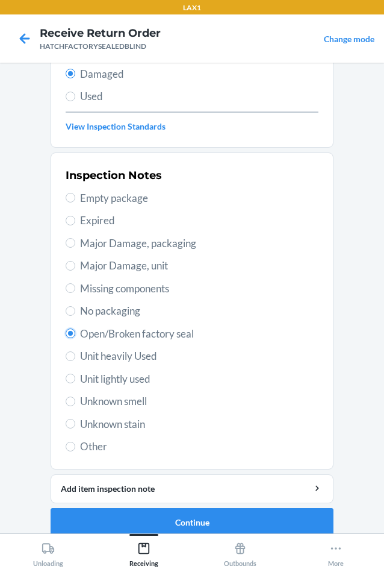
scroll to position [157, 0]
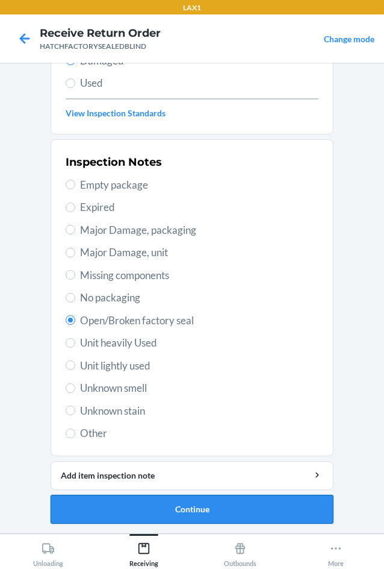
click at [193, 510] on button "Continue" at bounding box center [192, 509] width 283 height 29
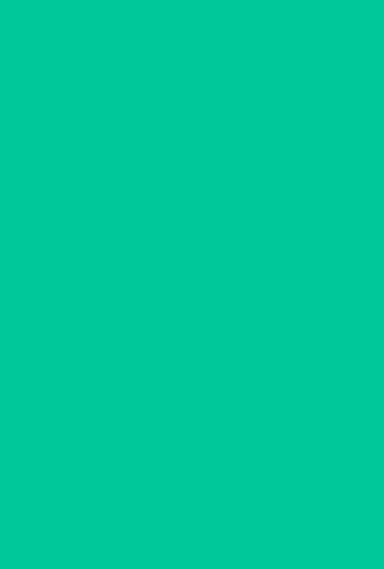
click at [193, 510] on button "Confirm" at bounding box center [192, 509] width 283 height 29
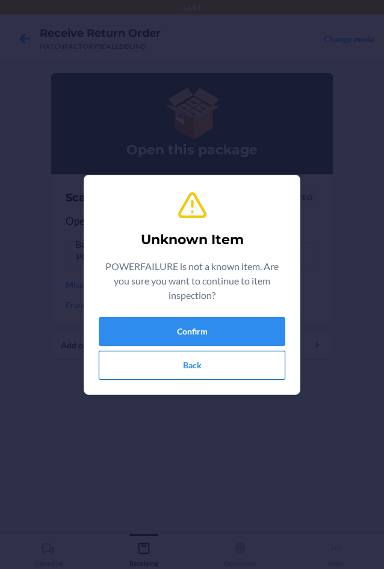
click at [187, 361] on button "Back" at bounding box center [192, 365] width 187 height 29
click at [187, 366] on button "Back" at bounding box center [192, 365] width 187 height 29
click at [193, 365] on button "Back" at bounding box center [192, 365] width 187 height 29
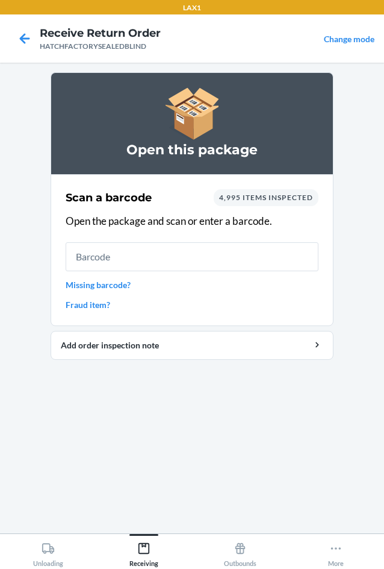
click at [105, 291] on div "Scan a barcode 4,995 items inspected Open the package and scan or enter a barco…" at bounding box center [192, 250] width 253 height 129
drag, startPoint x: 100, startPoint y: 283, endPoint x: 104, endPoint y: 295, distance: 12.6
click at [104, 295] on div "Scan a barcode 4,995 items inspected Open the package and scan or enter a barco…" at bounding box center [192, 250] width 253 height 129
click at [125, 445] on section "Open this package Scan a barcode 4,995 items inspected Open the package and sca…" at bounding box center [192, 297] width 283 height 451
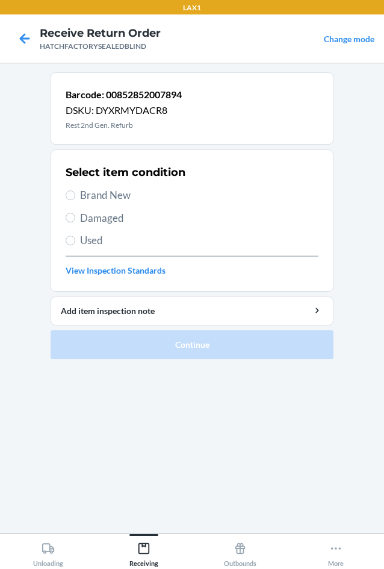
click at [104, 213] on span "Damaged" at bounding box center [199, 218] width 239 height 16
click at [75, 213] on input "Damaged" at bounding box center [71, 218] width 10 height 10
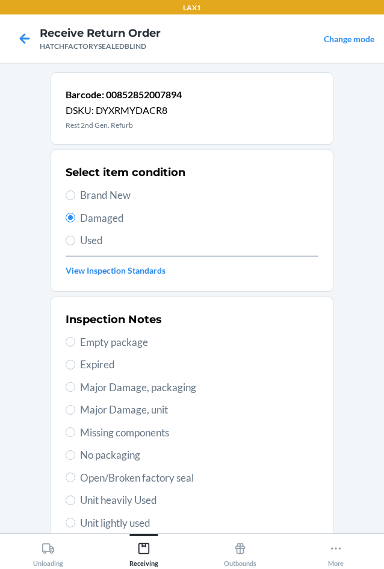
click at [104, 413] on span "Major Damage, unit" at bounding box center [199, 410] width 239 height 16
click at [75, 413] on input "Major Damage, unit" at bounding box center [71, 410] width 10 height 10
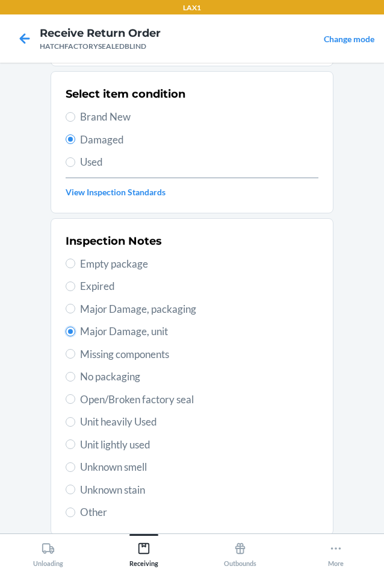
scroll to position [157, 0]
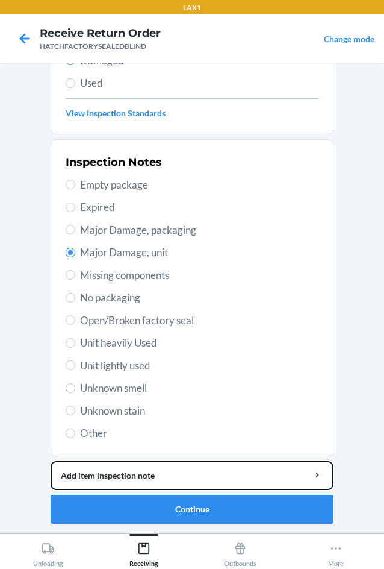
drag, startPoint x: 167, startPoint y: 472, endPoint x: 174, endPoint y: 457, distance: 16.7
click at [173, 459] on li "Barcode: 00852852007894 DSKU: DYXRMYDACR8 Rest 2nd Gen. Refurb Select item cond…" at bounding box center [192, 219] width 283 height 609
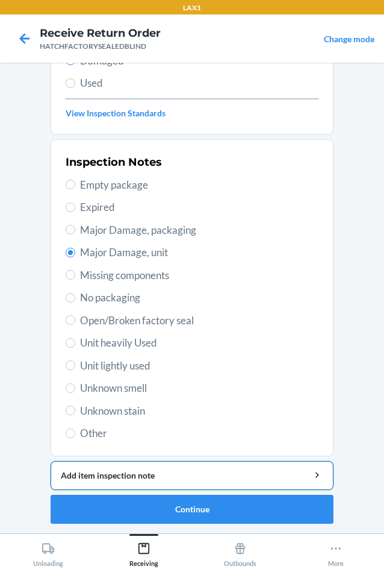
click at [213, 469] on div "Add item inspection note" at bounding box center [192, 475] width 263 height 13
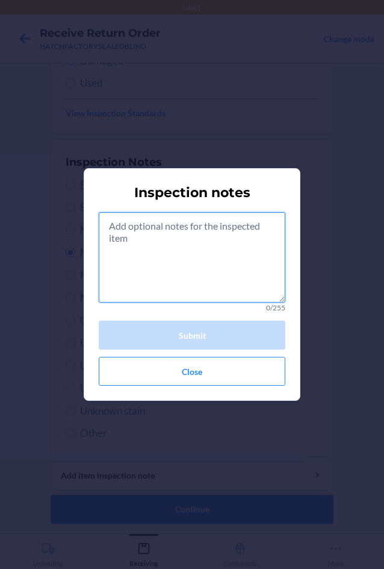
click at [204, 266] on textarea at bounding box center [192, 257] width 187 height 90
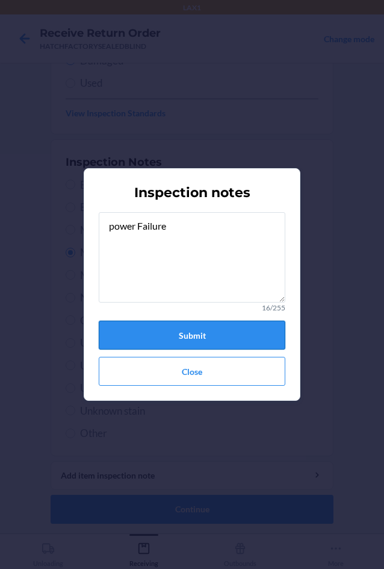
click at [210, 328] on button "Submit" at bounding box center [192, 335] width 187 height 29
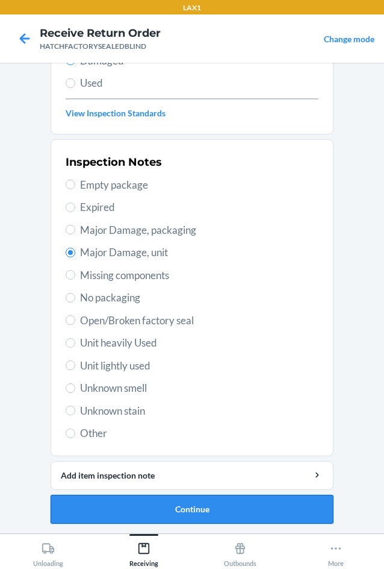
click at [254, 516] on button "Continue" at bounding box center [192, 509] width 283 height 29
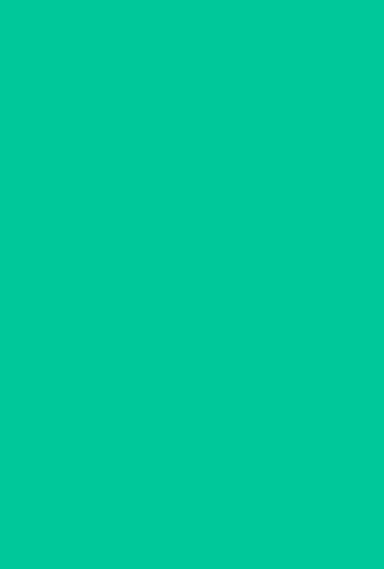
scroll to position [58, 0]
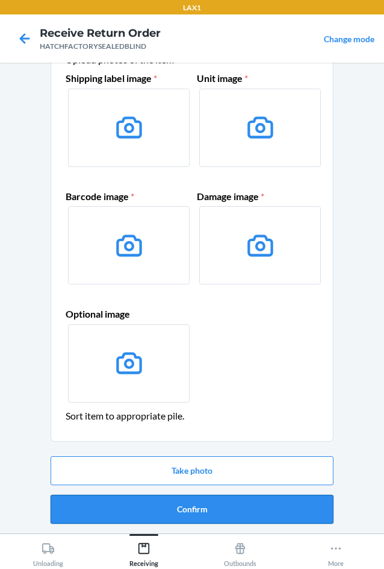
drag, startPoint x: 254, startPoint y: 514, endPoint x: 253, endPoint y: 508, distance: 6.1
click at [253, 508] on button "Confirm" at bounding box center [192, 509] width 283 height 29
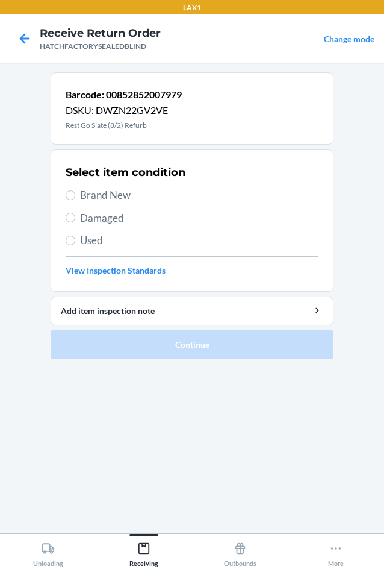
click at [84, 222] on span "Damaged" at bounding box center [199, 218] width 239 height 16
click at [75, 222] on input "Damaged" at bounding box center [71, 218] width 10 height 10
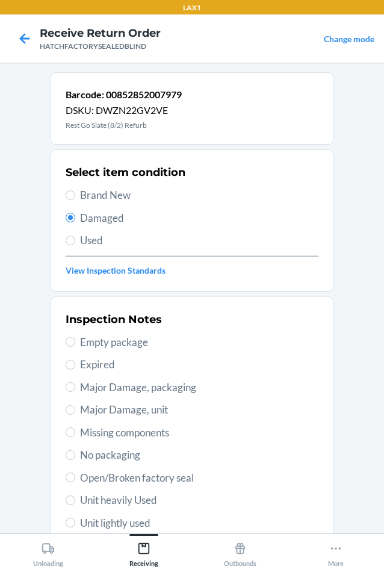
click at [80, 477] on span "Open/Broken factory seal" at bounding box center [199, 478] width 239 height 16
click at [75, 477] on input "Open/Broken factory seal" at bounding box center [71, 477] width 10 height 10
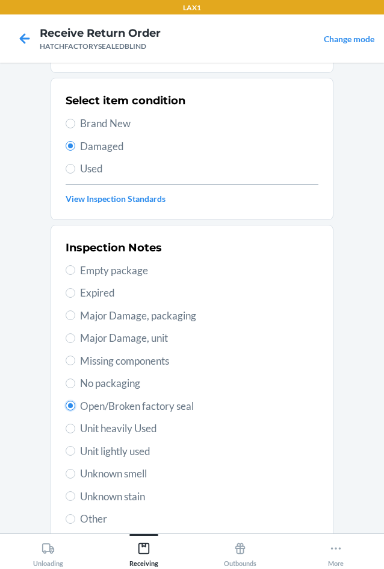
scroll to position [157, 0]
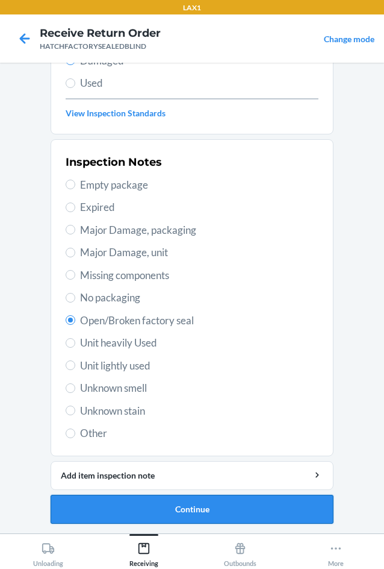
click at [189, 515] on button "Continue" at bounding box center [192, 509] width 283 height 29
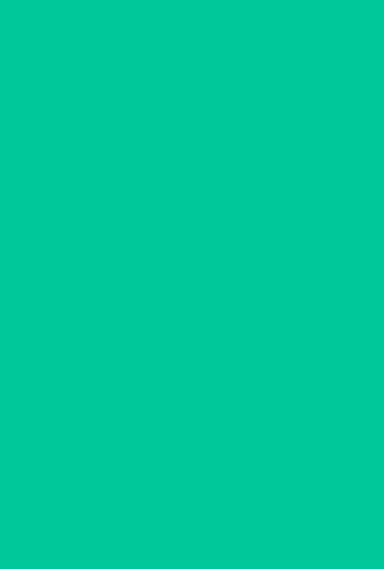
scroll to position [58, 0]
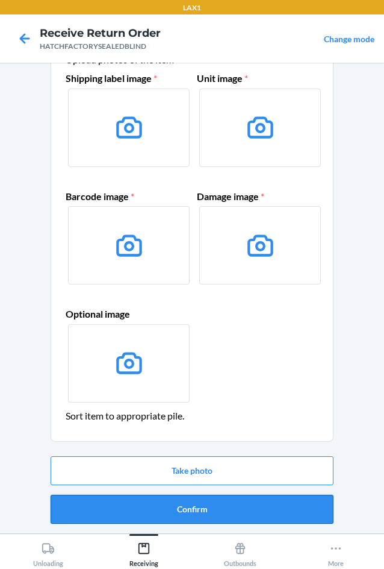
click at [190, 512] on button "Confirm" at bounding box center [192, 509] width 283 height 29
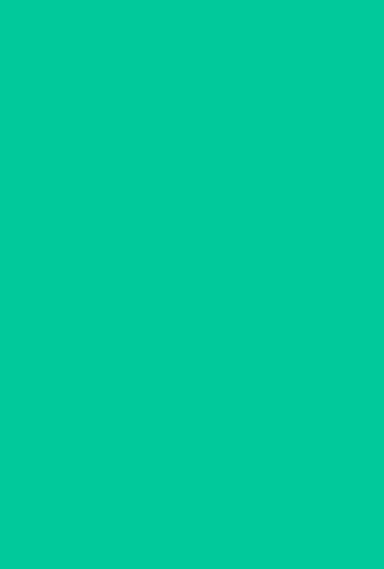
scroll to position [0, 0]
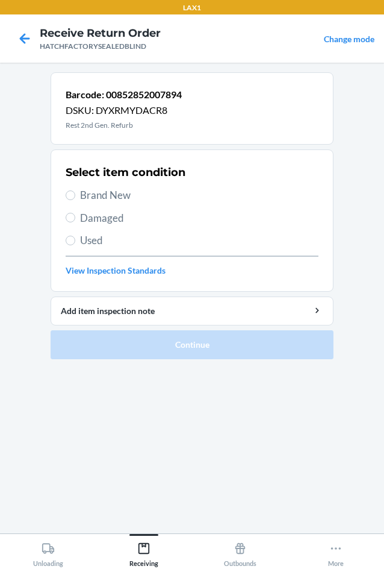
click at [81, 189] on span "Brand New" at bounding box center [199, 195] width 239 height 16
click at [75, 190] on input "Brand New" at bounding box center [71, 195] width 10 height 10
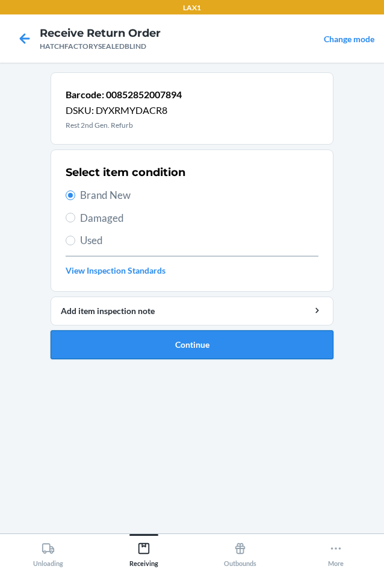
click at [153, 346] on button "Continue" at bounding box center [192, 344] width 283 height 29
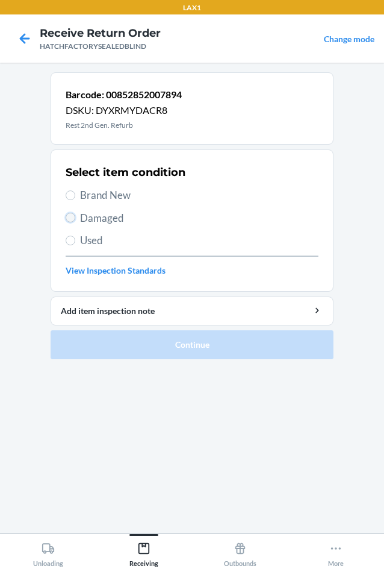
click at [71, 221] on input "Damaged" at bounding box center [71, 218] width 10 height 10
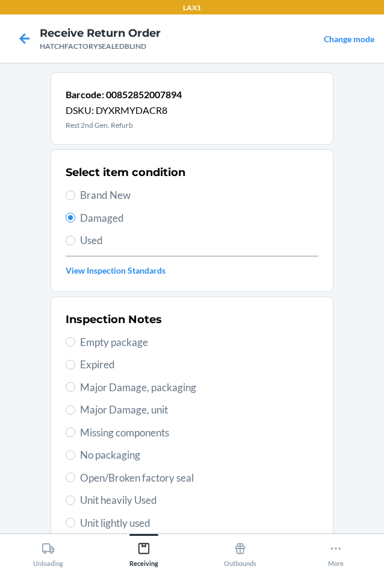
click at [80, 410] on span "Major Damage, unit" at bounding box center [199, 410] width 239 height 16
click at [75, 410] on input "Major Damage, unit" at bounding box center [71, 410] width 10 height 10
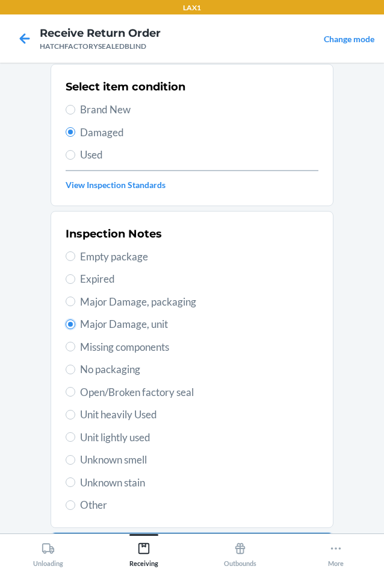
scroll to position [157, 0]
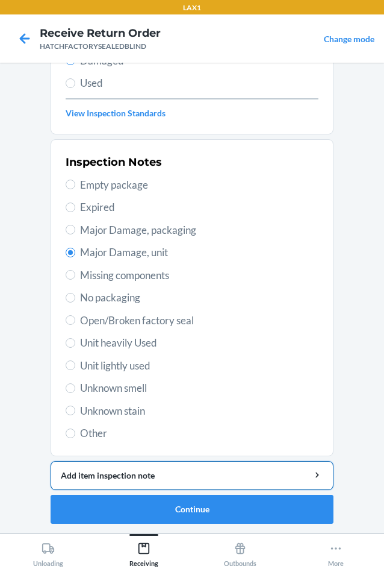
click at [154, 470] on div "Add item inspection note" at bounding box center [192, 475] width 263 height 13
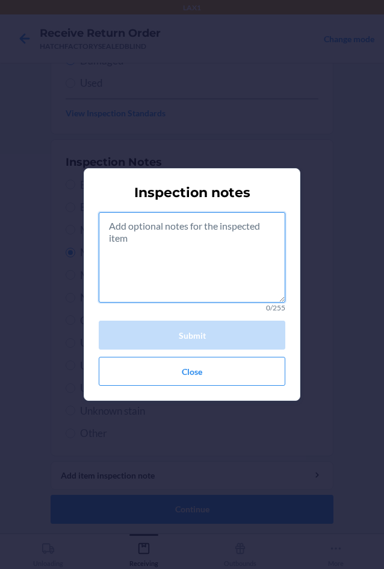
click at [171, 246] on textarea at bounding box center [192, 257] width 187 height 90
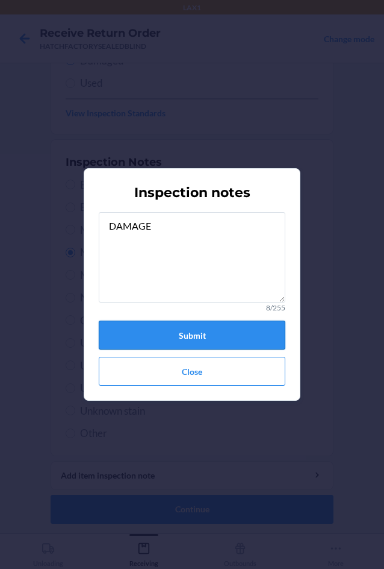
click at [153, 333] on button "Submit" at bounding box center [192, 335] width 187 height 29
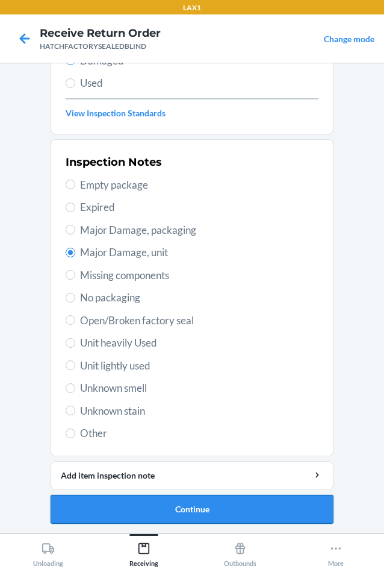
click at [219, 516] on button "Continue" at bounding box center [192, 509] width 283 height 29
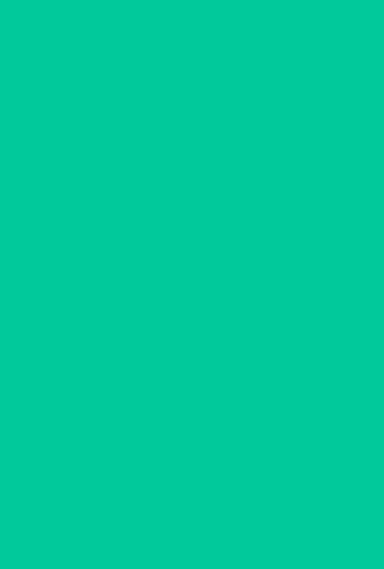
scroll to position [58, 0]
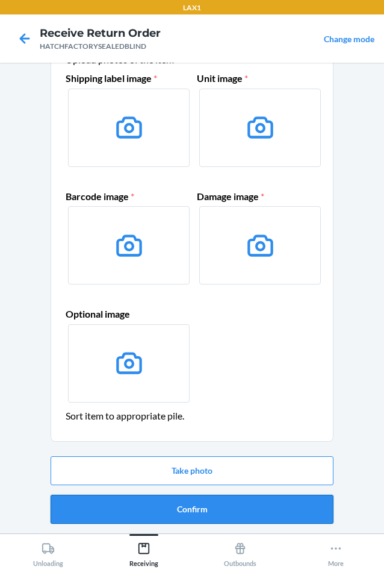
click at [225, 513] on button "Confirm" at bounding box center [192, 509] width 283 height 29
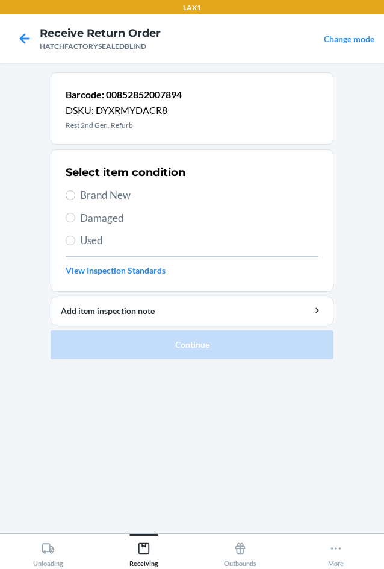
click at [93, 215] on span "Damaged" at bounding box center [199, 218] width 239 height 16
click at [75, 215] on input "Damaged" at bounding box center [71, 218] width 10 height 10
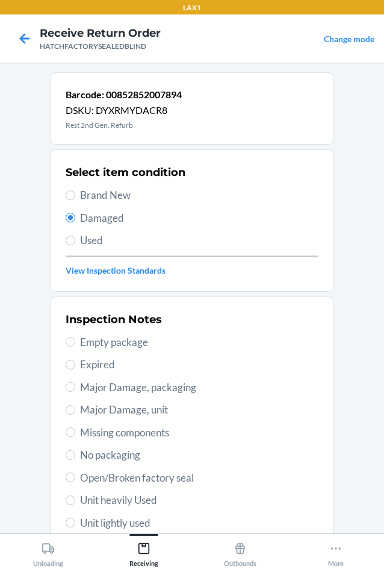
click at [89, 410] on span "Major Damage, unit" at bounding box center [199, 410] width 239 height 16
click at [75, 410] on input "Major Damage, unit" at bounding box center [71, 410] width 10 height 10
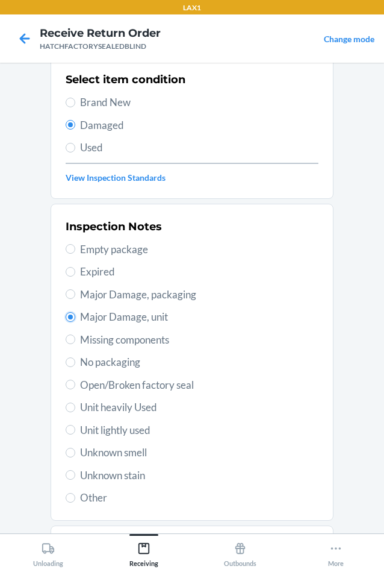
scroll to position [157, 0]
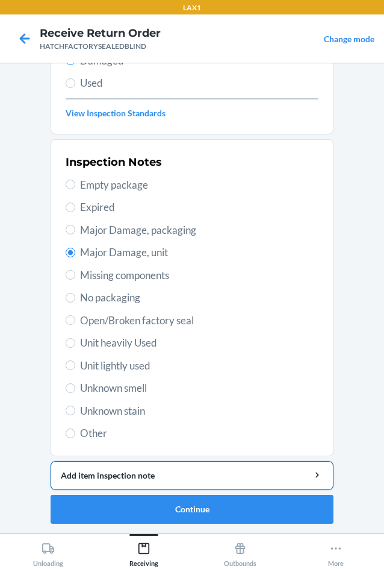
drag, startPoint x: 148, startPoint y: 474, endPoint x: 148, endPoint y: 463, distance: 10.2
click at [148, 470] on div "Add item inspection note" at bounding box center [192, 475] width 263 height 13
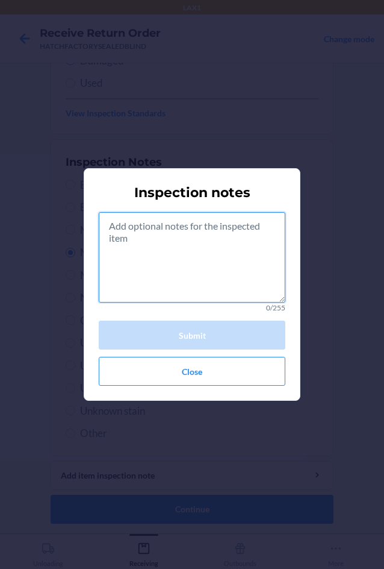
click at [155, 274] on textarea at bounding box center [192, 257] width 187 height 90
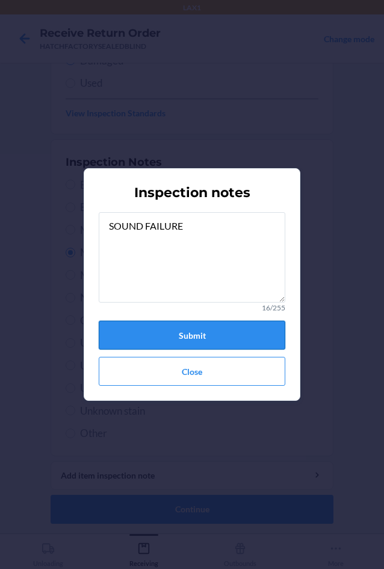
click at [181, 330] on button "Submit" at bounding box center [192, 335] width 187 height 29
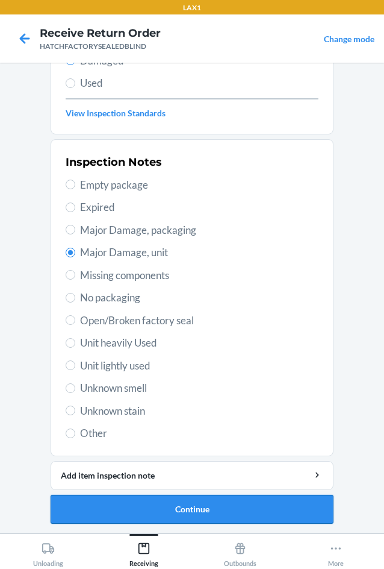
click at [201, 506] on button "Continue" at bounding box center [192, 509] width 283 height 29
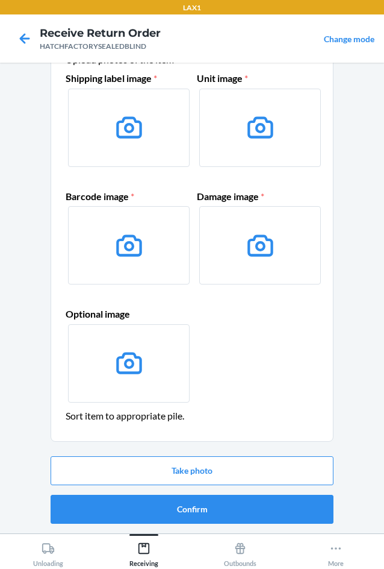
click at [201, 506] on button "Confirm" at bounding box center [192, 509] width 283 height 29
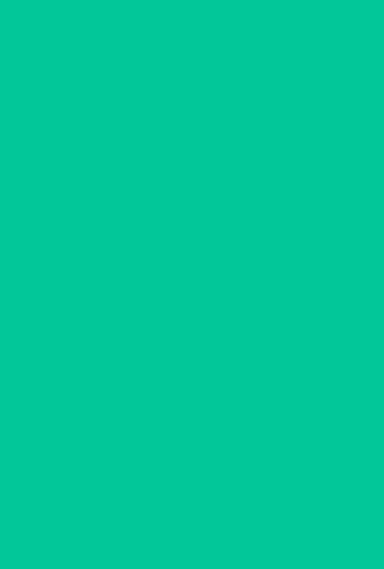
scroll to position [0, 0]
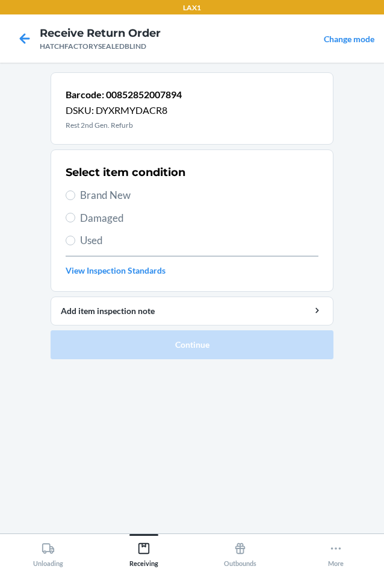
click at [95, 221] on span "Damaged" at bounding box center [199, 218] width 239 height 16
click at [75, 221] on input "Damaged" at bounding box center [71, 218] width 10 height 10
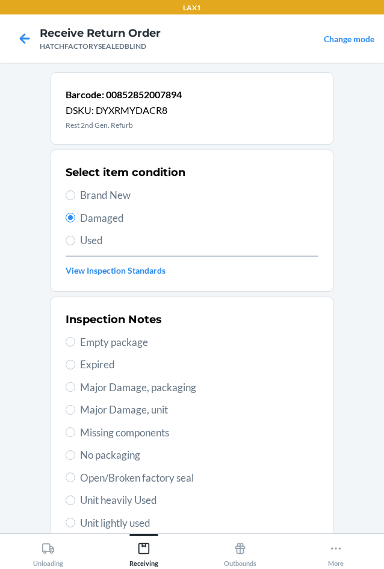
click at [115, 412] on span "Major Damage, unit" at bounding box center [199, 410] width 239 height 16
click at [75, 412] on input "Major Damage, unit" at bounding box center [71, 410] width 10 height 10
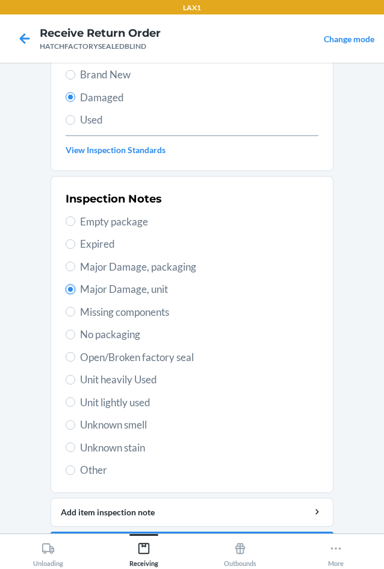
scroll to position [157, 0]
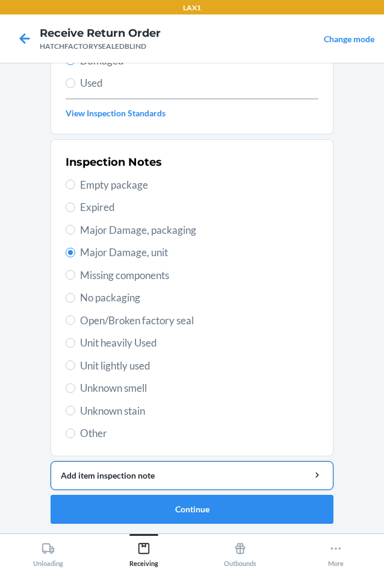
click at [183, 475] on div "Add item inspection note" at bounding box center [192, 475] width 263 height 13
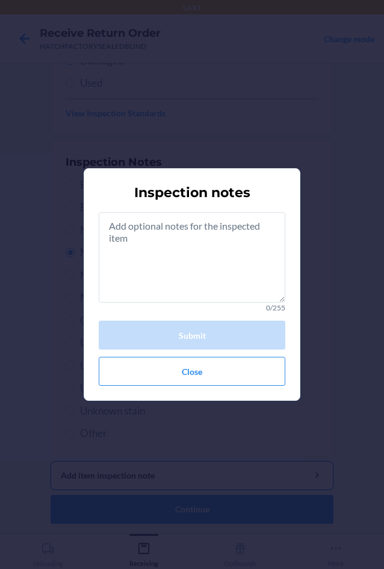
click at [51, 461] on button "Add item inspection note" at bounding box center [192, 475] width 283 height 29
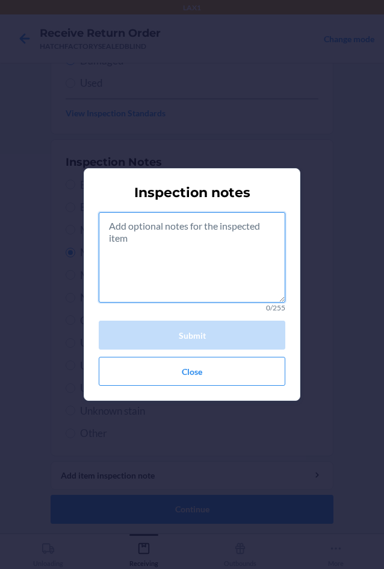
click at [139, 264] on textarea at bounding box center [192, 257] width 187 height 90
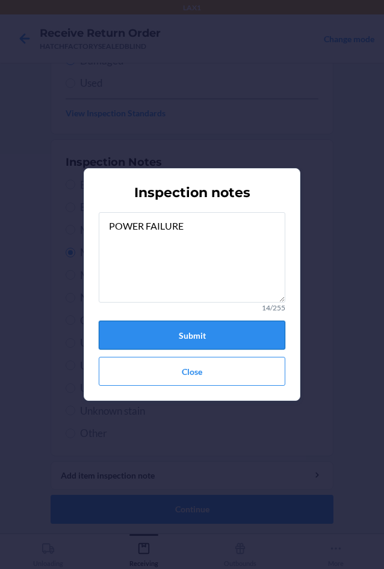
click at [237, 343] on button "Submit" at bounding box center [192, 335] width 187 height 29
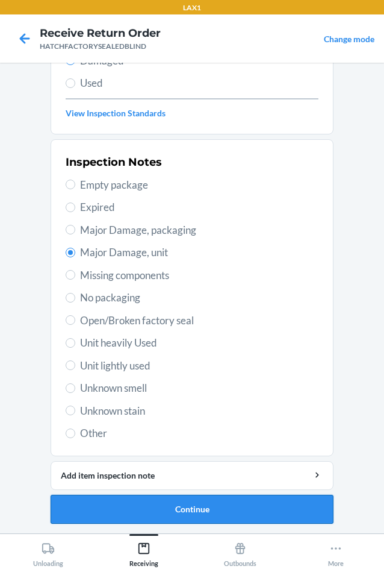
click at [223, 509] on button "Continue" at bounding box center [192, 509] width 283 height 29
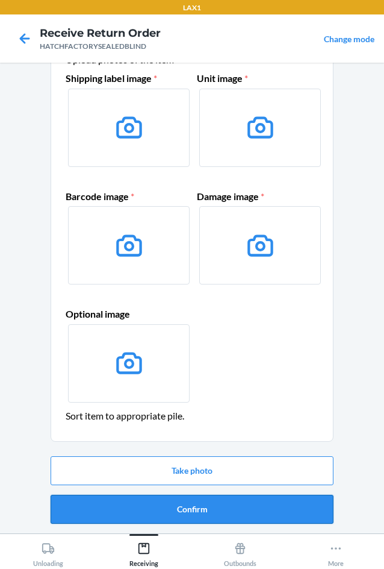
click at [223, 516] on button "Confirm" at bounding box center [192, 509] width 283 height 29
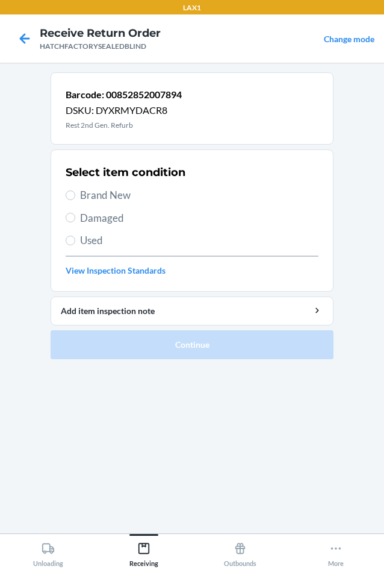
click at [96, 197] on span "Brand New" at bounding box center [199, 195] width 239 height 16
click at [75, 197] on input "Brand New" at bounding box center [71, 195] width 10 height 10
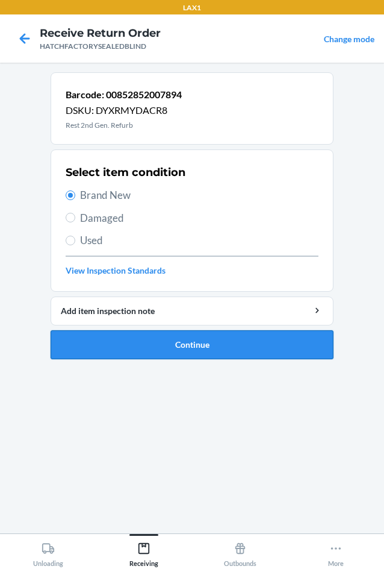
click at [145, 340] on button "Continue" at bounding box center [192, 344] width 283 height 29
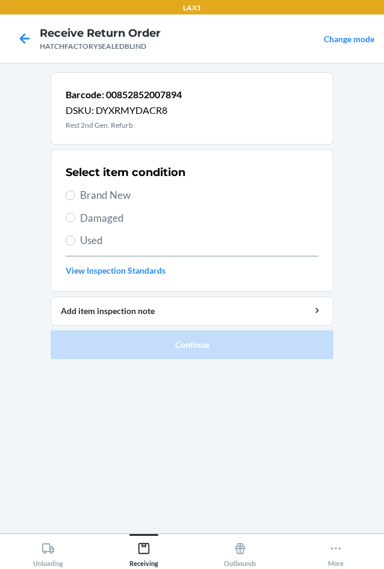
click at [99, 215] on span "Damaged" at bounding box center [199, 218] width 239 height 16
click at [75, 215] on input "Damaged" at bounding box center [71, 218] width 10 height 10
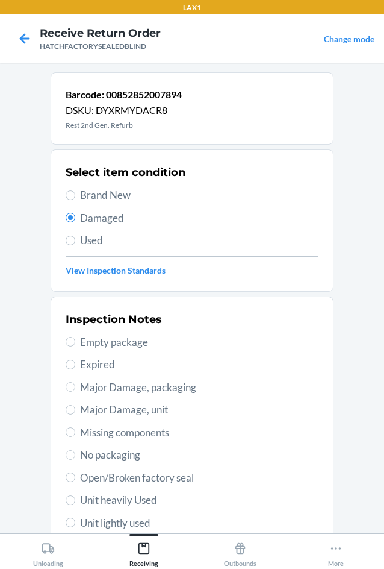
click at [80, 412] on span "Major Damage, unit" at bounding box center [199, 410] width 239 height 16
click at [75, 412] on input "Major Damage, unit" at bounding box center [71, 410] width 10 height 10
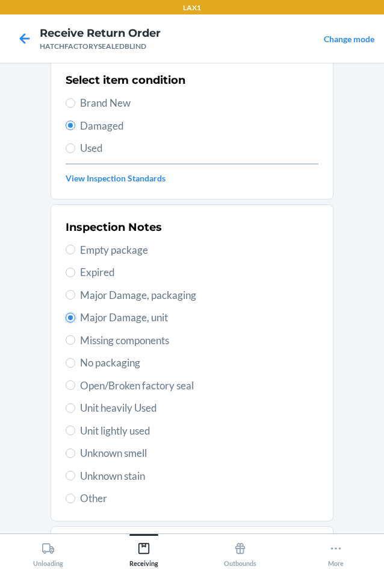
scroll to position [157, 0]
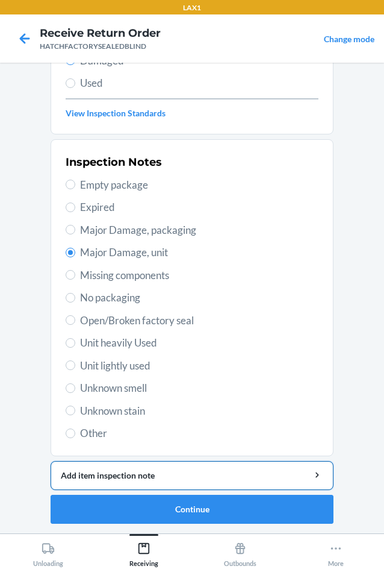
click at [154, 469] on div "Add item inspection note" at bounding box center [192, 475] width 263 height 13
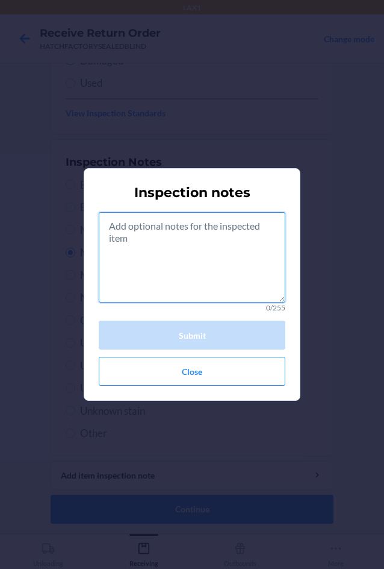
click at [208, 267] on textarea at bounding box center [192, 257] width 187 height 90
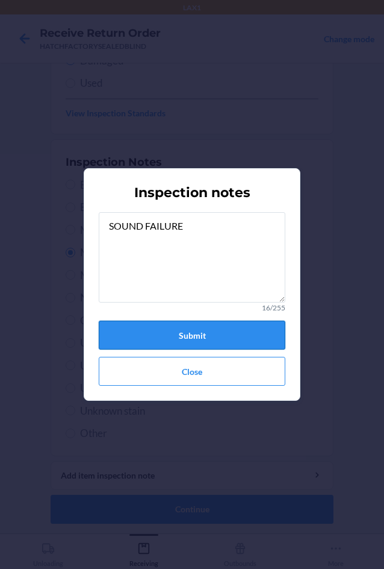
click at [169, 327] on button "Submit" at bounding box center [192, 335] width 187 height 29
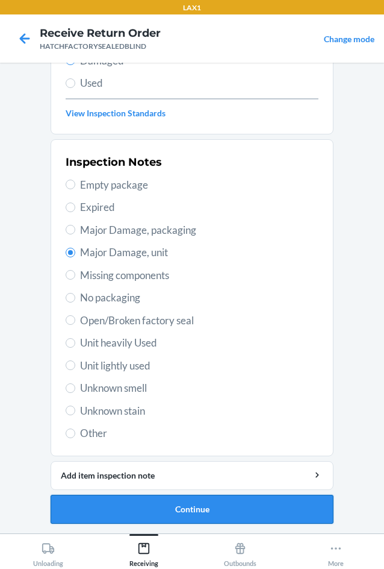
click at [196, 510] on button "Continue" at bounding box center [192, 509] width 283 height 29
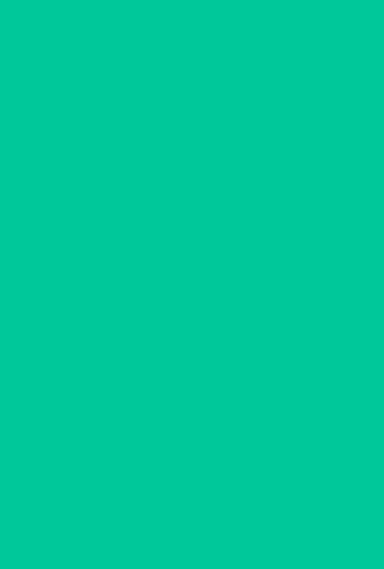
scroll to position [58, 0]
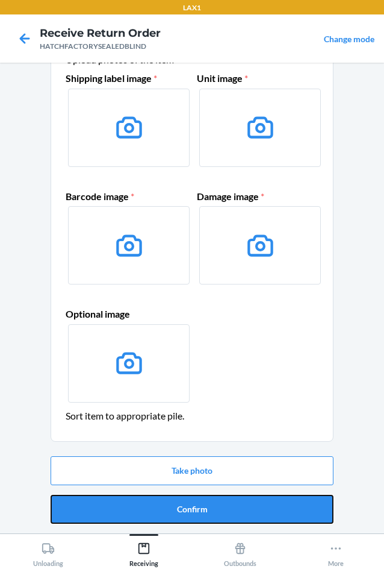
click at [196, 510] on button "Confirm" at bounding box center [192, 509] width 283 height 29
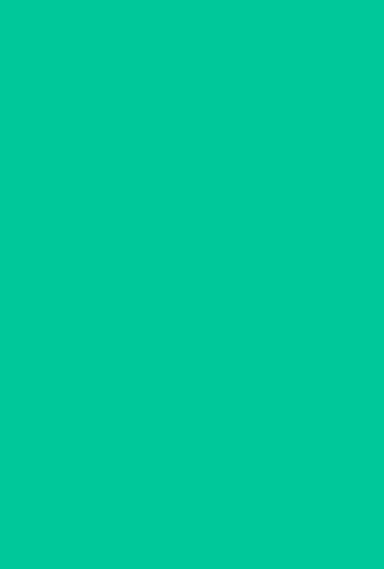
scroll to position [0, 0]
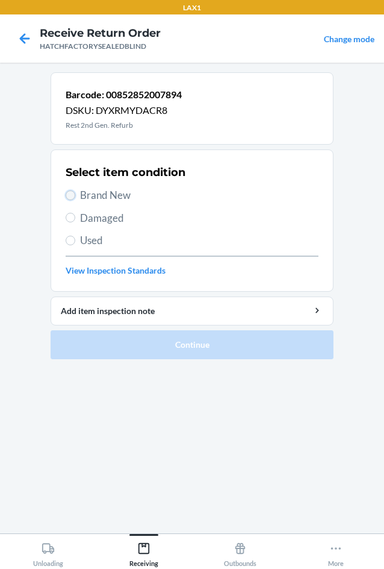
click at [74, 193] on input "Brand New" at bounding box center [71, 195] width 10 height 10
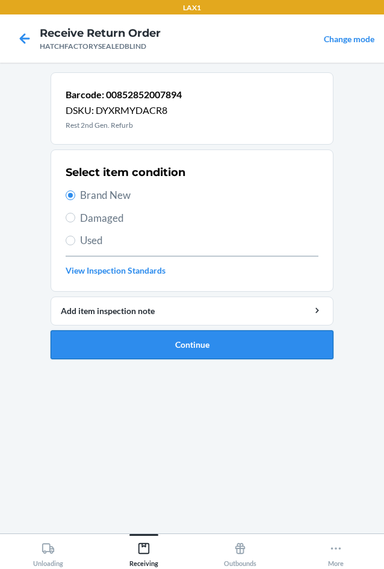
click at [158, 344] on button "Continue" at bounding box center [192, 344] width 283 height 29
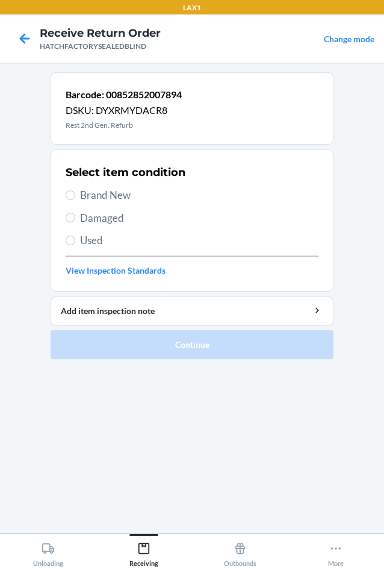
click at [96, 213] on span "Damaged" at bounding box center [199, 218] width 239 height 16
click at [75, 213] on input "Damaged" at bounding box center [71, 218] width 10 height 10
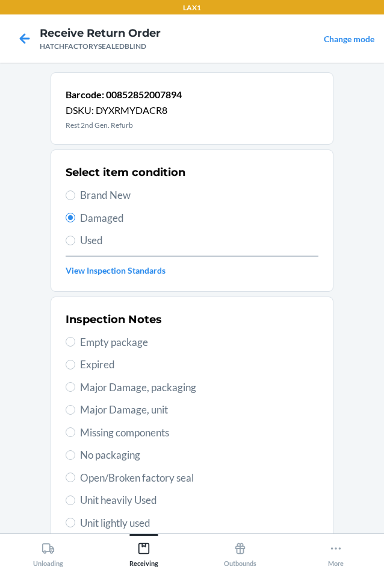
click at [90, 411] on span "Major Damage, unit" at bounding box center [199, 410] width 239 height 16
click at [75, 411] on input "Major Damage, unit" at bounding box center [71, 410] width 10 height 10
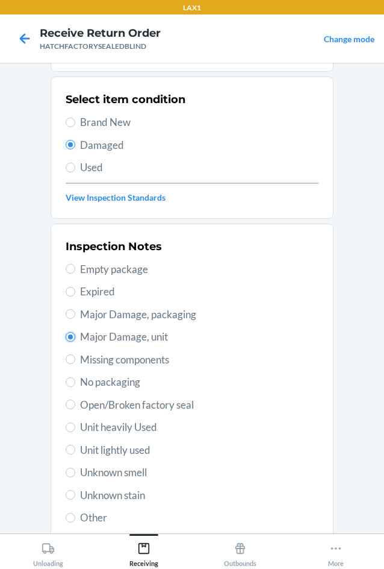
scroll to position [157, 0]
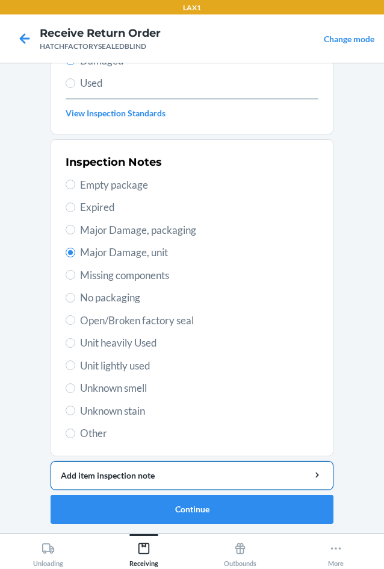
click at [148, 480] on div "Add item inspection note" at bounding box center [192, 475] width 263 height 13
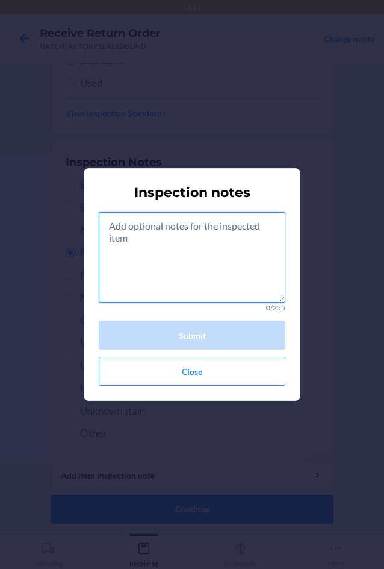
click at [156, 262] on textarea at bounding box center [192, 257] width 187 height 90
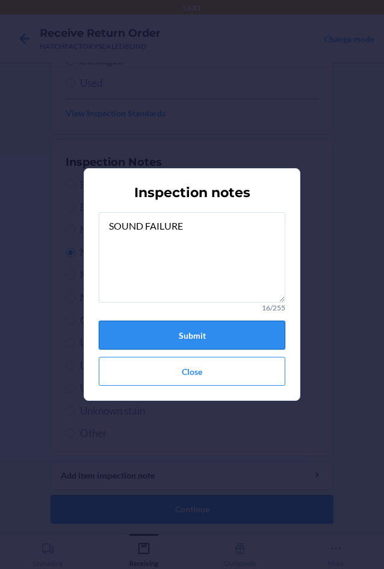
click at [196, 335] on button "Submit" at bounding box center [192, 335] width 187 height 29
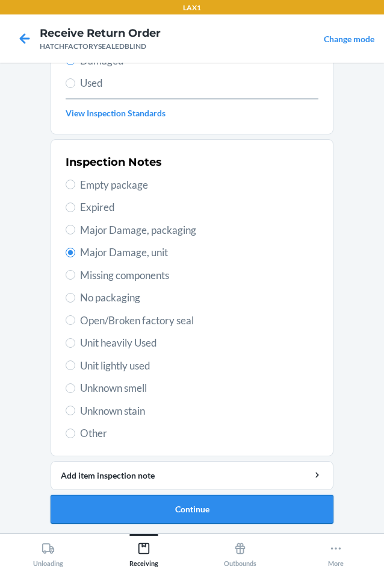
click at [216, 507] on button "Continue" at bounding box center [192, 509] width 283 height 29
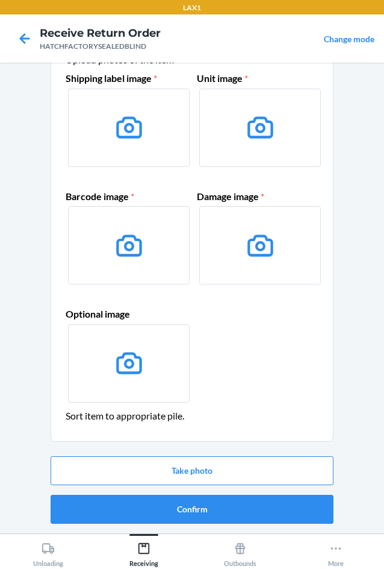
click at [216, 507] on button "Confirm" at bounding box center [192, 509] width 283 height 29
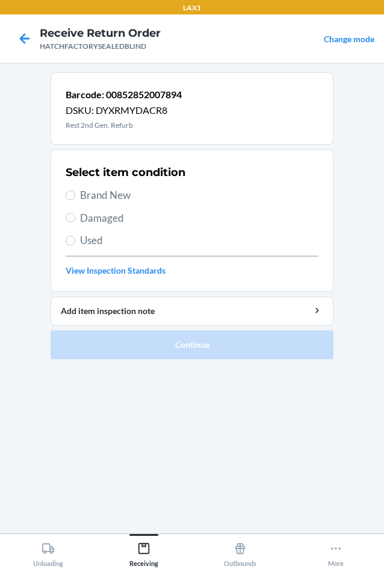
click at [84, 213] on span "Damaged" at bounding box center [199, 218] width 239 height 16
click at [75, 213] on input "Damaged" at bounding box center [71, 218] width 10 height 10
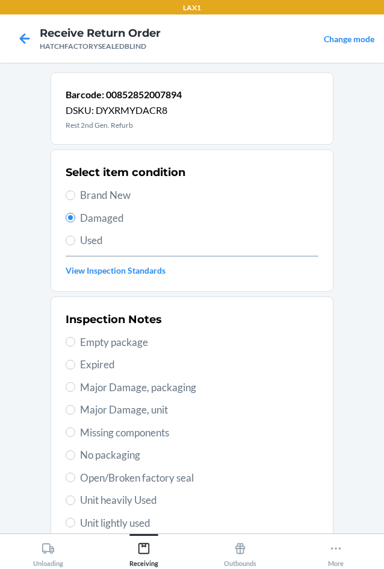
click at [85, 408] on span "Major Damage, unit" at bounding box center [199, 410] width 239 height 16
click at [75, 408] on input "Major Damage, unit" at bounding box center [71, 410] width 10 height 10
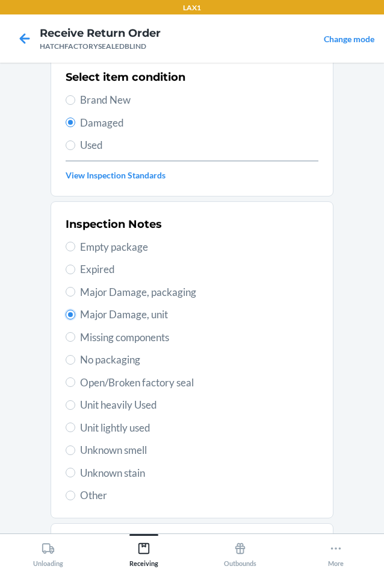
scroll to position [157, 0]
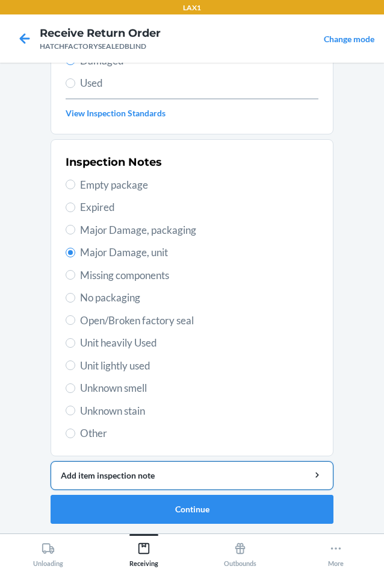
click at [139, 474] on div "Add item inspection note" at bounding box center [192, 475] width 263 height 13
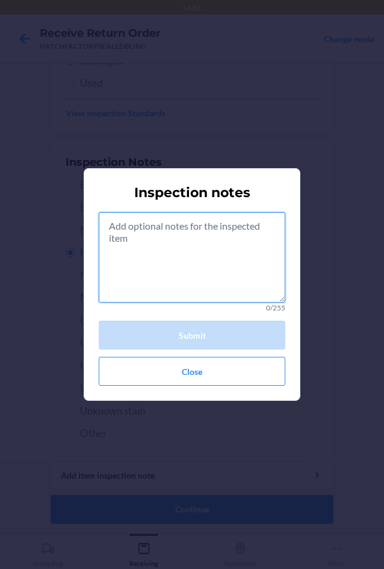
click at [204, 259] on textarea at bounding box center [192, 257] width 187 height 90
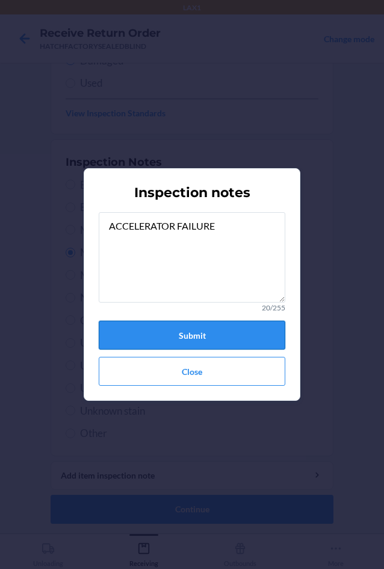
click at [202, 334] on button "Submit" at bounding box center [192, 335] width 187 height 29
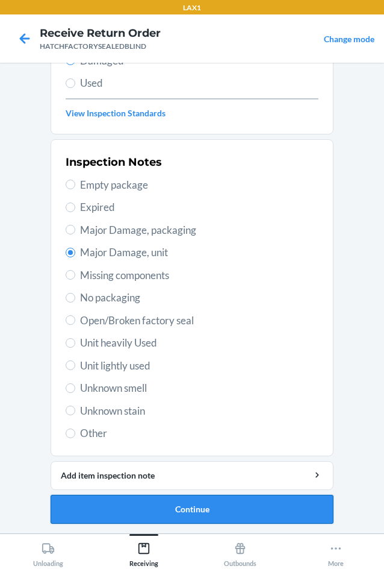
click at [228, 510] on button "Continue" at bounding box center [192, 509] width 283 height 29
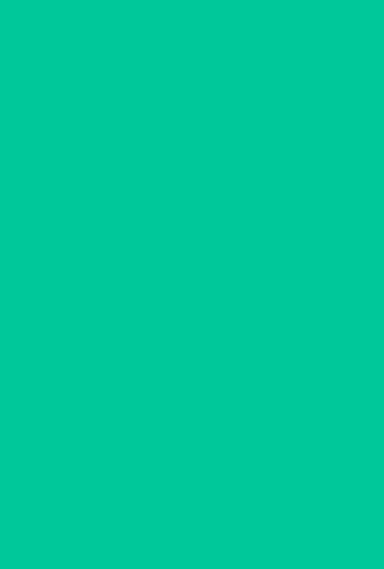
scroll to position [58, 0]
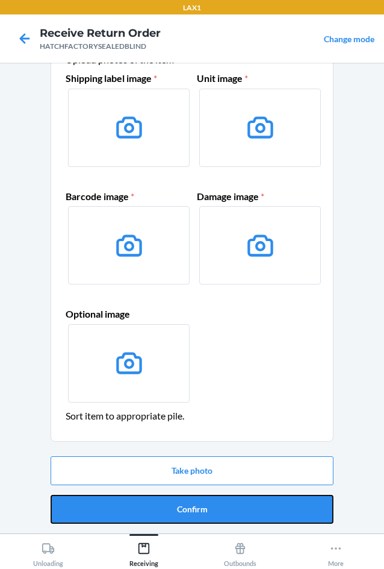
click at [228, 510] on button "Confirm" at bounding box center [192, 509] width 283 height 29
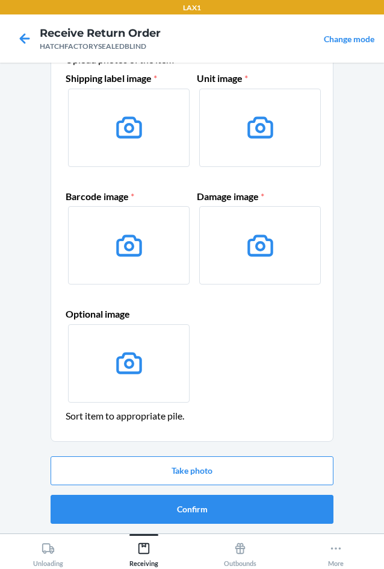
scroll to position [0, 0]
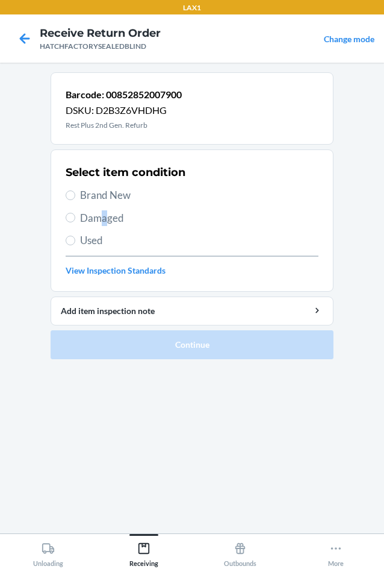
drag, startPoint x: 103, startPoint y: 219, endPoint x: 104, endPoint y: 208, distance: 11.5
click at [104, 208] on div "Select item condition Brand New Damaged Used View Inspection Standards" at bounding box center [192, 220] width 253 height 119
click at [75, 215] on label "Damaged" at bounding box center [192, 218] width 253 height 16
click at [75, 215] on input "Damaged" at bounding box center [71, 218] width 10 height 10
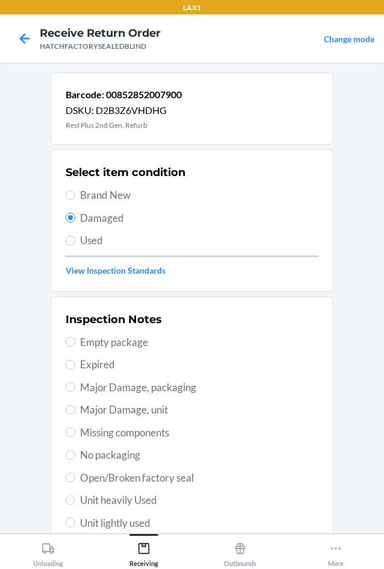
click at [104, 410] on span "Major Damage, unit" at bounding box center [199, 410] width 239 height 16
click at [75, 410] on input "Major Damage, unit" at bounding box center [71, 410] width 10 height 10
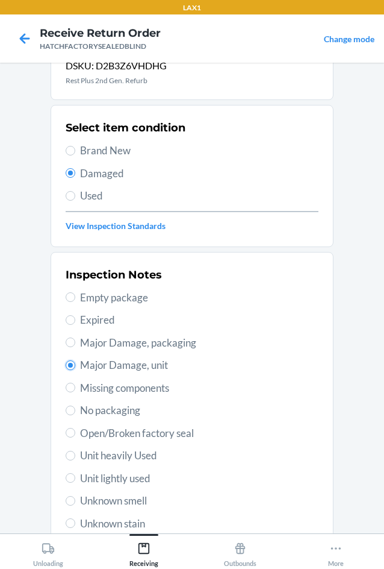
scroll to position [157, 0]
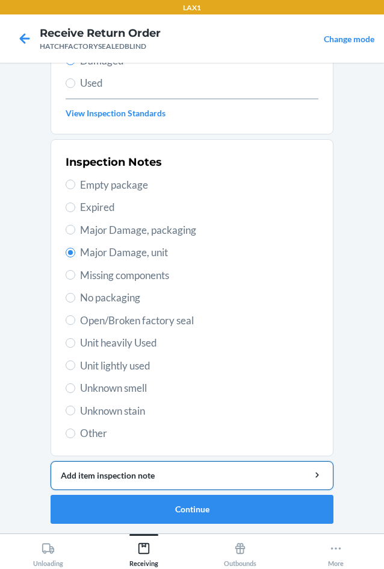
click at [160, 473] on div "Add item inspection note" at bounding box center [192, 475] width 263 height 13
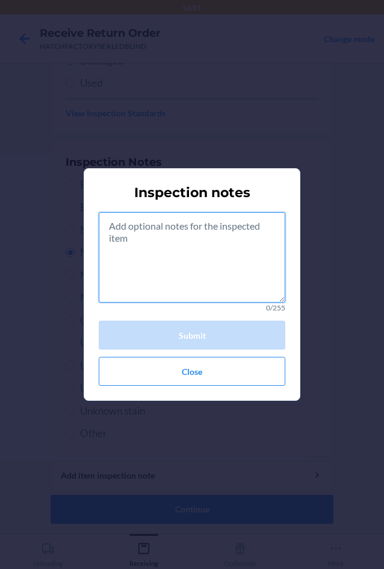
click at [145, 243] on textarea at bounding box center [192, 257] width 187 height 90
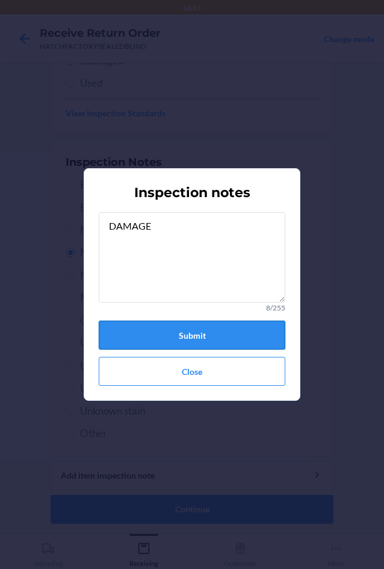
click at [192, 335] on button "Submit" at bounding box center [192, 335] width 187 height 29
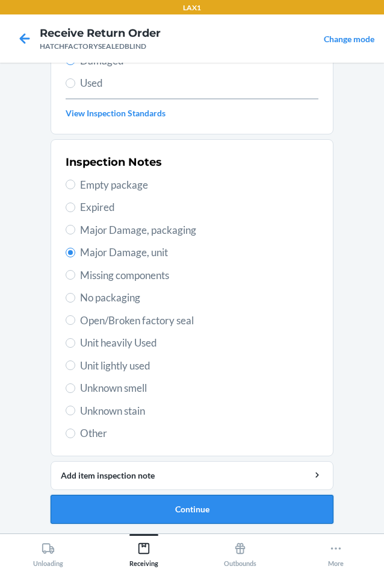
click at [234, 514] on button "Continue" at bounding box center [192, 509] width 283 height 29
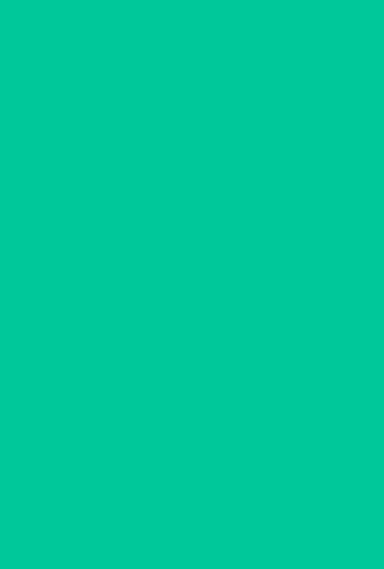
scroll to position [58, 0]
click at [237, 512] on button "Confirm" at bounding box center [192, 509] width 283 height 29
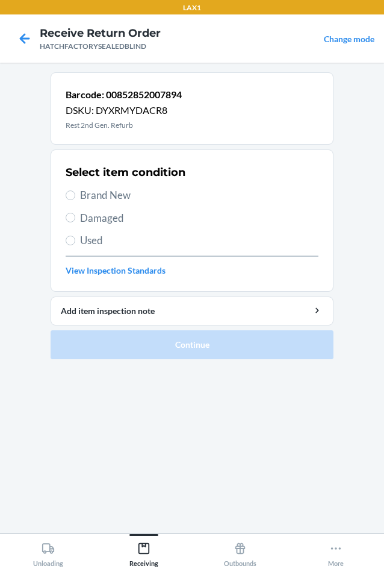
click at [96, 217] on span "Damaged" at bounding box center [199, 218] width 239 height 16
click at [75, 217] on input "Damaged" at bounding box center [71, 218] width 10 height 10
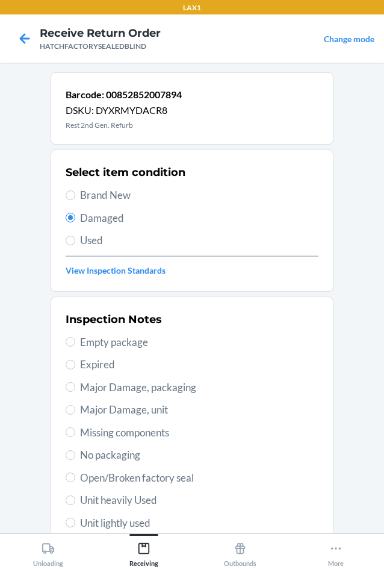
click at [98, 410] on span "Major Damage, unit" at bounding box center [199, 410] width 239 height 16
click at [75, 410] on input "Major Damage, unit" at bounding box center [71, 410] width 10 height 10
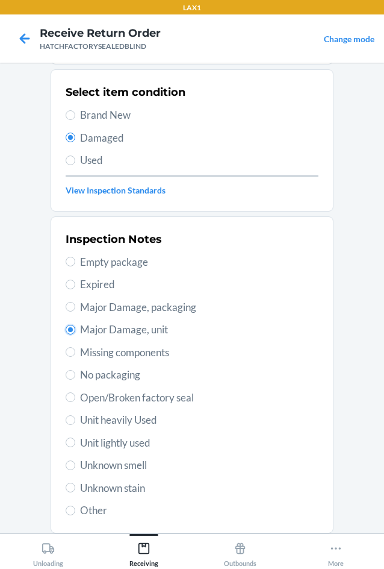
scroll to position [157, 0]
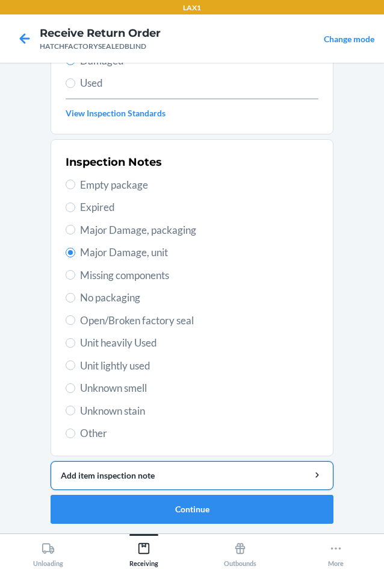
click at [137, 474] on div "Add item inspection note" at bounding box center [192, 475] width 263 height 13
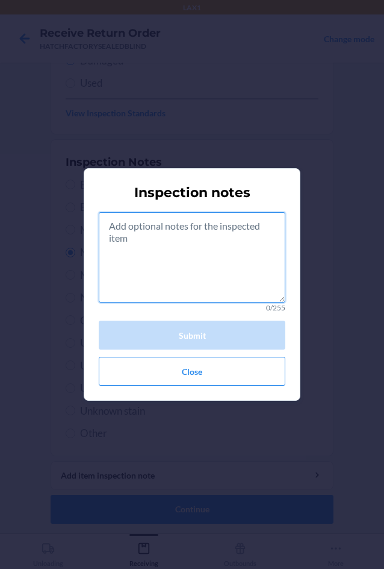
click at [173, 271] on textarea at bounding box center [192, 257] width 187 height 90
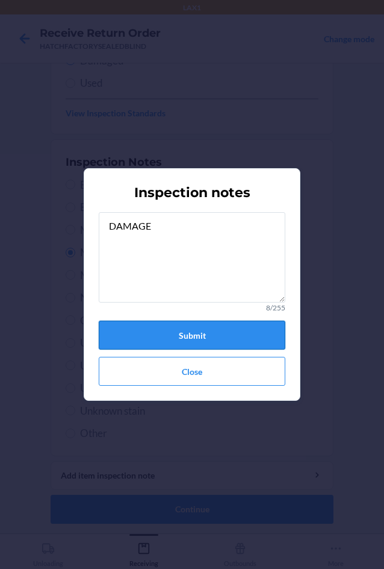
click at [177, 342] on button "Submit" at bounding box center [192, 335] width 187 height 29
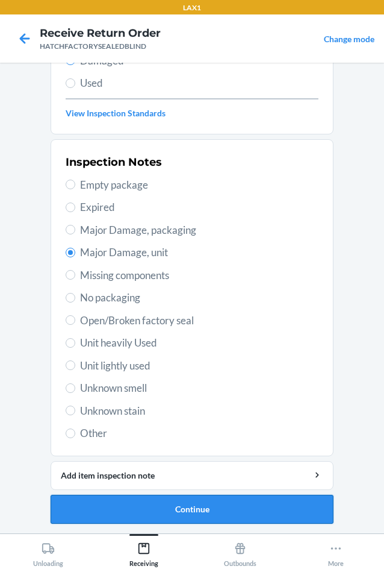
click at [181, 504] on button "Continue" at bounding box center [192, 509] width 283 height 29
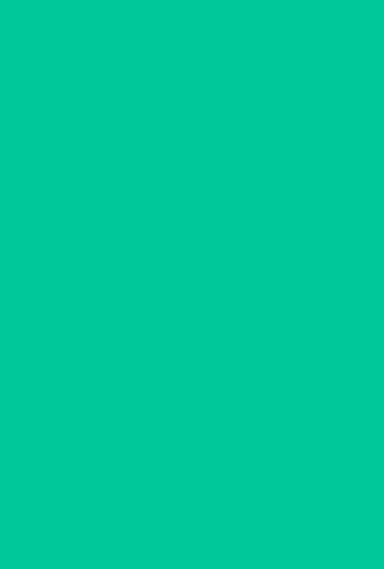
scroll to position [58, 0]
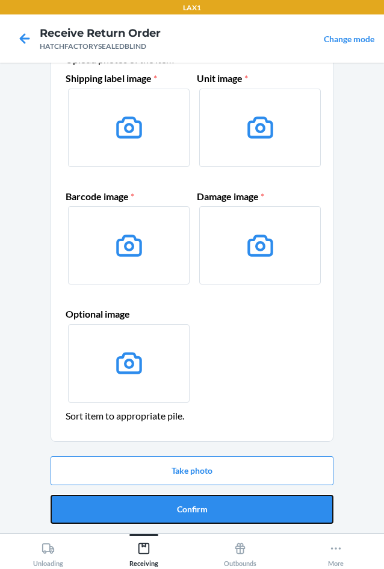
click at [183, 505] on button "Confirm" at bounding box center [192, 509] width 283 height 29
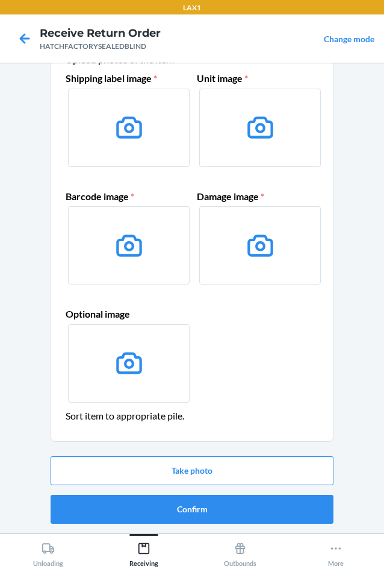
scroll to position [0, 0]
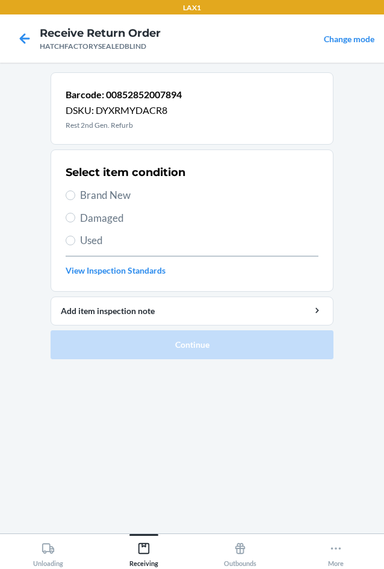
click at [99, 192] on span "Brand New" at bounding box center [199, 195] width 239 height 16
click at [75, 192] on input "Brand New" at bounding box center [71, 195] width 10 height 10
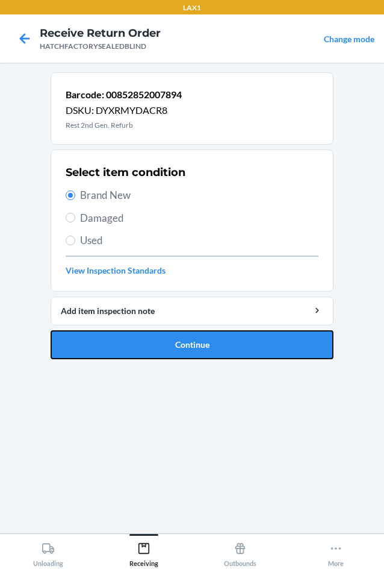
drag, startPoint x: 142, startPoint y: 353, endPoint x: 116, endPoint y: 283, distance: 74.5
click at [142, 351] on button "Continue" at bounding box center [192, 344] width 283 height 29
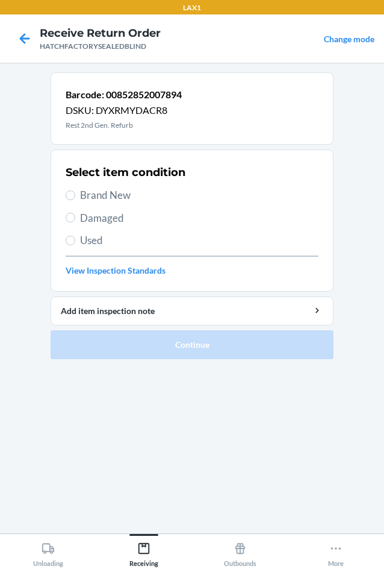
click at [79, 221] on label "Damaged" at bounding box center [192, 218] width 253 height 16
click at [75, 221] on input "Damaged" at bounding box center [71, 218] width 10 height 10
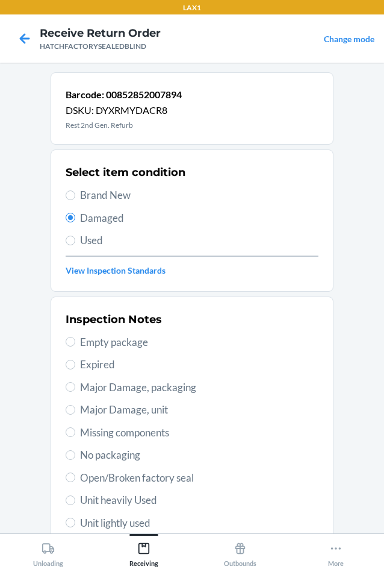
click at [80, 407] on span "Major Damage, unit" at bounding box center [199, 410] width 239 height 16
click at [75, 407] on input "Major Damage, unit" at bounding box center [71, 410] width 10 height 10
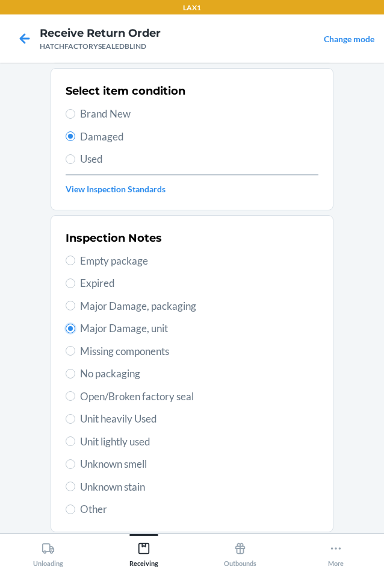
scroll to position [157, 0]
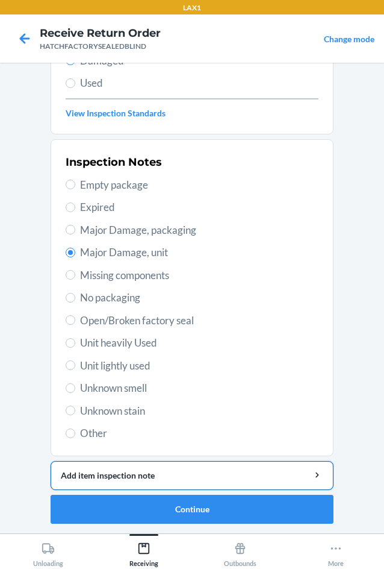
drag, startPoint x: 146, startPoint y: 472, endPoint x: 153, endPoint y: 465, distance: 10.7
click at [148, 469] on div "Add item inspection note" at bounding box center [192, 475] width 263 height 13
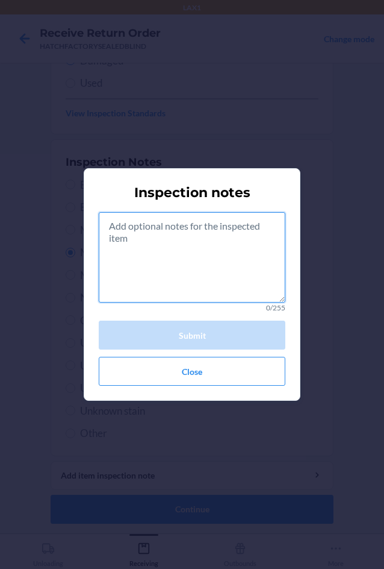
click at [216, 260] on textarea at bounding box center [192, 257] width 187 height 90
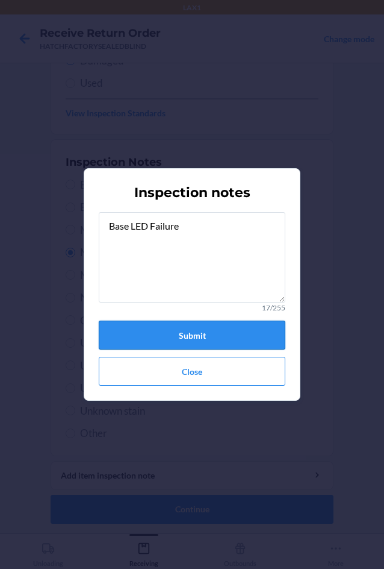
click at [212, 332] on button "Submit" at bounding box center [192, 335] width 187 height 29
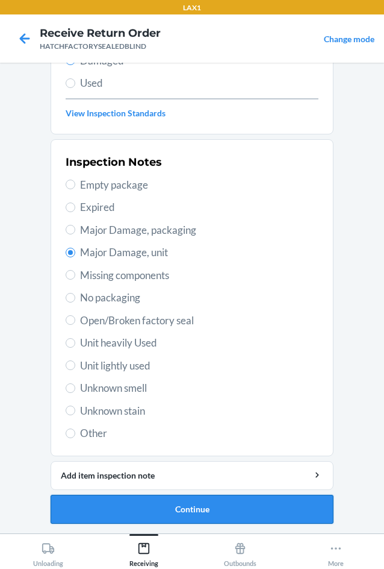
click at [173, 510] on button "Continue" at bounding box center [192, 509] width 283 height 29
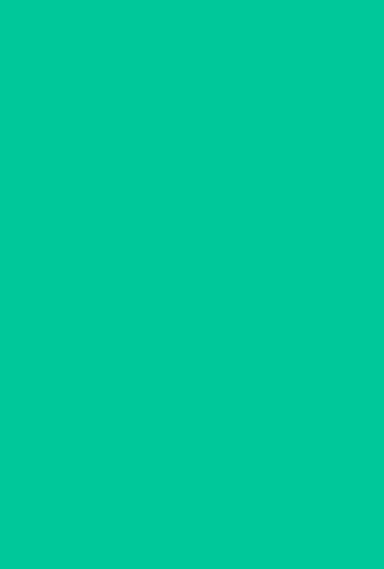
click at [173, 510] on button "Confirm" at bounding box center [192, 509] width 283 height 29
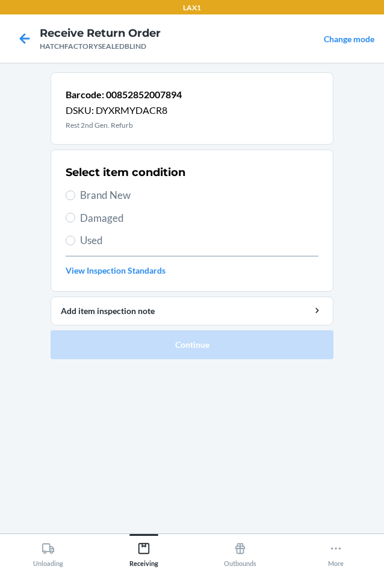
click at [92, 222] on span "Damaged" at bounding box center [199, 218] width 239 height 16
click at [75, 222] on input "Damaged" at bounding box center [71, 218] width 10 height 10
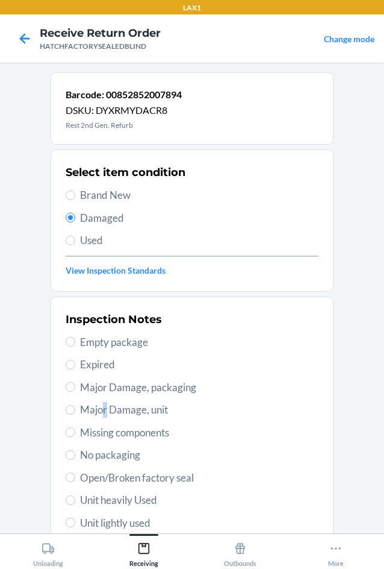
drag, startPoint x: 98, startPoint y: 413, endPoint x: 101, endPoint y: 418, distance: 6.2
click at [101, 418] on div "Inspection Notes Empty package Expired Major Damage, packaging Major Damage, un…" at bounding box center [192, 455] width 253 height 294
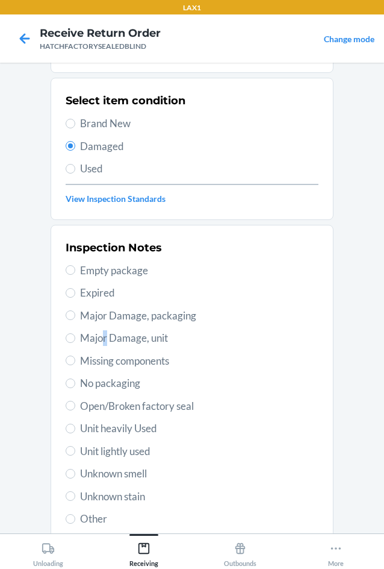
scroll to position [157, 0]
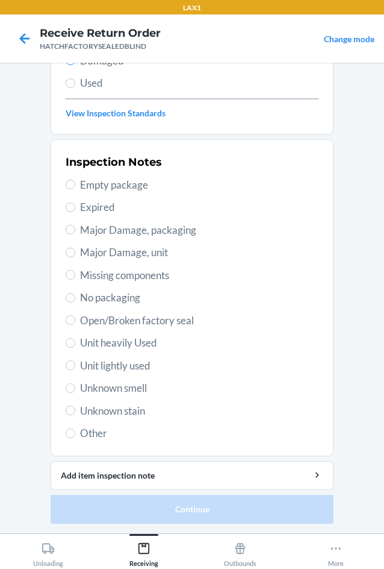
click at [66, 257] on label "Major Damage, unit" at bounding box center [192, 253] width 253 height 16
click at [66, 257] on input "Major Damage, unit" at bounding box center [71, 253] width 10 height 10
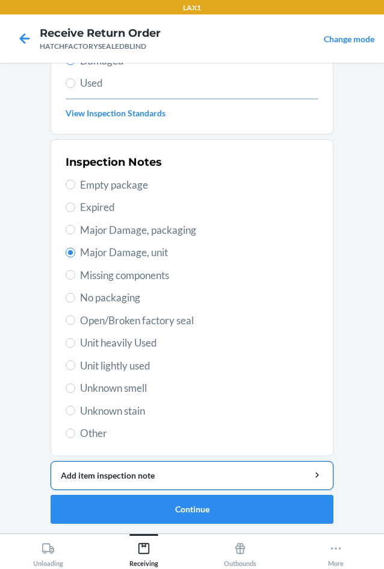
click at [183, 468] on button "Add item inspection note" at bounding box center [192, 475] width 283 height 29
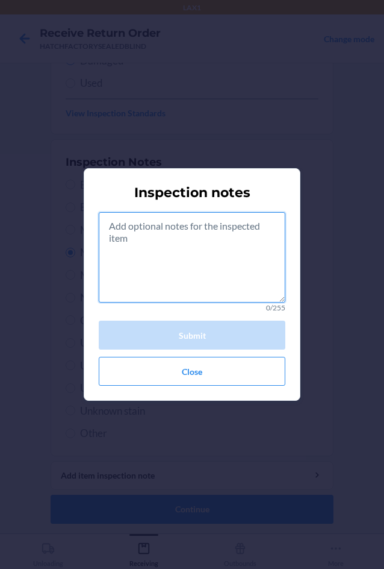
click at [212, 246] on textarea at bounding box center [192, 257] width 187 height 90
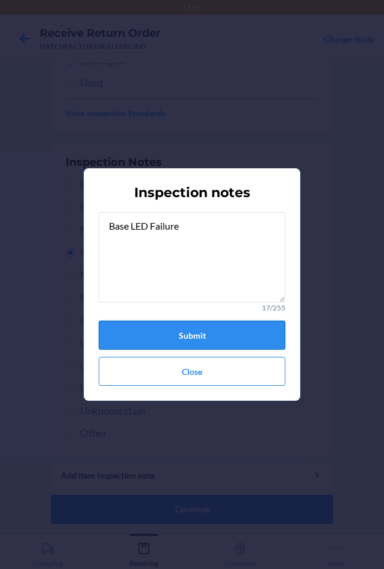
click at [195, 338] on button "Submit" at bounding box center [192, 335] width 187 height 29
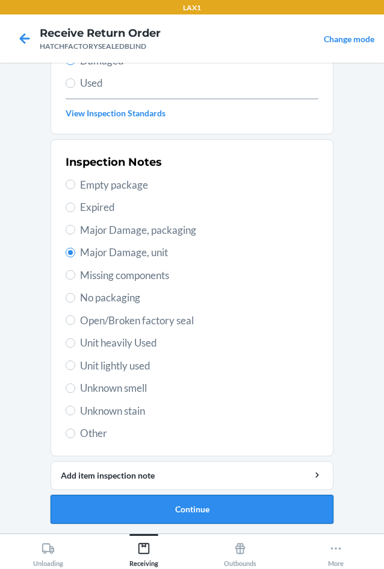
click at [175, 512] on button "Continue" at bounding box center [192, 509] width 283 height 29
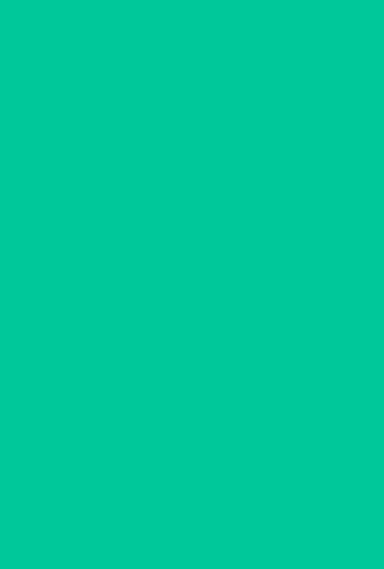
scroll to position [58, 0]
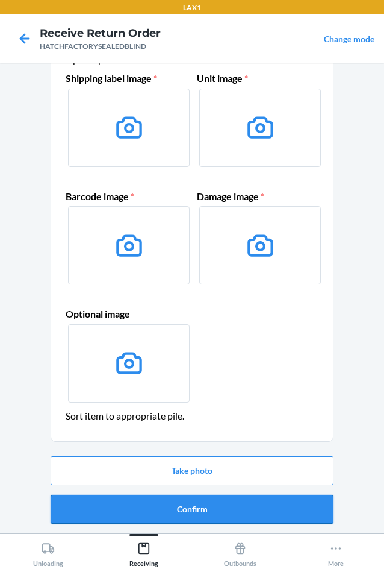
click at [215, 505] on button "Confirm" at bounding box center [192, 509] width 283 height 29
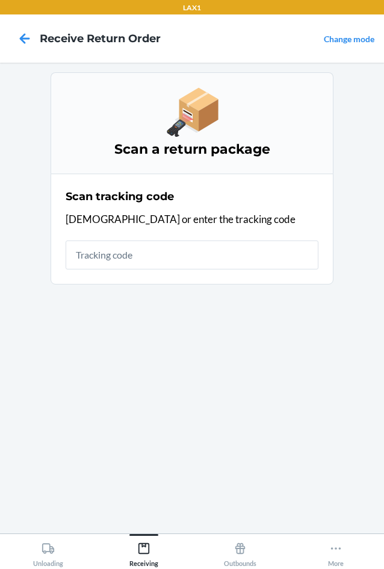
drag, startPoint x: 323, startPoint y: 362, endPoint x: 150, endPoint y: 442, distance: 190.4
click at [269, 386] on section "Scan a return package Scan tracking code Scan or enter the tracking code" at bounding box center [192, 297] width 283 height 451
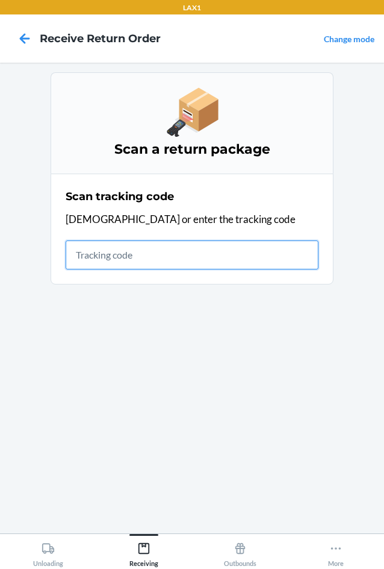
click at [201, 250] on input "text" at bounding box center [192, 254] width 253 height 29
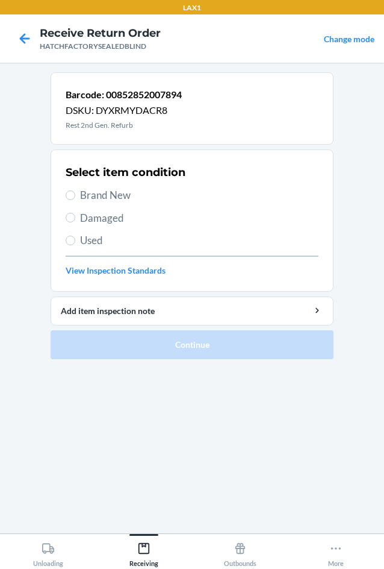
click at [93, 193] on span "Brand New" at bounding box center [199, 195] width 239 height 16
click at [75, 193] on input "Brand New" at bounding box center [71, 195] width 10 height 10
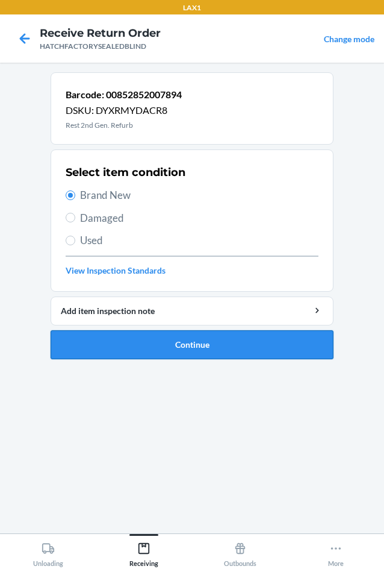
click at [133, 345] on button "Continue" at bounding box center [192, 344] width 283 height 29
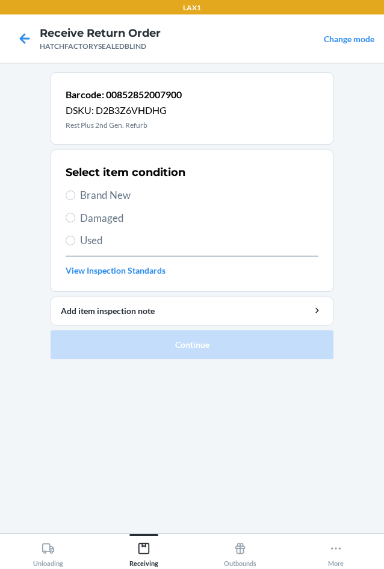
click at [90, 221] on span "Damaged" at bounding box center [199, 218] width 239 height 16
click at [75, 221] on input "Damaged" at bounding box center [71, 218] width 10 height 10
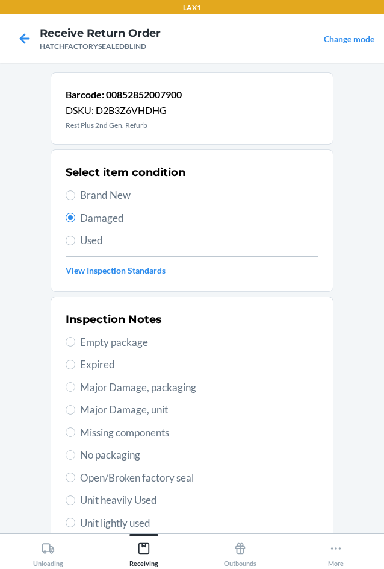
click at [88, 413] on span "Major Damage, unit" at bounding box center [199, 410] width 239 height 16
click at [75, 413] on input "Major Damage, unit" at bounding box center [71, 410] width 10 height 10
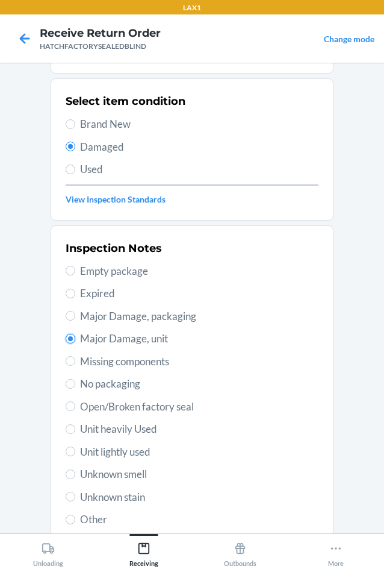
scroll to position [157, 0]
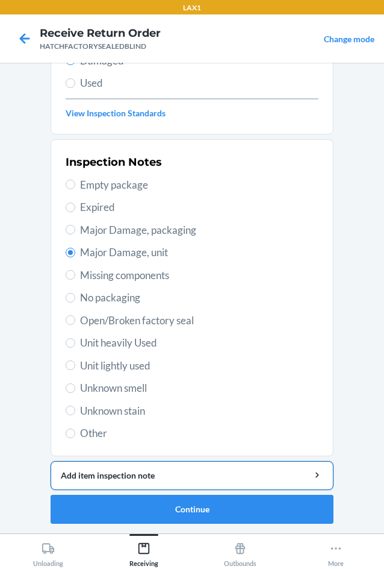
click at [147, 465] on button "Add item inspection note" at bounding box center [192, 475] width 283 height 29
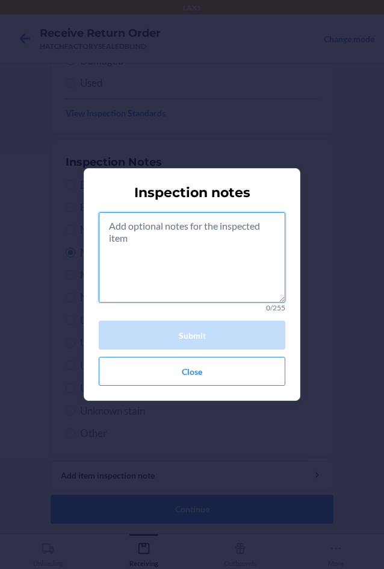
click at [164, 245] on textarea at bounding box center [192, 257] width 187 height 90
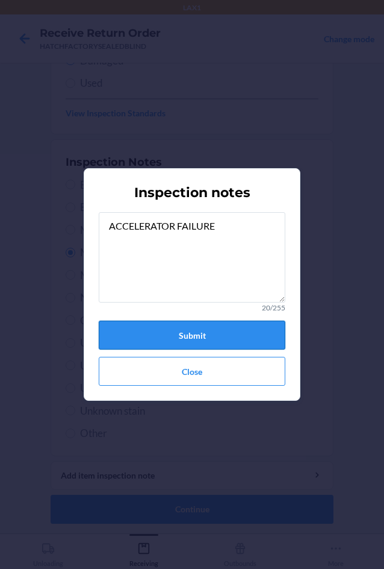
drag, startPoint x: 206, startPoint y: 336, endPoint x: 158, endPoint y: 516, distance: 186.9
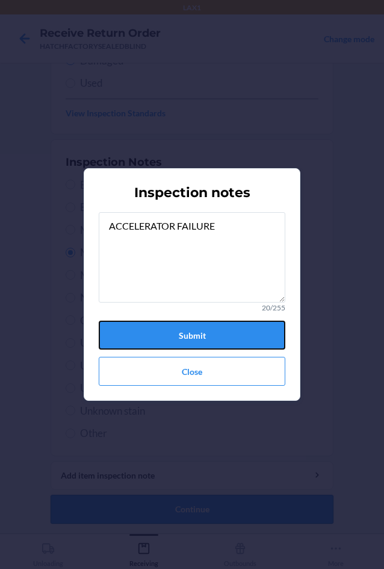
click at [207, 336] on button "Submit" at bounding box center [192, 335] width 187 height 29
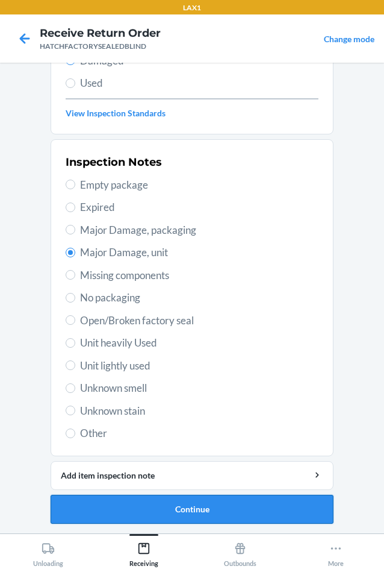
click at [142, 509] on button "Continue" at bounding box center [192, 509] width 283 height 29
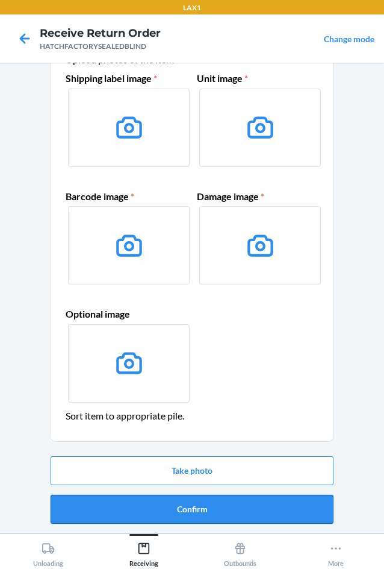
click at [217, 513] on button "Confirm" at bounding box center [192, 509] width 283 height 29
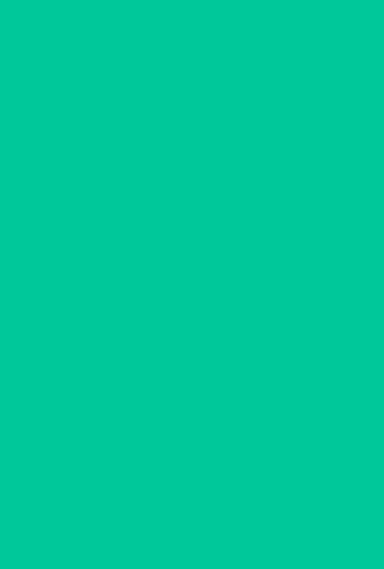
scroll to position [0, 0]
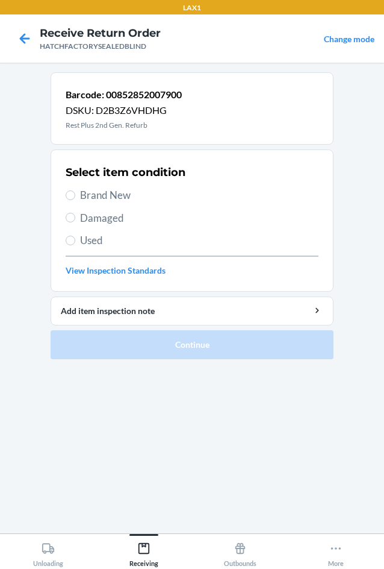
click at [98, 214] on span "Damaged" at bounding box center [199, 218] width 239 height 16
click at [75, 214] on input "Damaged" at bounding box center [71, 218] width 10 height 10
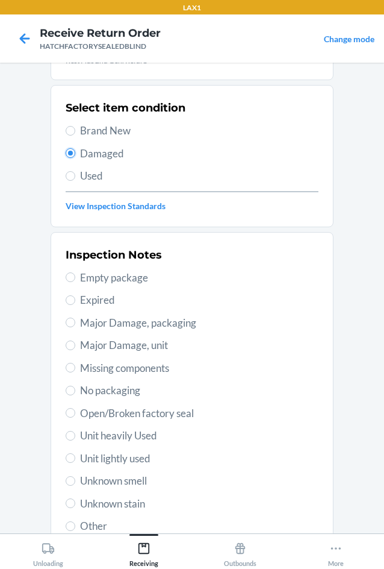
scroll to position [157, 0]
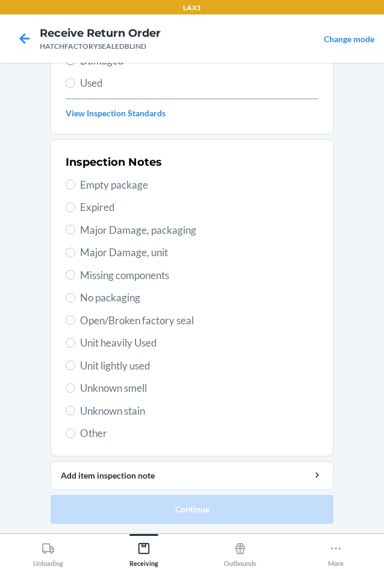
click at [107, 248] on span "Major Damage, unit" at bounding box center [199, 253] width 239 height 16
click at [75, 248] on input "Major Damage, unit" at bounding box center [71, 253] width 10 height 10
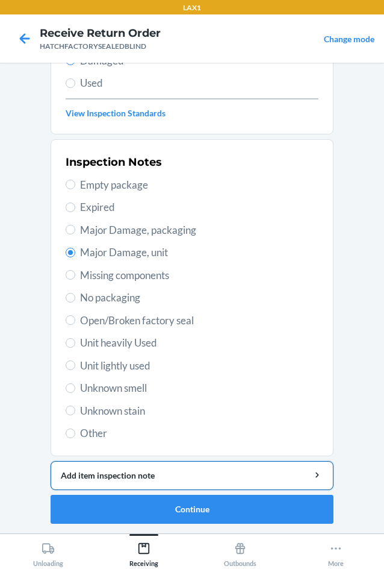
drag, startPoint x: 190, startPoint y: 471, endPoint x: 191, endPoint y: 463, distance: 7.3
click at [190, 469] on div "Add item inspection note" at bounding box center [192, 475] width 263 height 13
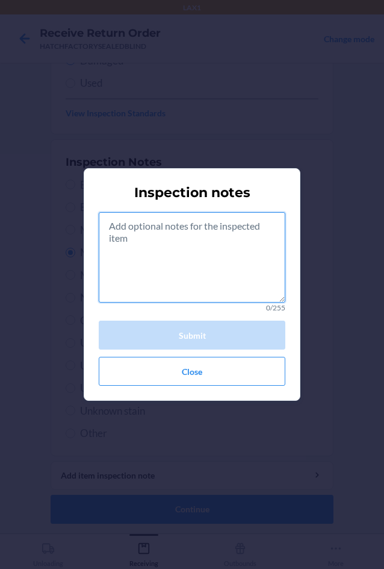
click at [194, 275] on textarea at bounding box center [192, 257] width 187 height 90
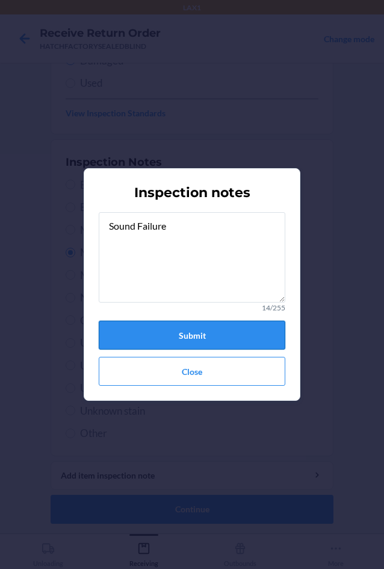
click at [207, 338] on button "Submit" at bounding box center [192, 335] width 187 height 29
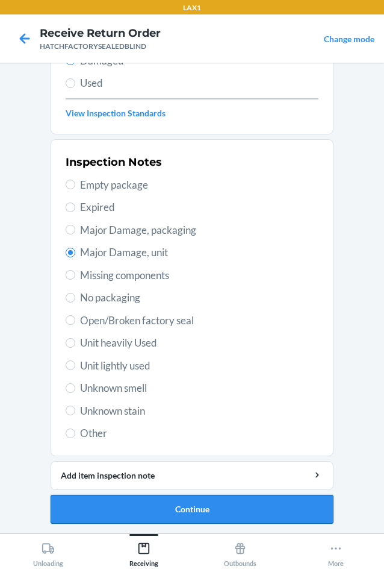
click at [191, 505] on button "Continue" at bounding box center [192, 509] width 283 height 29
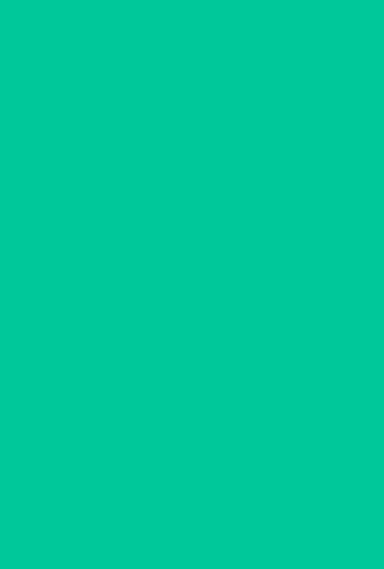
scroll to position [58, 0]
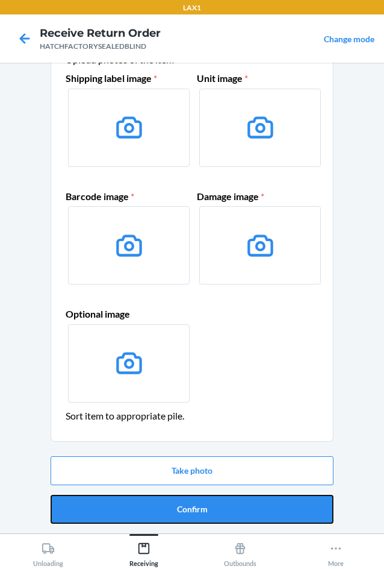
click at [191, 505] on button "Confirm" at bounding box center [192, 509] width 283 height 29
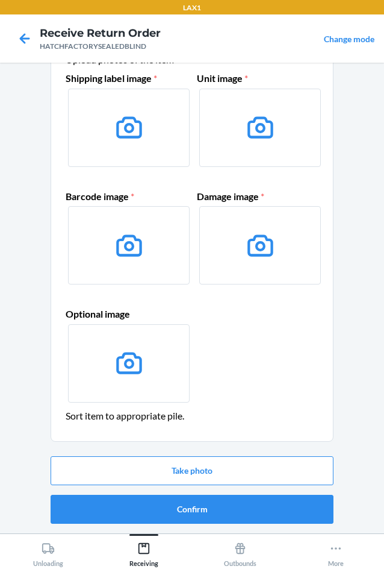
scroll to position [0, 0]
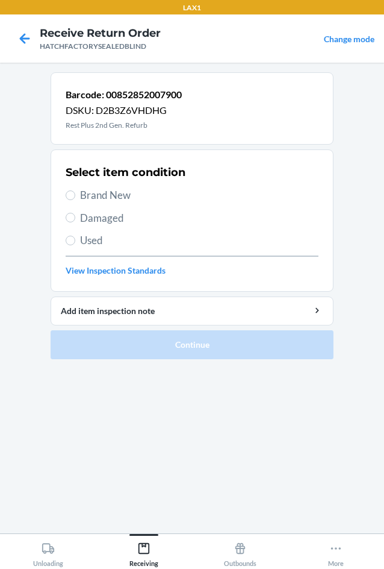
click at [88, 212] on span "Damaged" at bounding box center [199, 218] width 239 height 16
click at [75, 213] on input "Damaged" at bounding box center [71, 218] width 10 height 10
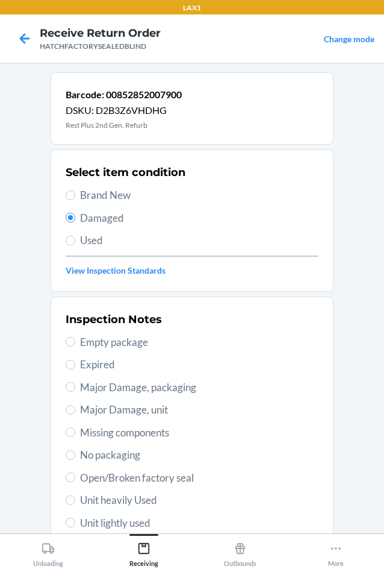
click at [81, 408] on span "Major Damage, unit" at bounding box center [199, 410] width 239 height 16
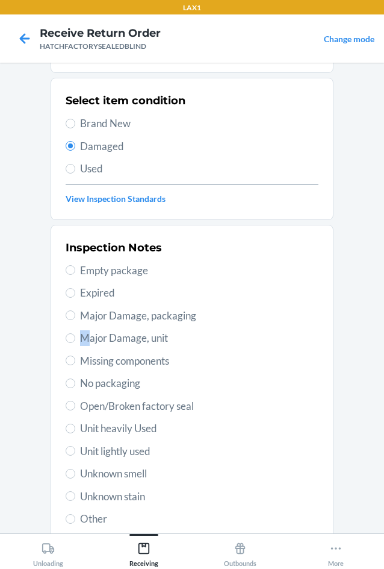
scroll to position [157, 0]
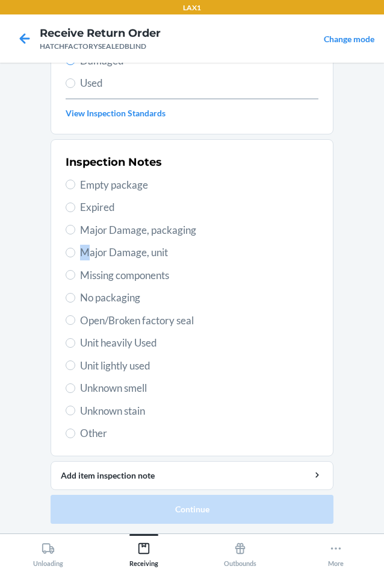
click at [74, 254] on label "Major Damage, unit" at bounding box center [192, 253] width 253 height 16
click at [74, 254] on input "Major Damage, unit" at bounding box center [71, 253] width 10 height 10
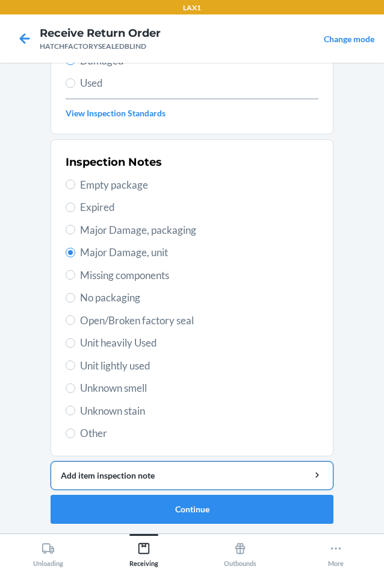
drag, startPoint x: 169, startPoint y: 473, endPoint x: 171, endPoint y: 460, distance: 12.9
click at [171, 462] on button "Add item inspection note" at bounding box center [192, 475] width 283 height 29
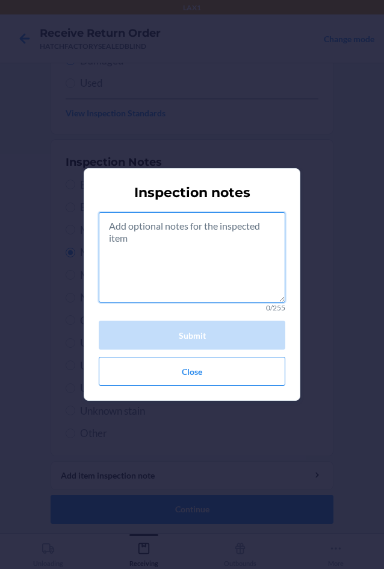
click at [222, 277] on textarea at bounding box center [192, 257] width 187 height 90
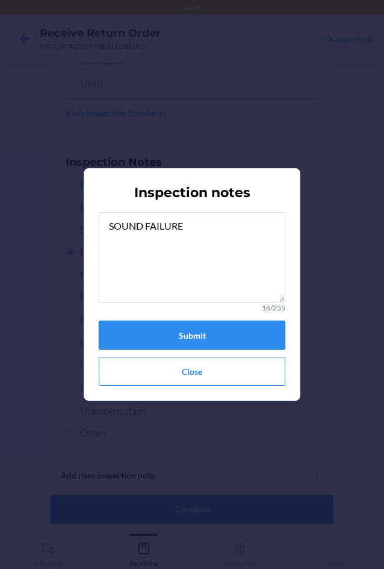
click at [212, 333] on button "Submit" at bounding box center [192, 335] width 187 height 29
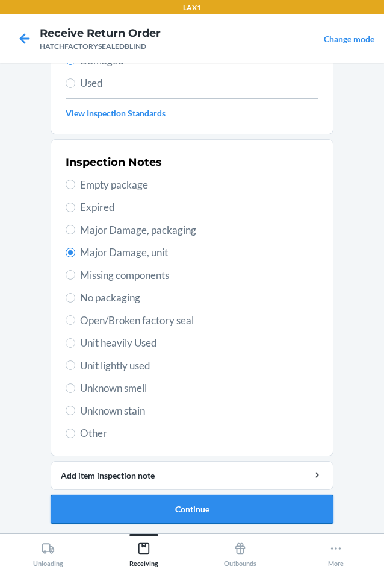
click at [122, 512] on button "Continue" at bounding box center [192, 509] width 283 height 29
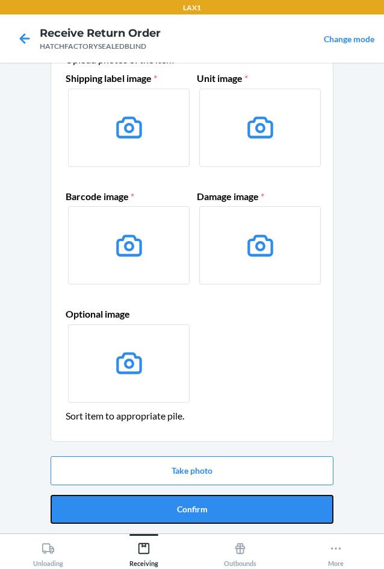
click at [122, 512] on button "Confirm" at bounding box center [192, 509] width 283 height 29
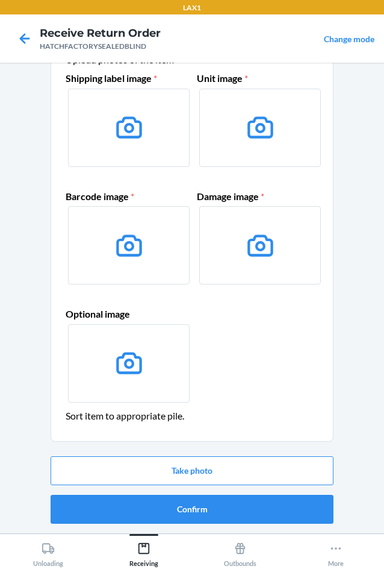
scroll to position [0, 0]
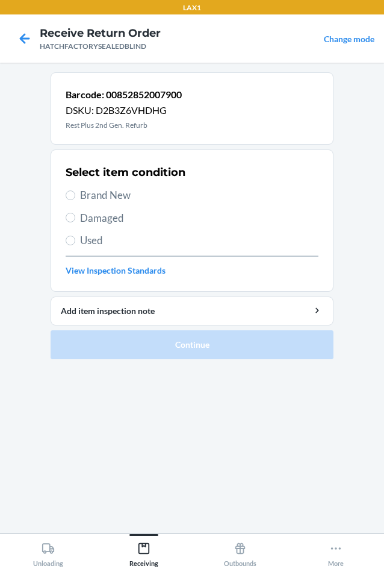
click at [85, 218] on span "Damaged" at bounding box center [199, 218] width 239 height 16
click at [75, 218] on input "Damaged" at bounding box center [71, 218] width 10 height 10
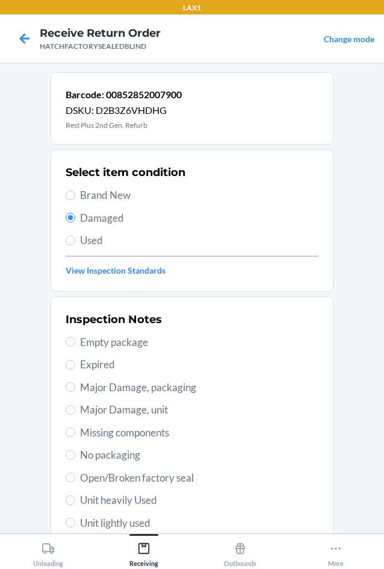
click at [99, 392] on span "Major Damage, packaging" at bounding box center [199, 388] width 239 height 16
click at [75, 392] on input "Major Damage, packaging" at bounding box center [71, 387] width 10 height 10
click at [102, 407] on span "Major Damage, unit" at bounding box center [199, 410] width 239 height 16
click at [75, 407] on input "Major Damage, unit" at bounding box center [71, 410] width 10 height 10
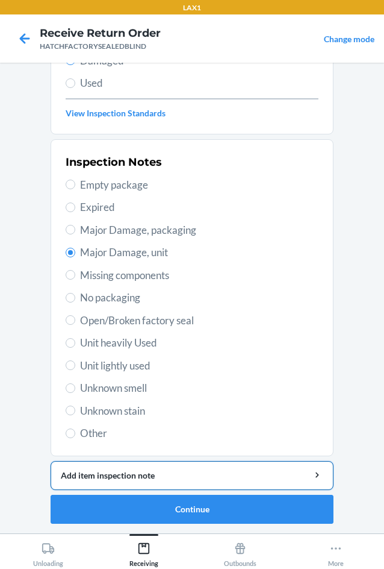
click at [143, 479] on div "Add item inspection note" at bounding box center [192, 475] width 263 height 13
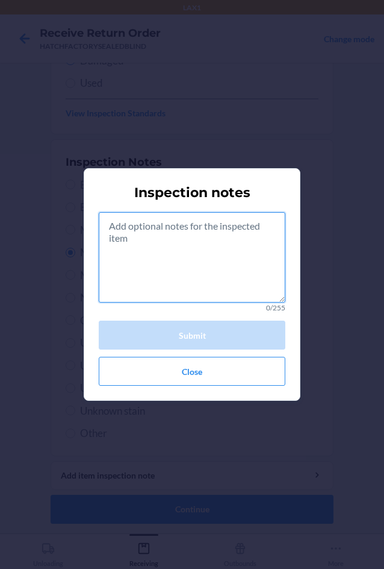
click at [216, 273] on textarea at bounding box center [192, 257] width 187 height 90
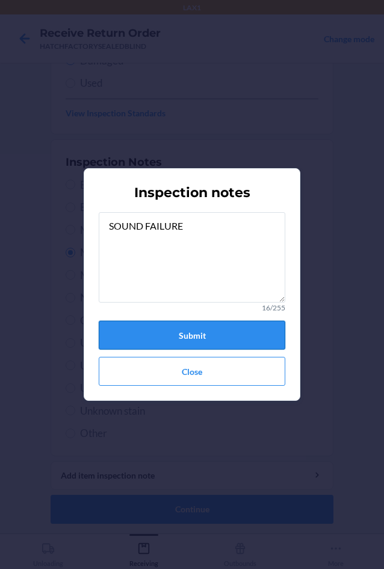
click at [246, 335] on button "Submit" at bounding box center [192, 335] width 187 height 29
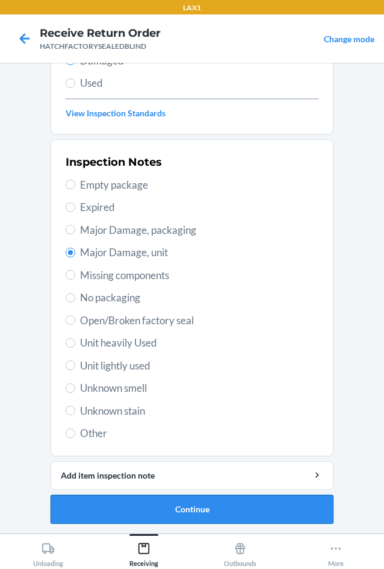
click at [203, 513] on button "Continue" at bounding box center [192, 509] width 283 height 29
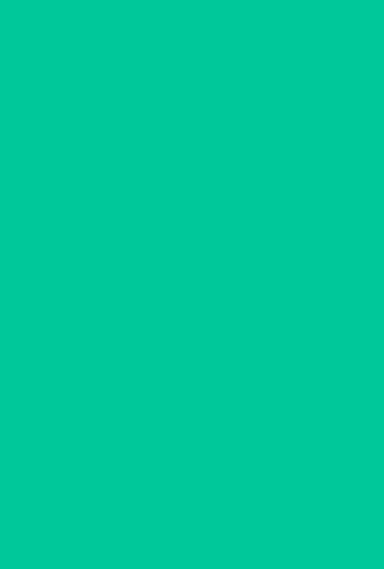
scroll to position [58, 0]
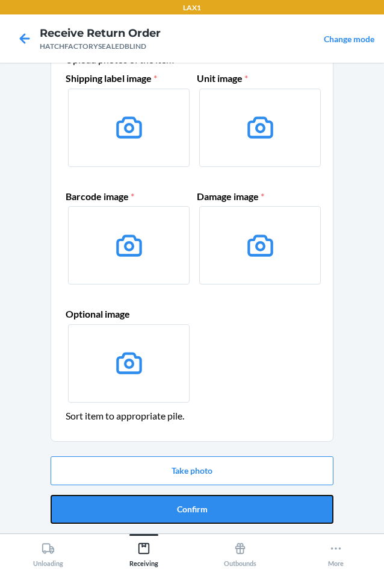
click at [203, 513] on button "Confirm" at bounding box center [192, 509] width 283 height 29
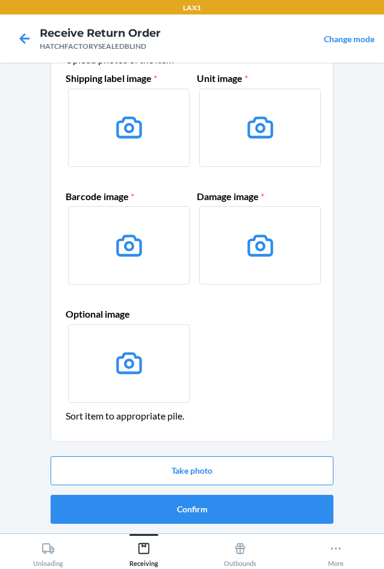
scroll to position [0, 0]
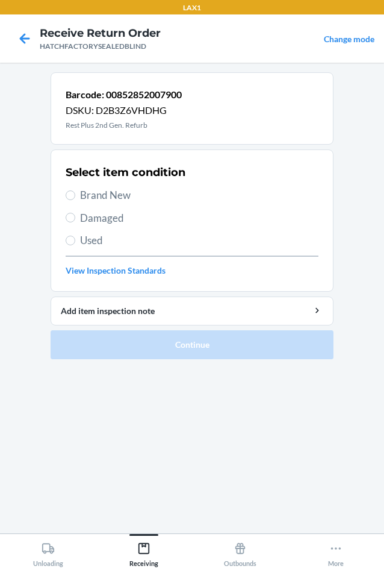
click at [95, 217] on span "Damaged" at bounding box center [199, 218] width 239 height 16
click at [75, 217] on input "Damaged" at bounding box center [71, 218] width 10 height 10
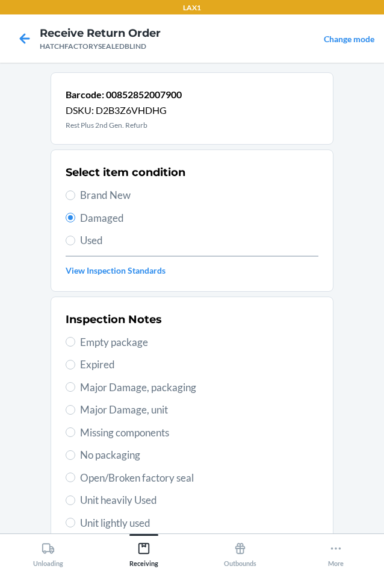
click at [100, 412] on span "Major Damage, unit" at bounding box center [199, 410] width 239 height 16
click at [75, 412] on input "Major Damage, unit" at bounding box center [71, 410] width 10 height 10
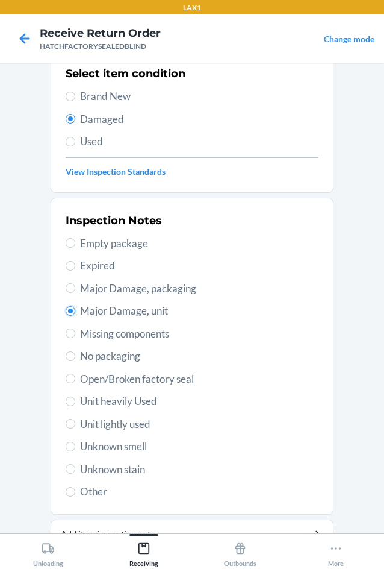
scroll to position [157, 0]
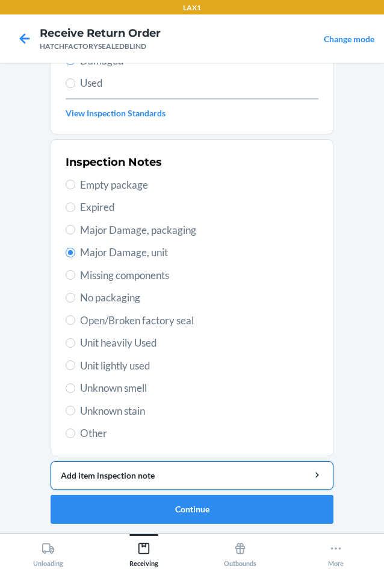
click at [121, 478] on div "Add item inspection note" at bounding box center [192, 475] width 263 height 13
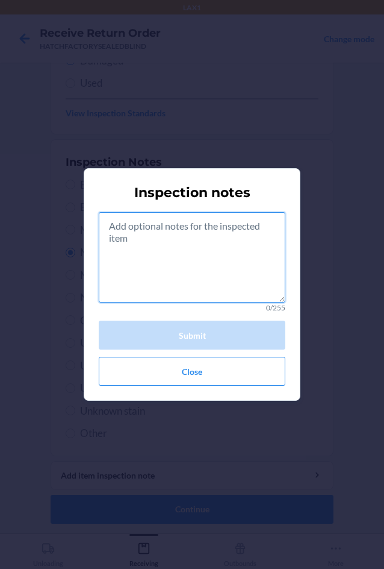
click at [210, 275] on textarea at bounding box center [192, 257] width 187 height 90
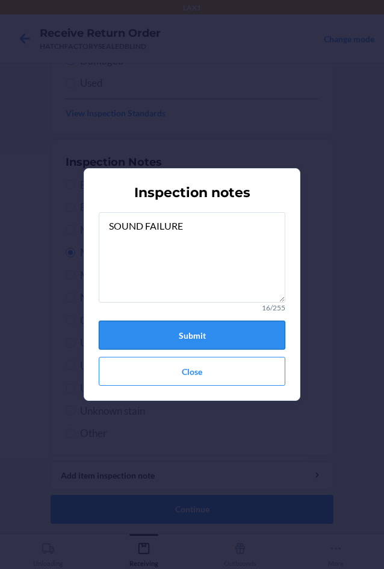
click at [197, 333] on button "Submit" at bounding box center [192, 335] width 187 height 29
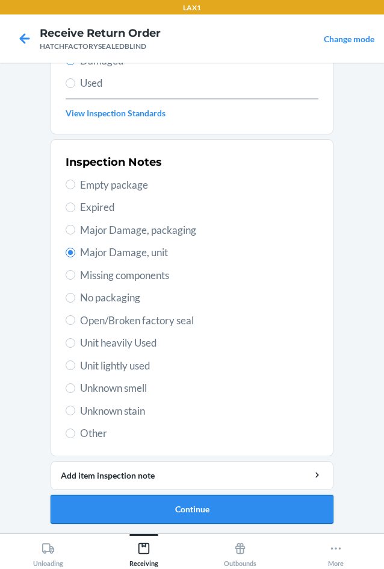
click at [199, 512] on button "Continue" at bounding box center [192, 509] width 283 height 29
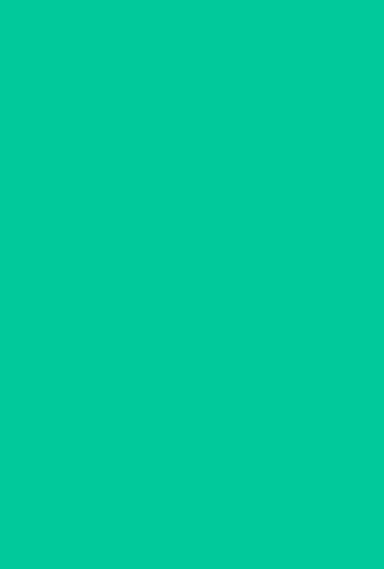
scroll to position [58, 0]
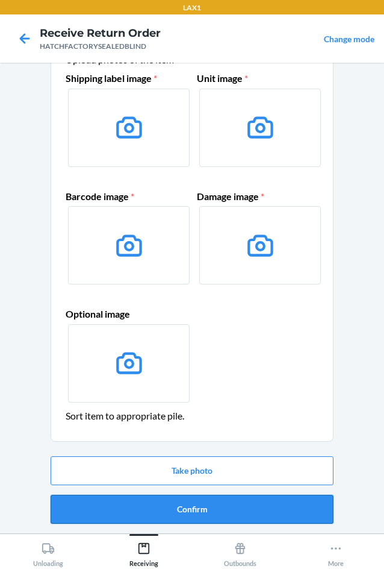
click at [199, 510] on button "Confirm" at bounding box center [192, 509] width 283 height 29
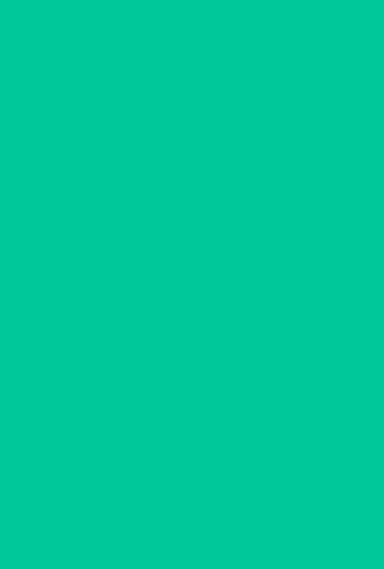
scroll to position [0, 0]
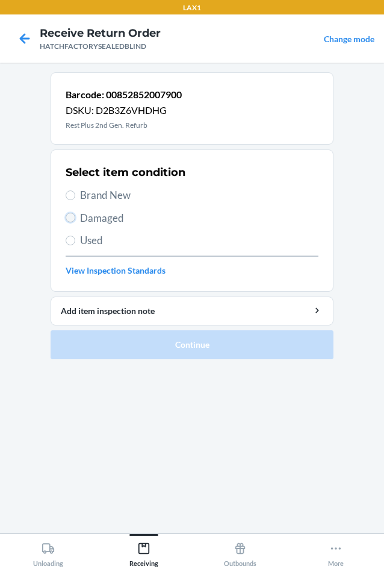
click at [69, 222] on input "Damaged" at bounding box center [71, 218] width 10 height 10
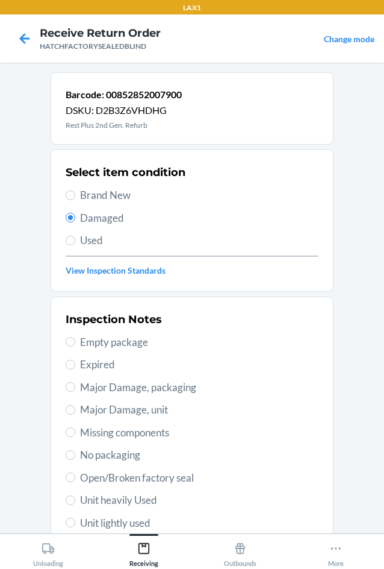
click at [85, 406] on span "Major Damage, unit" at bounding box center [199, 410] width 239 height 16
click at [75, 406] on input "Major Damage, unit" at bounding box center [71, 410] width 10 height 10
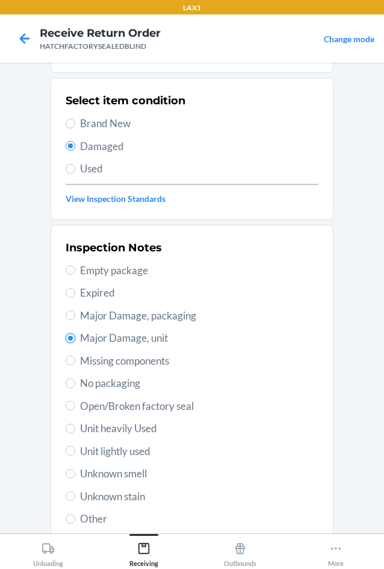
scroll to position [157, 0]
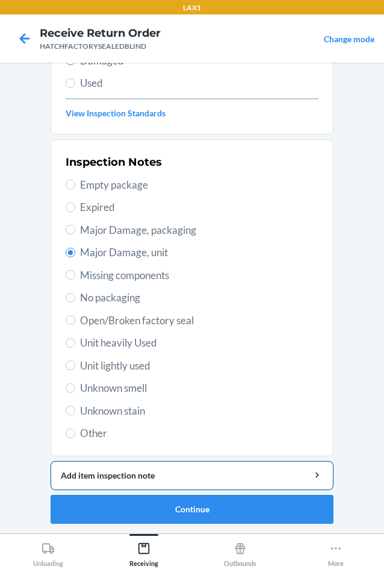
click at [113, 477] on div "Add item inspection note" at bounding box center [192, 475] width 263 height 13
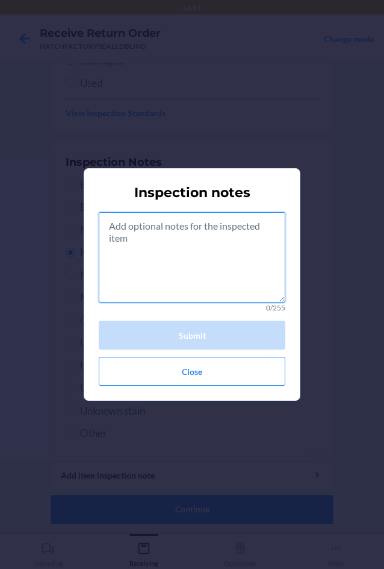
click at [209, 251] on textarea at bounding box center [192, 257] width 187 height 90
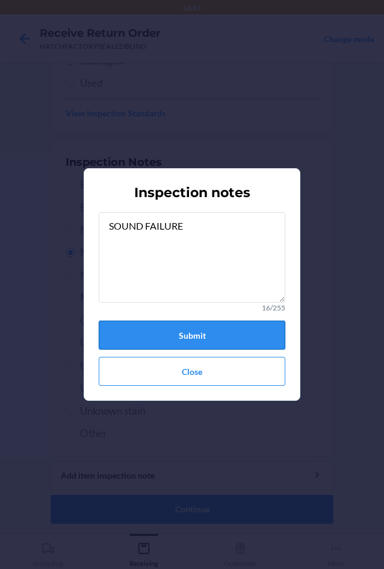
drag, startPoint x: 202, startPoint y: 333, endPoint x: 199, endPoint y: 327, distance: 6.7
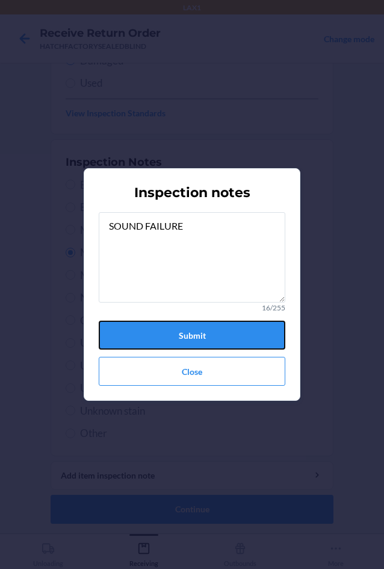
click at [202, 332] on button "Submit" at bounding box center [192, 335] width 187 height 29
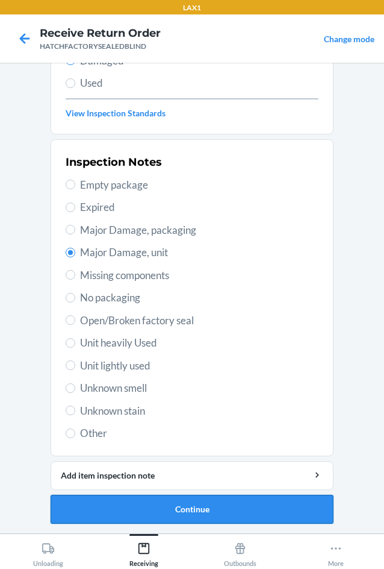
click at [195, 510] on button "Continue" at bounding box center [192, 509] width 283 height 29
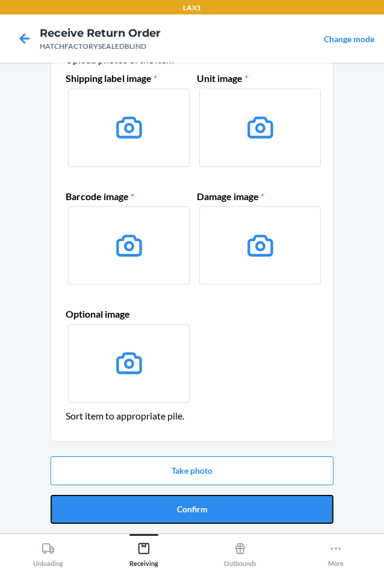
click at [195, 510] on button "Confirm" at bounding box center [192, 509] width 283 height 29
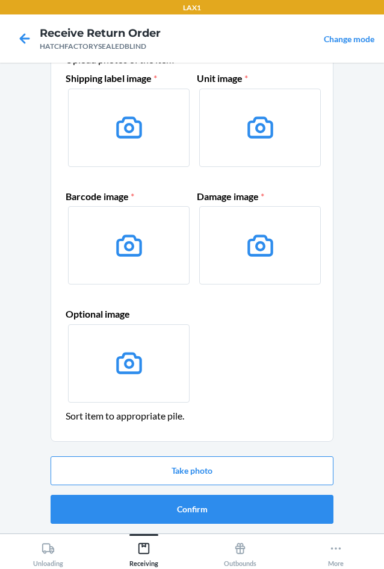
scroll to position [0, 0]
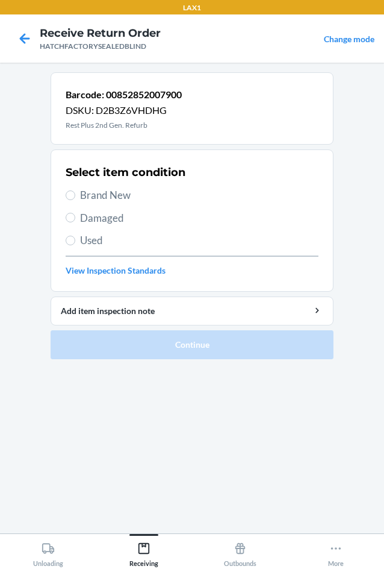
click at [82, 221] on span "Damaged" at bounding box center [199, 218] width 239 height 16
click at [75, 221] on input "Damaged" at bounding box center [71, 218] width 10 height 10
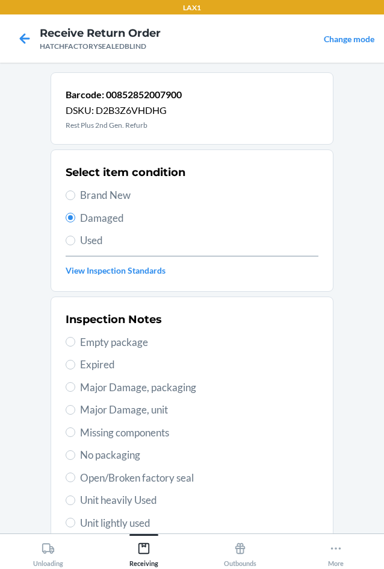
click at [80, 406] on span "Major Damage, unit" at bounding box center [199, 410] width 239 height 16
click at [75, 406] on input "Major Damage, unit" at bounding box center [71, 410] width 10 height 10
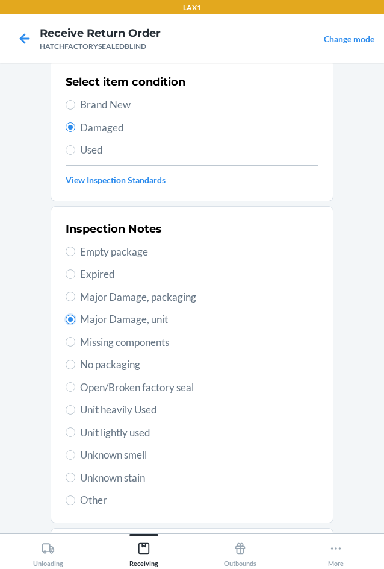
scroll to position [157, 0]
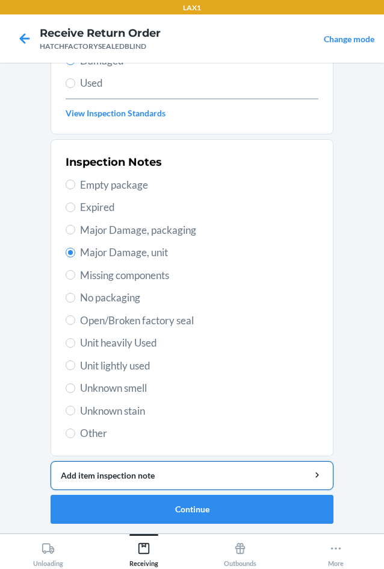
click at [158, 472] on div "Add item inspection note" at bounding box center [192, 475] width 263 height 13
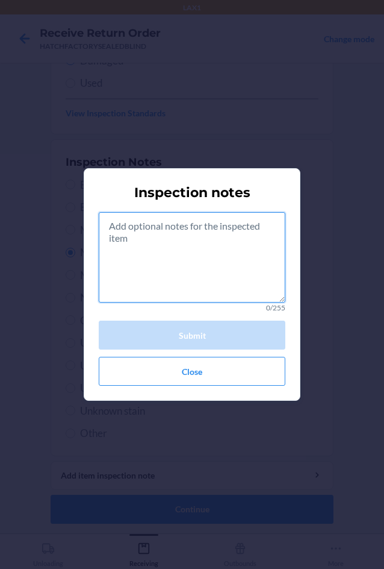
click at [193, 276] on textarea at bounding box center [192, 257] width 187 height 90
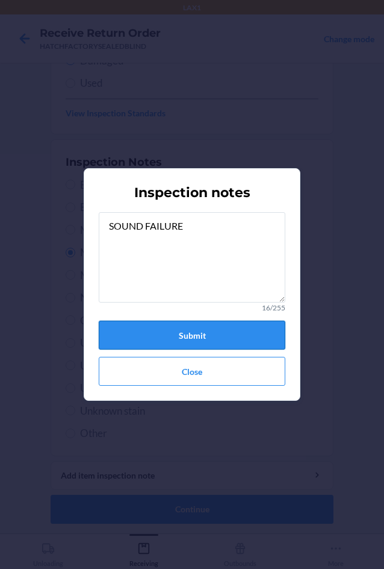
click at [195, 330] on button "Submit" at bounding box center [192, 335] width 187 height 29
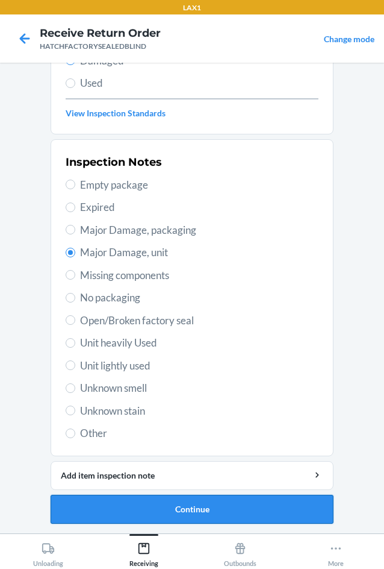
click at [164, 501] on button "Continue" at bounding box center [192, 509] width 283 height 29
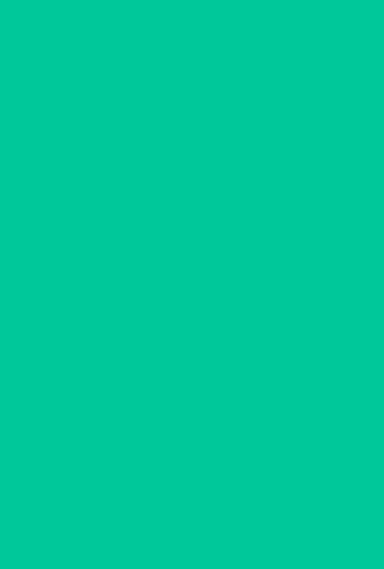
scroll to position [58, 0]
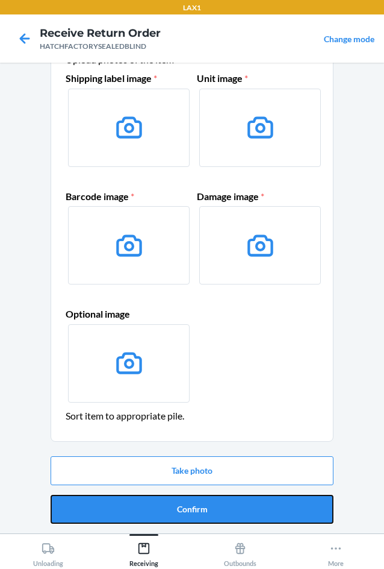
click at [164, 501] on button "Confirm" at bounding box center [192, 509] width 283 height 29
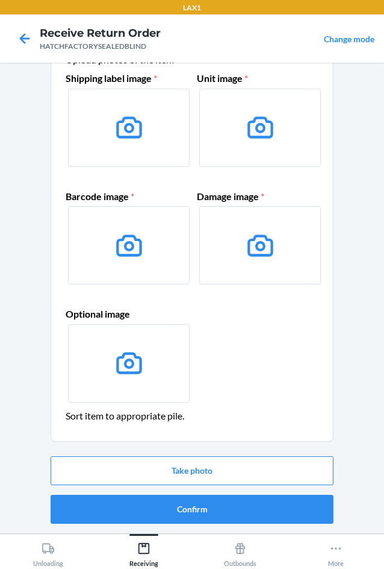
scroll to position [0, 0]
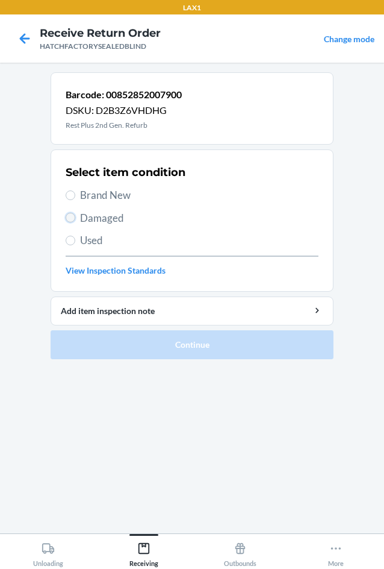
click at [71, 218] on input "Damaged" at bounding box center [71, 218] width 10 height 10
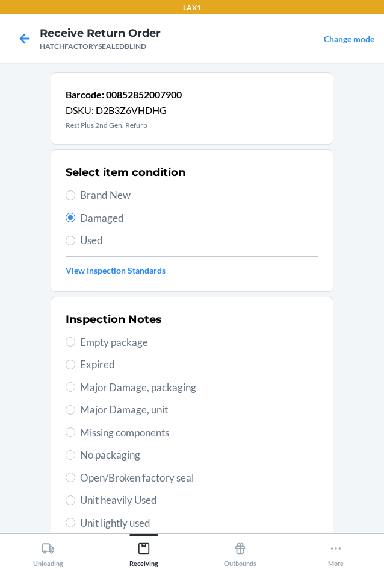
click at [86, 410] on span "Major Damage, unit" at bounding box center [199, 410] width 239 height 16
click at [75, 410] on input "Major Damage, unit" at bounding box center [71, 410] width 10 height 10
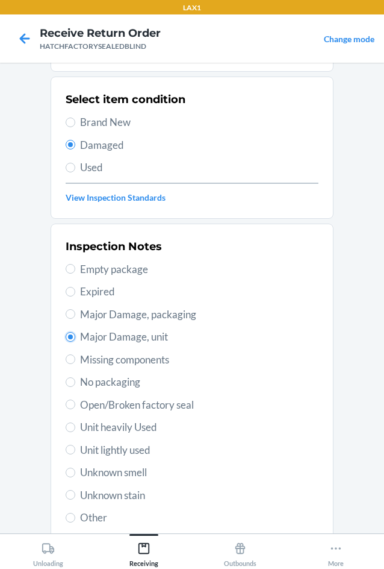
scroll to position [157, 0]
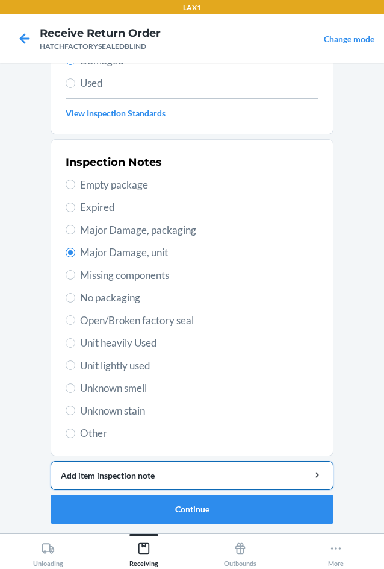
click at [184, 478] on div "Add item inspection note" at bounding box center [192, 475] width 263 height 13
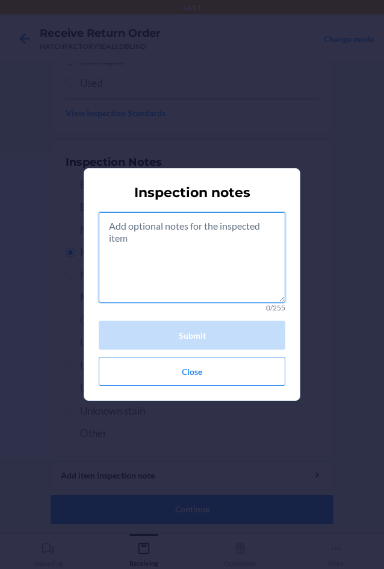
click at [224, 262] on textarea at bounding box center [192, 257] width 187 height 90
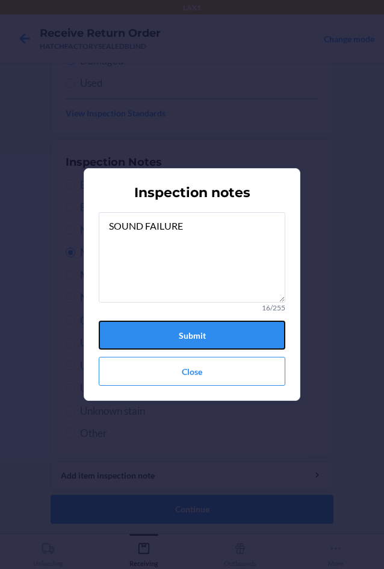
drag, startPoint x: 201, startPoint y: 331, endPoint x: 208, endPoint y: 326, distance: 8.2
click at [202, 330] on button "Submit" at bounding box center [192, 335] width 187 height 29
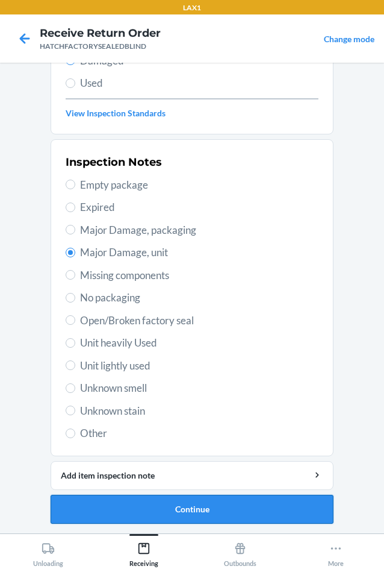
click at [189, 507] on button "Continue" at bounding box center [192, 509] width 283 height 29
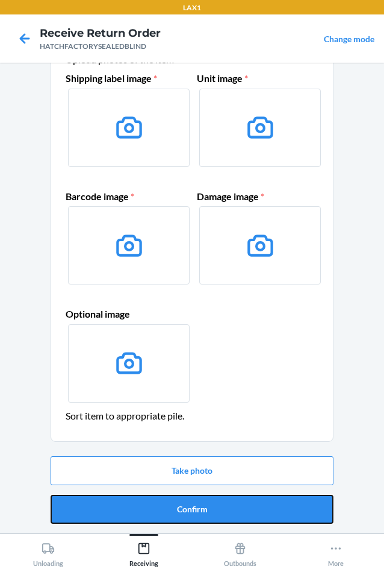
click at [189, 507] on button "Confirm" at bounding box center [192, 509] width 283 height 29
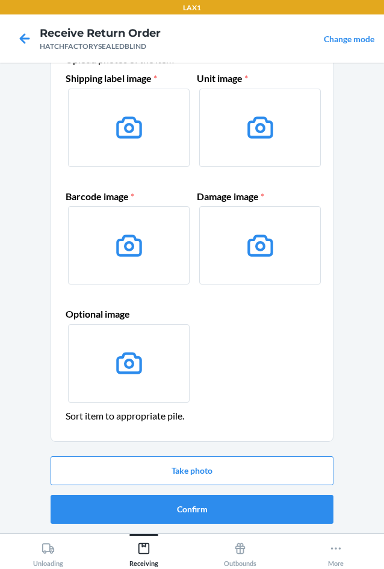
scroll to position [0, 0]
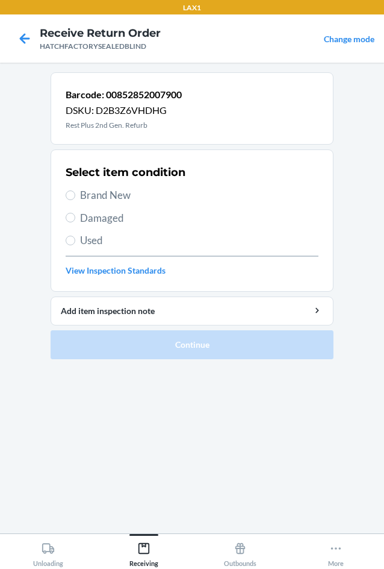
click at [77, 218] on label "Damaged" at bounding box center [192, 218] width 253 height 16
click at [75, 218] on input "Damaged" at bounding box center [71, 218] width 10 height 10
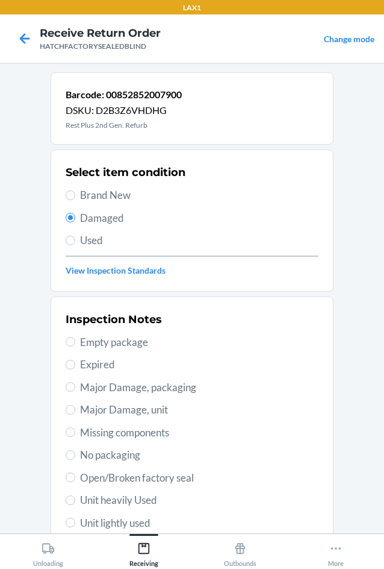
click at [81, 413] on span "Major Damage, unit" at bounding box center [199, 410] width 239 height 16
click at [75, 413] on input "Major Damage, unit" at bounding box center [71, 410] width 10 height 10
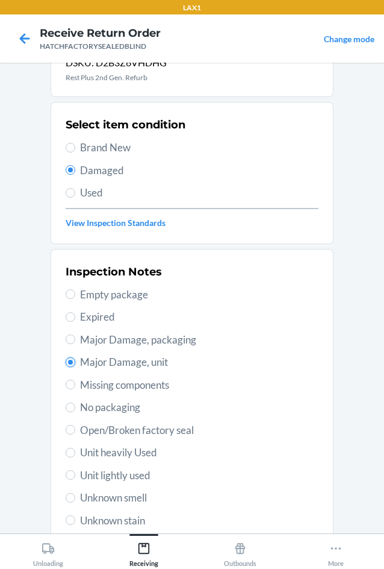
scroll to position [157, 0]
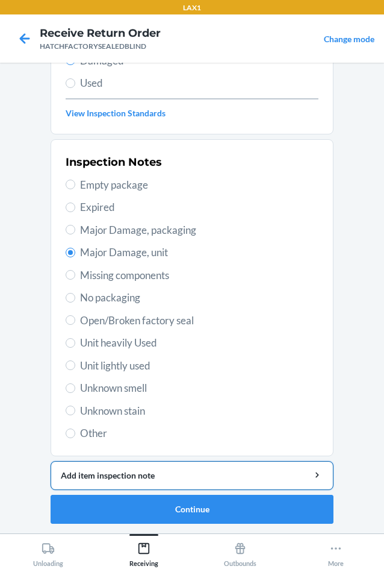
click at [122, 474] on div "Add item inspection note" at bounding box center [192, 475] width 263 height 13
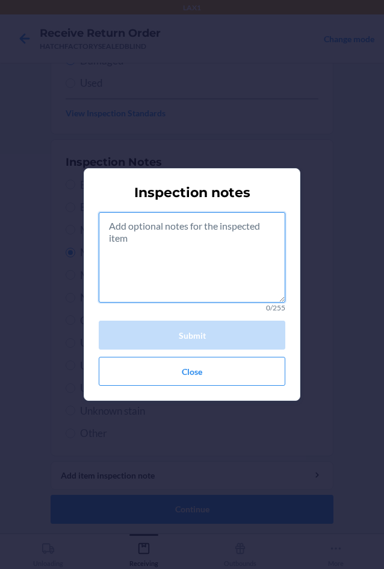
click at [209, 270] on textarea at bounding box center [192, 257] width 187 height 90
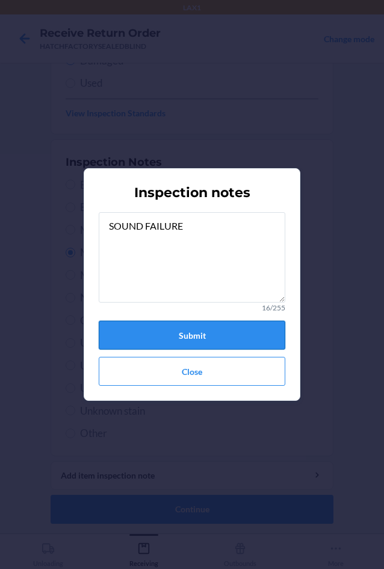
click at [228, 325] on button "Submit" at bounding box center [192, 335] width 187 height 29
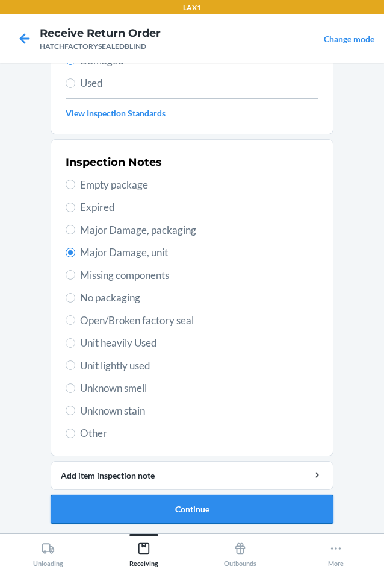
click at [197, 509] on button "Continue" at bounding box center [192, 509] width 283 height 29
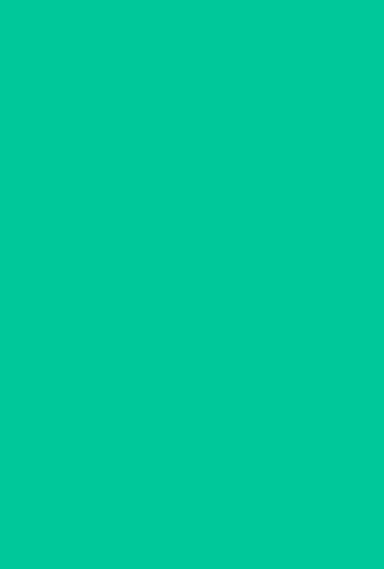
scroll to position [58, 0]
click at [197, 509] on button "Confirm" at bounding box center [192, 509] width 283 height 29
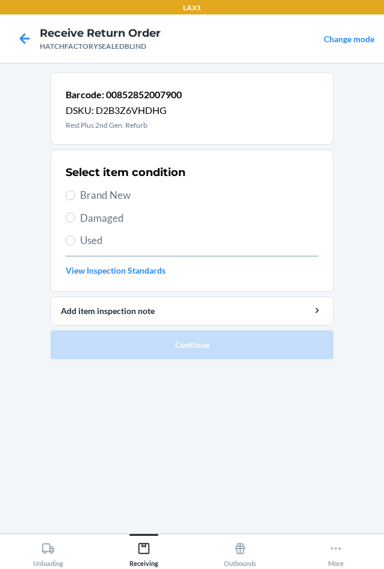
click at [99, 220] on span "Damaged" at bounding box center [199, 218] width 239 height 16
click at [75, 220] on input "Damaged" at bounding box center [71, 218] width 10 height 10
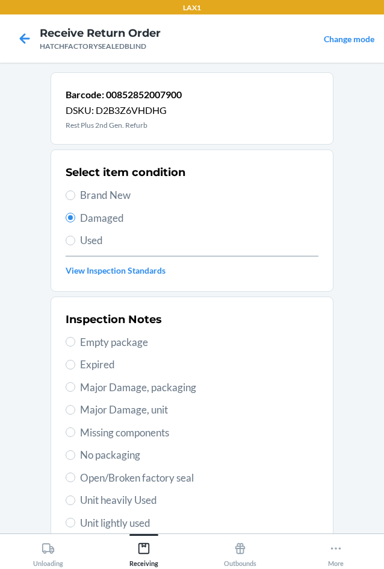
click at [94, 396] on div "Inspection Notes Empty package Expired Major Damage, packaging Major Damage, un…" at bounding box center [192, 455] width 253 height 294
click at [68, 407] on input "Major Damage, unit" at bounding box center [71, 410] width 10 height 10
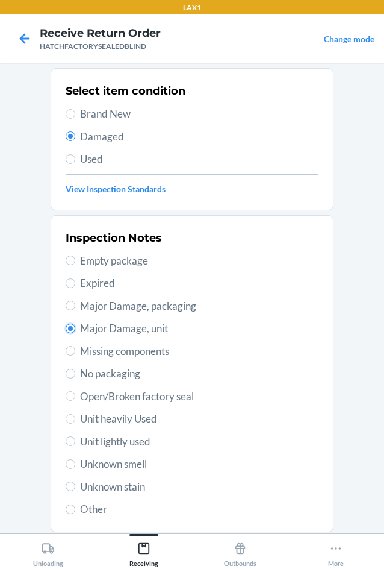
scroll to position [157, 0]
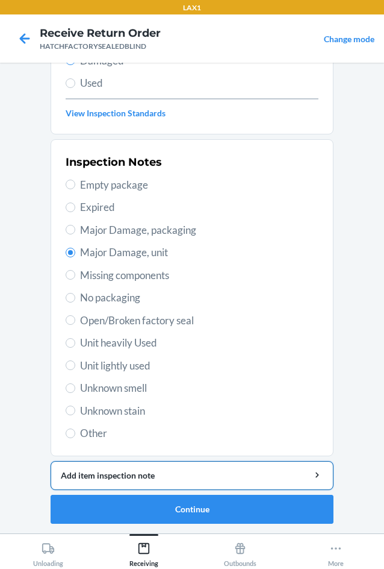
click at [119, 484] on button "Add item inspection note" at bounding box center [192, 475] width 283 height 29
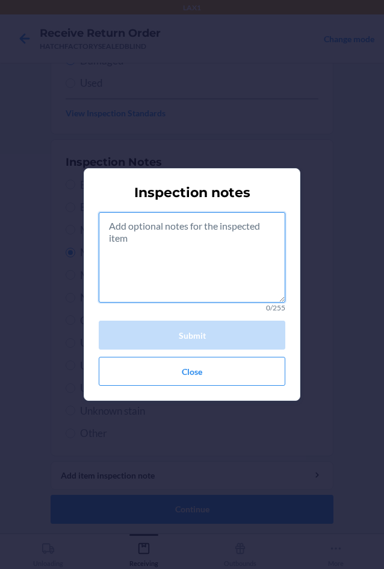
click at [181, 295] on textarea at bounding box center [192, 257] width 187 height 90
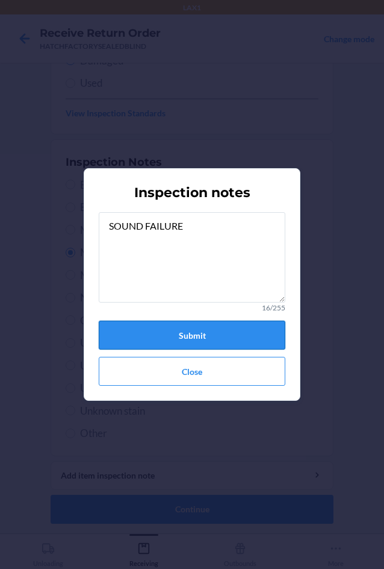
click at [181, 330] on button "Submit" at bounding box center [192, 335] width 187 height 29
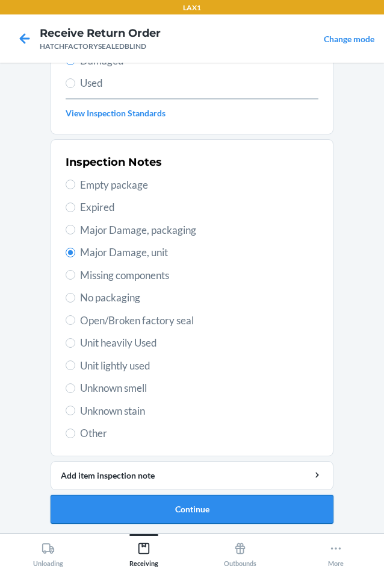
click at [193, 513] on button "Continue" at bounding box center [192, 509] width 283 height 29
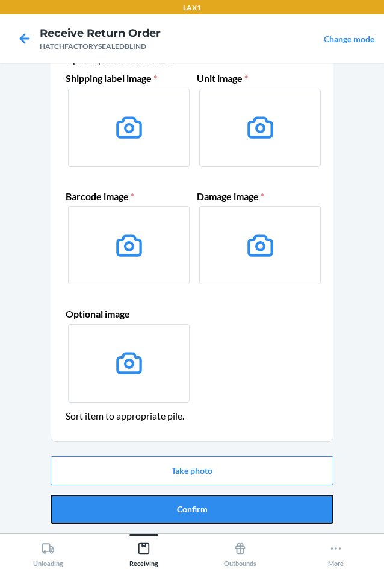
drag, startPoint x: 193, startPoint y: 512, endPoint x: 198, endPoint y: 481, distance: 31.1
click at [197, 496] on button "Confirm" at bounding box center [192, 509] width 283 height 29
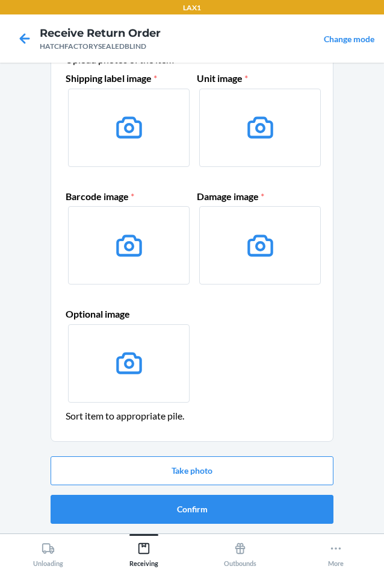
scroll to position [0, 0]
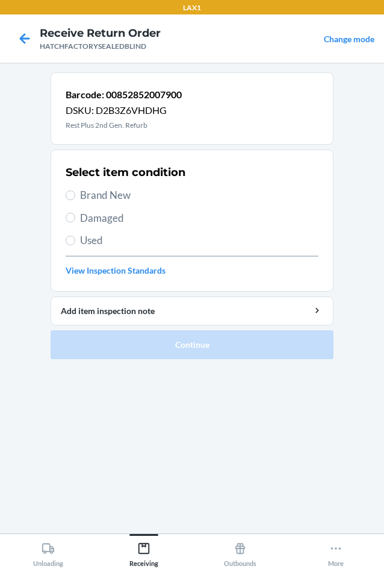
click at [86, 219] on span "Damaged" at bounding box center [199, 218] width 239 height 16
click at [75, 219] on input "Damaged" at bounding box center [71, 218] width 10 height 10
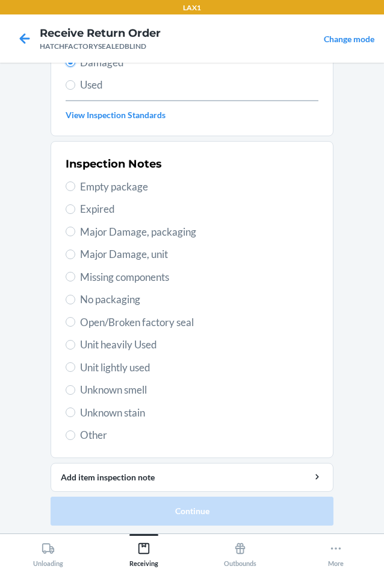
scroll to position [157, 0]
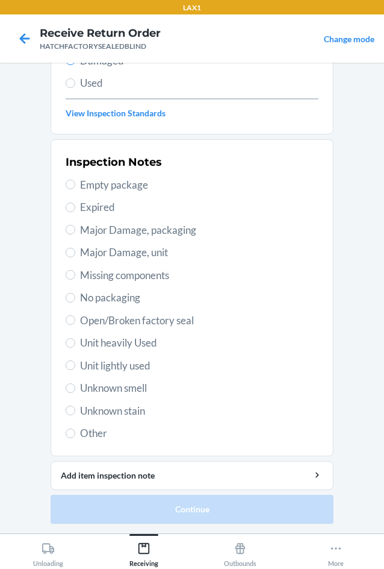
click at [74, 254] on label "Major Damage, unit" at bounding box center [192, 253] width 253 height 16
click at [74, 254] on input "Major Damage, unit" at bounding box center [71, 253] width 10 height 10
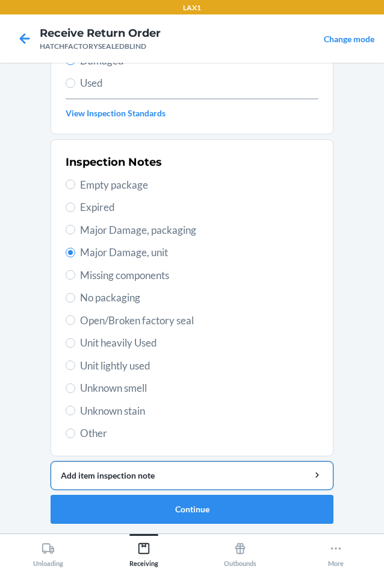
click at [132, 474] on div "Add item inspection note" at bounding box center [192, 475] width 263 height 13
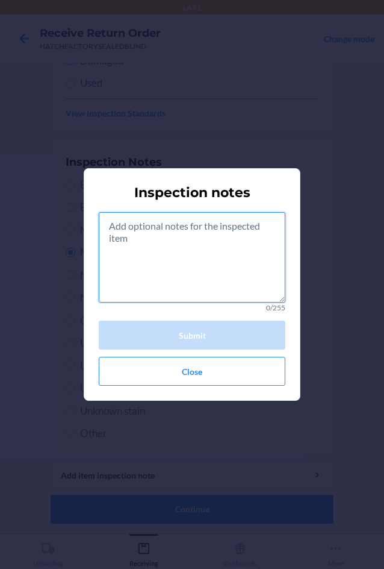
click at [203, 252] on textarea at bounding box center [192, 257] width 187 height 90
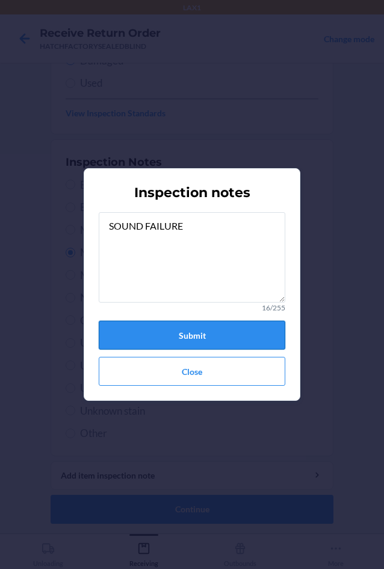
click at [172, 330] on button "Submit" at bounding box center [192, 335] width 187 height 29
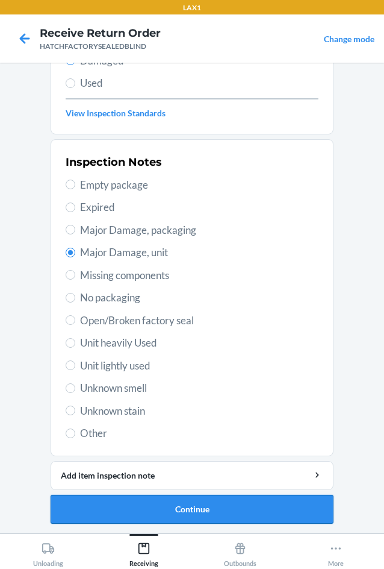
click at [144, 501] on button "Continue" at bounding box center [192, 509] width 283 height 29
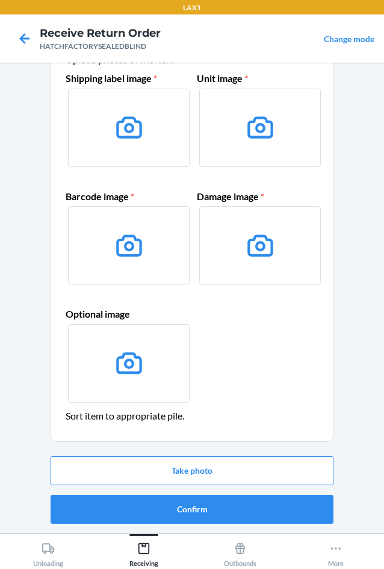
click at [144, 501] on button "Confirm" at bounding box center [192, 509] width 283 height 29
